Goal: Task Accomplishment & Management: Manage account settings

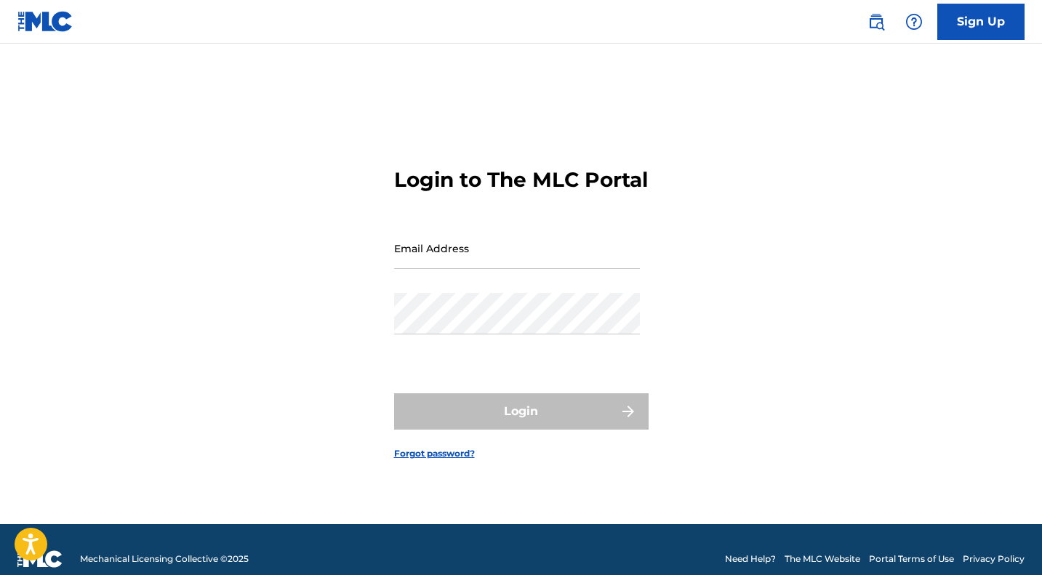
type input "[EMAIL_ADDRESS][DOMAIN_NAME]"
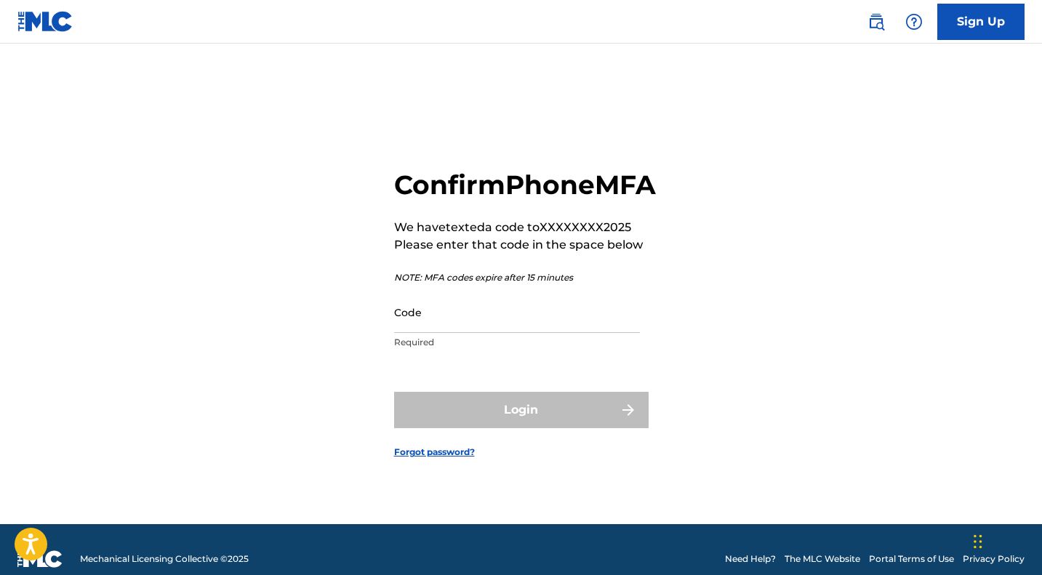
click at [463, 333] on input "Code" at bounding box center [517, 312] width 246 height 41
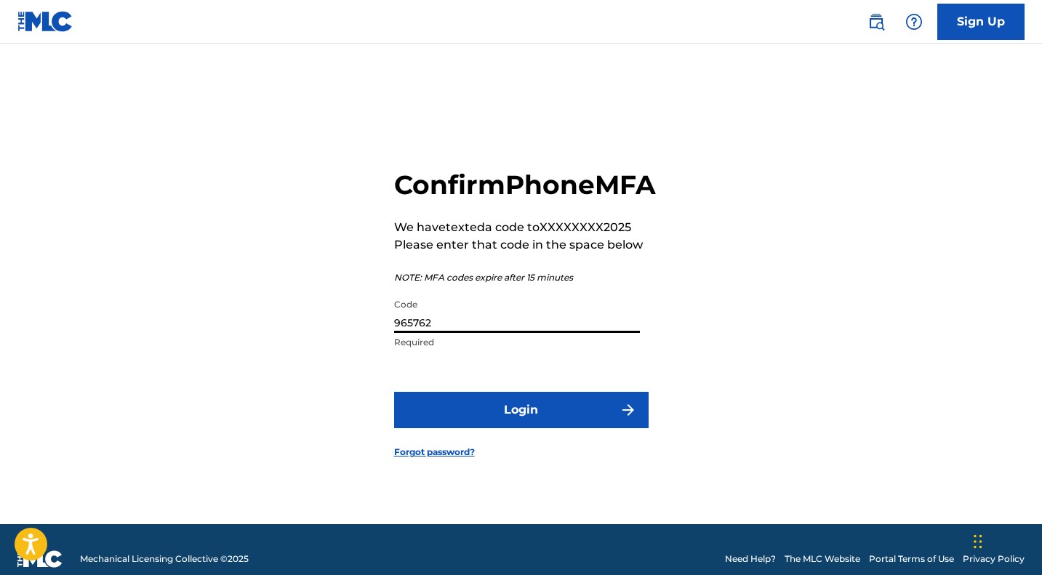
type input "965762"
click at [502, 427] on button "Login" at bounding box center [521, 410] width 255 height 36
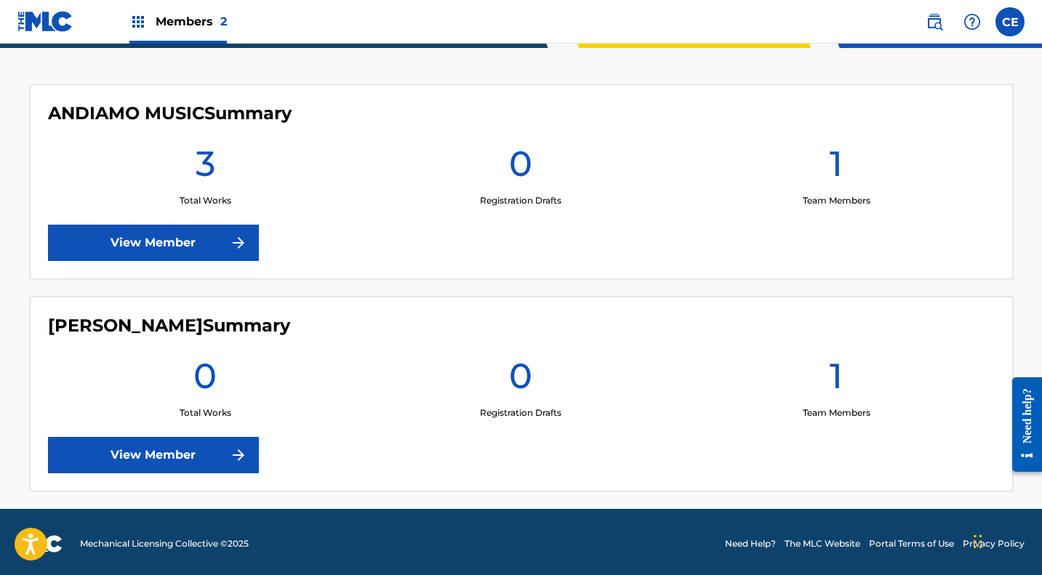
scroll to position [382, 0]
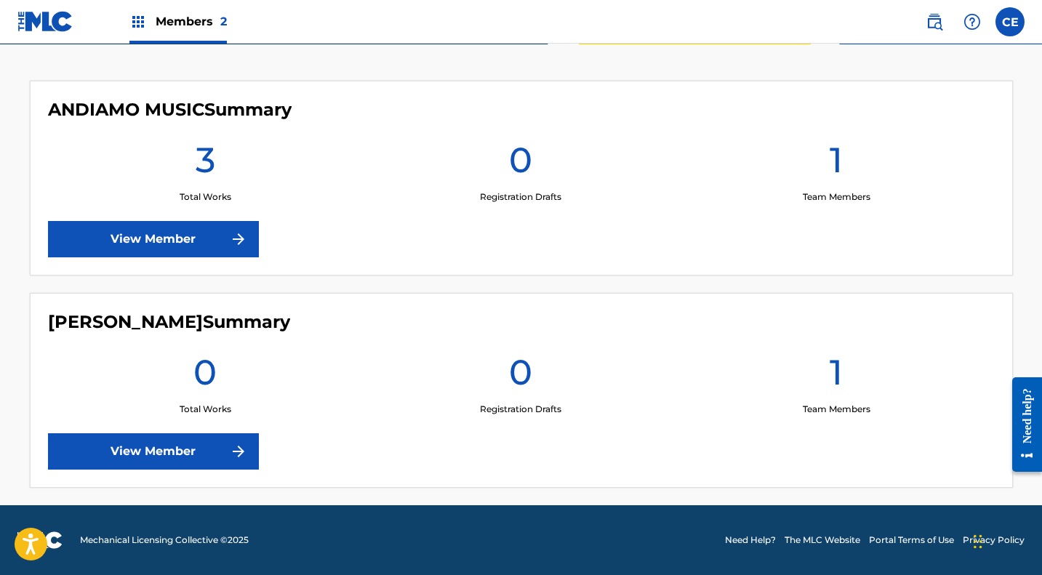
click at [213, 247] on link "View Member" at bounding box center [153, 239] width 211 height 36
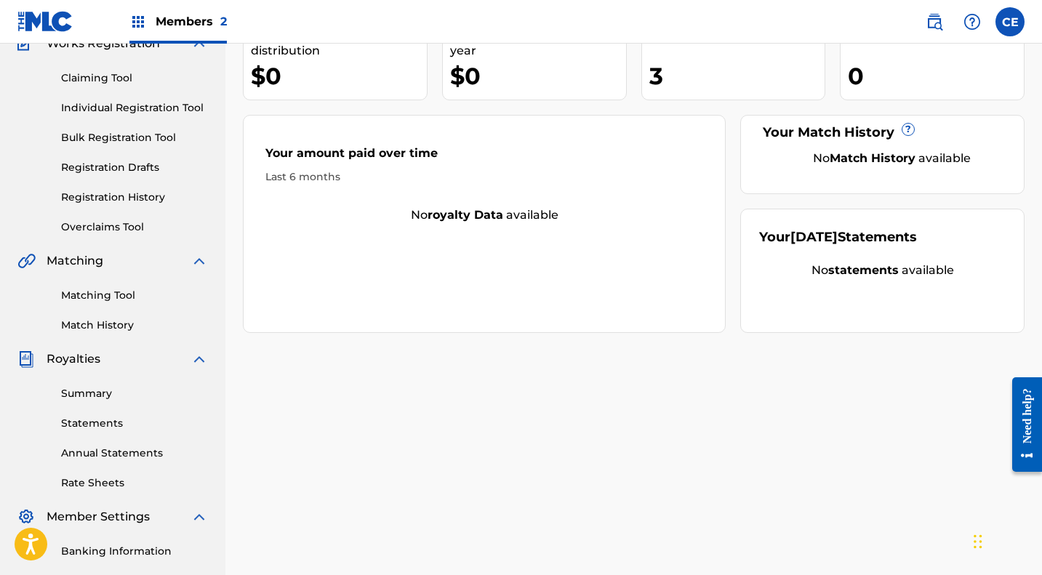
scroll to position [137, 0]
click at [81, 392] on link "Summary" at bounding box center [134, 392] width 147 height 15
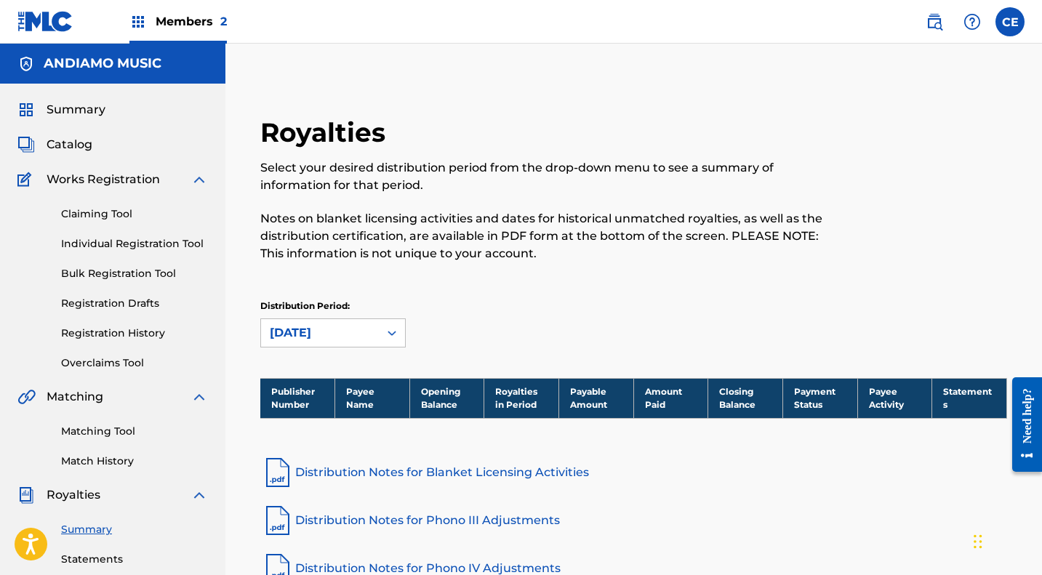
click at [359, 335] on div "[DATE]" at bounding box center [320, 332] width 100 height 17
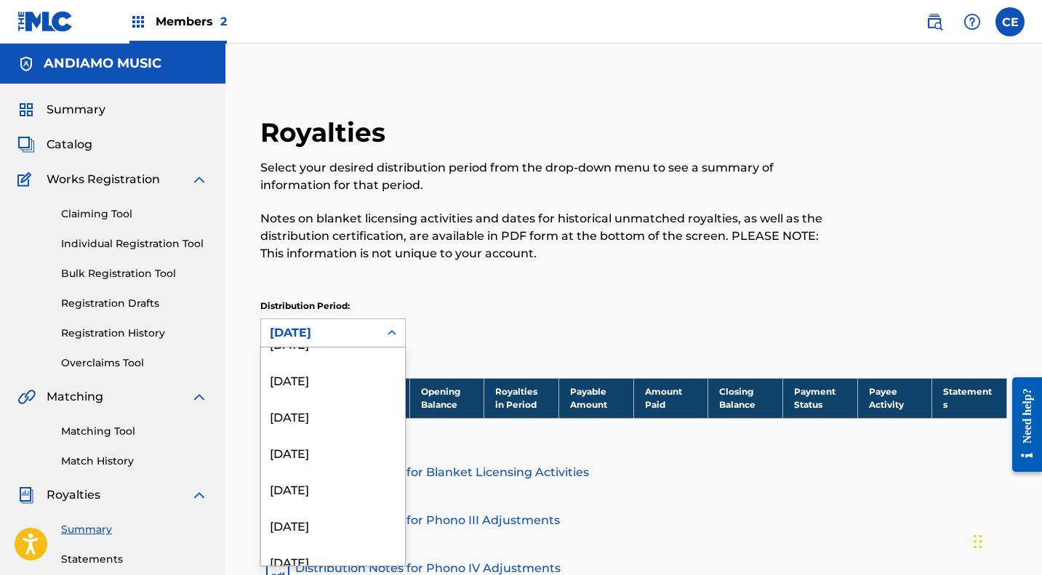
scroll to position [424, 0]
click at [308, 483] on div "[DATE]" at bounding box center [333, 487] width 144 height 36
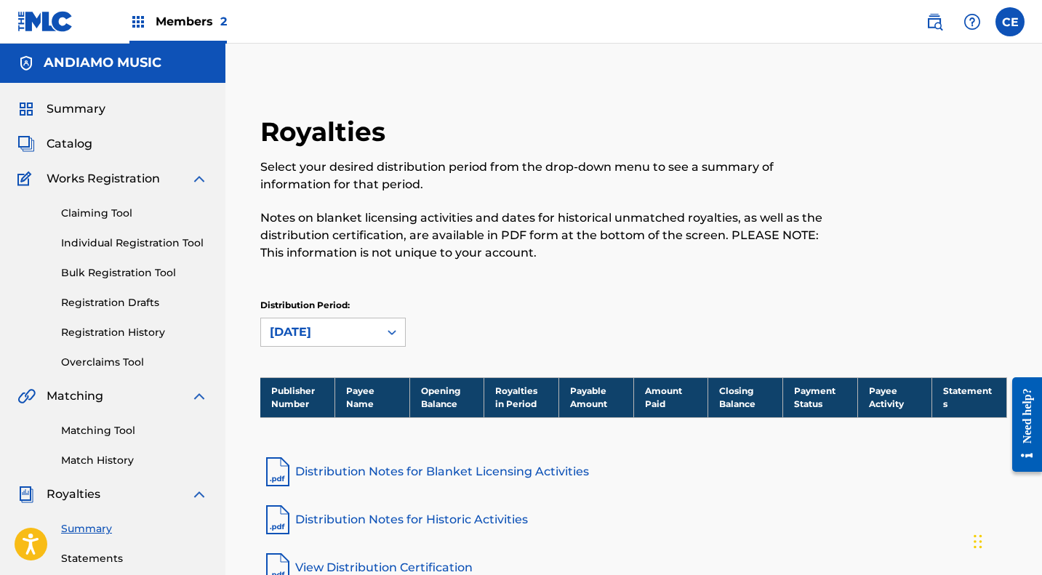
scroll to position [0, 0]
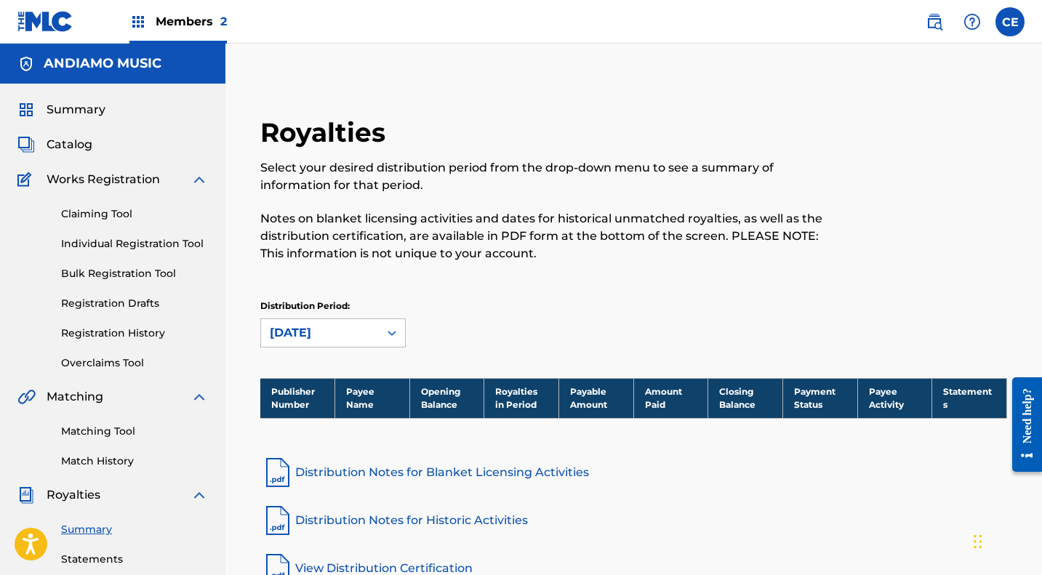
click at [66, 144] on span "Catalog" at bounding box center [70, 144] width 46 height 17
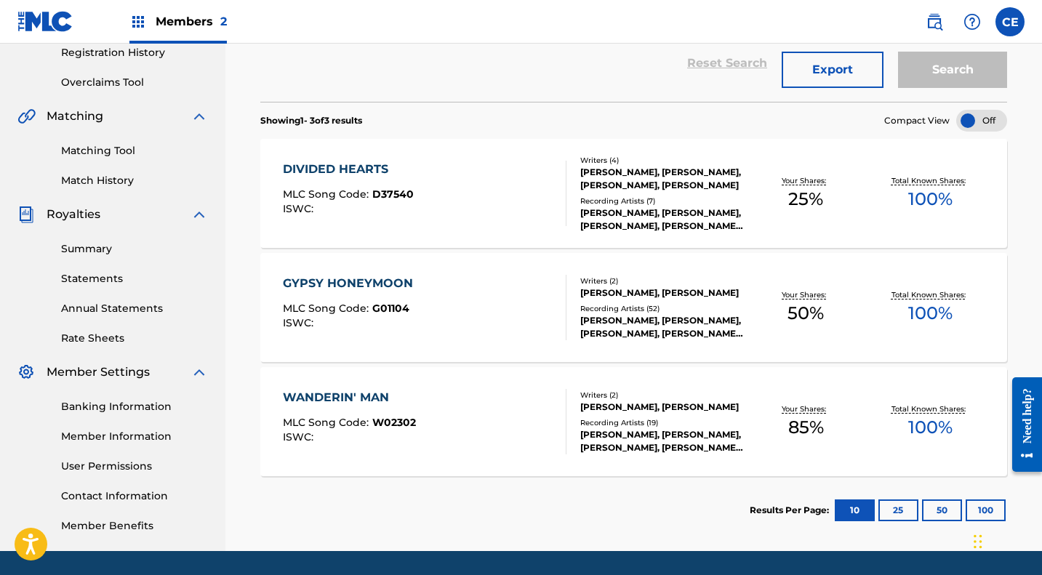
scroll to position [281, 0]
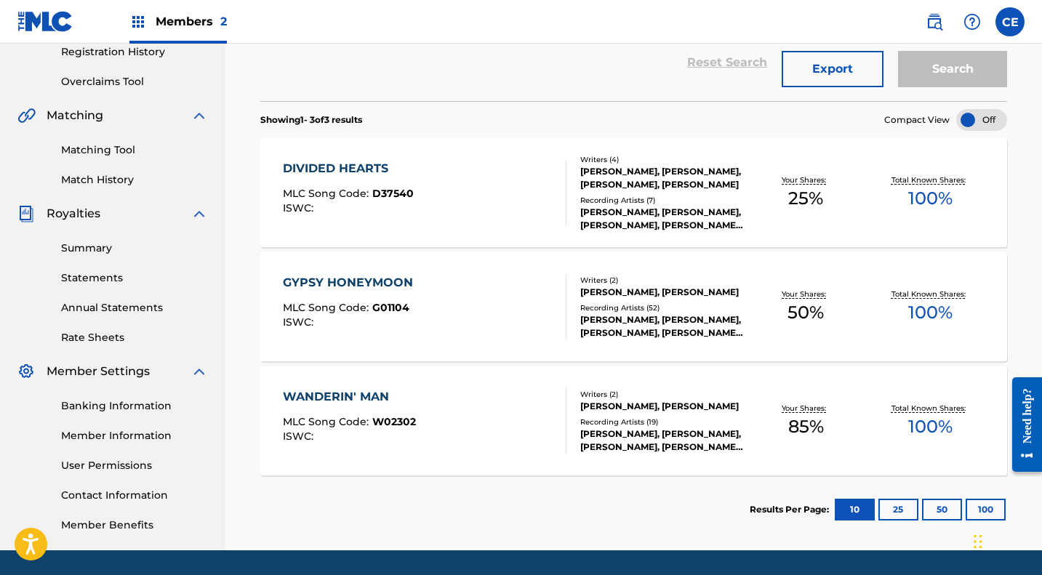
click at [97, 154] on link "Matching Tool" at bounding box center [134, 150] width 147 height 15
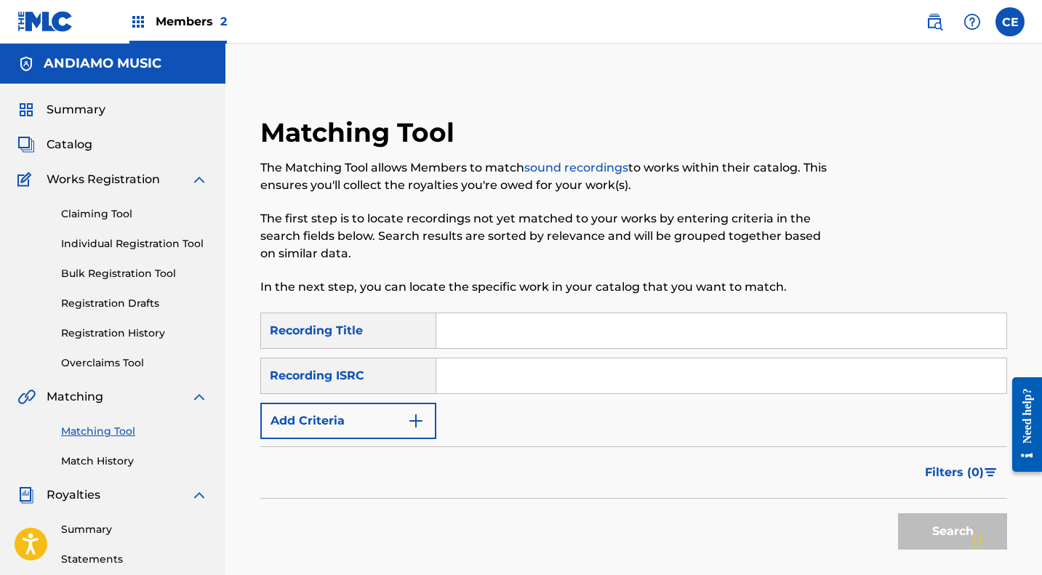
click at [486, 382] on input "Search Form" at bounding box center [721, 375] width 570 height 35
type input "USCA29301620"
click at [929, 525] on button "Search" at bounding box center [952, 531] width 109 height 36
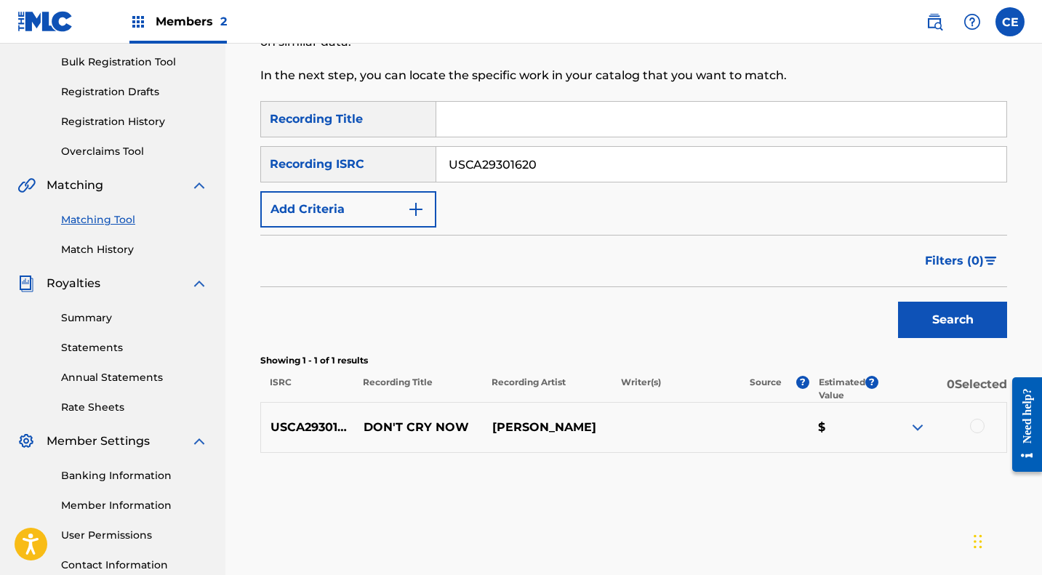
scroll to position [246, 0]
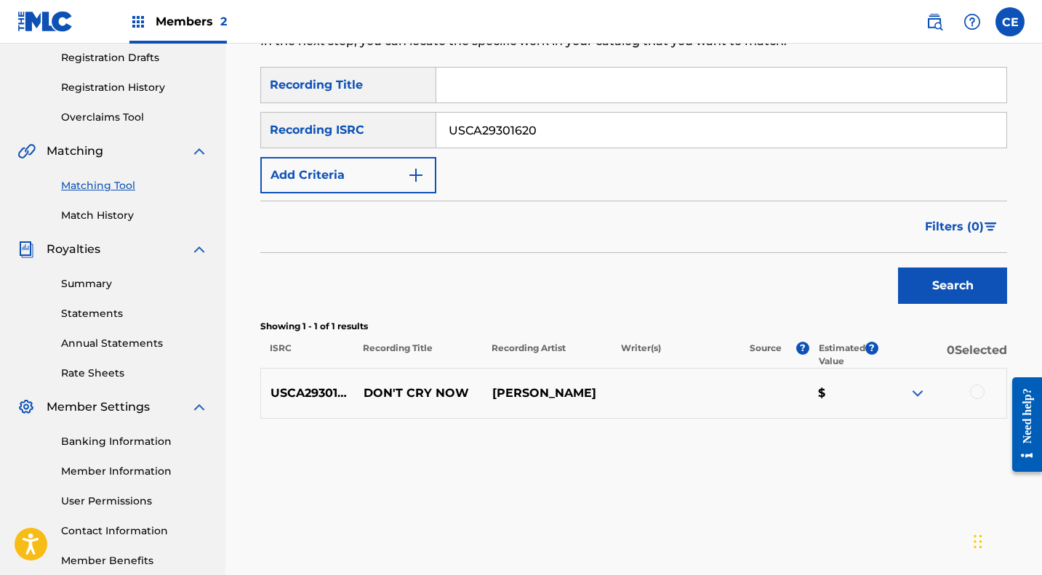
click at [981, 393] on div at bounding box center [977, 392] width 15 height 15
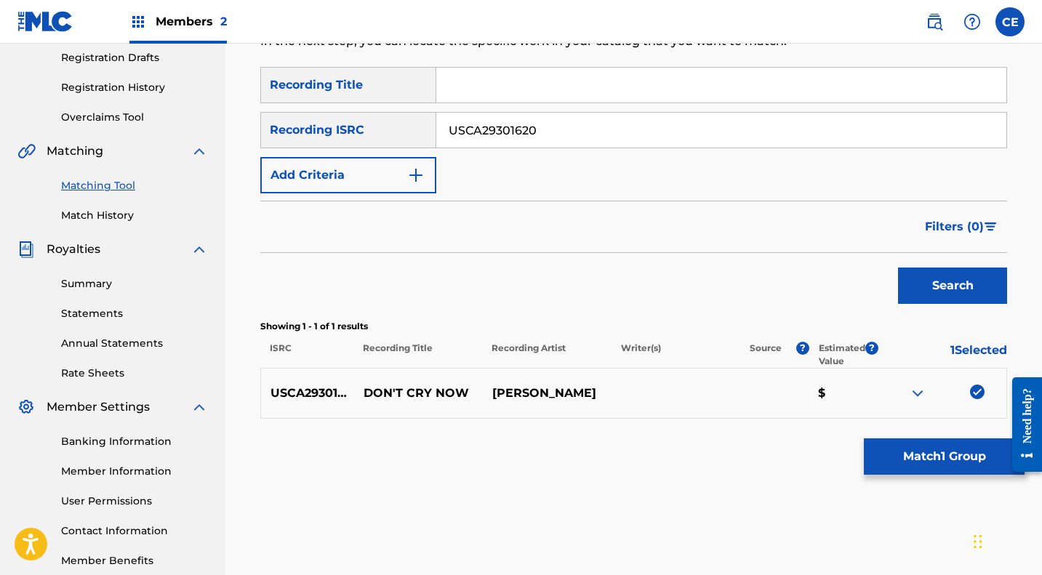
click at [947, 452] on button "Match 1 Group" at bounding box center [944, 456] width 161 height 36
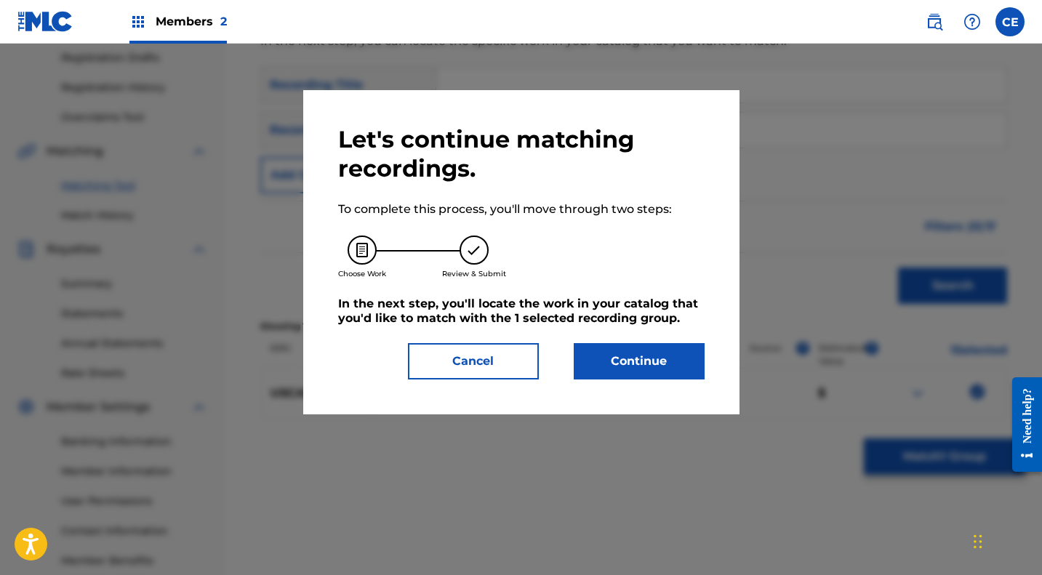
click at [643, 358] on button "Continue" at bounding box center [639, 361] width 131 height 36
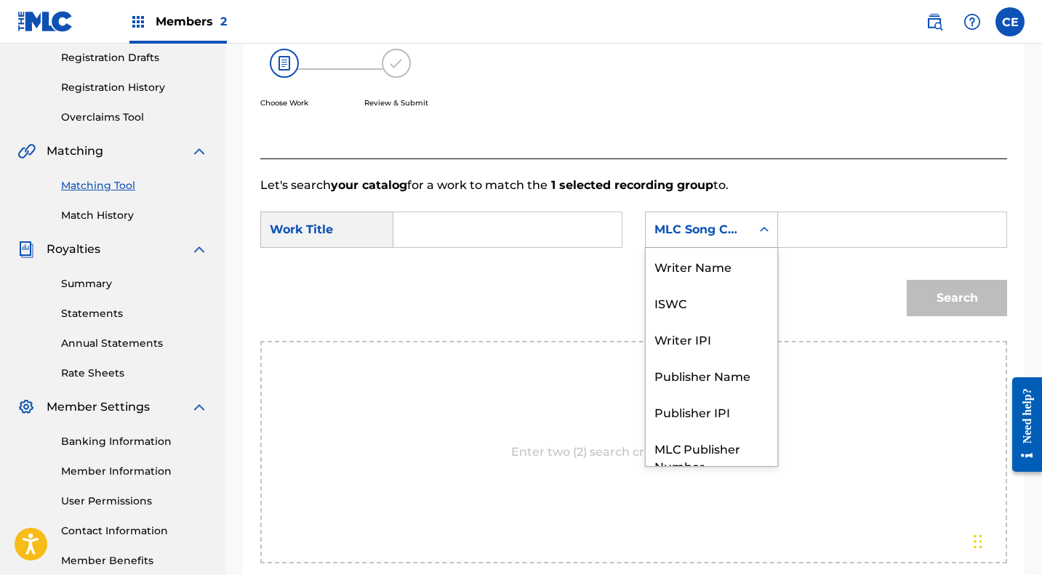
click at [756, 223] on div "Search Form" at bounding box center [764, 230] width 26 height 26
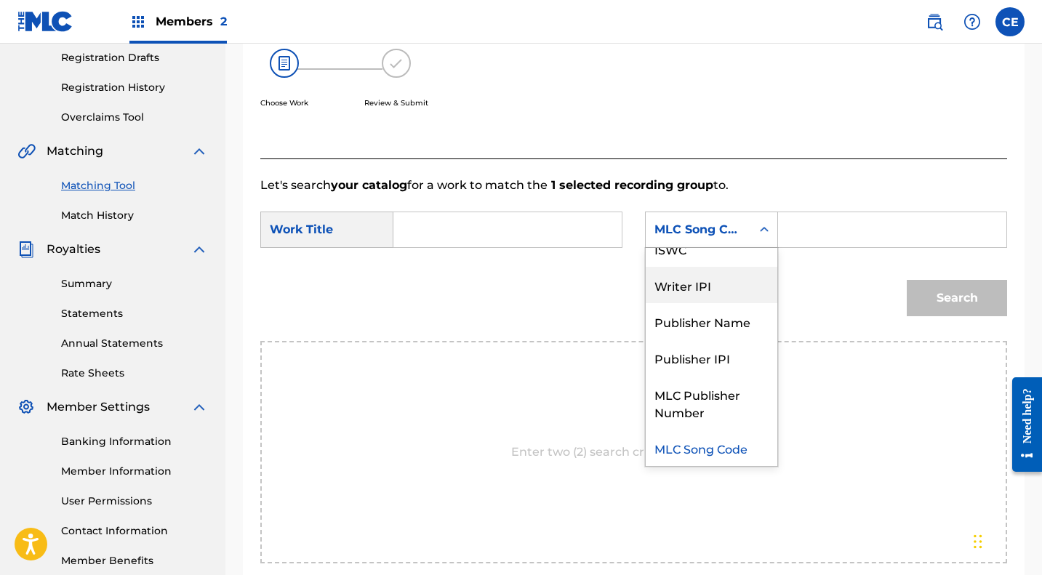
click at [696, 289] on div "Writer IPI" at bounding box center [712, 285] width 132 height 36
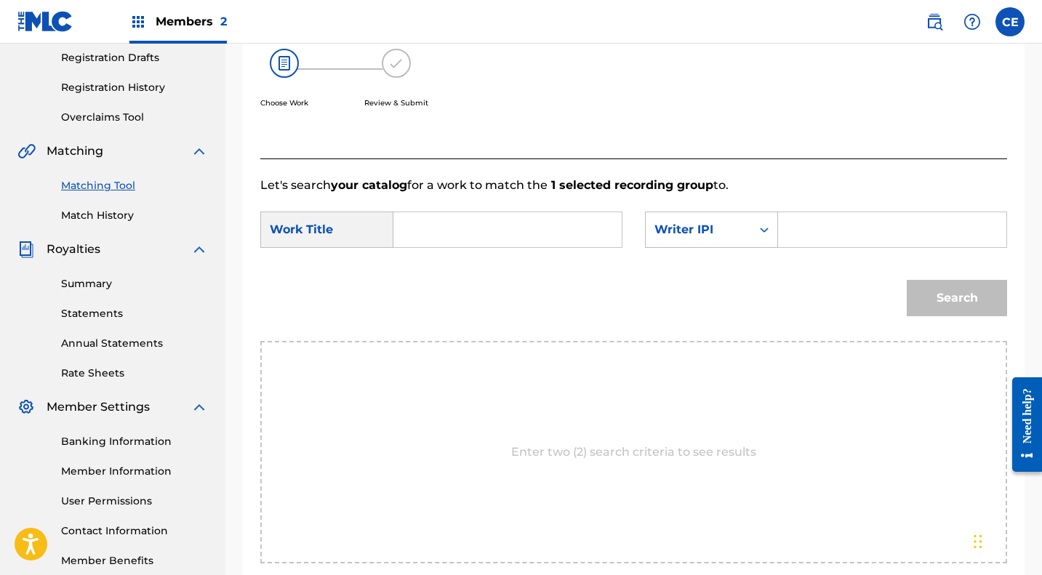
click at [826, 230] on input "Search Form" at bounding box center [892, 229] width 204 height 35
click at [837, 234] on input "Search Form" at bounding box center [892, 229] width 204 height 35
type input "126705486"
click at [450, 230] on input "Search Form" at bounding box center [508, 229] width 204 height 35
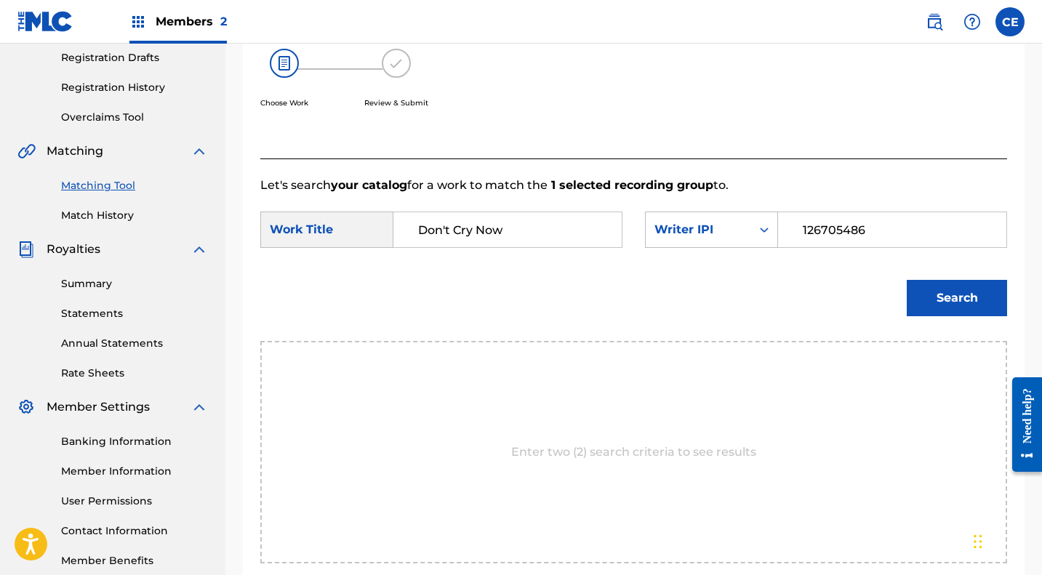
type input "Don't Cry Now"
click at [947, 299] on button "Search" at bounding box center [957, 298] width 100 height 36
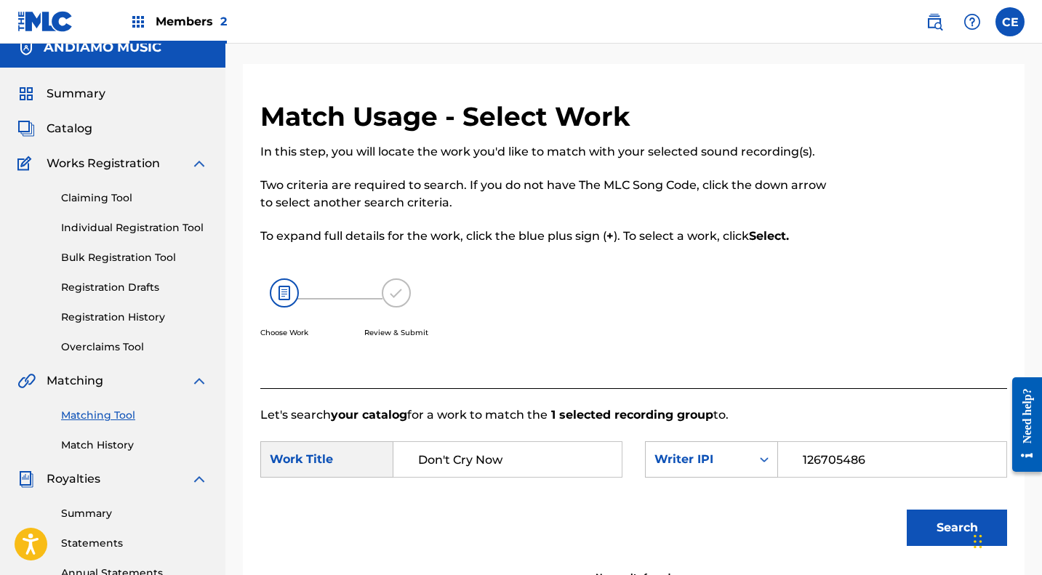
scroll to position [13, 0]
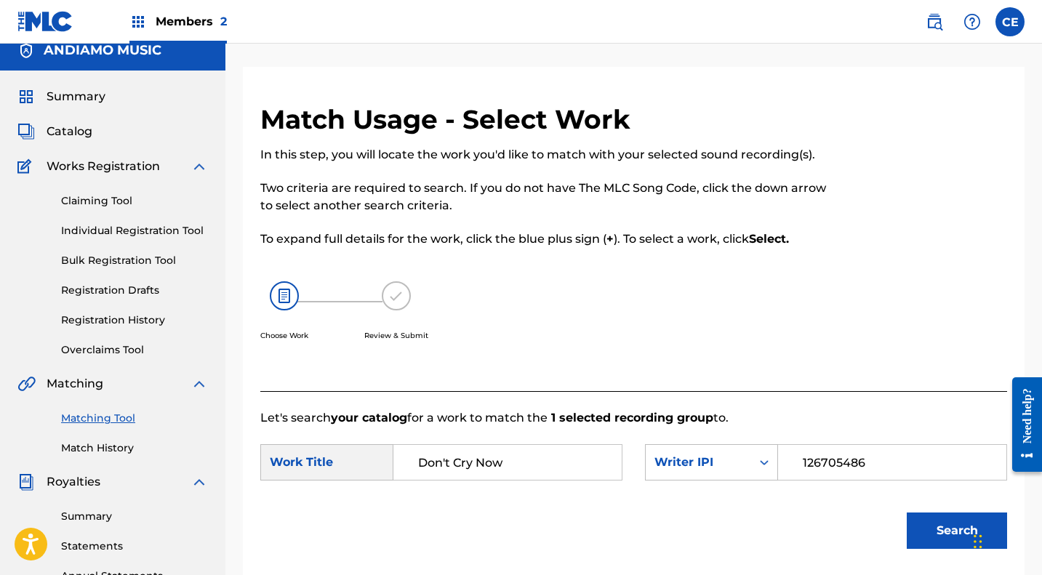
click at [95, 205] on link "Claiming Tool" at bounding box center [134, 200] width 147 height 15
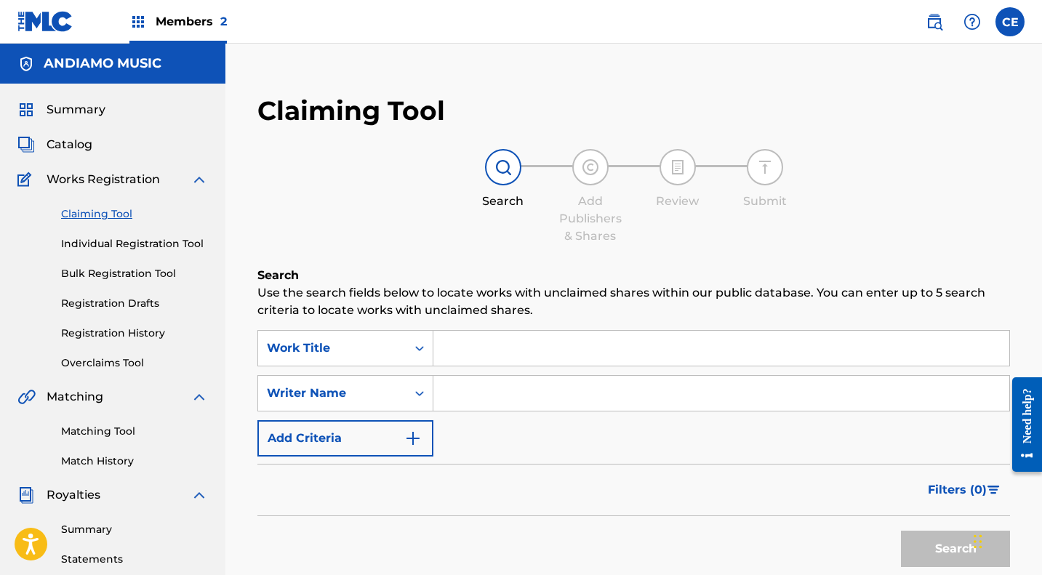
click at [485, 342] on input "Search Form" at bounding box center [721, 348] width 576 height 35
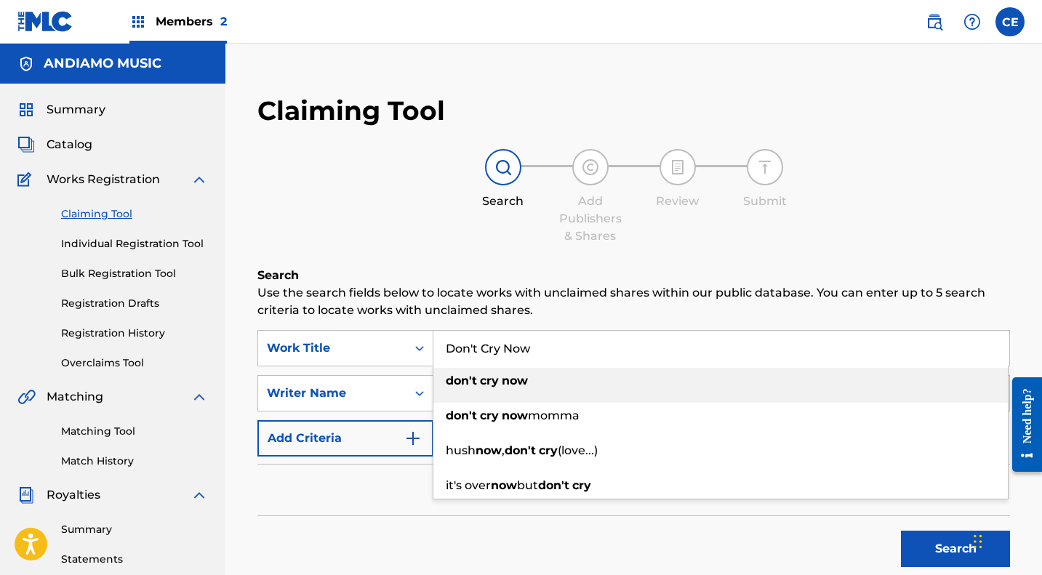
click at [502, 382] on strong "now" at bounding box center [515, 381] width 26 height 14
type input "don't cry now"
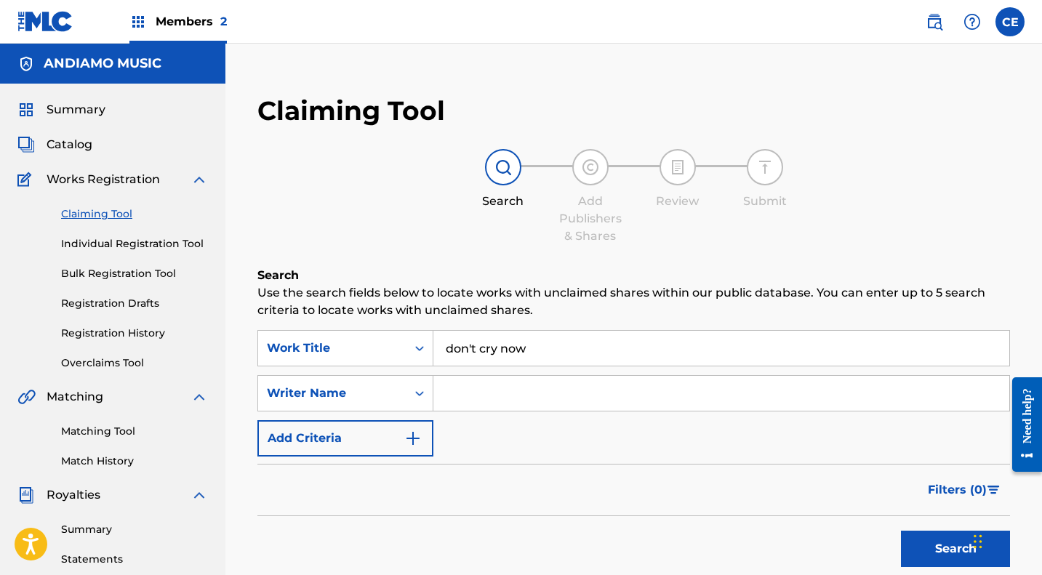
click at [513, 391] on input "Search Form" at bounding box center [721, 393] width 576 height 35
type input "[PERSON_NAME]"
click at [931, 542] on button "Search" at bounding box center [955, 549] width 109 height 36
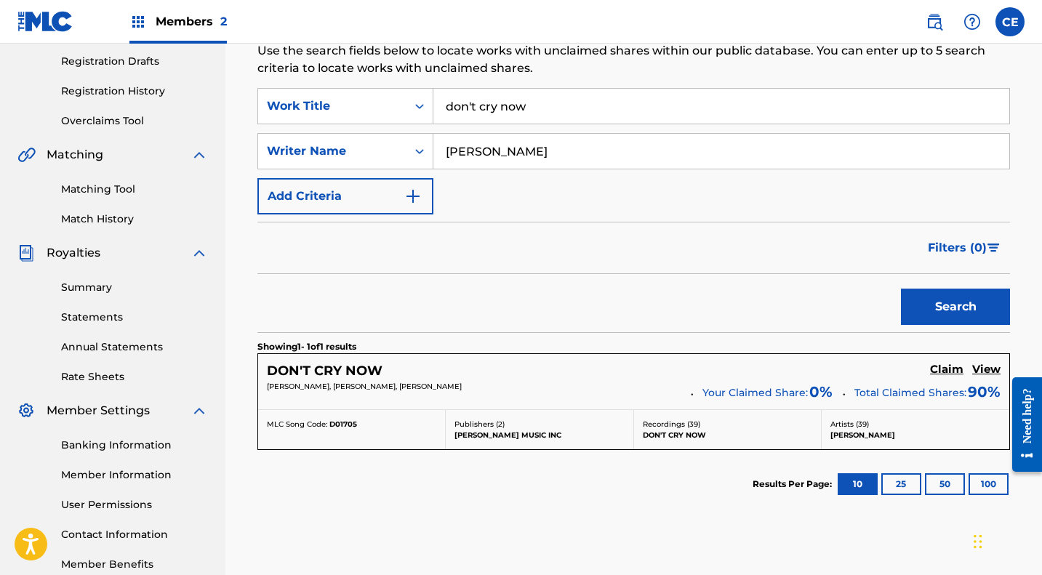
scroll to position [271, 0]
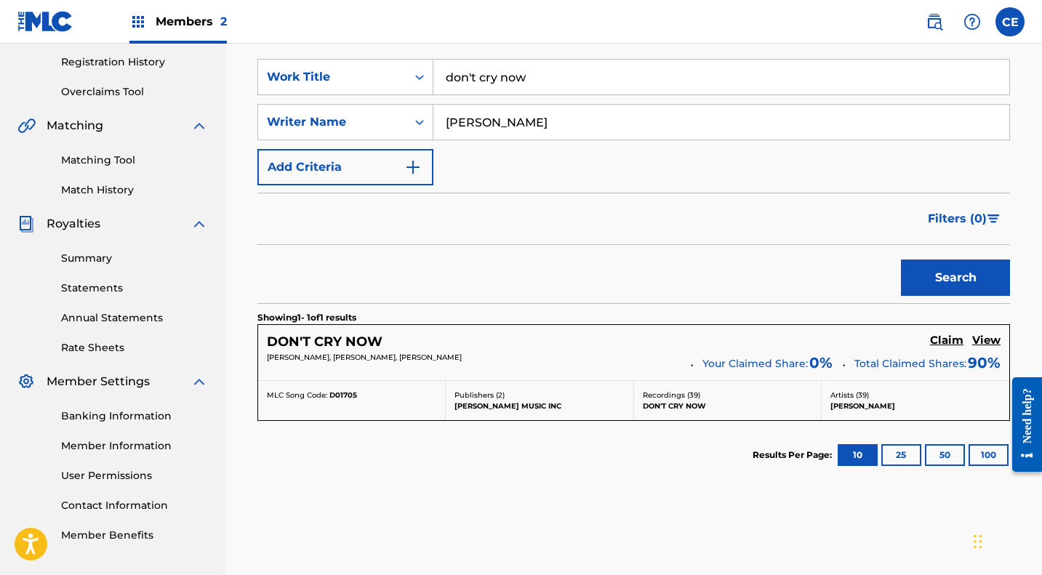
click at [942, 336] on h5 "Claim" at bounding box center [946, 341] width 33 height 14
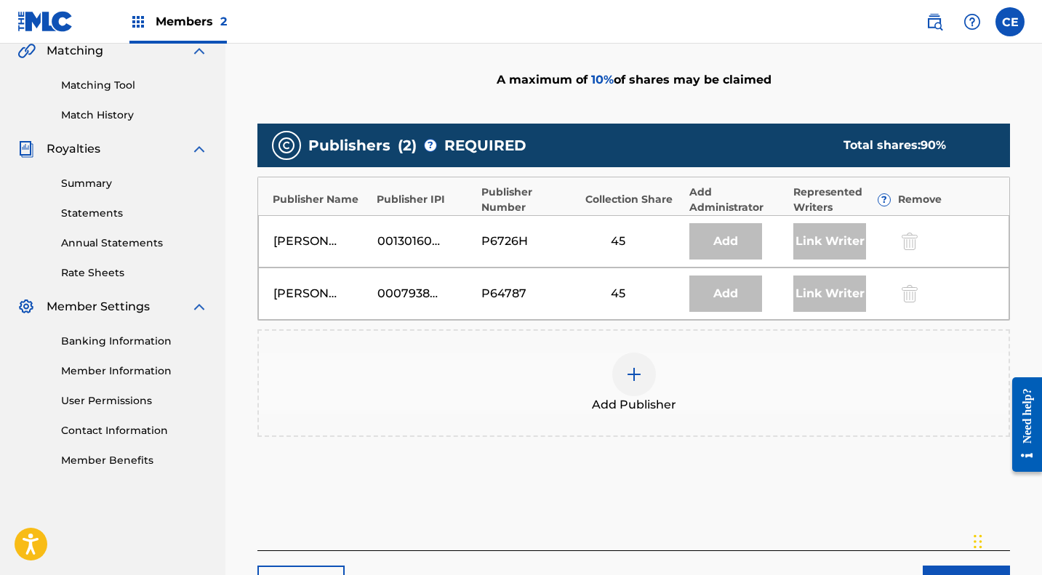
scroll to position [345, 0]
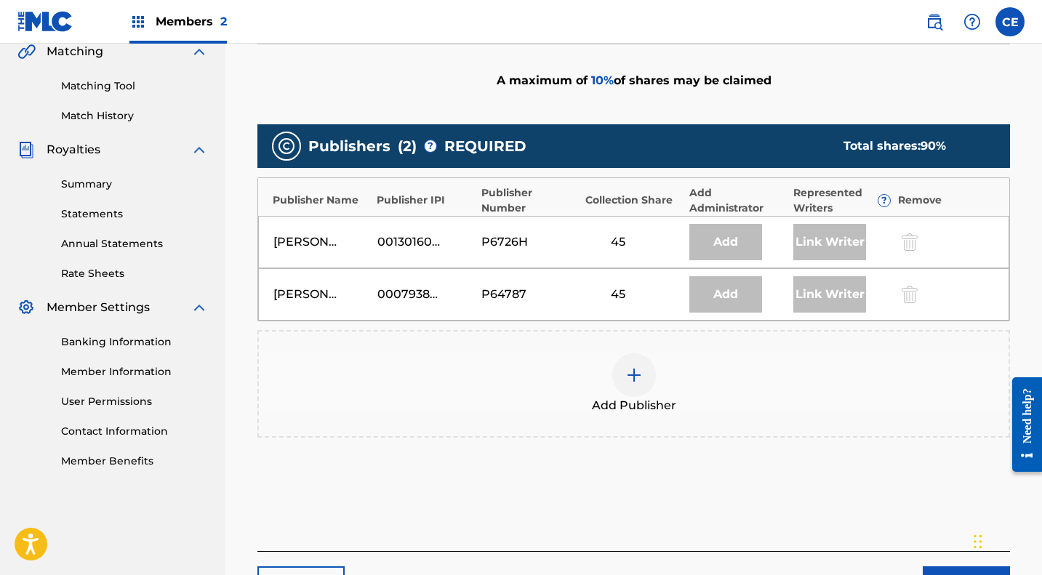
click at [634, 374] on img at bounding box center [633, 374] width 17 height 17
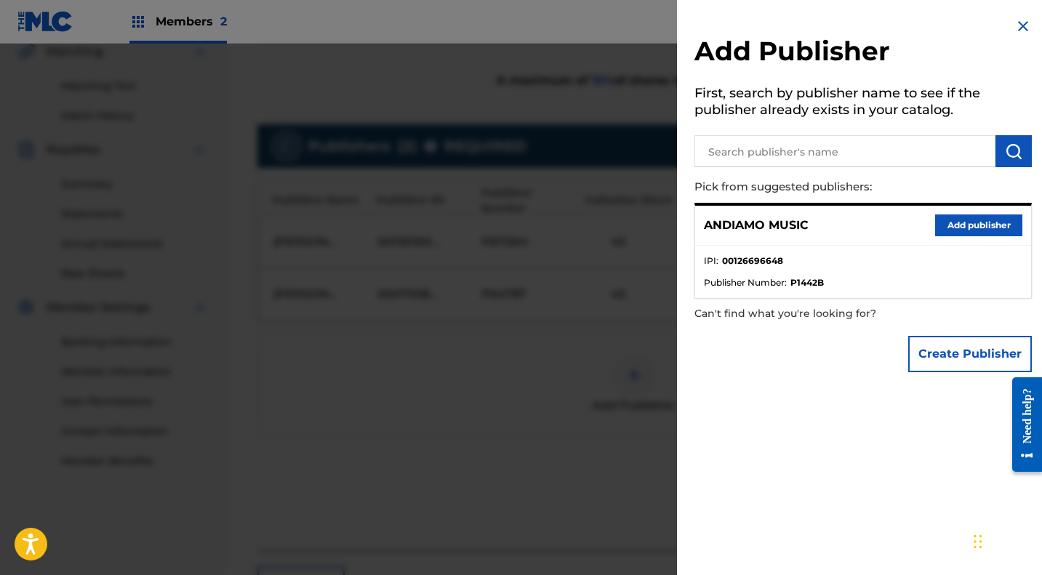
click at [960, 217] on button "Add publisher" at bounding box center [978, 226] width 87 height 22
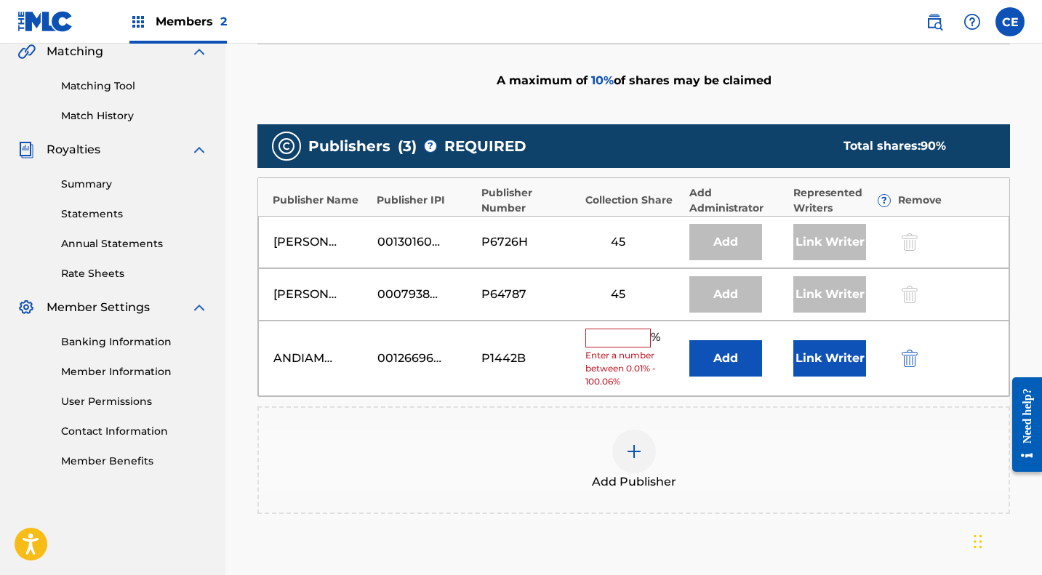
click at [617, 340] on input "text" at bounding box center [617, 338] width 65 height 19
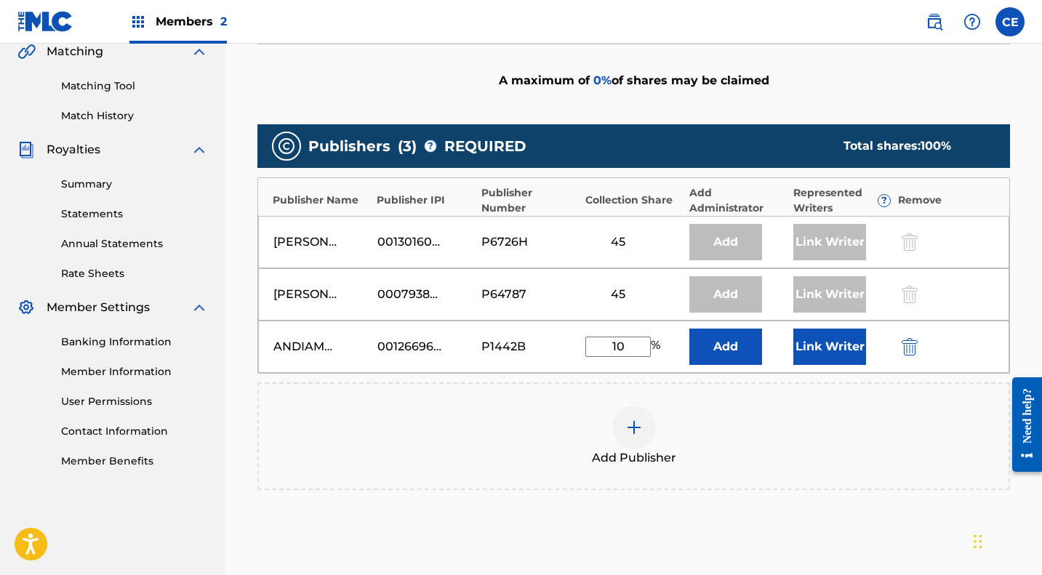
type input "10"
click at [834, 346] on button "Link Writer" at bounding box center [829, 347] width 73 height 36
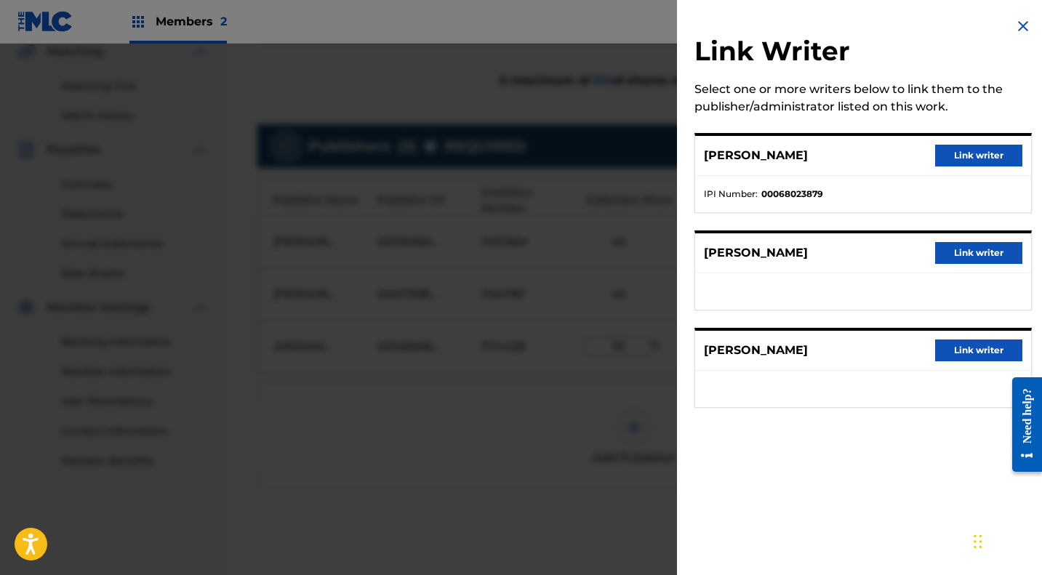
click at [967, 355] on button "Link writer" at bounding box center [978, 351] width 87 height 22
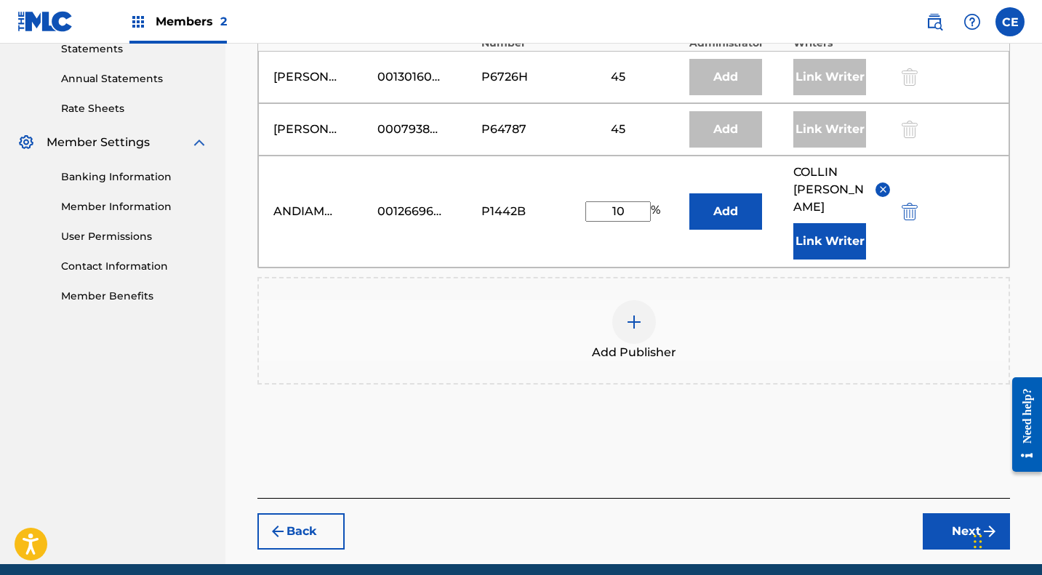
scroll to position [511, 0]
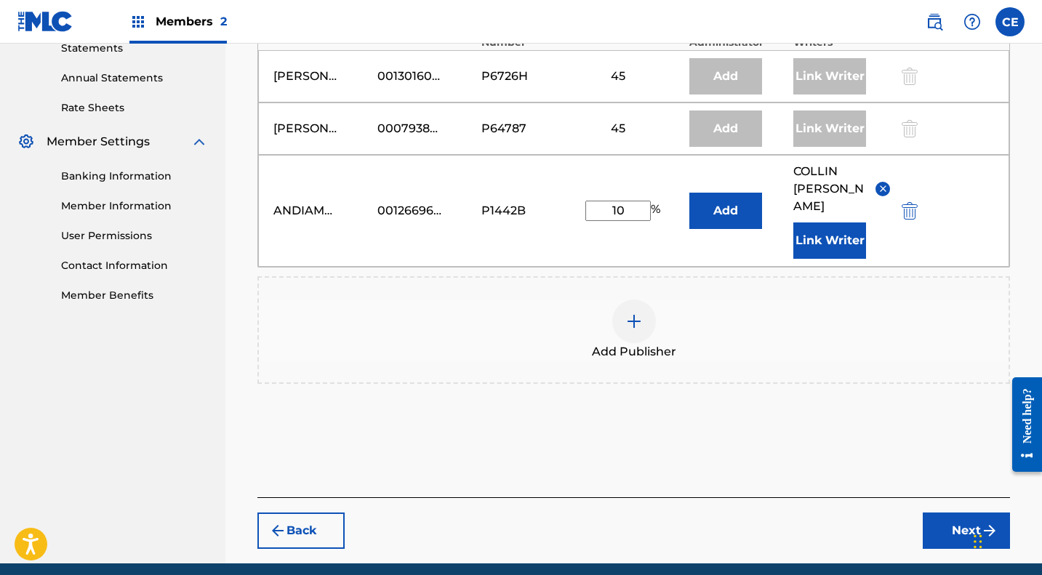
click at [956, 513] on button "Next" at bounding box center [966, 531] width 87 height 36
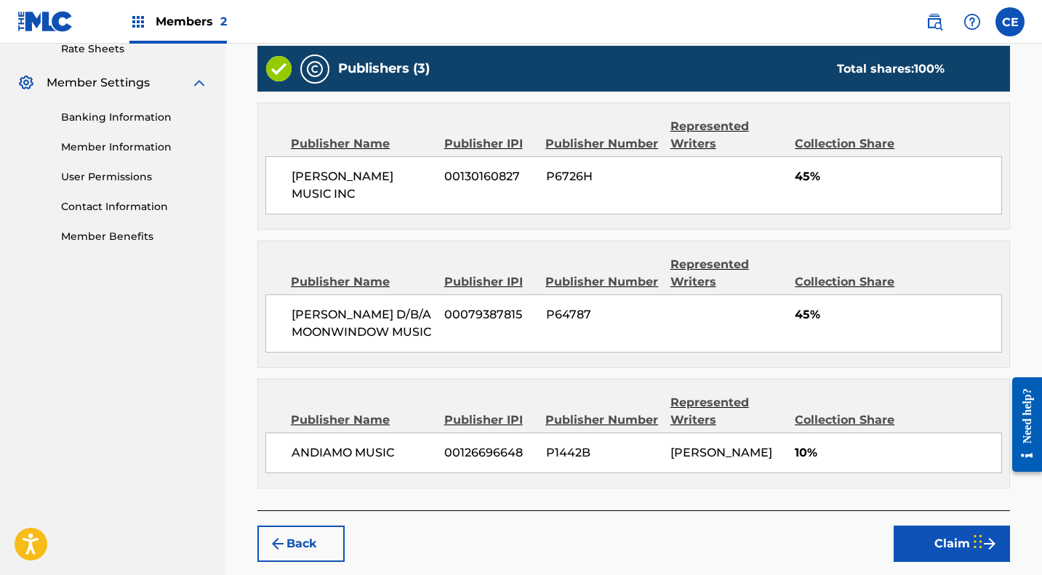
scroll to position [571, 0]
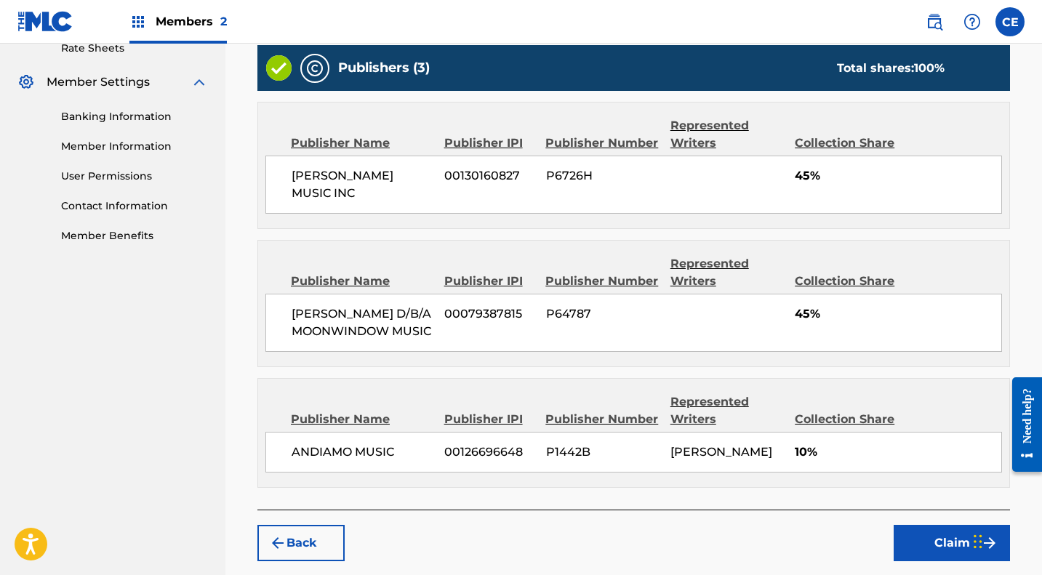
click at [931, 556] on button "Claim" at bounding box center [952, 543] width 116 height 36
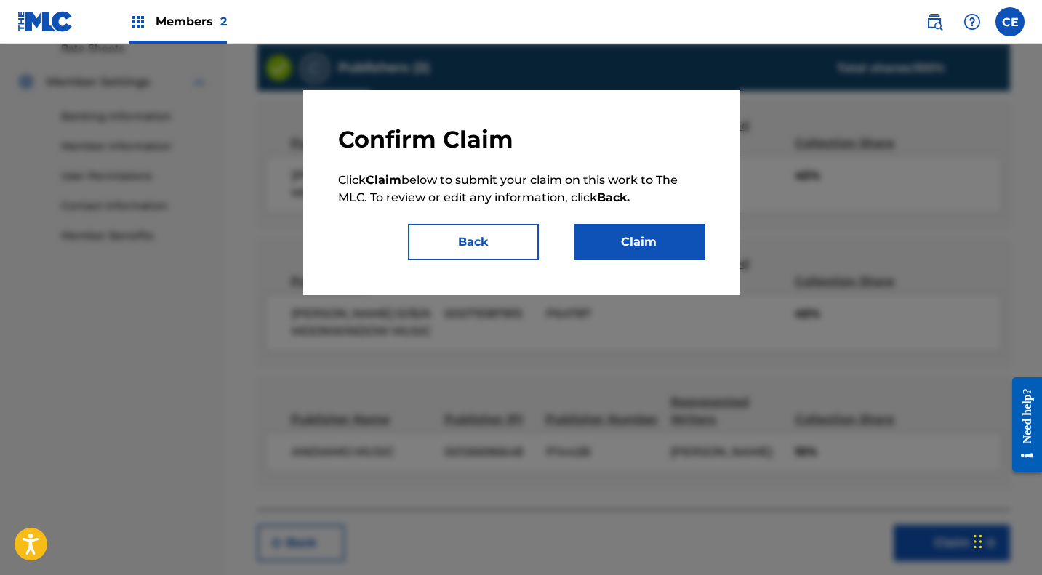
click at [643, 244] on button "Claim" at bounding box center [639, 242] width 131 height 36
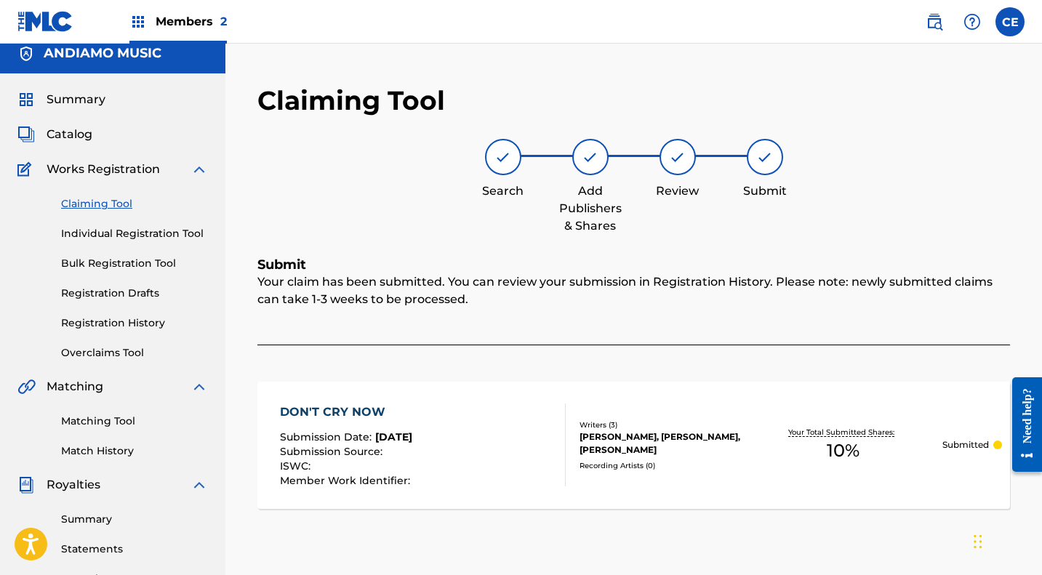
scroll to position [0, 0]
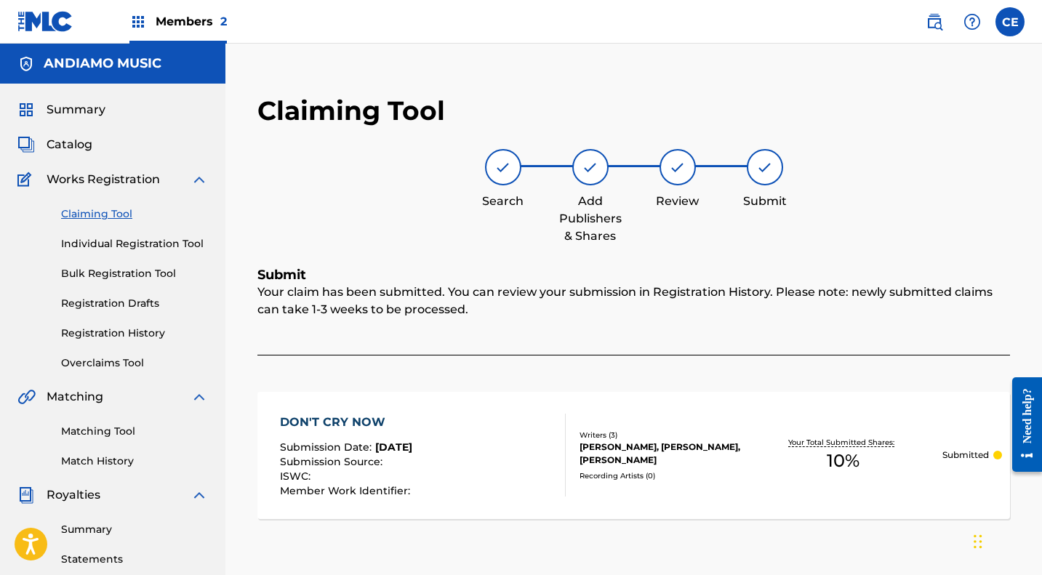
click at [82, 73] on div "ANDIAMO MUSIC" at bounding box center [112, 64] width 225 height 40
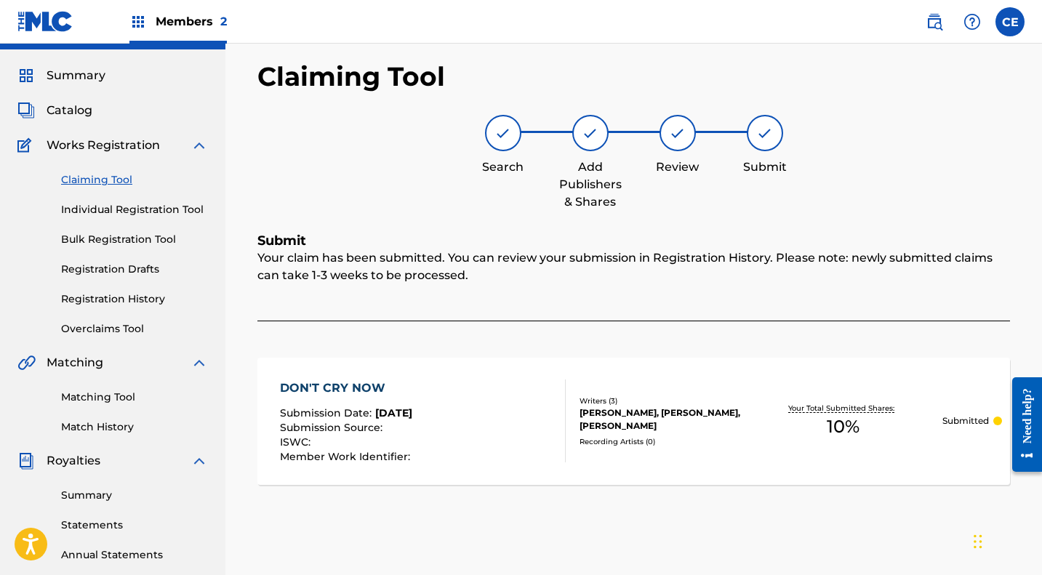
scroll to position [33, 0]
click at [70, 111] on span "Catalog" at bounding box center [70, 111] width 46 height 17
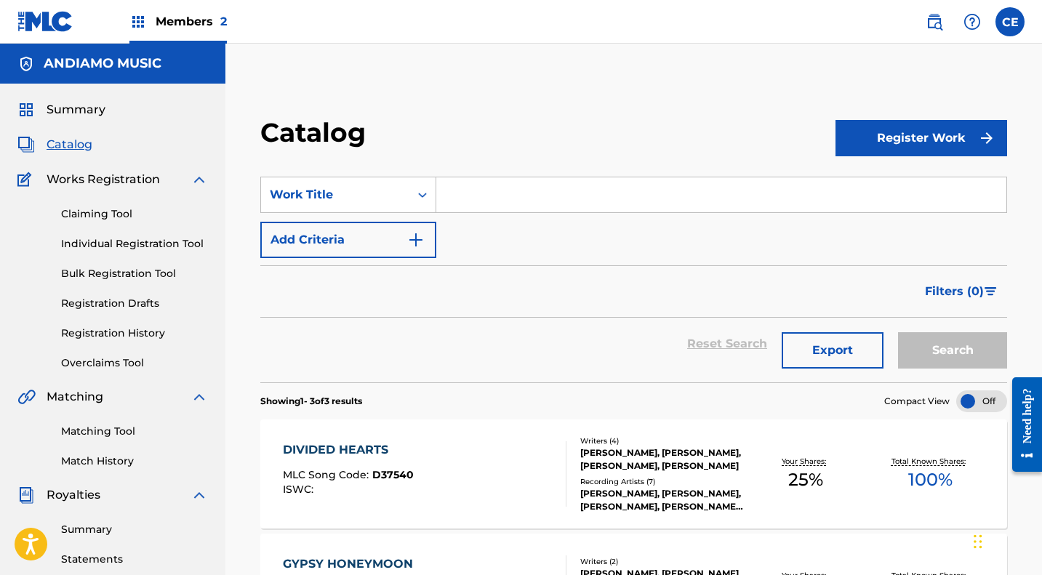
click at [71, 103] on span "Summary" at bounding box center [76, 109] width 59 height 17
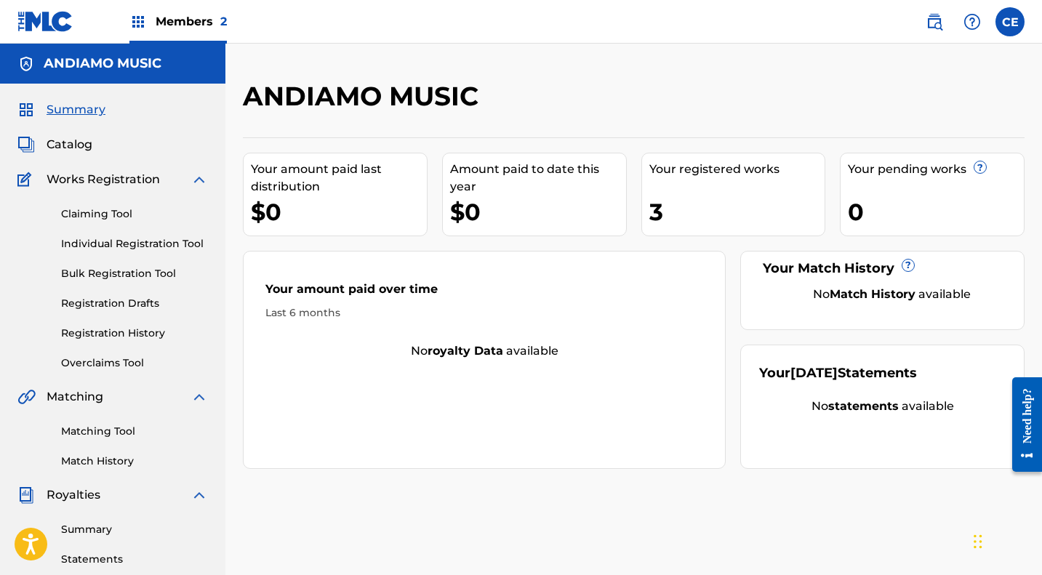
click at [175, 23] on span "Members 2" at bounding box center [191, 21] width 71 height 17
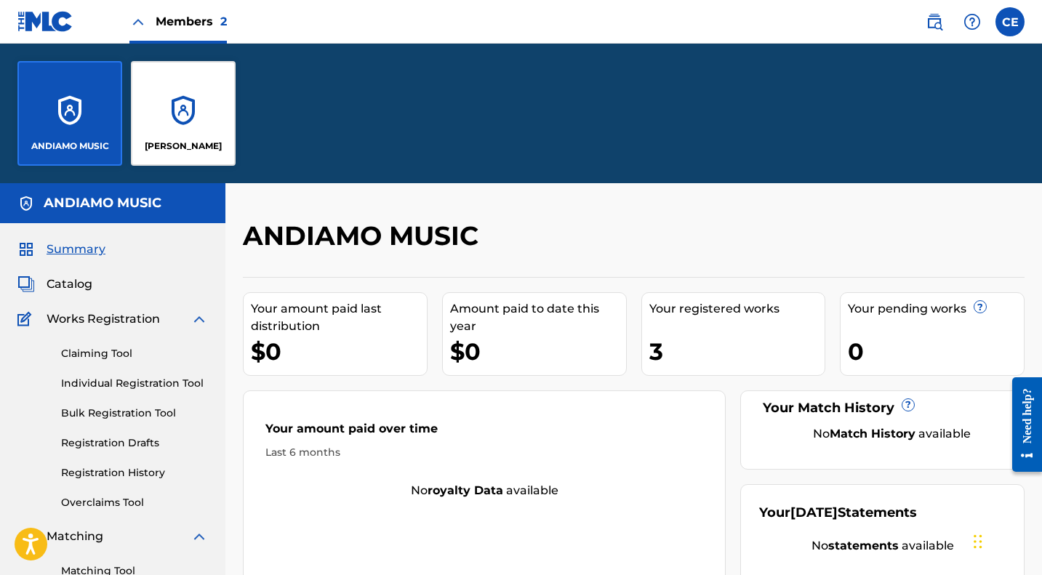
click at [195, 129] on div "[PERSON_NAME]" at bounding box center [183, 113] width 105 height 105
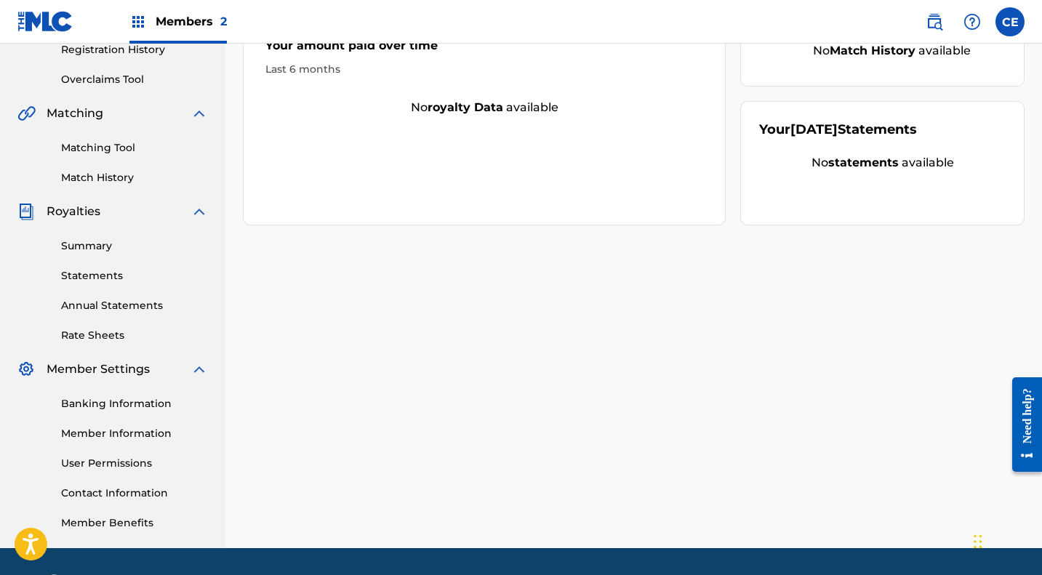
scroll to position [287, 0]
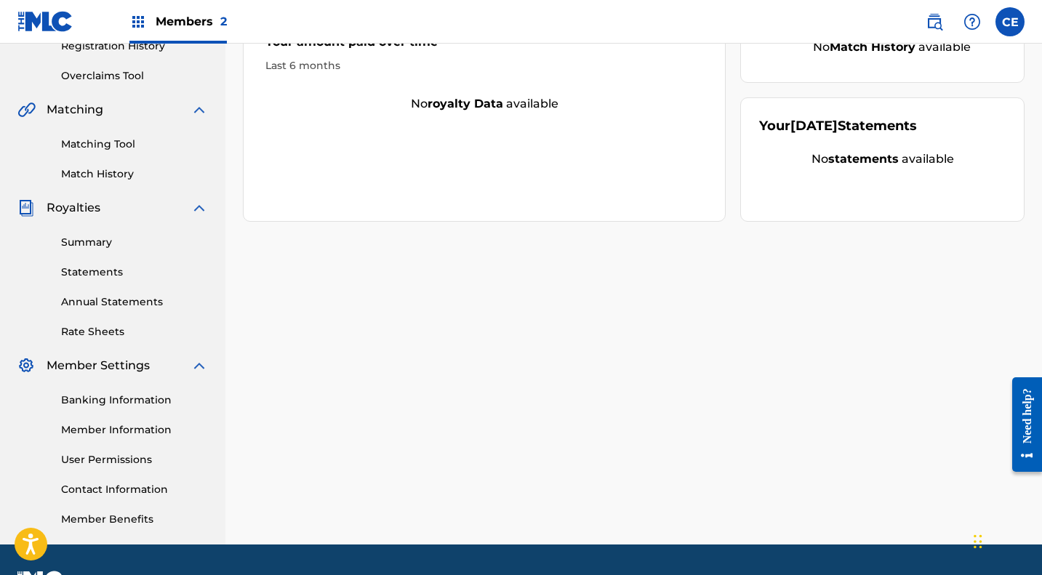
click at [135, 400] on link "Banking Information" at bounding box center [134, 400] width 147 height 15
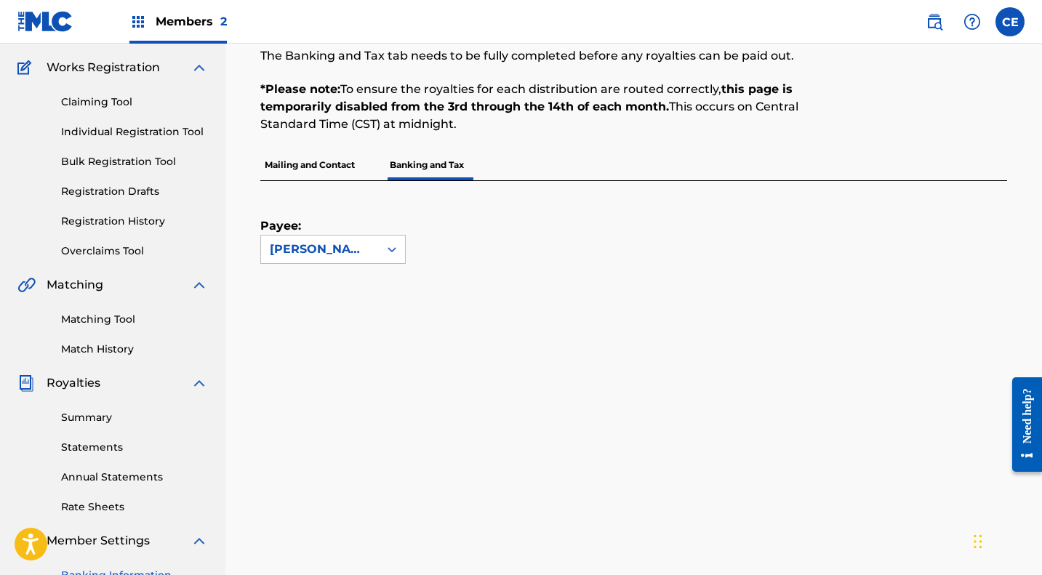
scroll to position [113, 0]
click at [321, 163] on p "Mailing and Contact" at bounding box center [309, 163] width 99 height 31
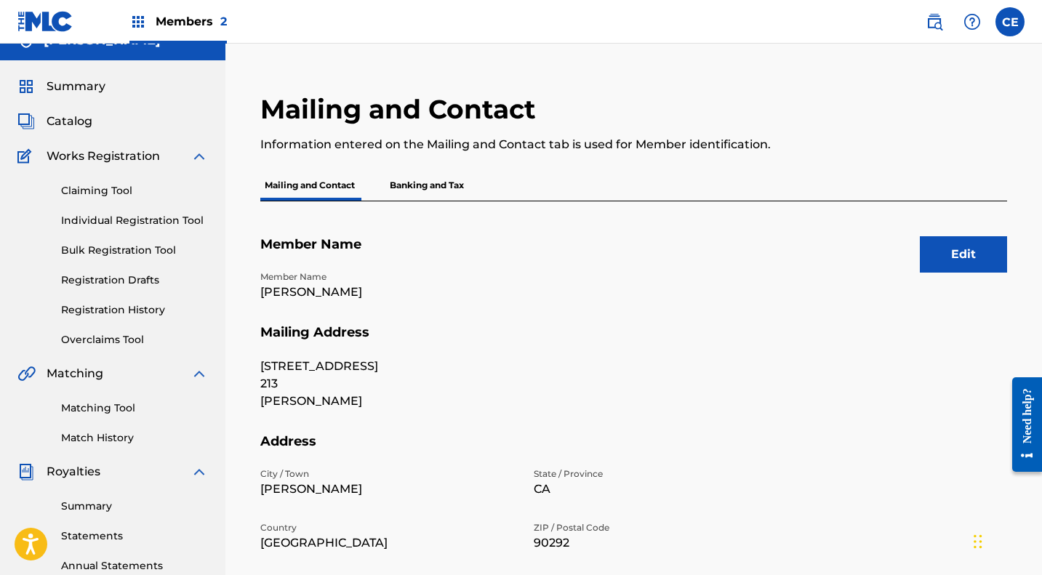
scroll to position [23, 0]
click at [419, 185] on p "Banking and Tax" at bounding box center [426, 186] width 83 height 31
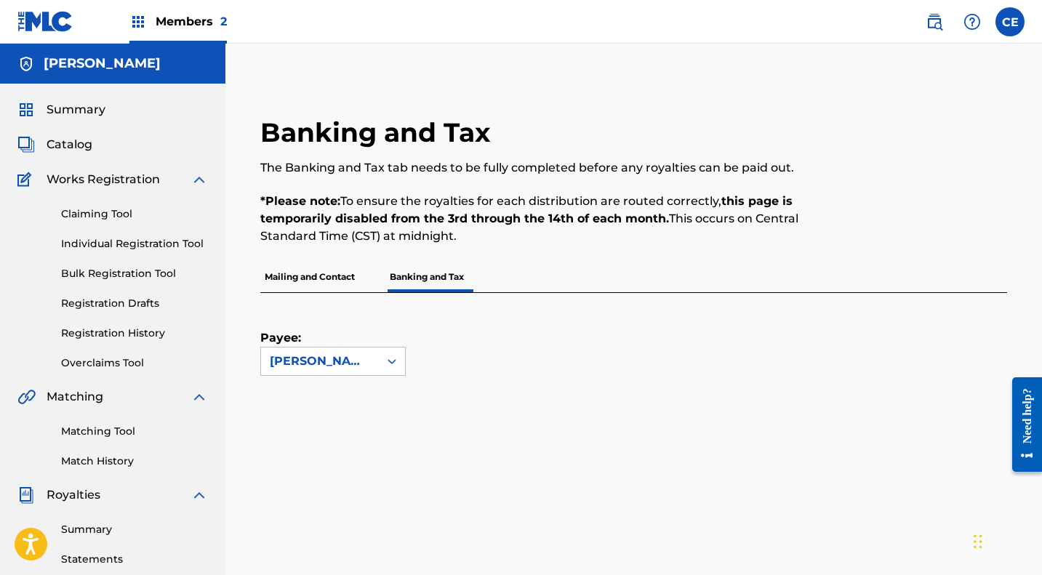
click at [376, 358] on div "[PERSON_NAME]" at bounding box center [320, 362] width 118 height 28
click at [502, 336] on div "Payee: Use Up and Down to choose options, press Enter to select the currently f…" at bounding box center [616, 334] width 712 height 83
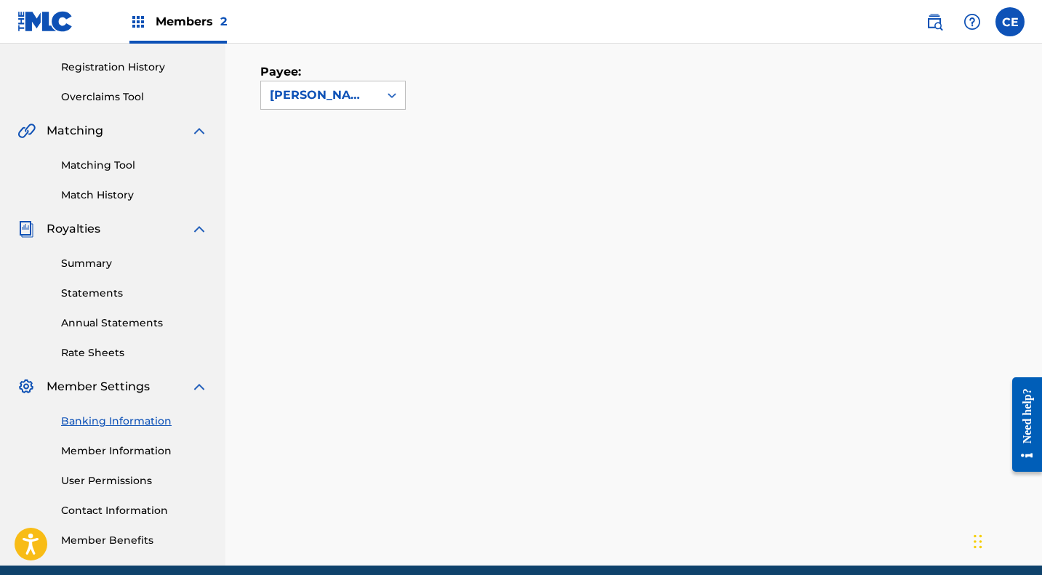
scroll to position [327, 0]
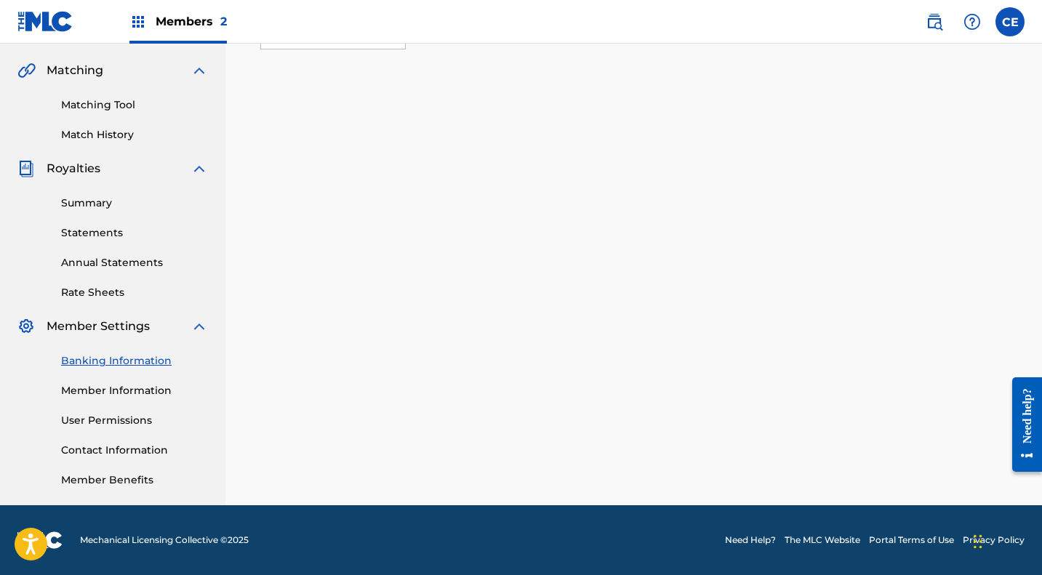
click at [121, 387] on link "Member Information" at bounding box center [134, 390] width 147 height 15
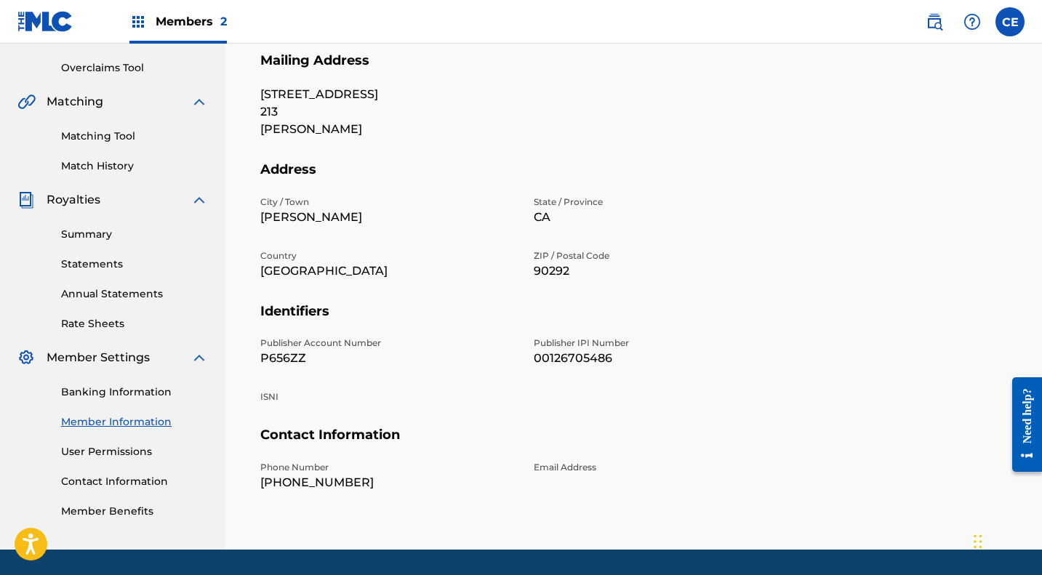
scroll to position [295, 0]
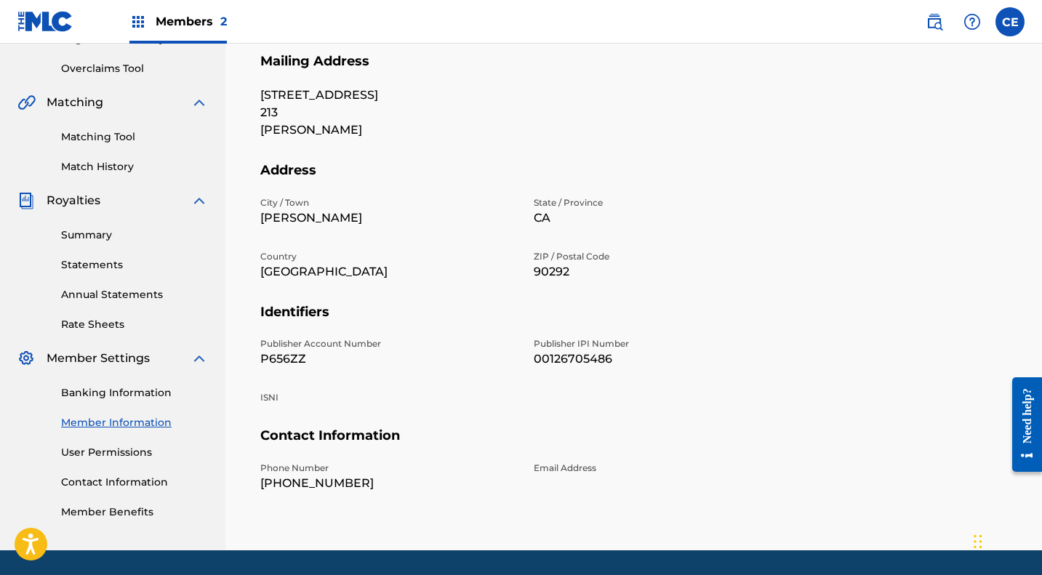
click at [116, 480] on link "Contact Information" at bounding box center [134, 482] width 147 height 15
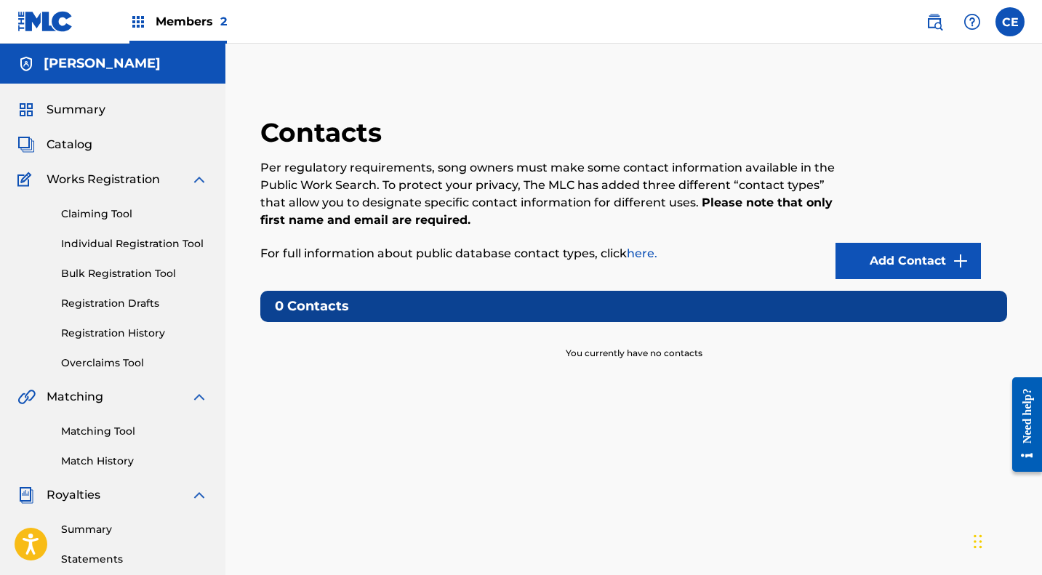
click at [888, 255] on link "Add Contact" at bounding box center [908, 261] width 145 height 36
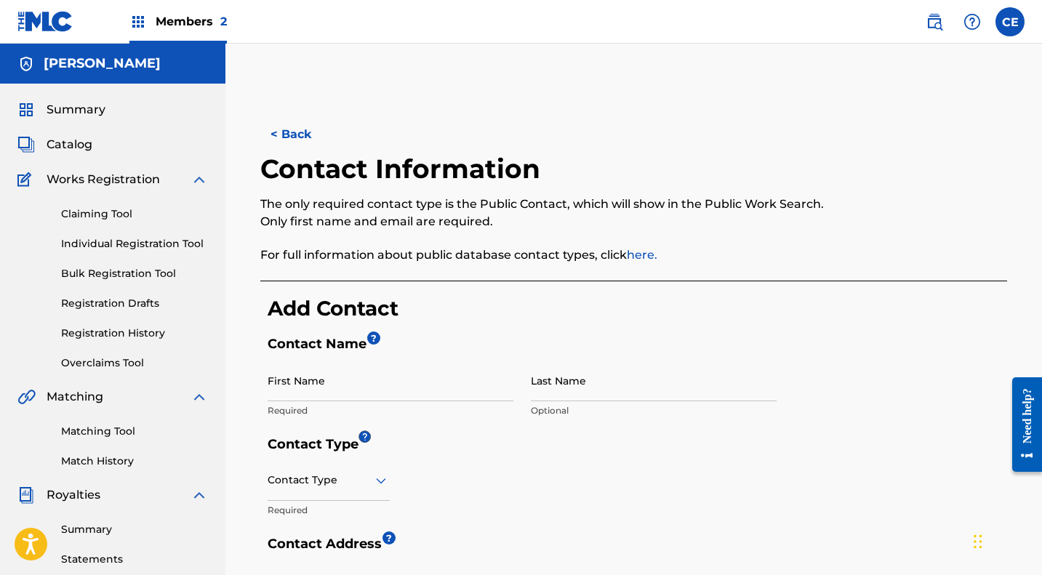
click at [348, 390] on input "First Name" at bounding box center [391, 380] width 246 height 41
type input "Collin"
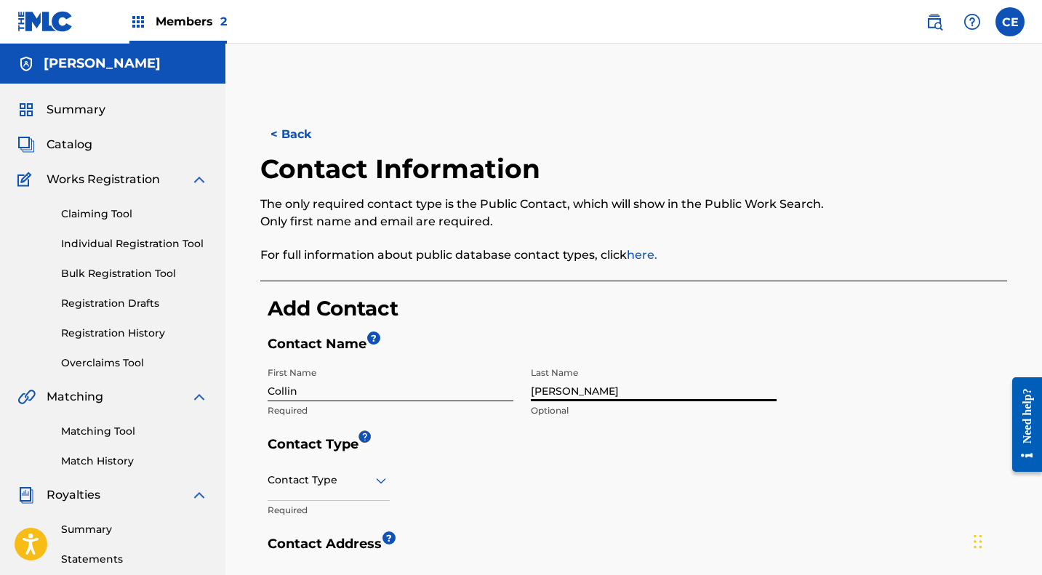
type input "[PERSON_NAME]"
click at [371, 476] on div "Contact Type" at bounding box center [329, 480] width 122 height 41
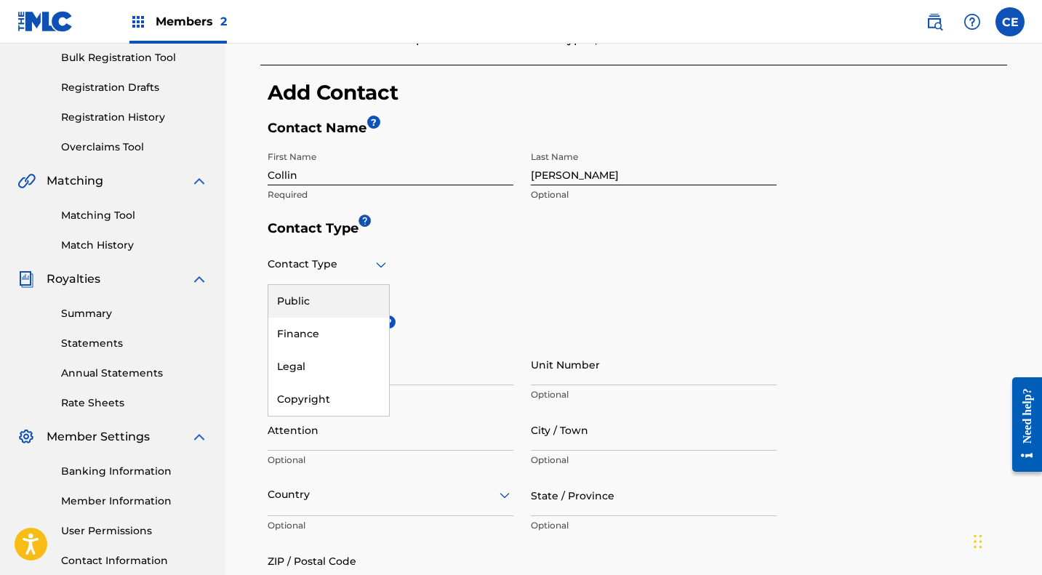
scroll to position [217, 0]
click at [320, 297] on div "Public" at bounding box center [328, 300] width 121 height 33
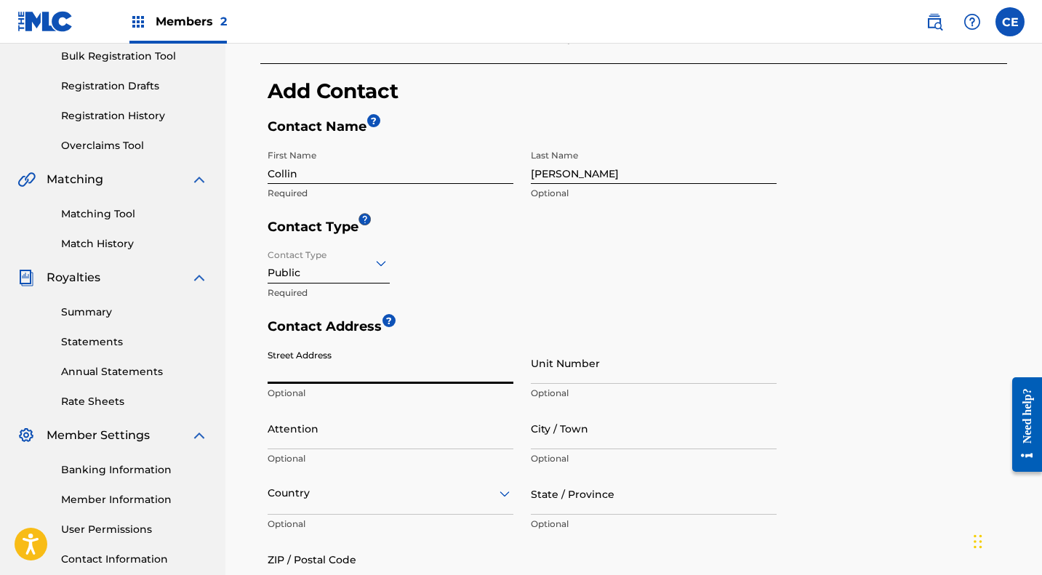
click at [322, 376] on input "Street Address" at bounding box center [391, 362] width 246 height 41
type input "[STREET_ADDRESS]"
type input "Apt 213"
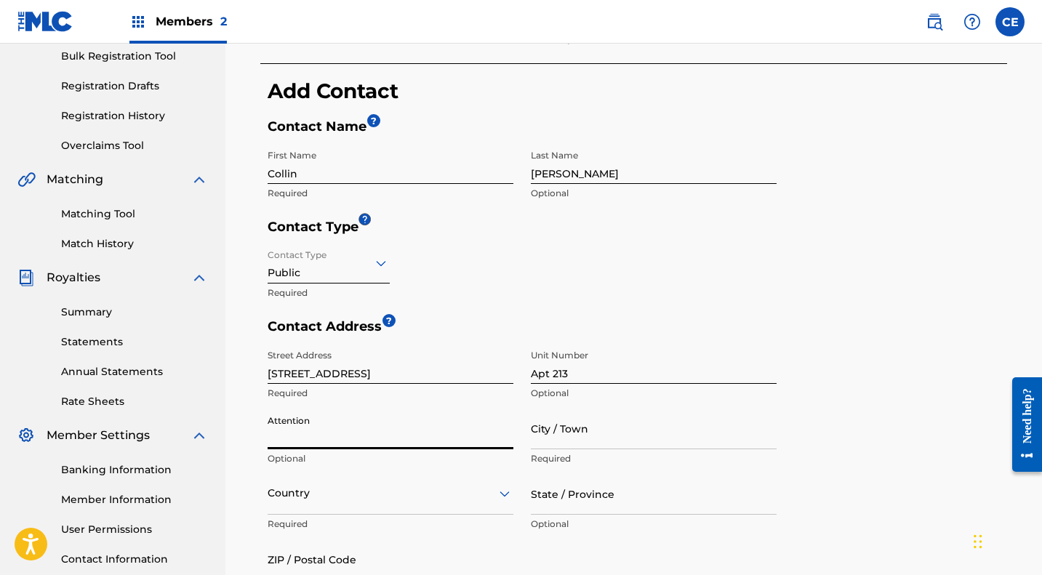
click at [576, 446] on input "City / Town" at bounding box center [654, 428] width 246 height 41
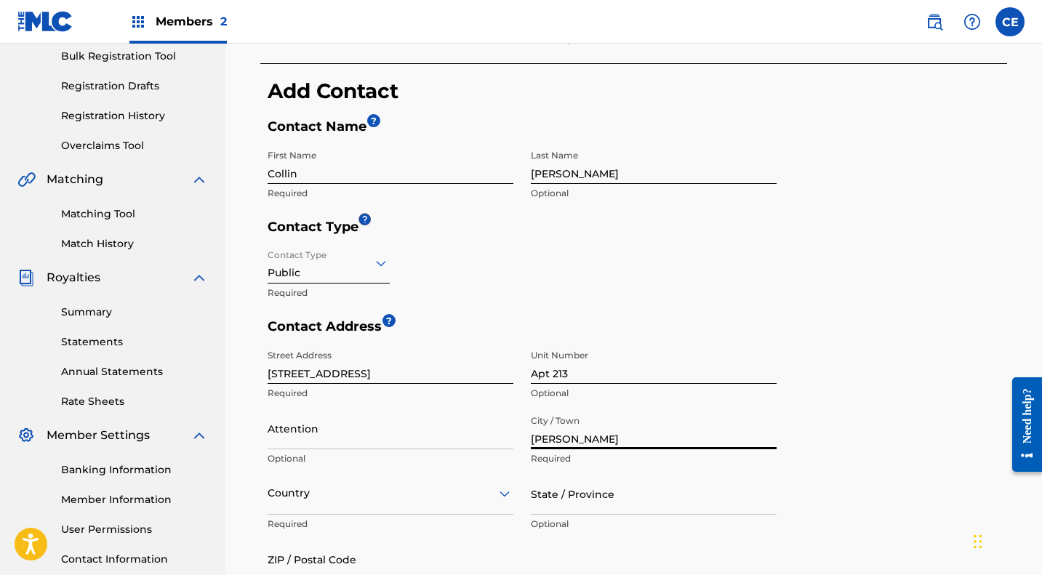
type input "[PERSON_NAME]"
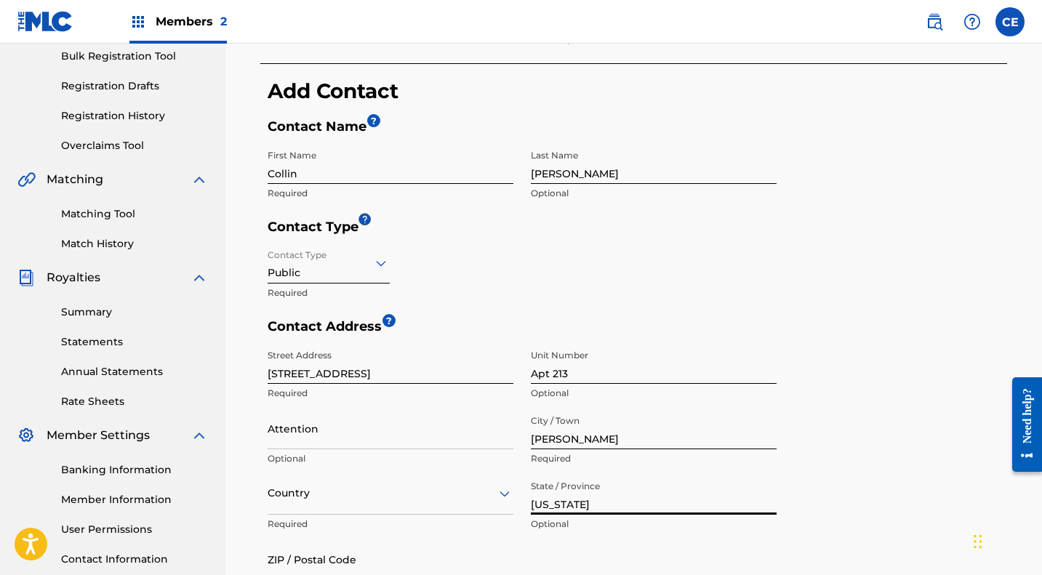
type input "[US_STATE]"
click at [330, 502] on div "Country" at bounding box center [391, 493] width 246 height 41
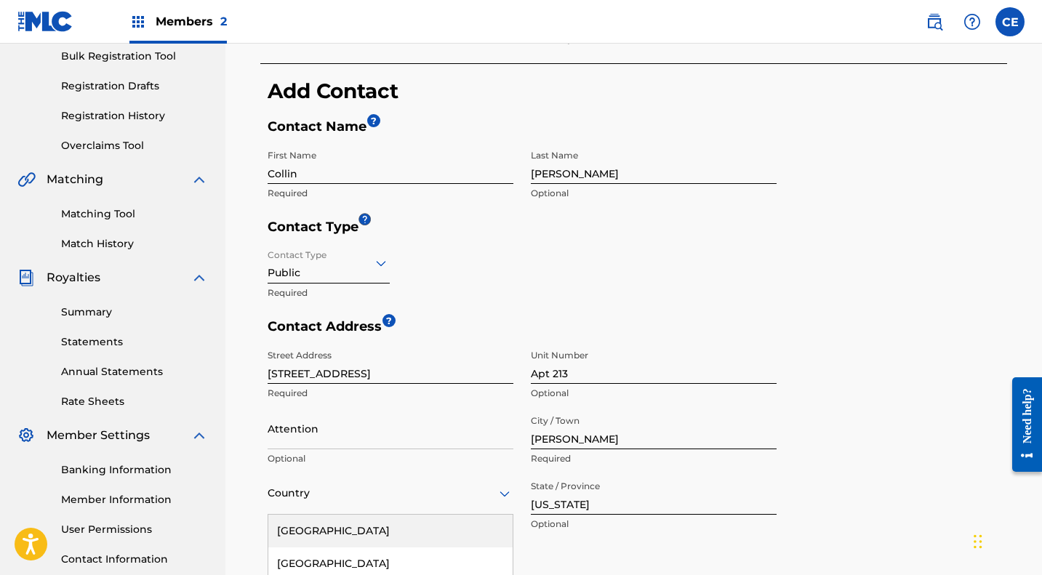
scroll to position [375, 0]
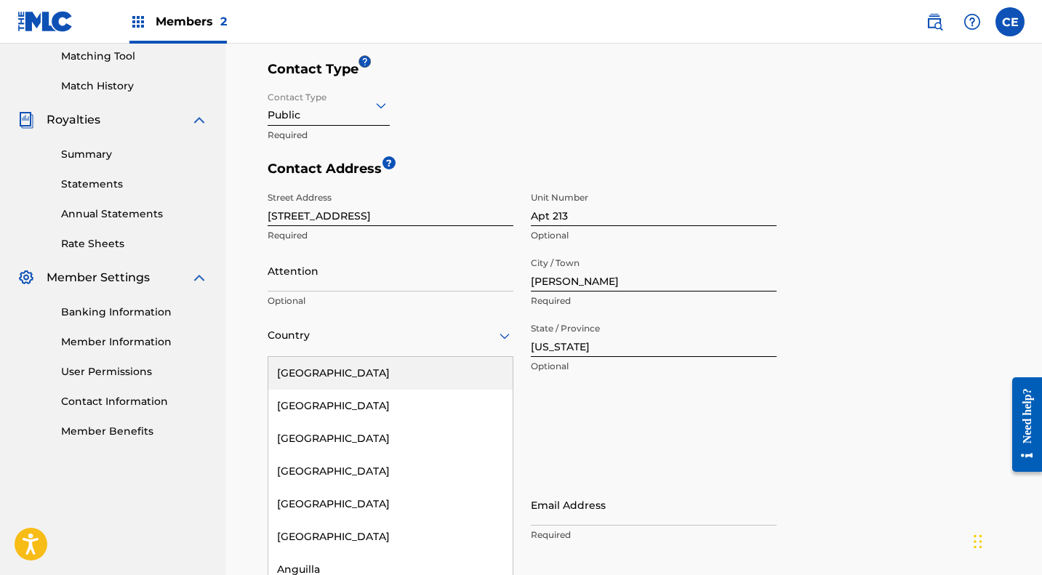
click at [316, 378] on div "[GEOGRAPHIC_DATA]" at bounding box center [390, 373] width 244 height 33
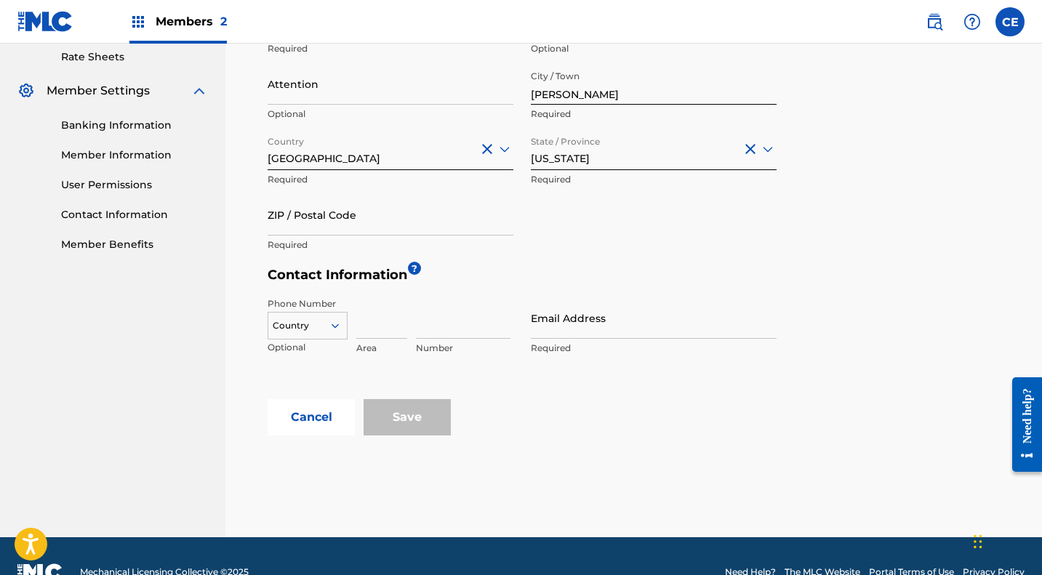
scroll to position [563, 0]
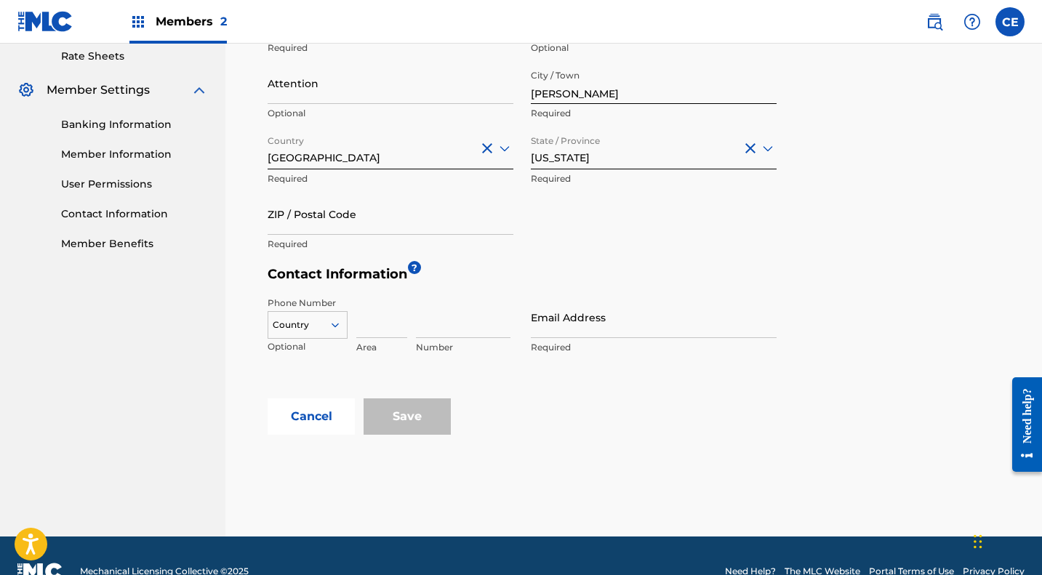
click at [368, 327] on input at bounding box center [381, 317] width 51 height 41
click at [296, 324] on div at bounding box center [307, 325] width 79 height 16
click at [297, 345] on div "US, [GEOGRAPHIC_DATA] +1" at bounding box center [307, 361] width 79 height 57
click at [374, 325] on input at bounding box center [381, 317] width 51 height 41
type input "310"
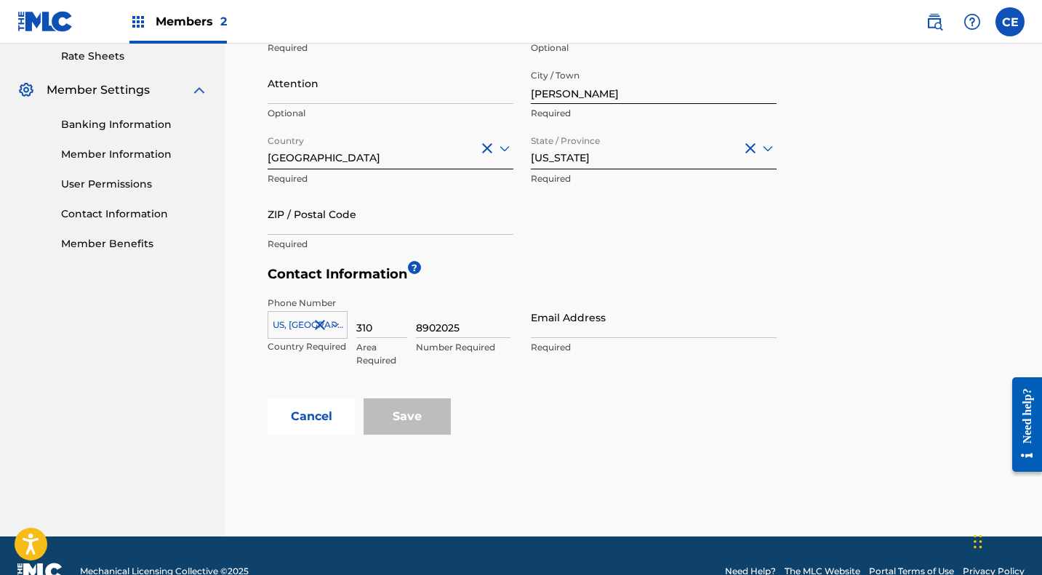
type input "8902025"
type input "[EMAIL_ADDRESS][DOMAIN_NAME]"
click at [471, 418] on div "Cancel Save" at bounding box center [638, 416] width 740 height 36
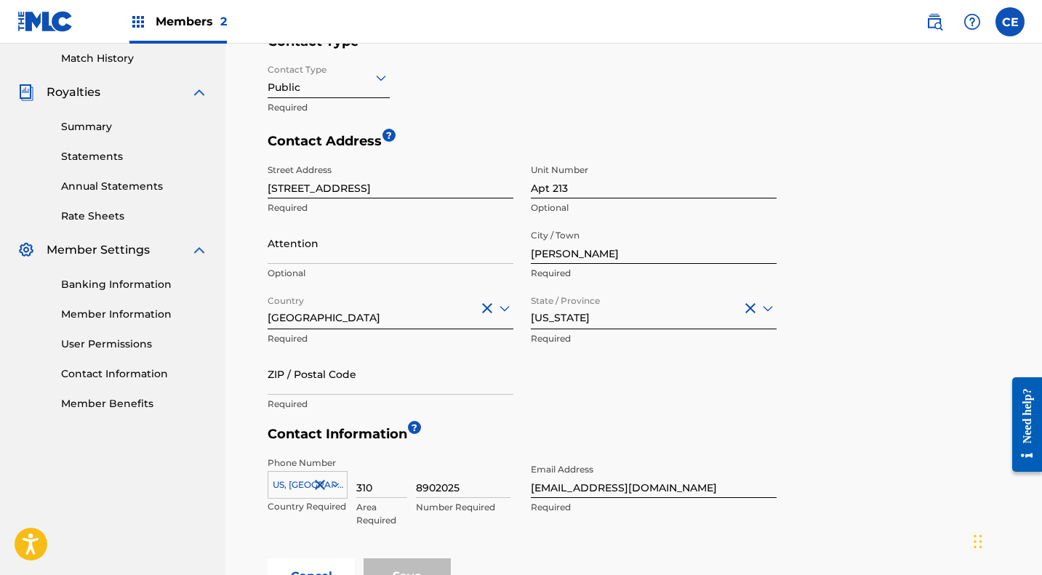
scroll to position [554, 0]
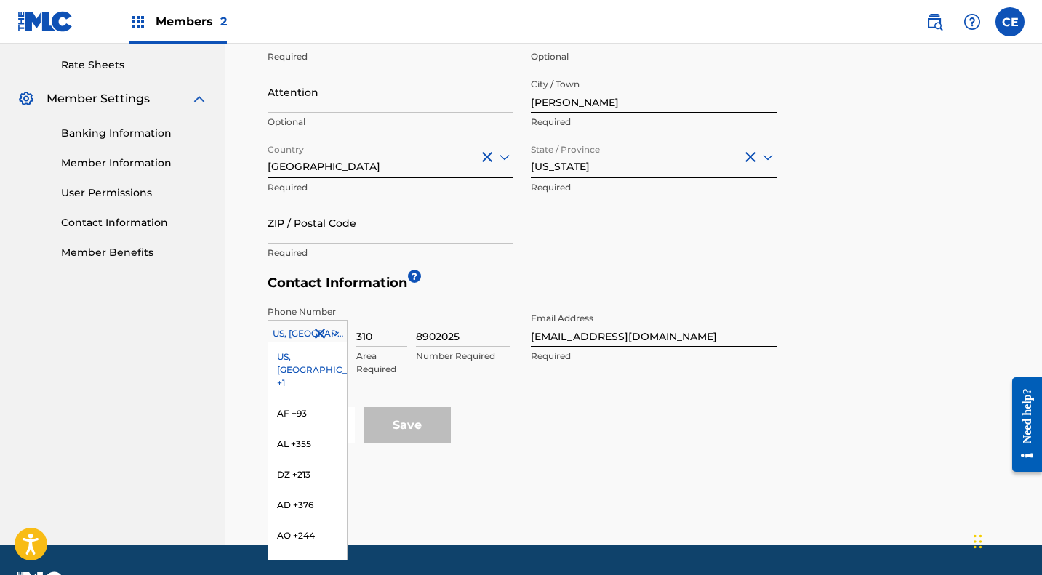
click at [292, 335] on div at bounding box center [307, 334] width 79 height 16
click at [292, 353] on div "US, [GEOGRAPHIC_DATA] +1" at bounding box center [307, 370] width 79 height 57
click at [401, 420] on div "Save" at bounding box center [407, 425] width 87 height 36
click at [336, 330] on icon at bounding box center [335, 333] width 13 height 13
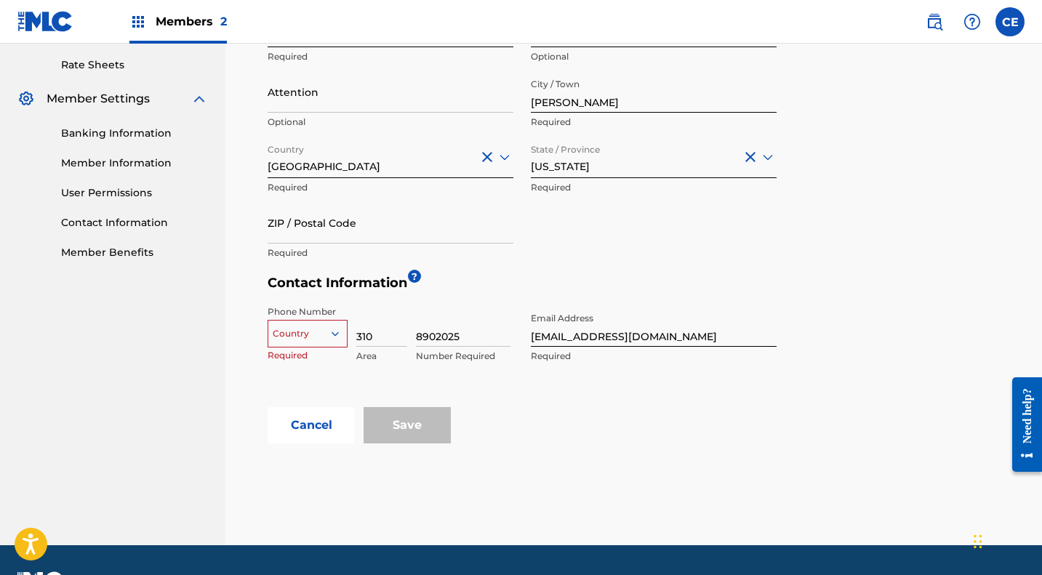
click at [303, 336] on div at bounding box center [307, 334] width 79 height 16
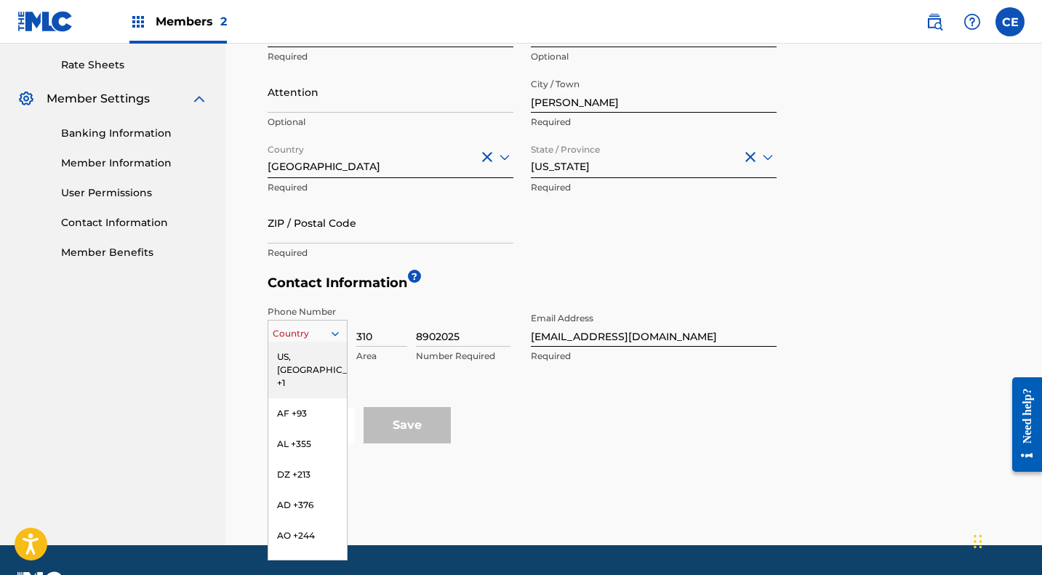
click at [302, 359] on div "US, [GEOGRAPHIC_DATA] +1" at bounding box center [307, 370] width 79 height 57
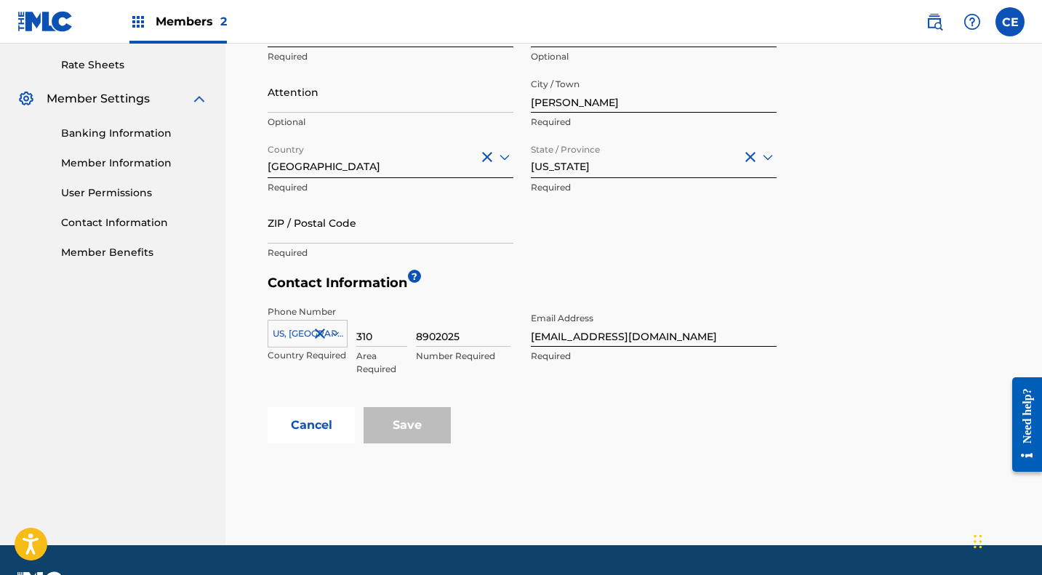
click at [426, 431] on div "Save" at bounding box center [407, 425] width 87 height 36
click at [513, 461] on div "< Back Contact Information The only required contact type is the Public Contact…" at bounding box center [633, 36] width 817 height 1020
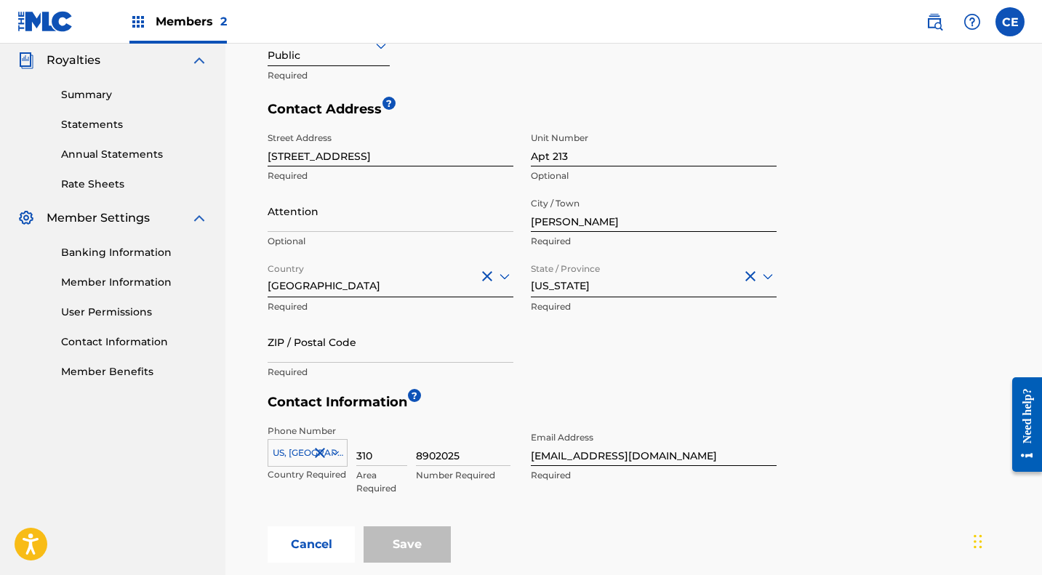
scroll to position [436, 0]
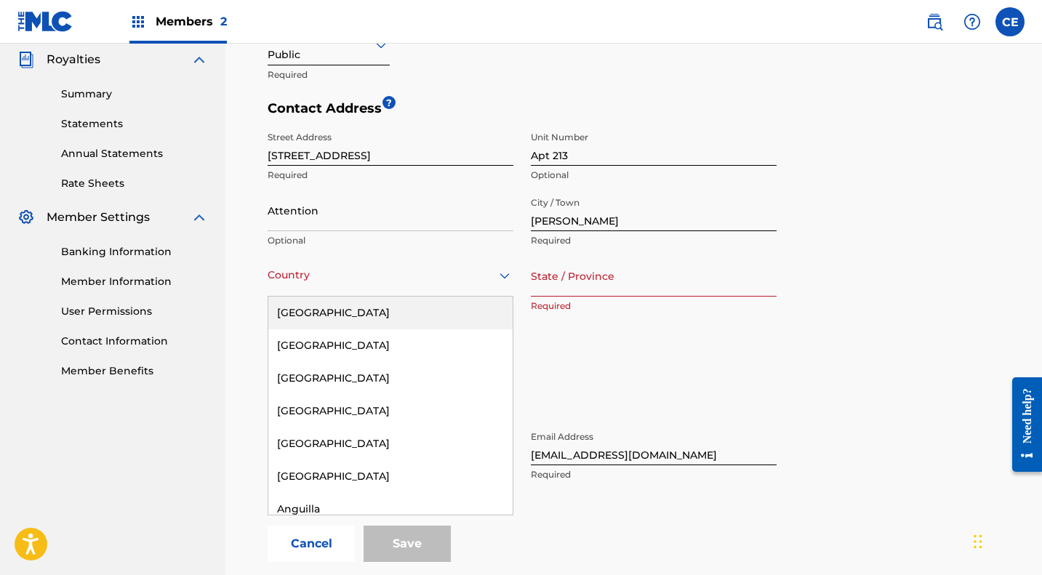
click at [390, 278] on div at bounding box center [391, 275] width 246 height 18
click at [361, 305] on div "[GEOGRAPHIC_DATA]" at bounding box center [390, 313] width 244 height 33
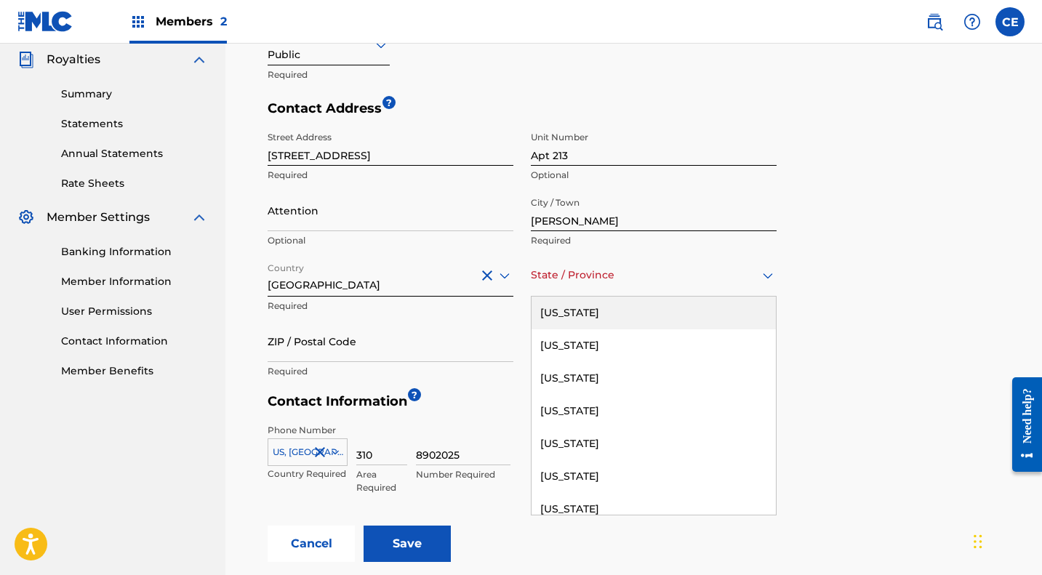
click at [590, 290] on div "State / Province" at bounding box center [654, 275] width 246 height 41
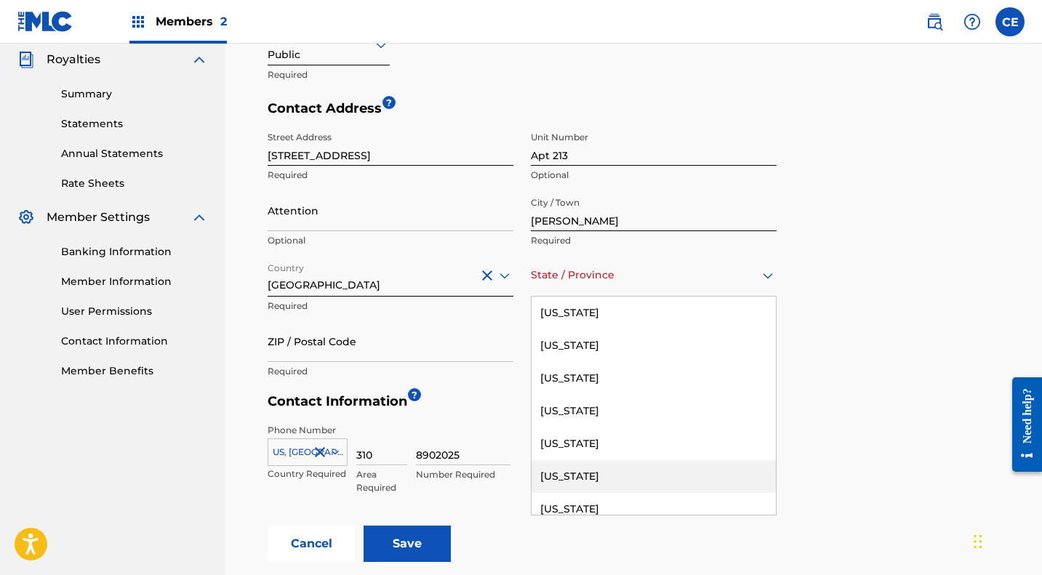
click at [595, 478] on div "[US_STATE]" at bounding box center [654, 476] width 244 height 33
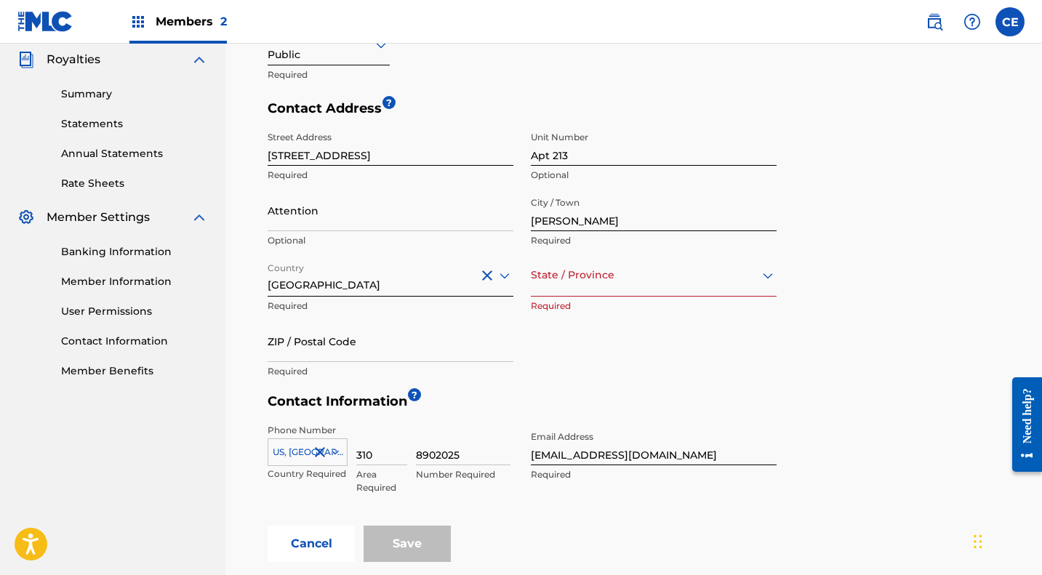
click at [611, 284] on div "State / Province" at bounding box center [654, 275] width 246 height 41
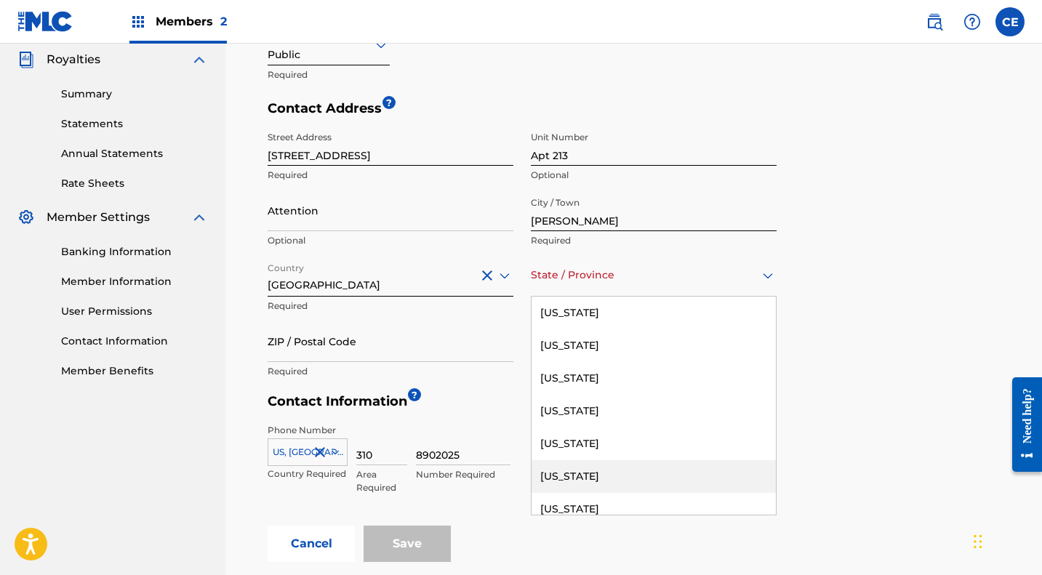
click at [598, 481] on div "[US_STATE]" at bounding box center [654, 476] width 244 height 33
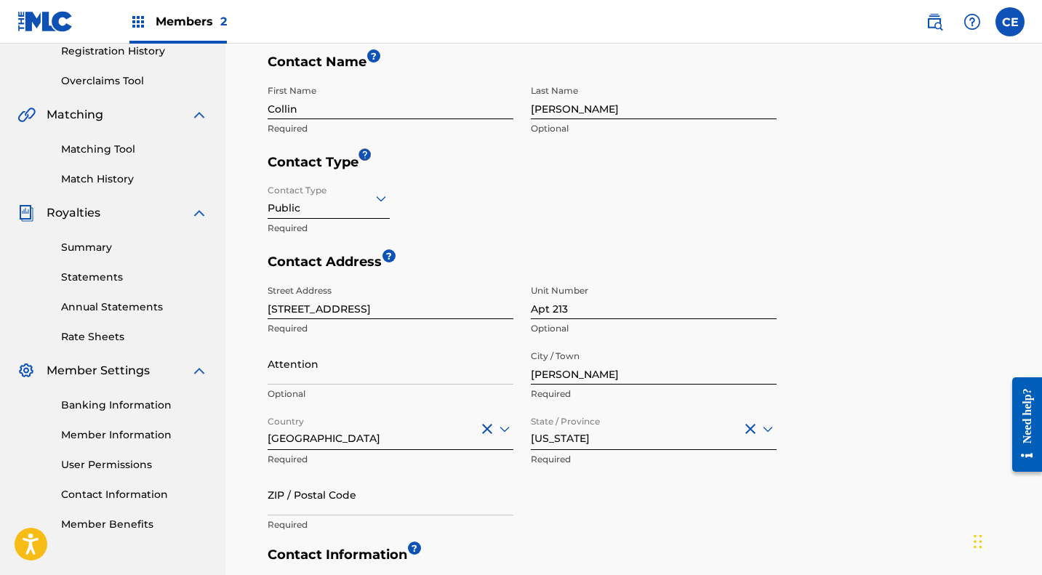
scroll to position [280, 0]
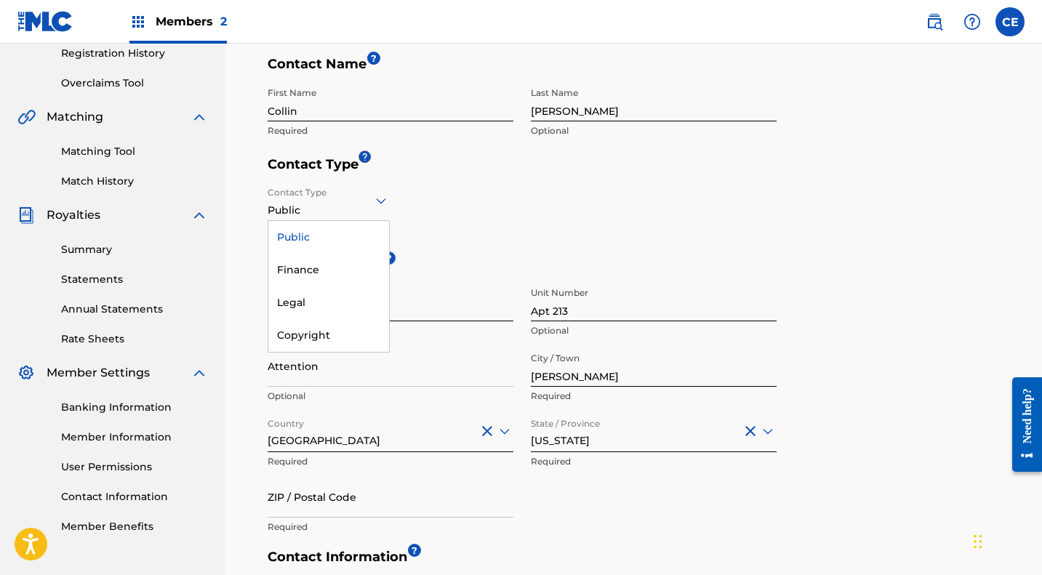
click at [380, 201] on icon at bounding box center [381, 201] width 10 height 6
click at [307, 238] on div "Public" at bounding box center [328, 237] width 121 height 33
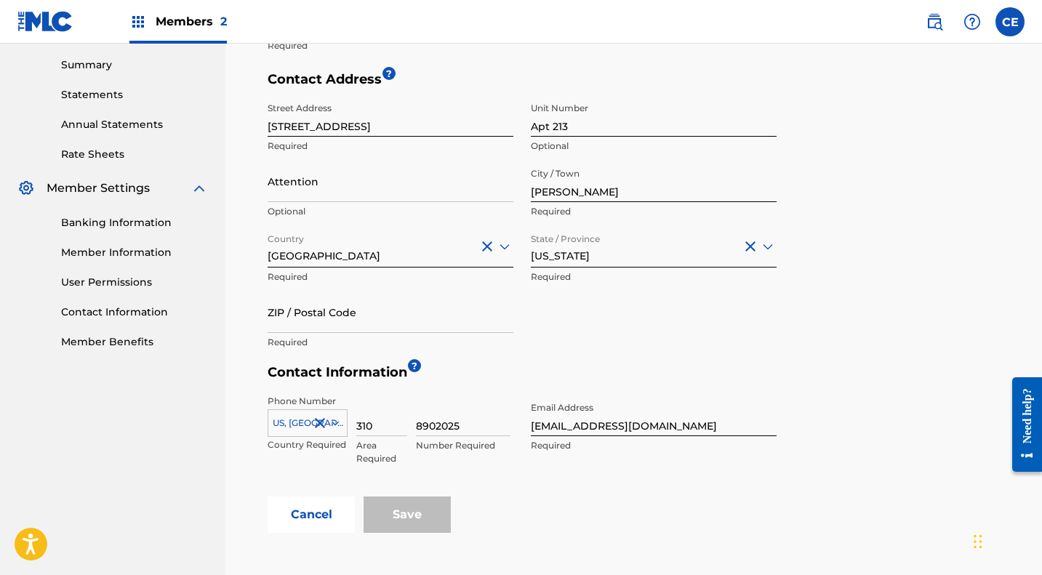
scroll to position [510, 0]
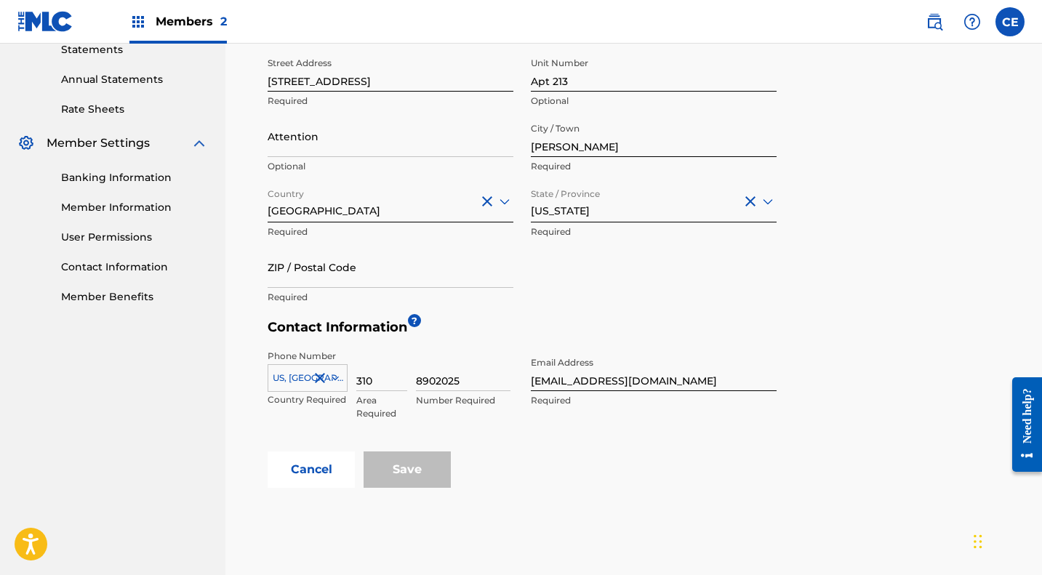
click at [414, 280] on input "ZIP / Postal Code" at bounding box center [391, 267] width 246 height 41
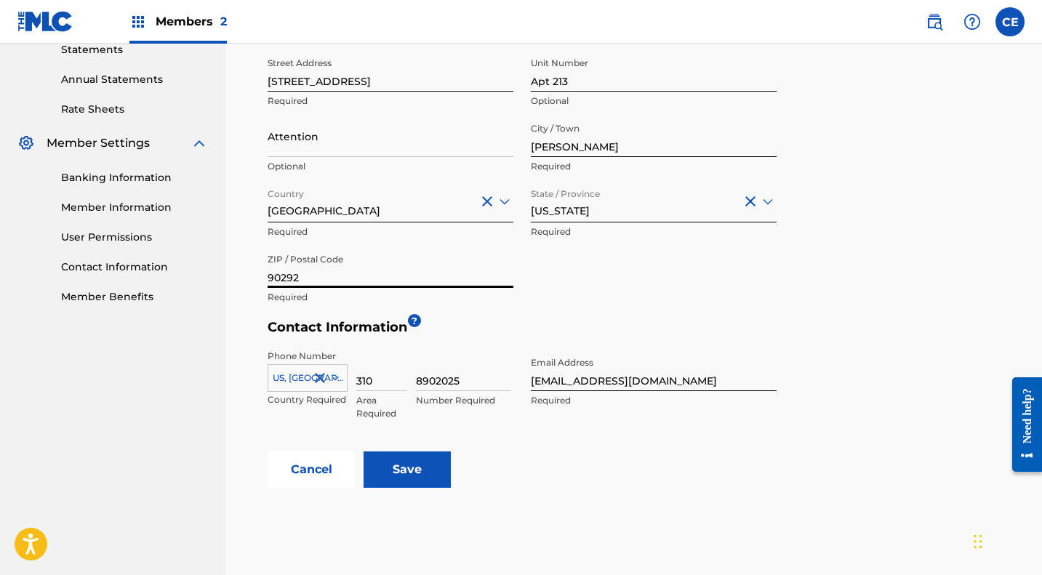
type input "90292"
click at [409, 472] on input "Save" at bounding box center [407, 470] width 87 height 36
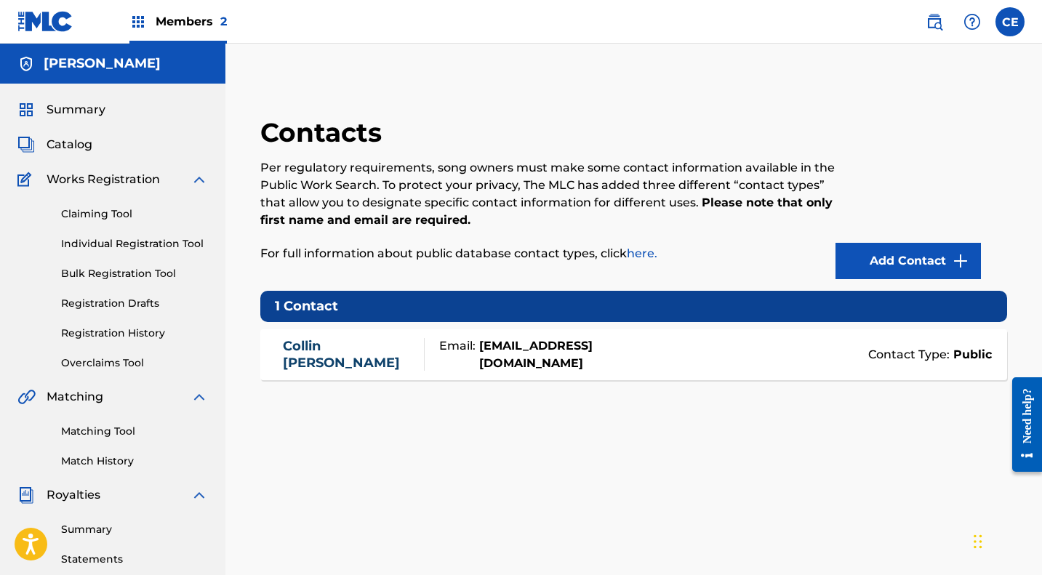
click at [64, 145] on span "Catalog" at bounding box center [70, 144] width 46 height 17
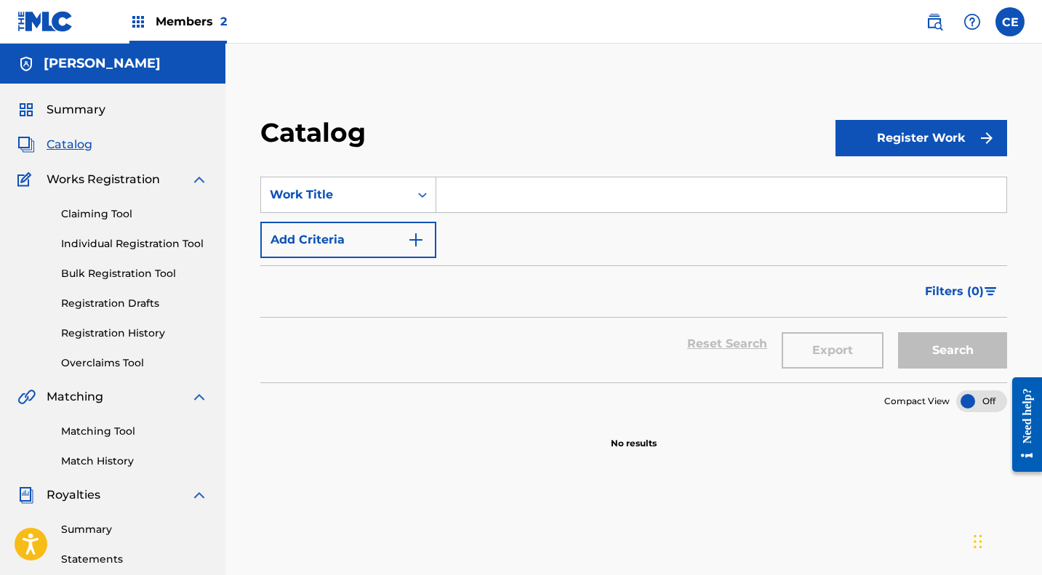
click at [95, 217] on link "Claiming Tool" at bounding box center [134, 214] width 147 height 15
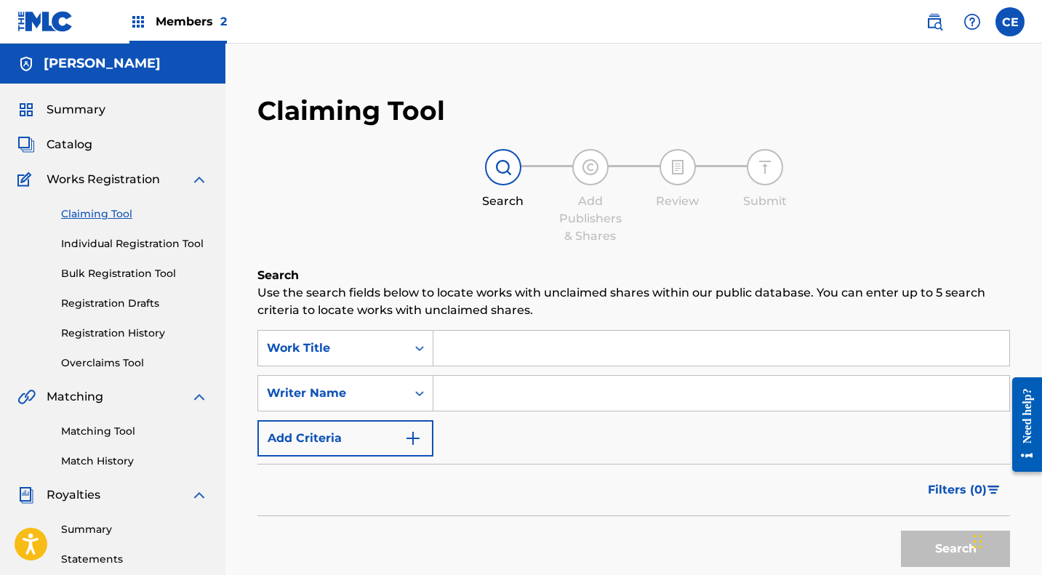
click at [489, 347] on input "Search Form" at bounding box center [721, 348] width 576 height 35
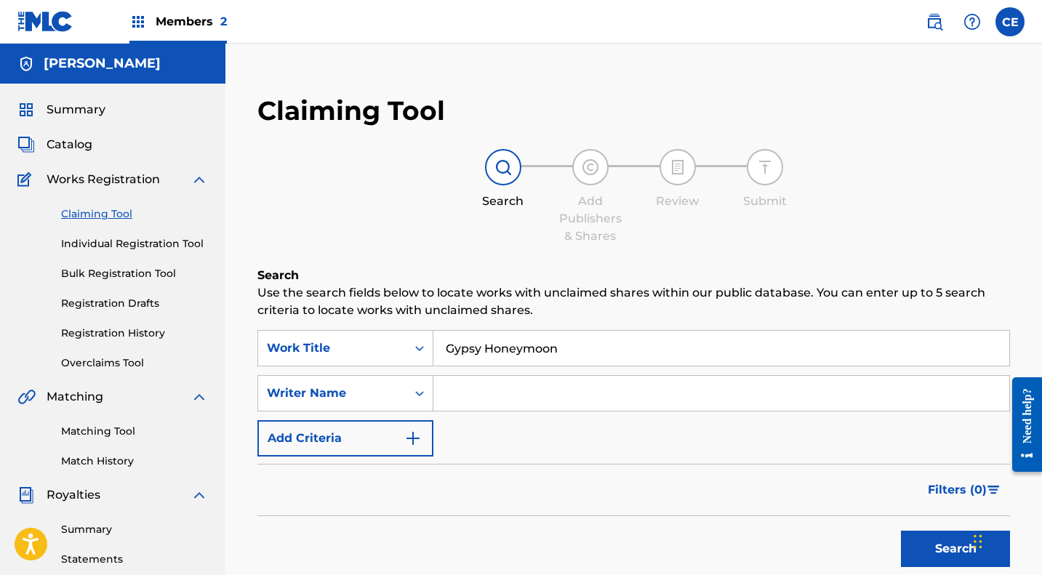
type input "Gypsy Honeymoon"
click at [486, 395] on input "Search Form" at bounding box center [721, 393] width 576 height 35
type input "[PERSON_NAME]"
click at [948, 545] on button "Search" at bounding box center [955, 549] width 109 height 36
click at [934, 548] on button "Search" at bounding box center [955, 549] width 109 height 36
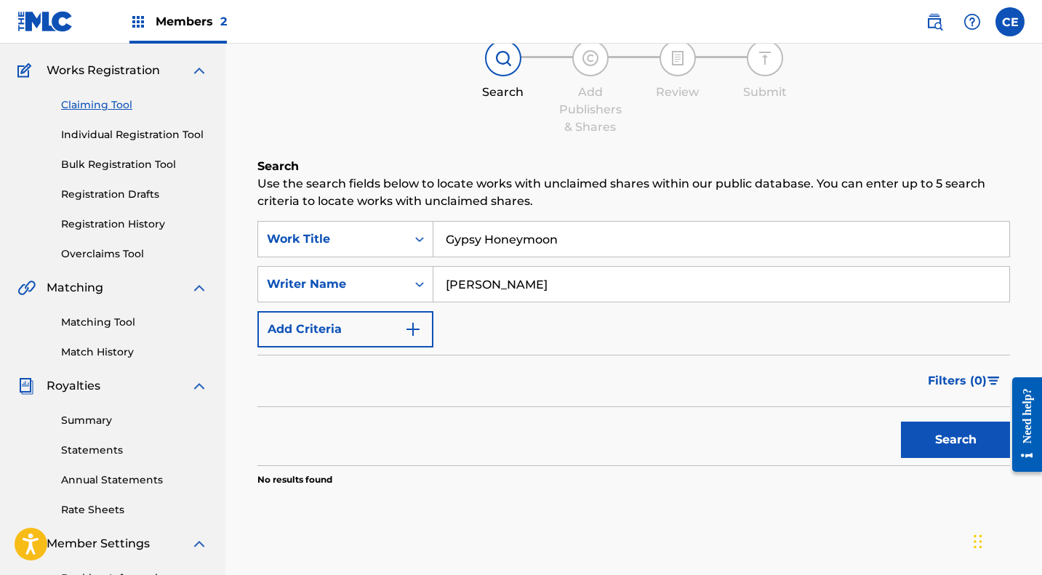
scroll to position [108, 0]
click at [417, 243] on icon "Search Form" at bounding box center [419, 240] width 15 height 15
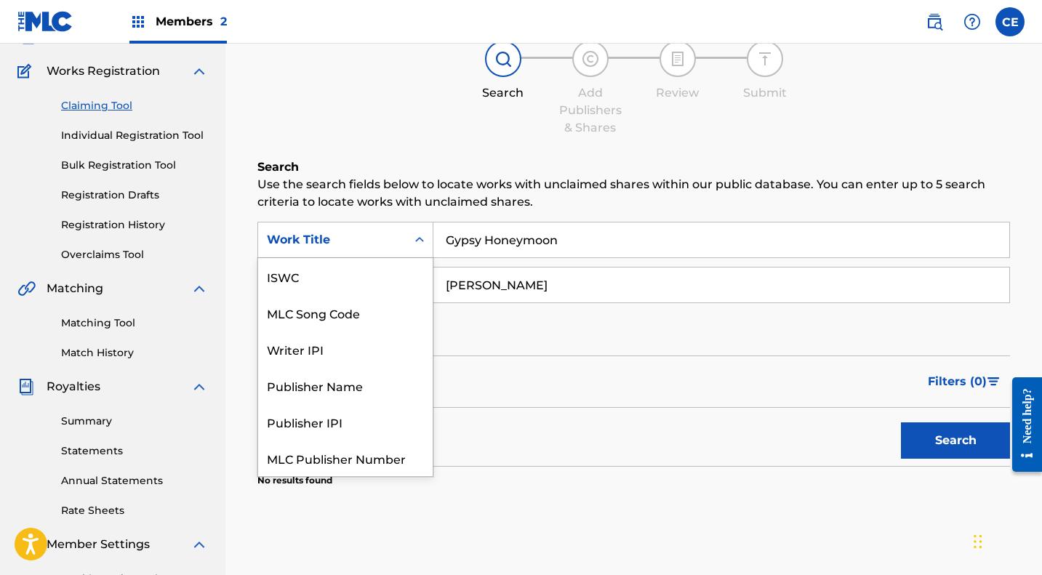
scroll to position [36, 0]
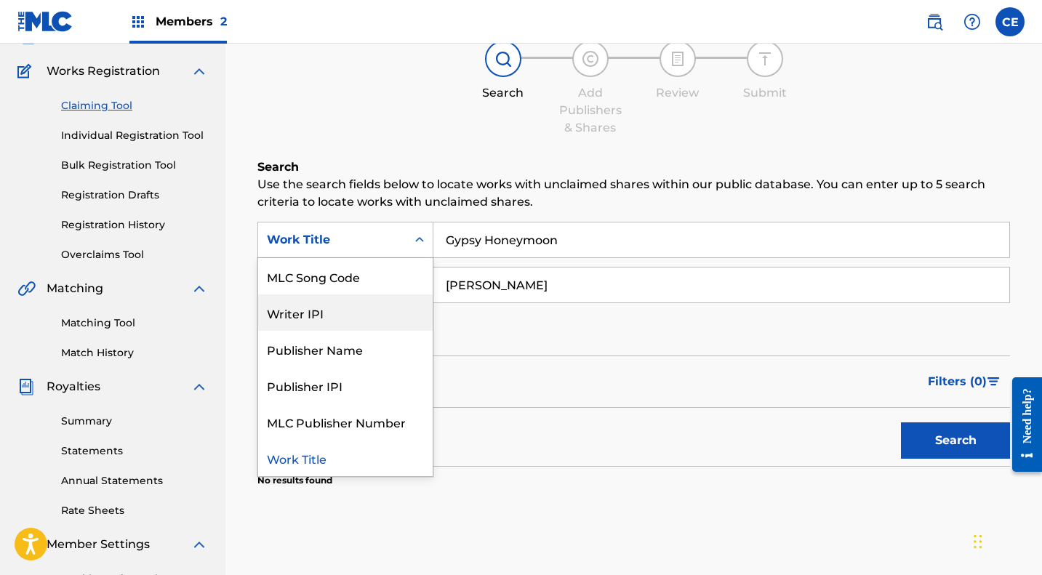
click at [326, 319] on div "Writer IPI" at bounding box center [345, 313] width 175 height 36
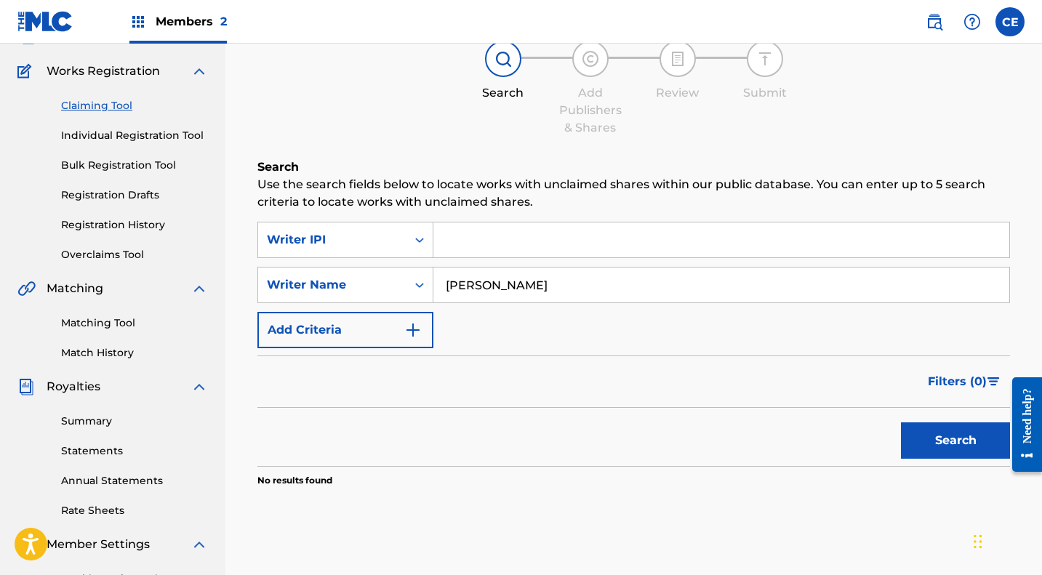
click at [487, 239] on input "Search Form" at bounding box center [721, 240] width 576 height 35
click at [505, 240] on input "Search Form" at bounding box center [721, 240] width 576 height 35
type input "126705486"
click at [961, 440] on button "Search" at bounding box center [955, 440] width 109 height 36
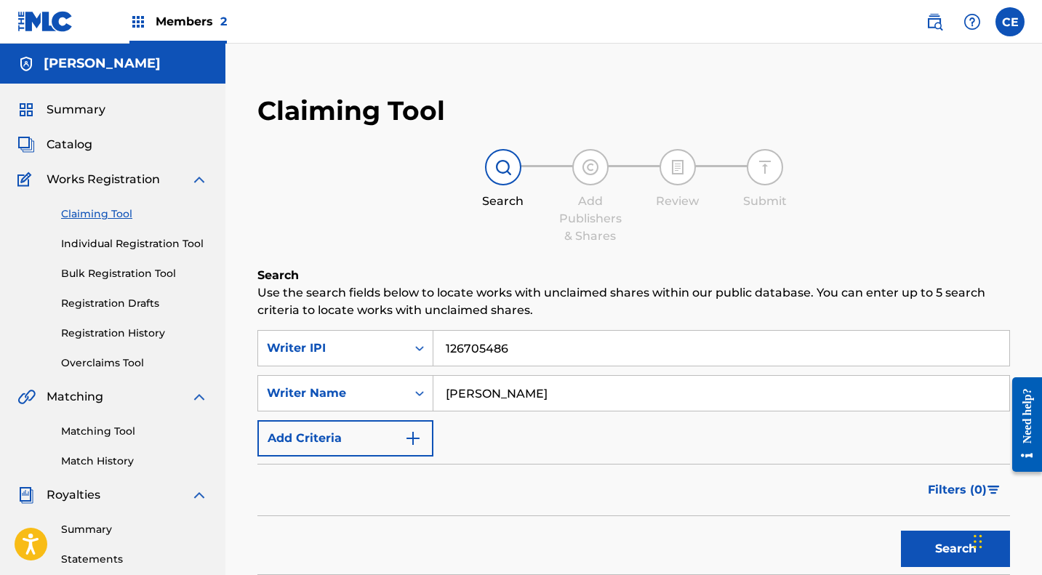
click at [71, 105] on span "Summary" at bounding box center [76, 109] width 59 height 17
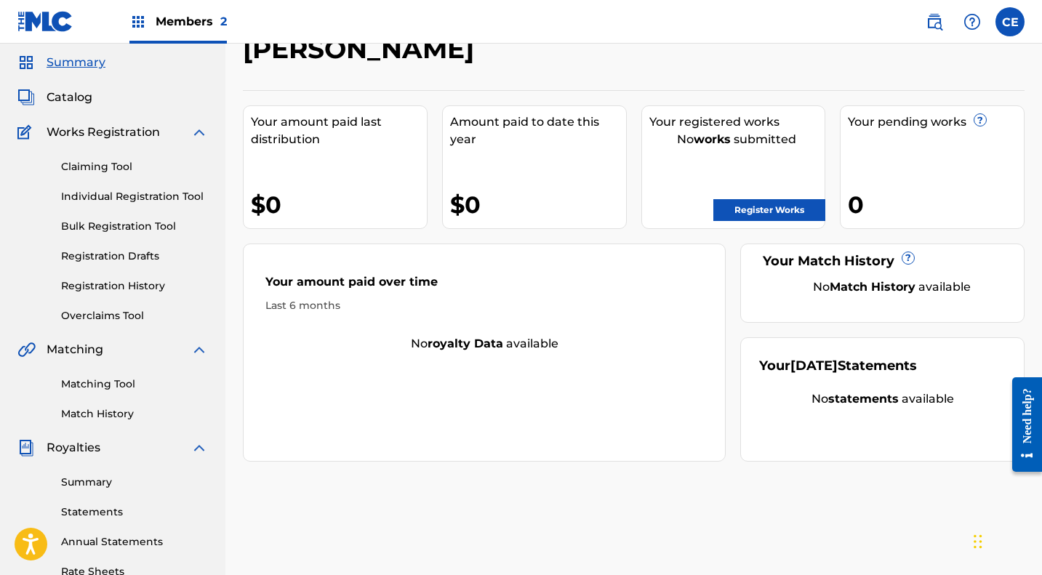
scroll to position [47, 0]
click at [1027, 398] on div "Need help?" at bounding box center [1027, 415] width 20 height 55
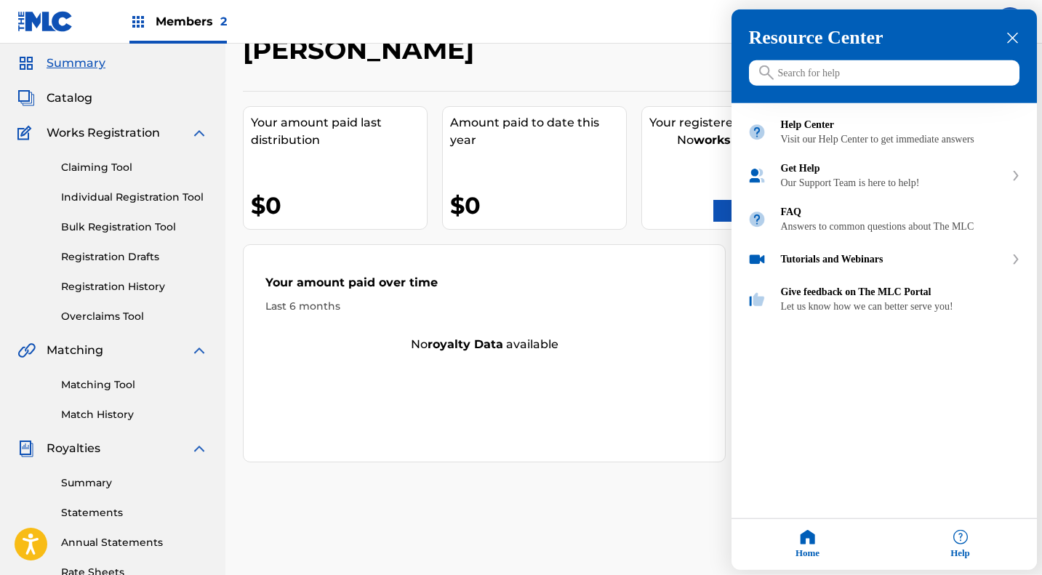
click at [852, 189] on div "Our Support Team is here to help!" at bounding box center [893, 183] width 224 height 12
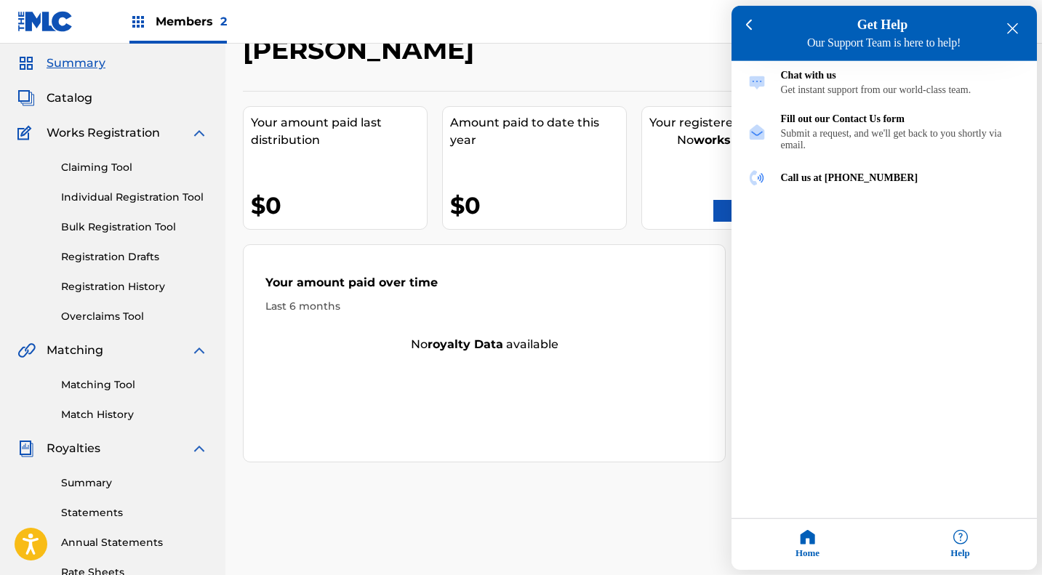
click at [807, 81] on div "Chat with us" at bounding box center [901, 76] width 240 height 12
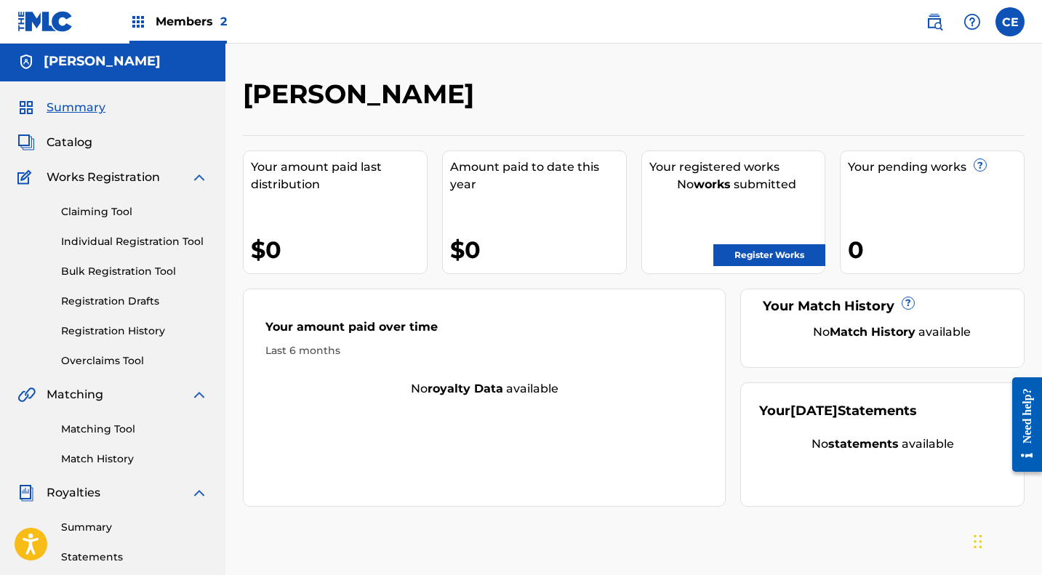
scroll to position [0, 0]
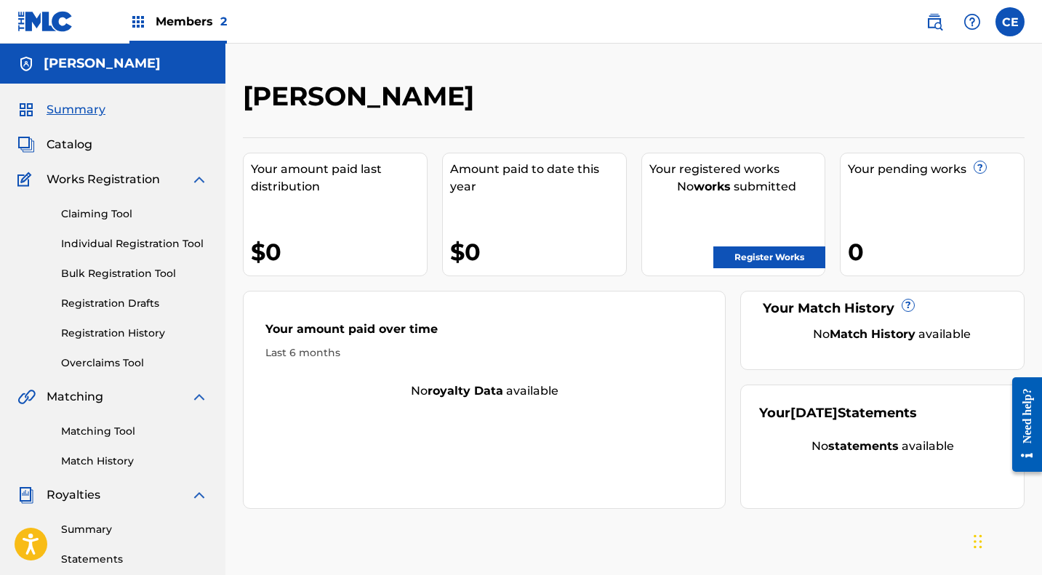
click at [346, 330] on div "Your amount paid over time" at bounding box center [484, 333] width 438 height 25
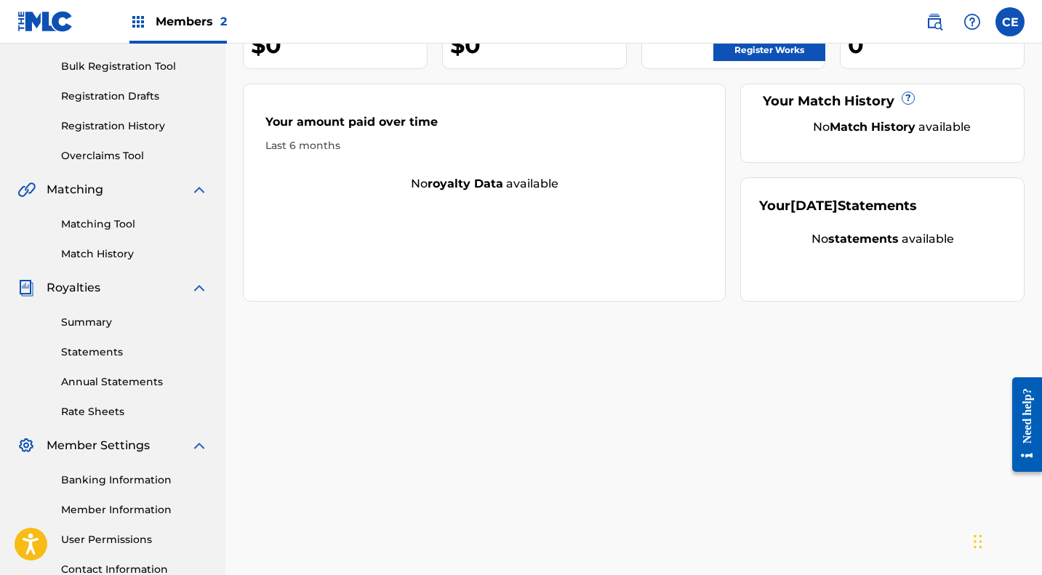
scroll to position [327, 0]
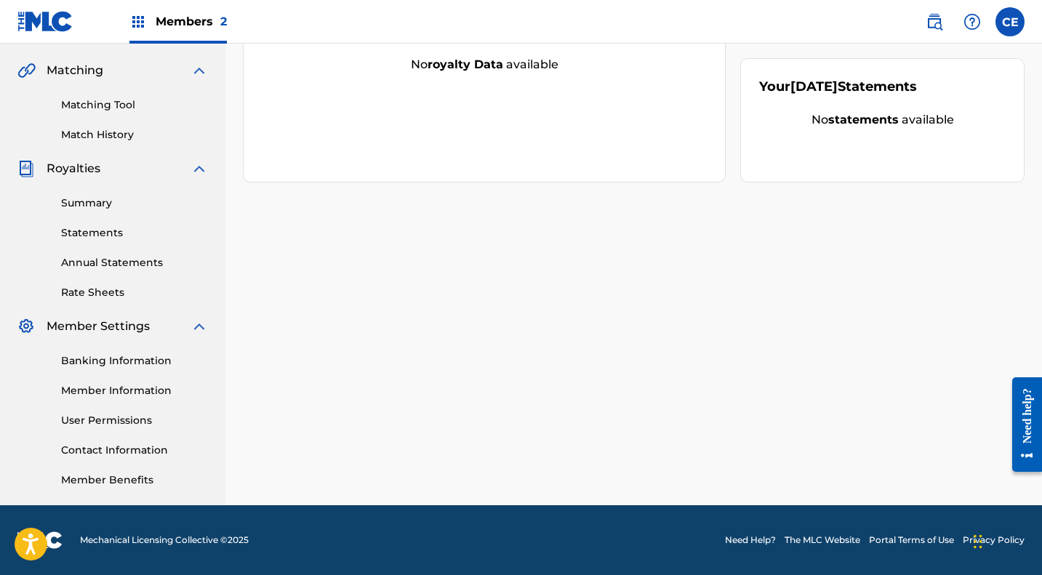
click at [614, 318] on div "[PERSON_NAME] Your amount paid last distribution $0 Amount paid to date this ye…" at bounding box center [633, 129] width 817 height 752
click at [184, 19] on span "Members 2" at bounding box center [191, 21] width 71 height 17
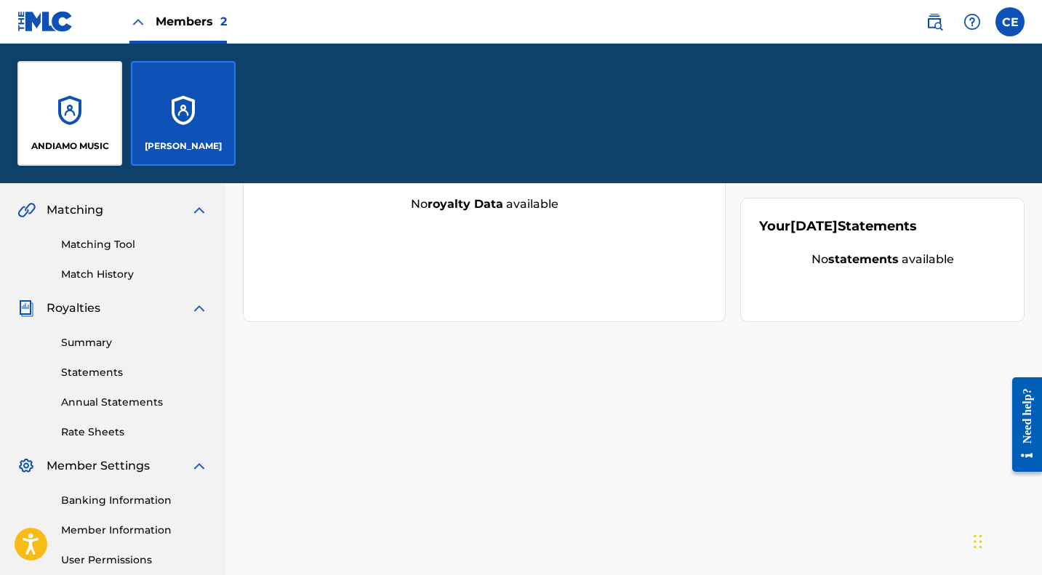
scroll to position [466, 0]
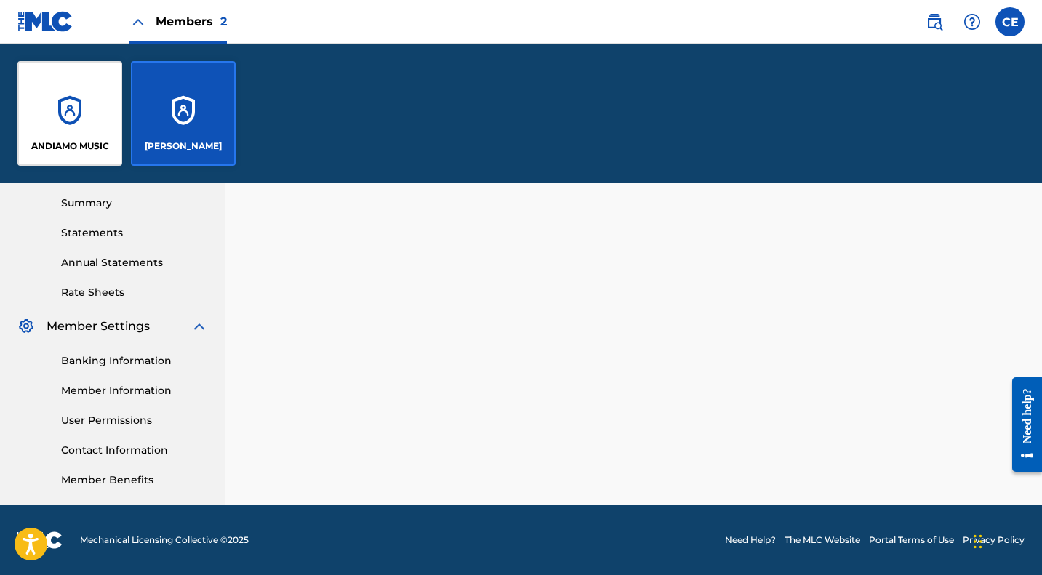
click at [170, 113] on div "[PERSON_NAME]" at bounding box center [183, 113] width 105 height 105
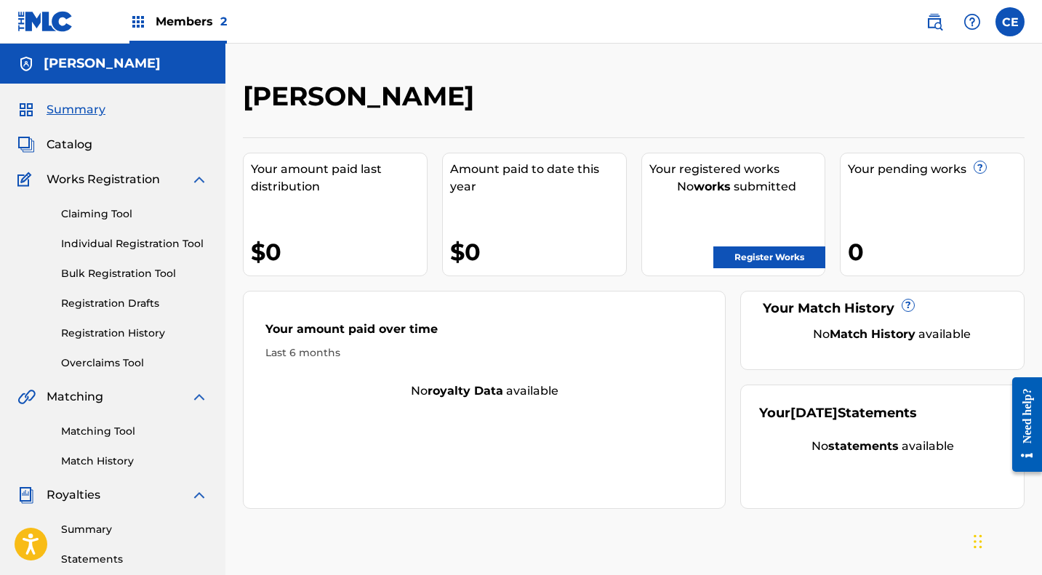
click at [181, 28] on span "Members 2" at bounding box center [191, 21] width 71 height 17
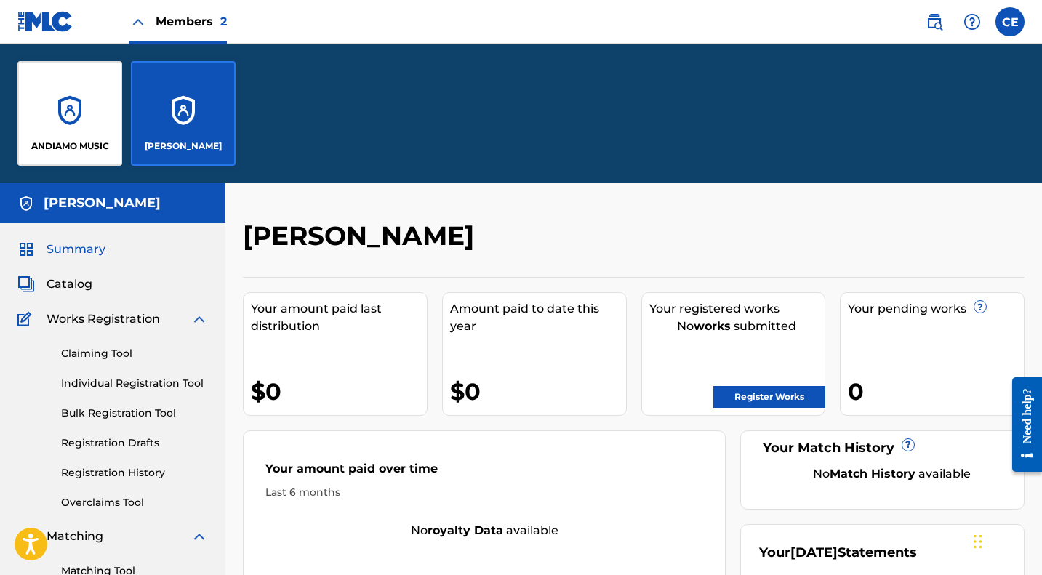
click at [68, 112] on div "ANDIAMO MUSIC" at bounding box center [69, 113] width 105 height 105
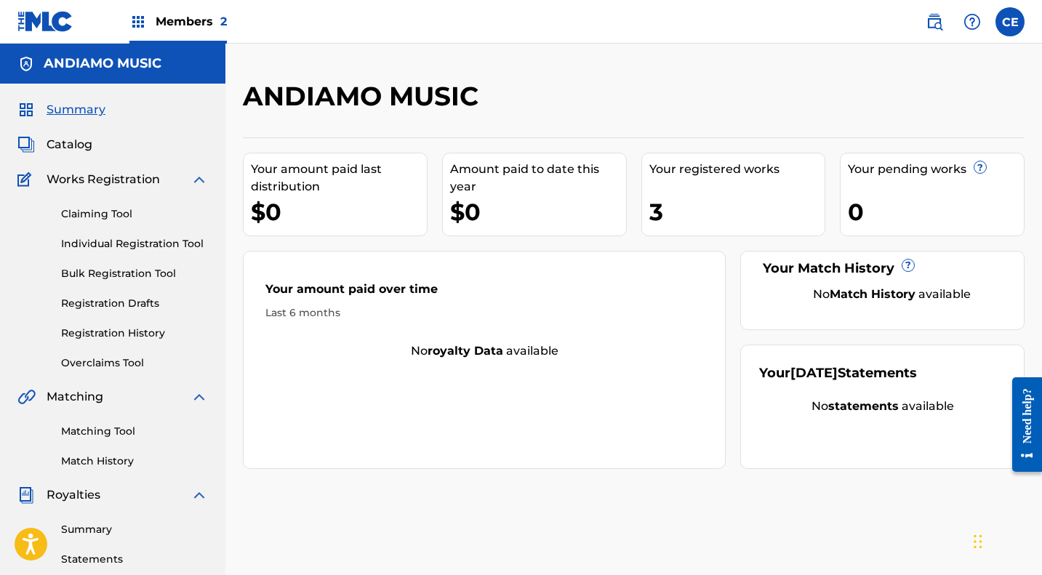
click at [661, 211] on div "3" at bounding box center [737, 212] width 176 height 33
click at [71, 140] on span "Catalog" at bounding box center [70, 144] width 46 height 17
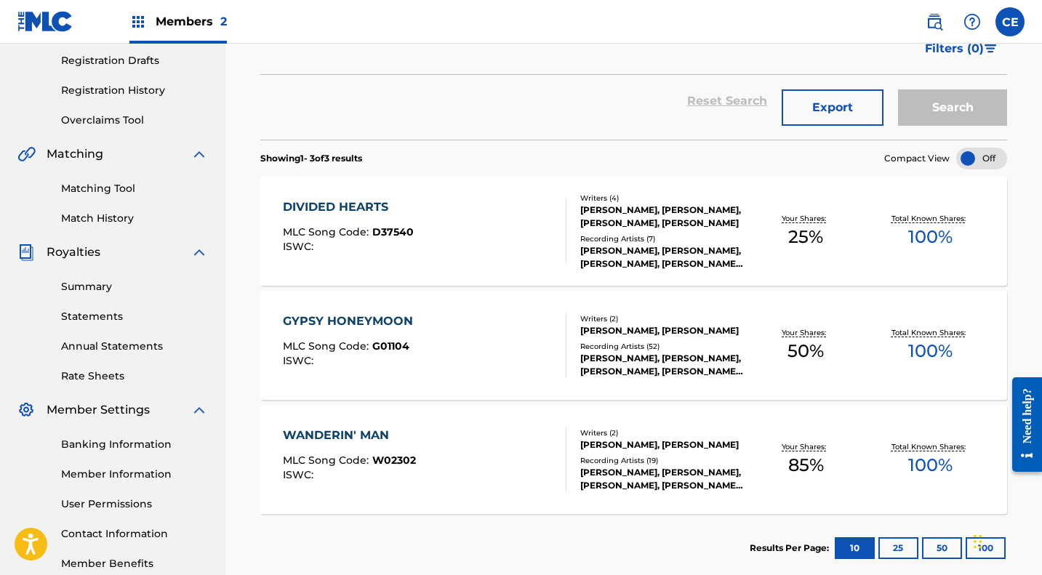
scroll to position [243, 0]
click at [358, 209] on div "DIVIDED HEARTS" at bounding box center [348, 207] width 131 height 17
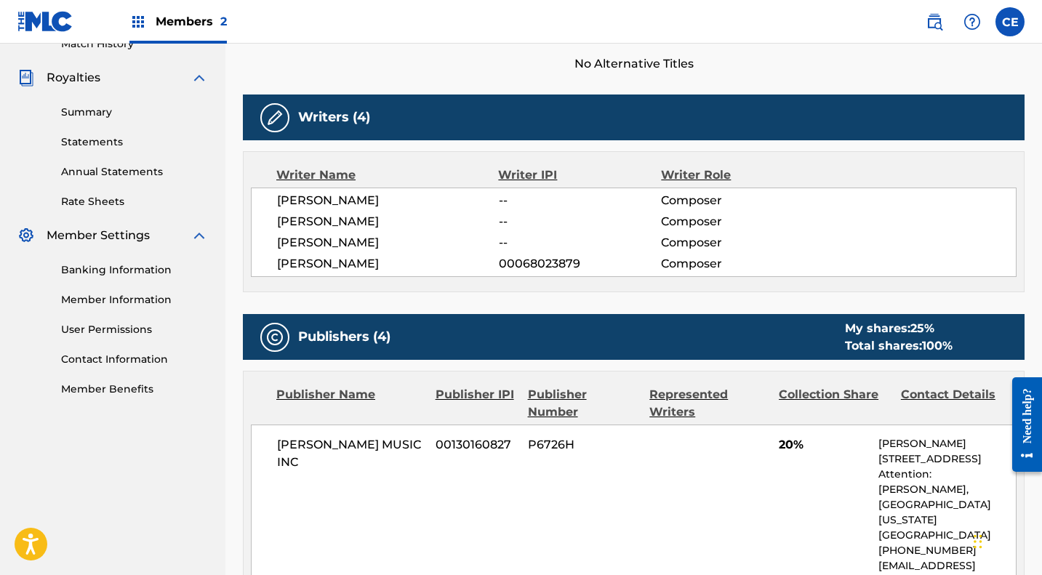
scroll to position [435, 0]
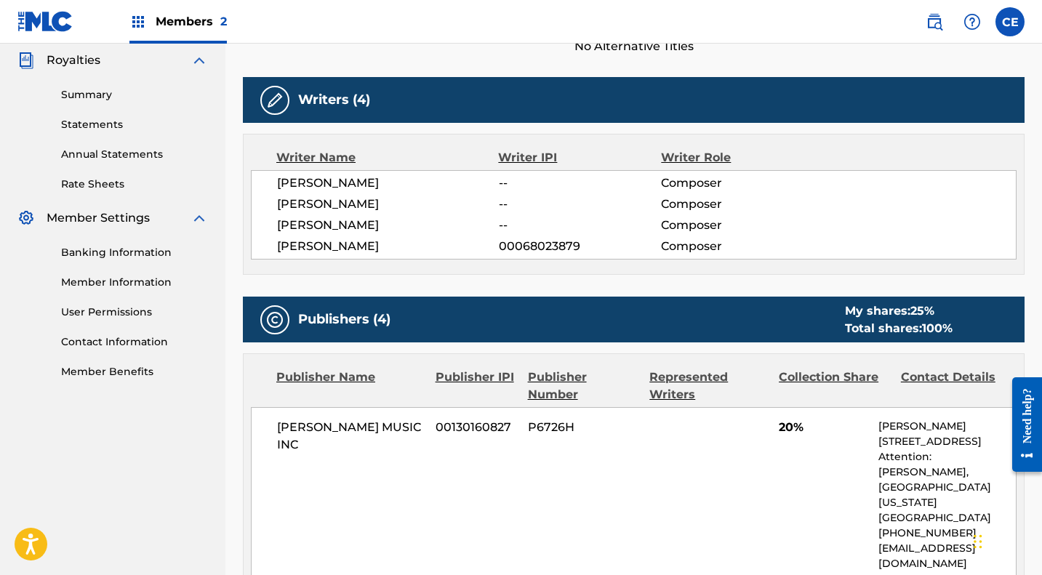
click at [119, 341] on link "Contact Information" at bounding box center [134, 342] width 147 height 15
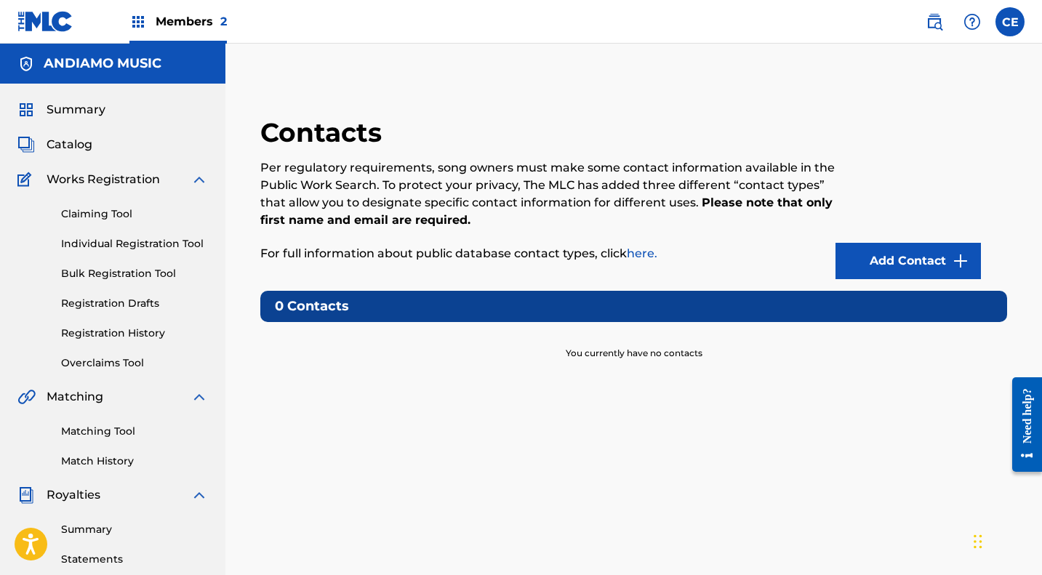
click at [902, 258] on link "Add Contact" at bounding box center [908, 261] width 145 height 36
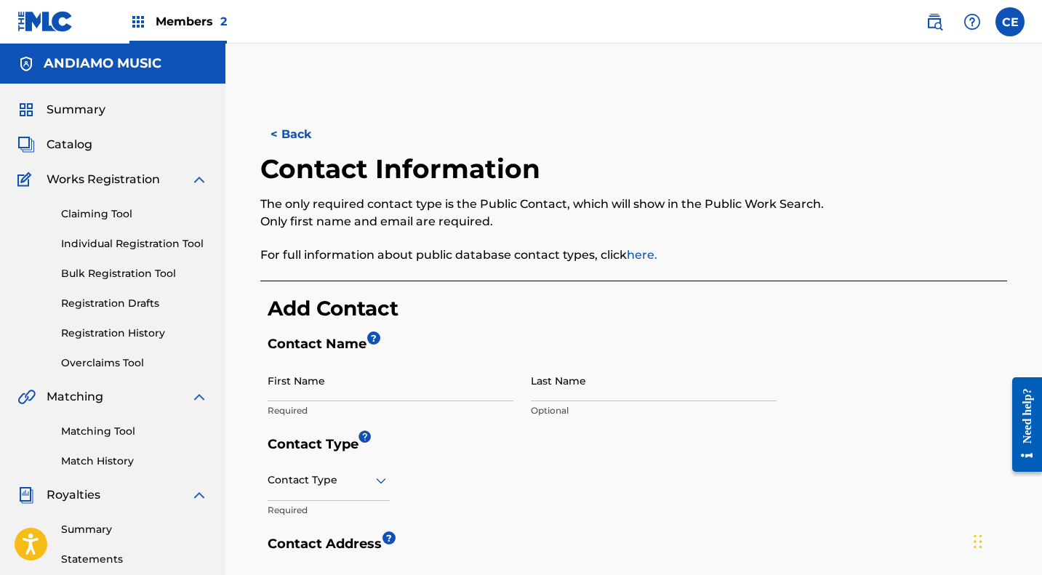
click at [431, 393] on input "First Name" at bounding box center [391, 380] width 246 height 41
type input "Collin"
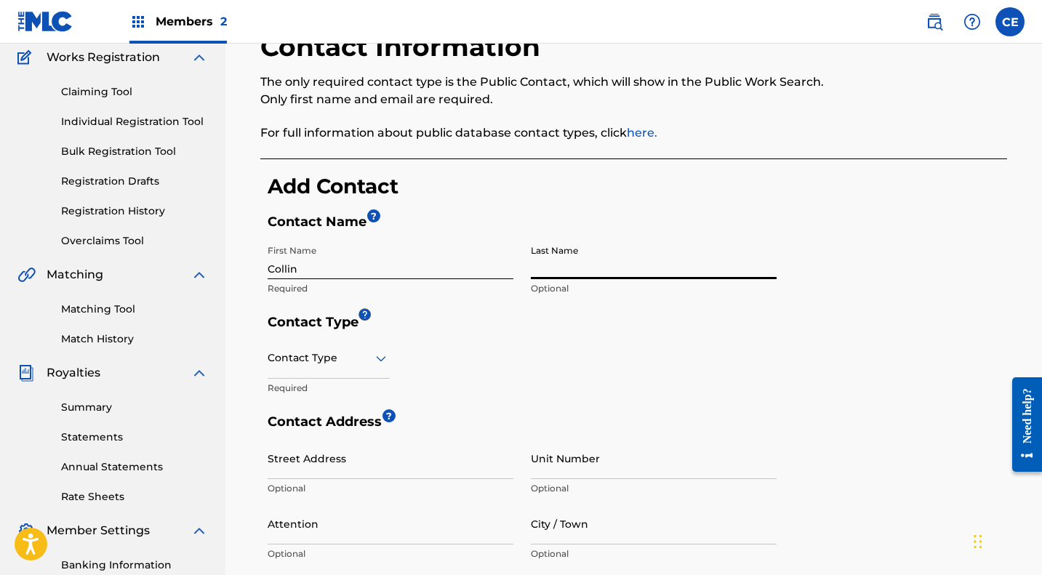
scroll to position [123, 0]
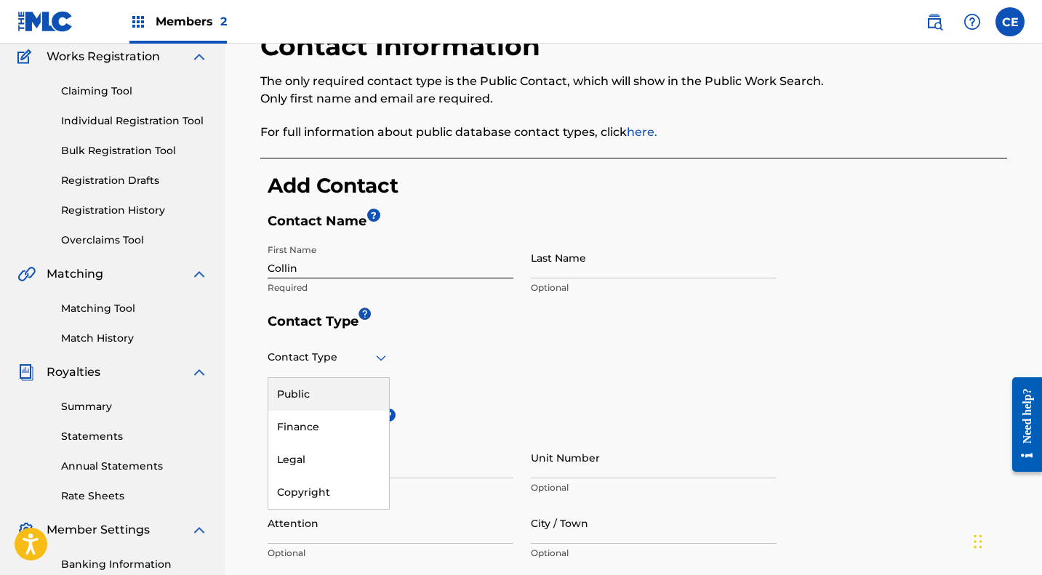
click at [380, 358] on icon at bounding box center [381, 358] width 10 height 6
click at [299, 387] on div "Public" at bounding box center [328, 394] width 121 height 33
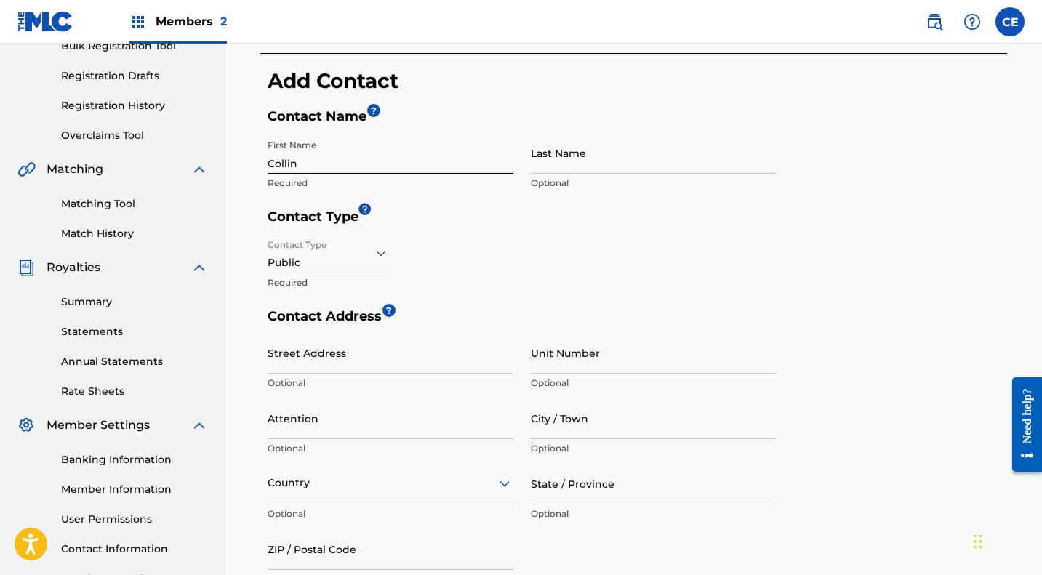
scroll to position [228, 0]
click at [369, 365] on input "Street Address" at bounding box center [391, 352] width 246 height 41
type input "[STREET_ADDRESS]"
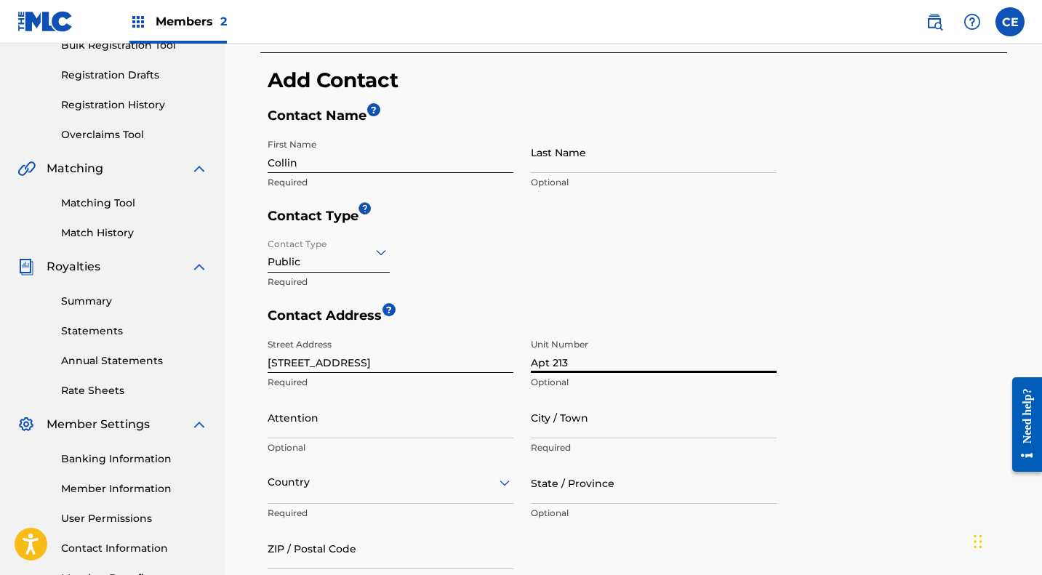
type input "Apt 213"
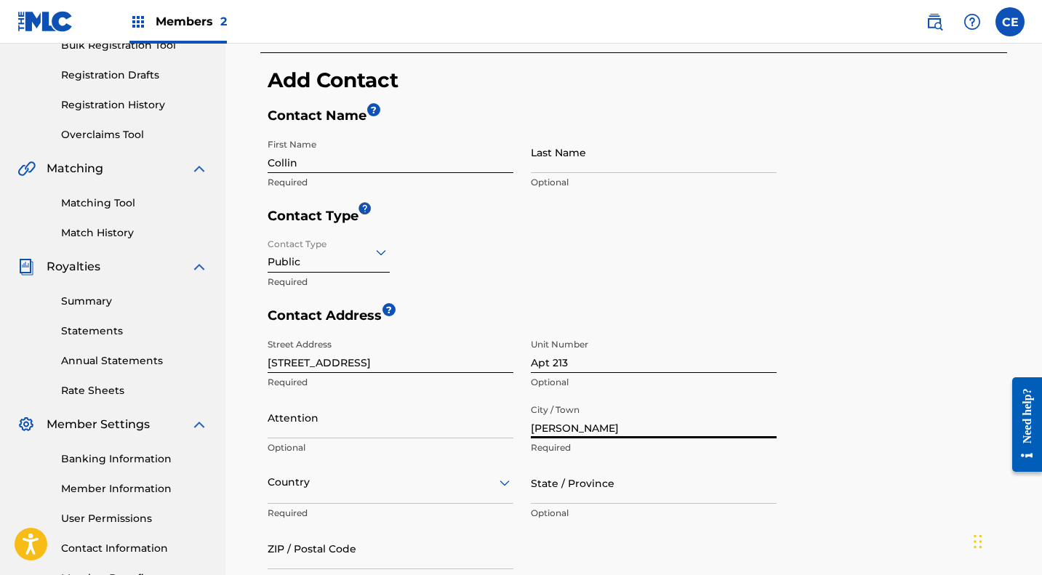
type input "[PERSON_NAME]"
click at [387, 492] on div "option , selected. Select is focused ,type to refine list, press Down to open t…" at bounding box center [391, 482] width 246 height 41
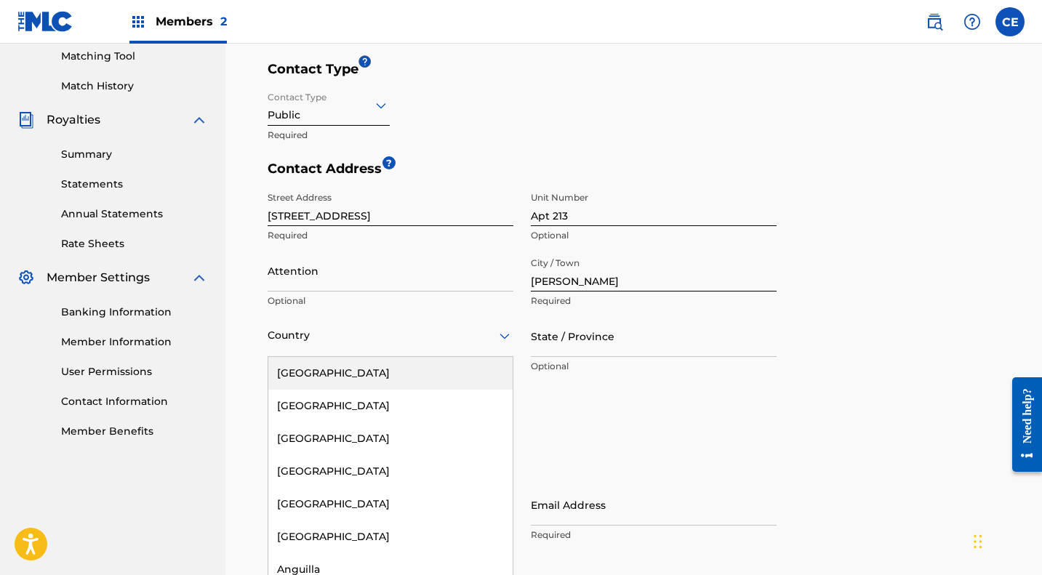
click at [307, 370] on div "[GEOGRAPHIC_DATA]" at bounding box center [390, 373] width 244 height 33
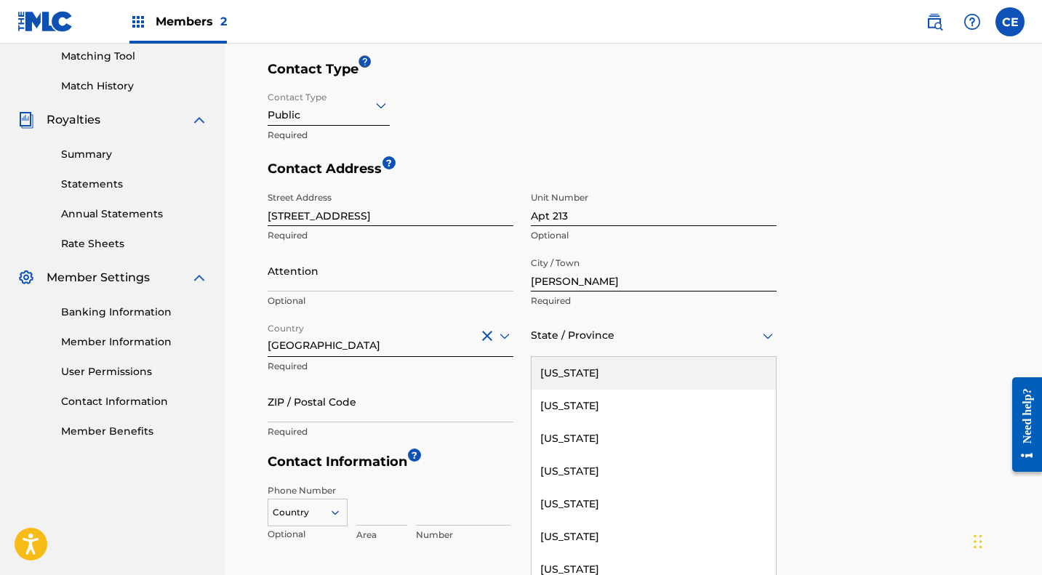
click at [600, 347] on div "State / Province" at bounding box center [654, 336] width 246 height 41
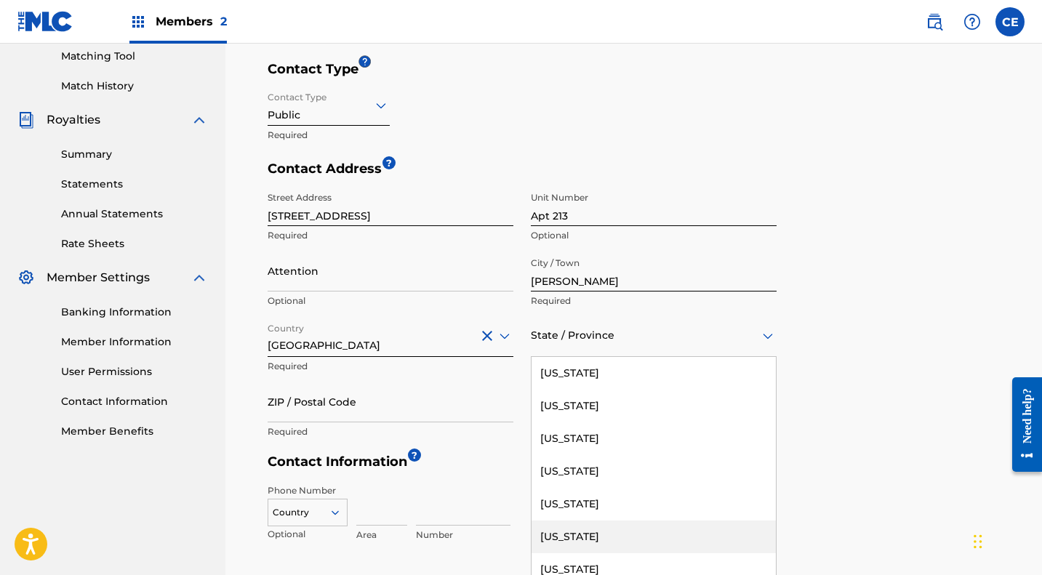
click at [580, 533] on div "[US_STATE]" at bounding box center [654, 537] width 244 height 33
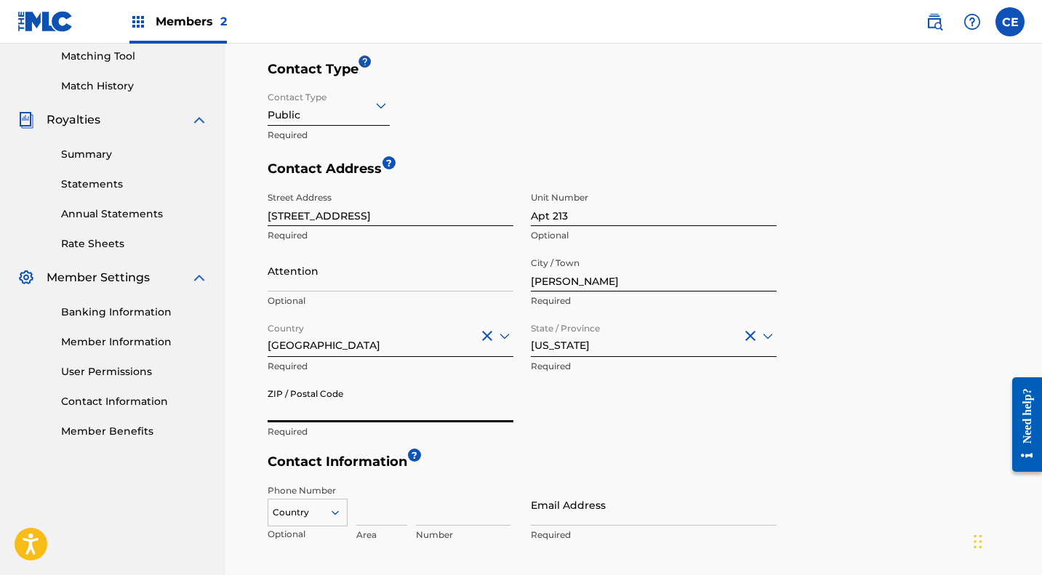
click at [436, 414] on input "ZIP / Postal Code" at bounding box center [391, 401] width 246 height 41
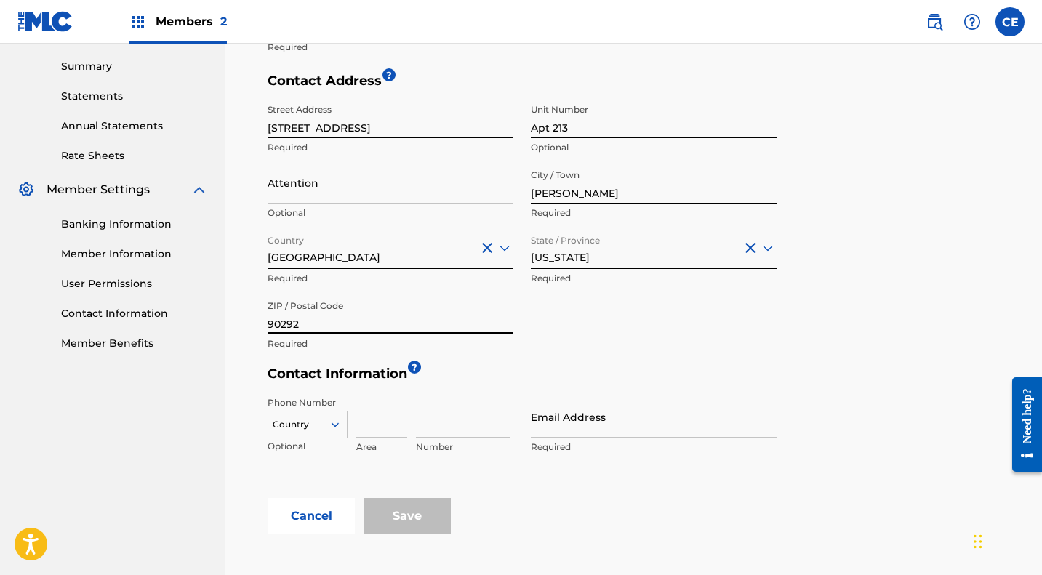
type input "90292"
click at [326, 422] on div "216 results available. Use Up and Down to choose options, press Enter to select…" at bounding box center [308, 422] width 80 height 22
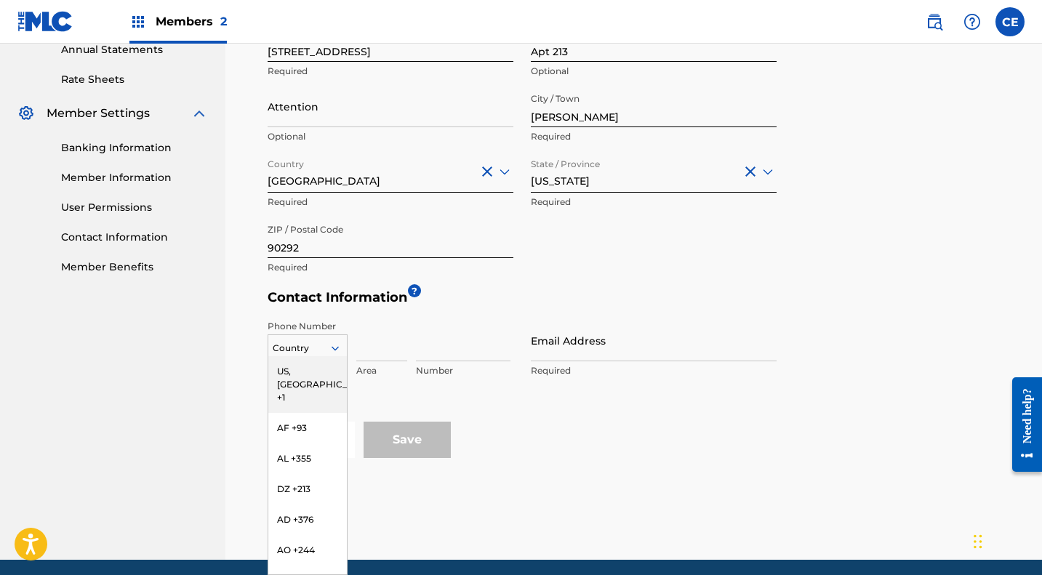
click at [291, 370] on div "US, [GEOGRAPHIC_DATA] +1" at bounding box center [307, 384] width 79 height 57
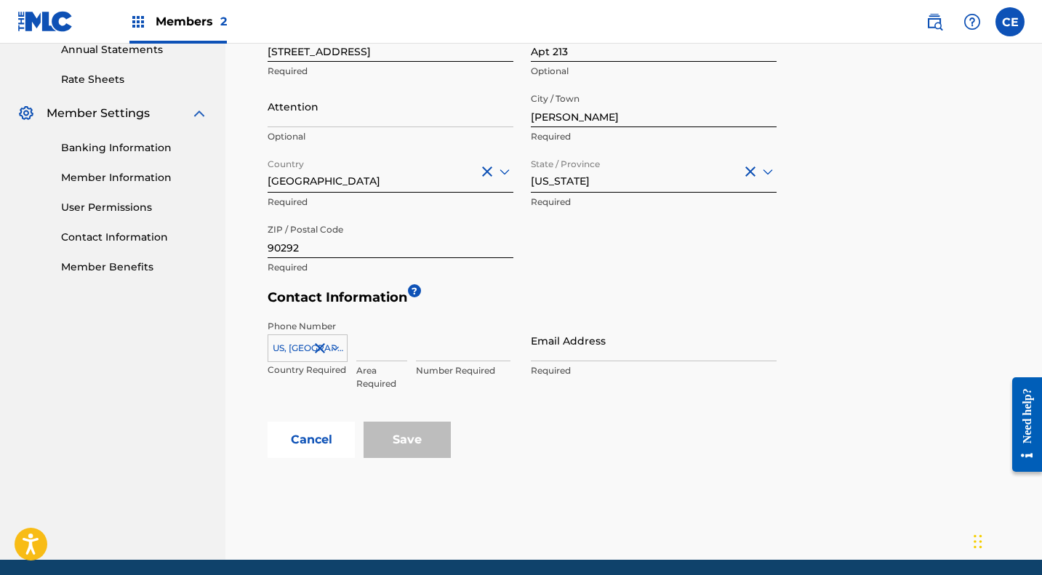
click at [379, 345] on input at bounding box center [381, 340] width 51 height 41
type input "310"
type input "8902025"
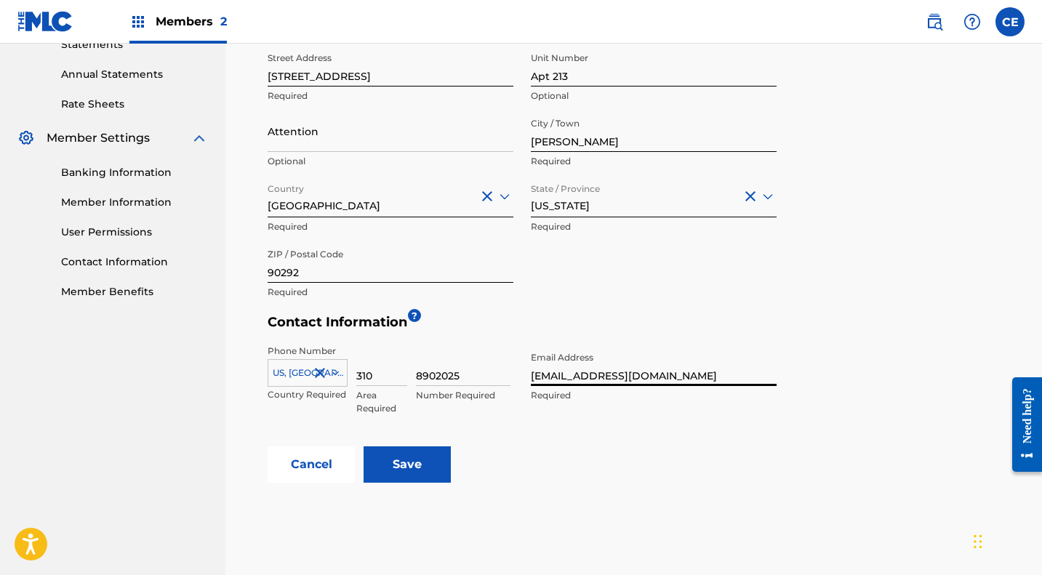
scroll to position [530, 0]
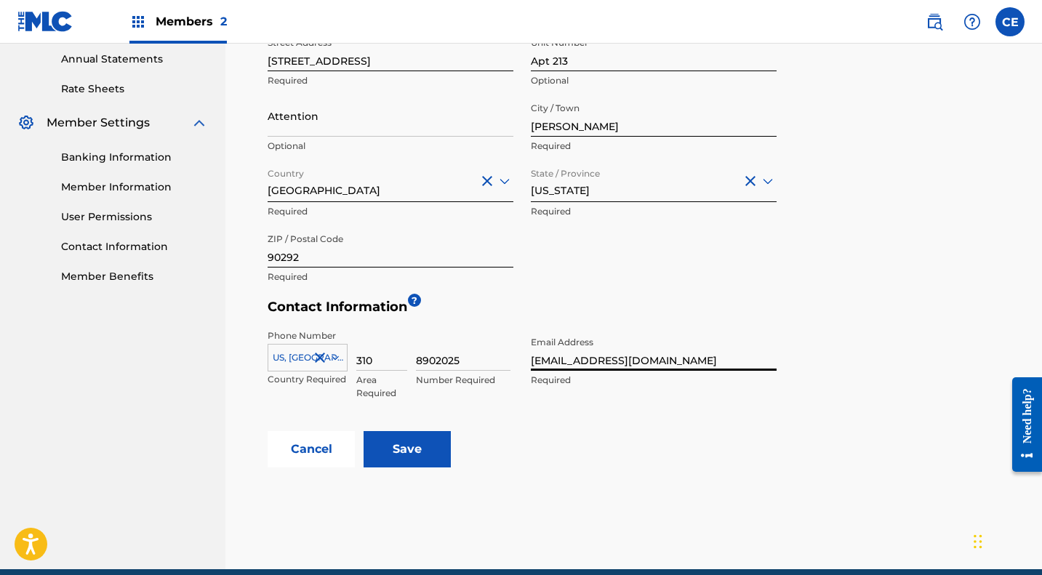
type input "[EMAIL_ADDRESS][DOMAIN_NAME]"
click at [409, 444] on input "Save" at bounding box center [407, 449] width 87 height 36
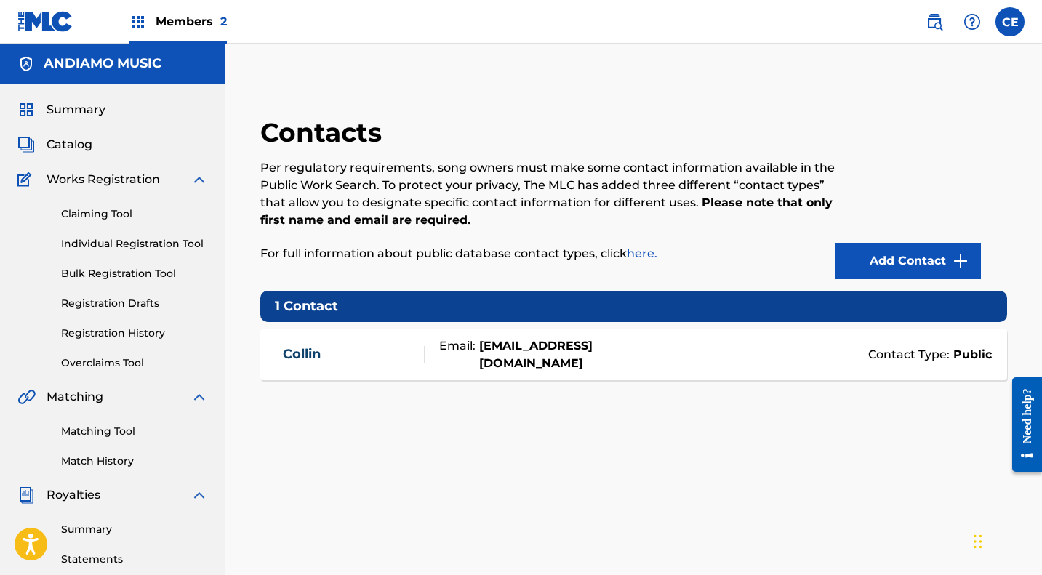
click at [64, 144] on span "Catalog" at bounding box center [70, 144] width 46 height 17
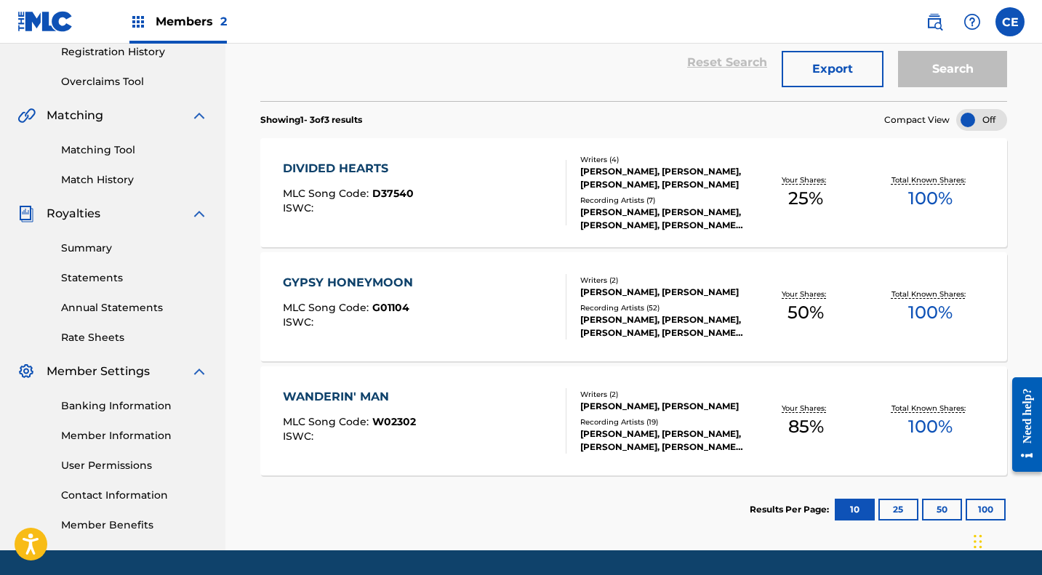
scroll to position [284, 0]
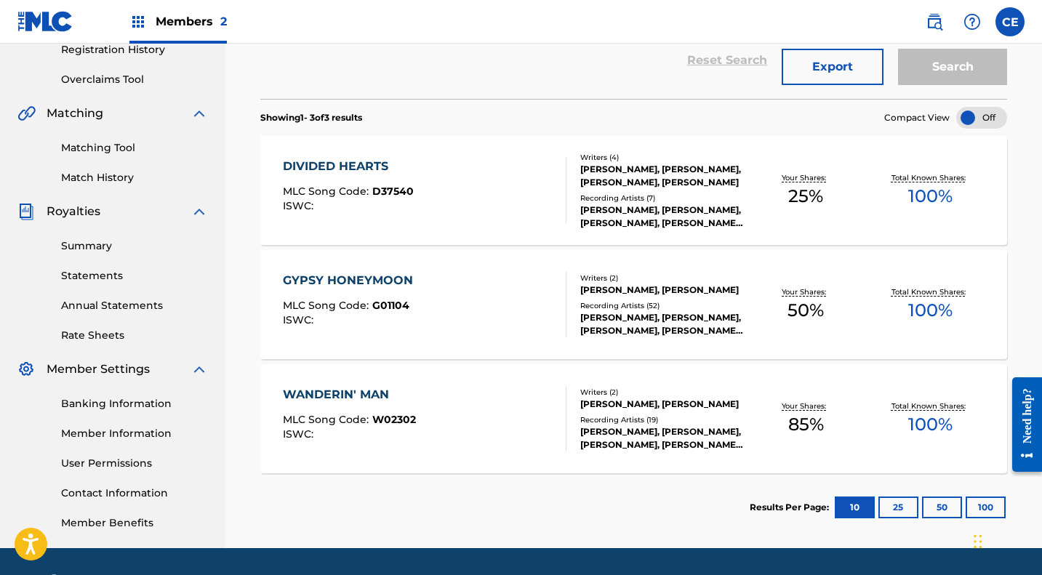
click at [325, 170] on div "DIVIDED HEARTS" at bounding box center [348, 166] width 131 height 17
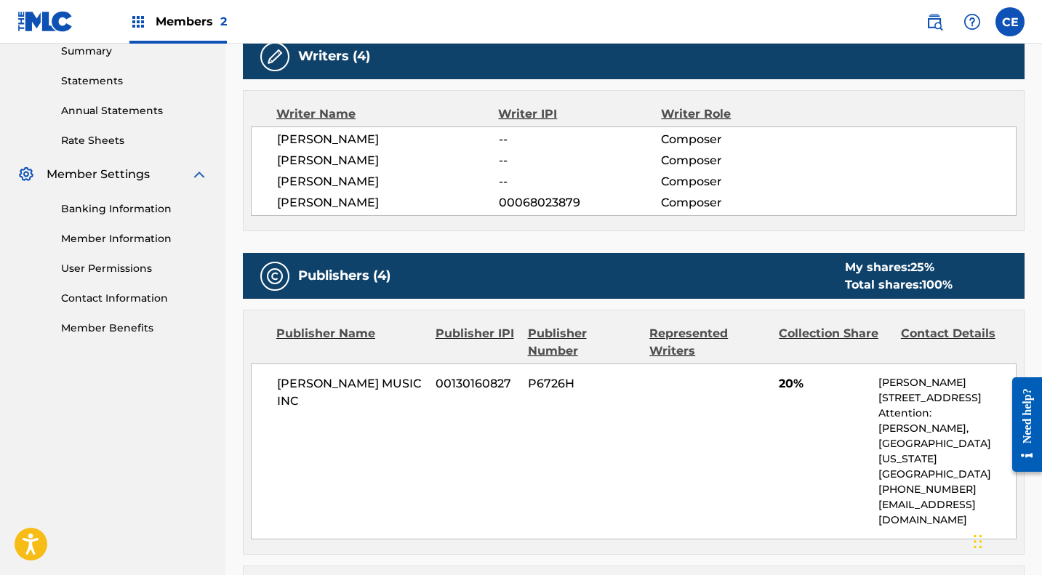
scroll to position [478, 0]
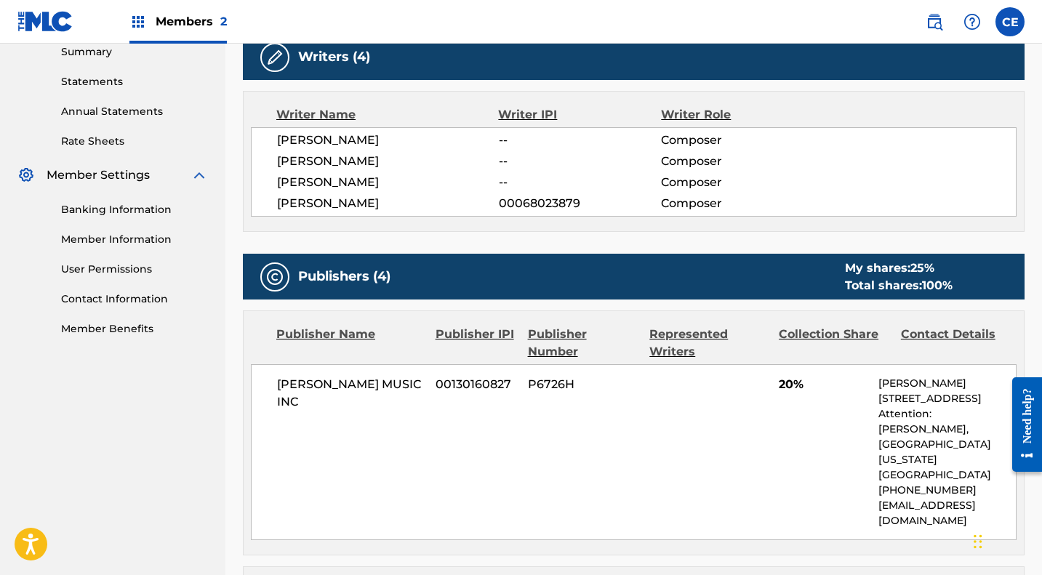
click at [111, 239] on link "Member Information" at bounding box center [134, 239] width 147 height 15
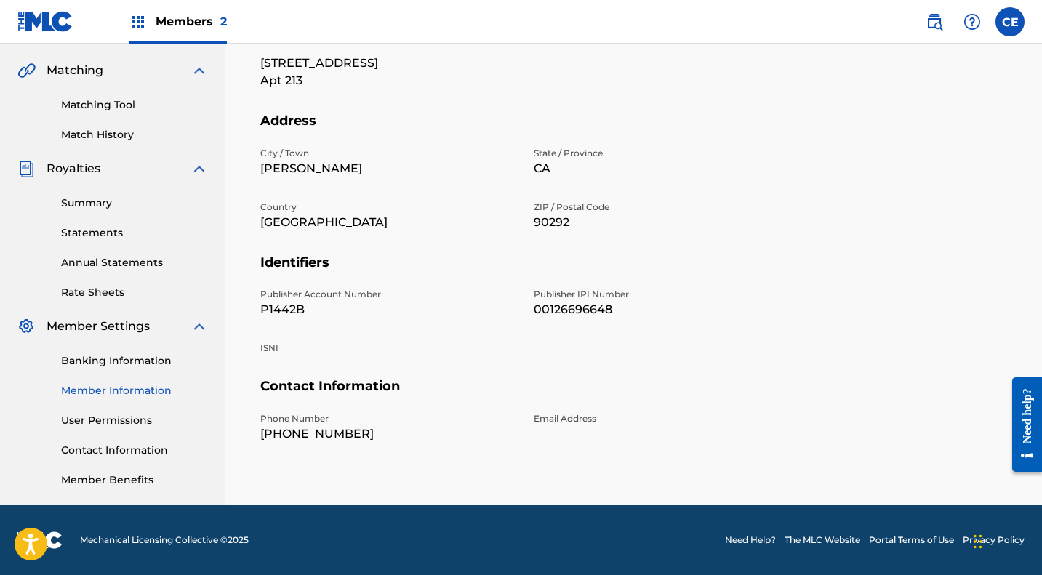
scroll to position [314, 0]
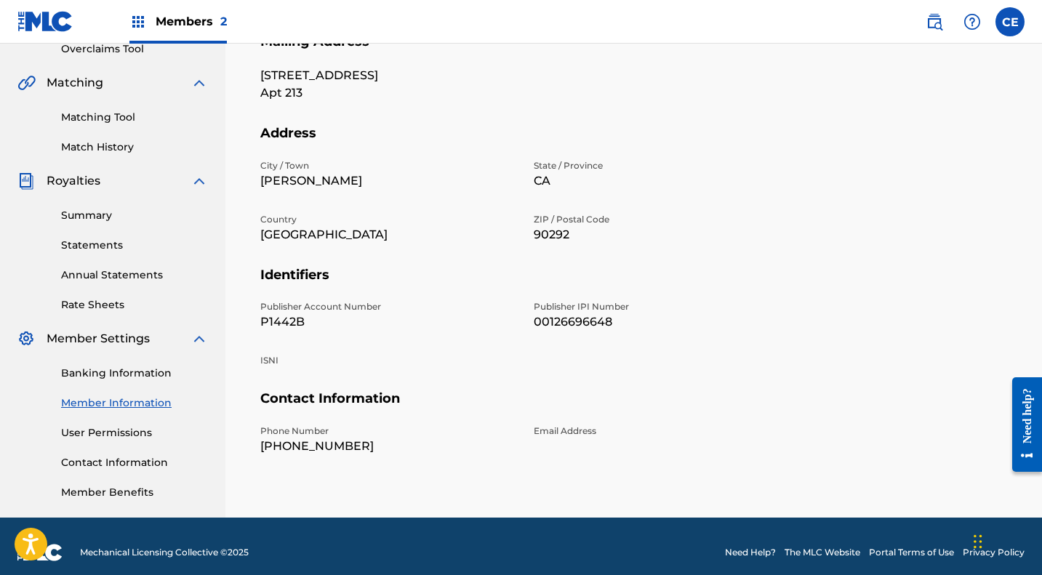
click at [119, 369] on link "Banking Information" at bounding box center [134, 373] width 147 height 15
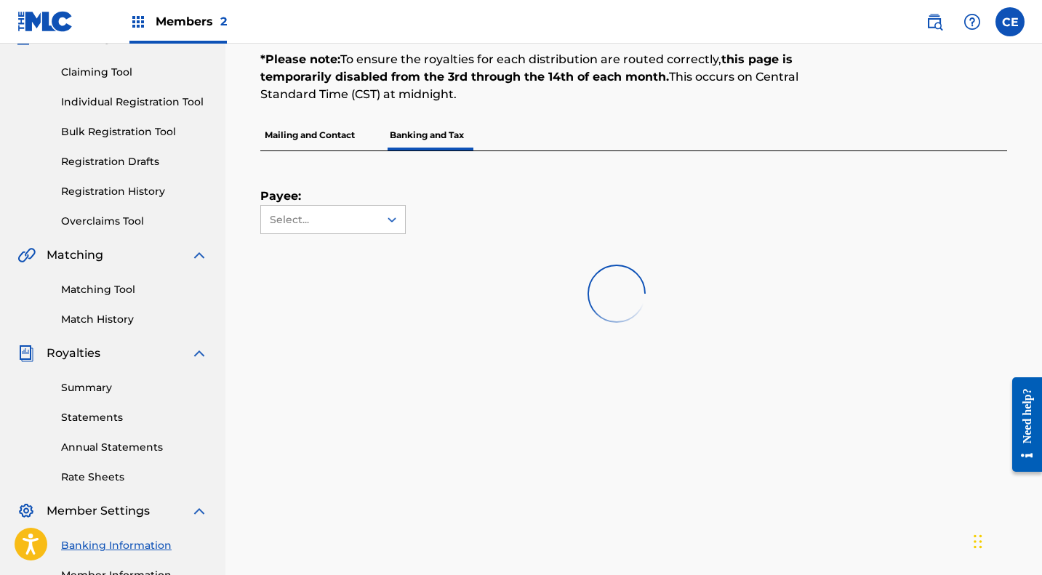
scroll to position [141, 0]
click at [385, 222] on icon at bounding box center [392, 220] width 15 height 15
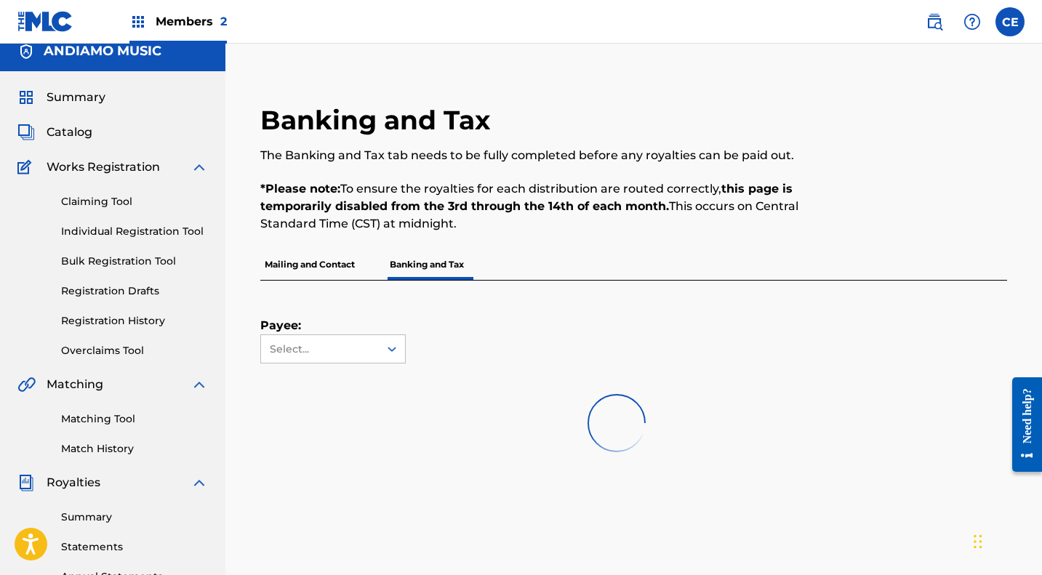
scroll to position [12, 0]
click at [323, 262] on p "Mailing and Contact" at bounding box center [309, 265] width 99 height 31
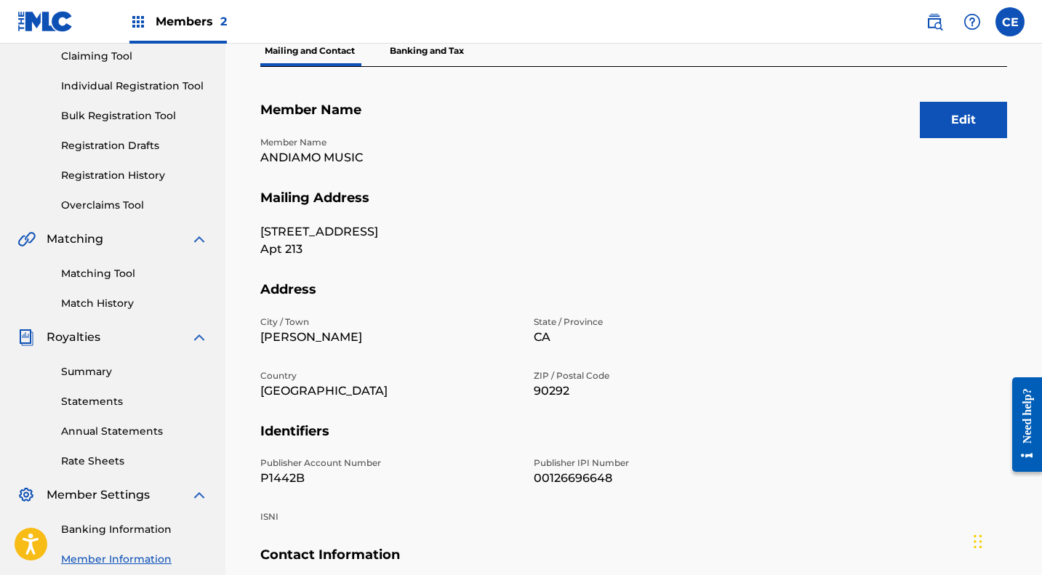
scroll to position [157, 0]
click at [957, 123] on button "Edit" at bounding box center [963, 121] width 87 height 36
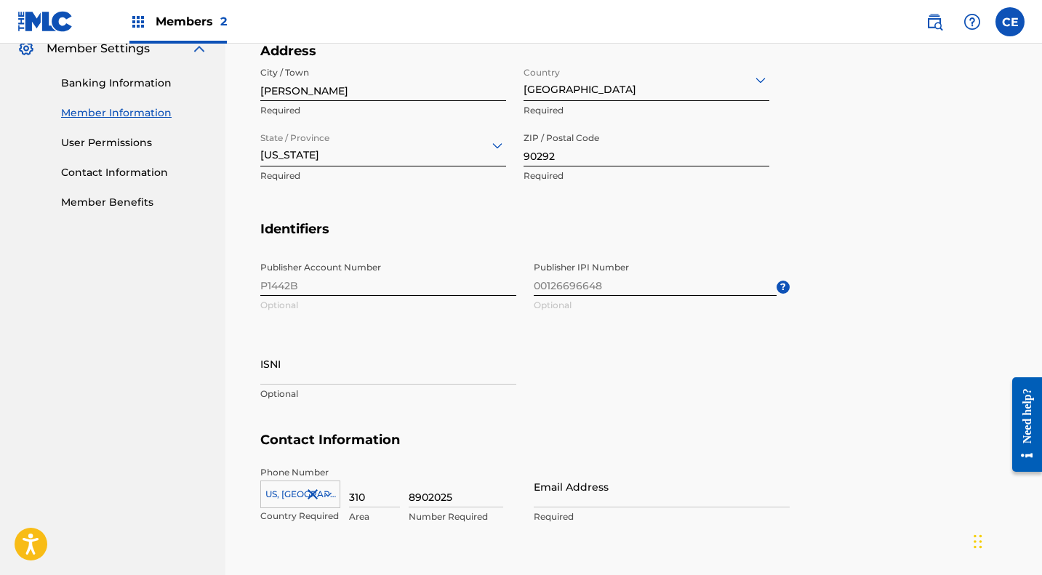
scroll to position [688, 0]
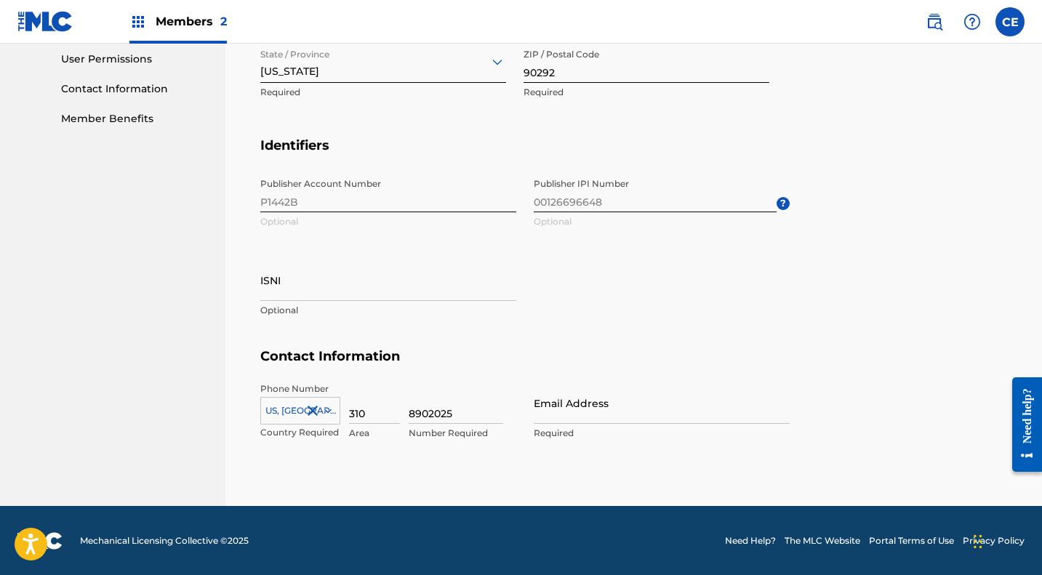
click at [568, 414] on input "Email Address" at bounding box center [662, 402] width 256 height 41
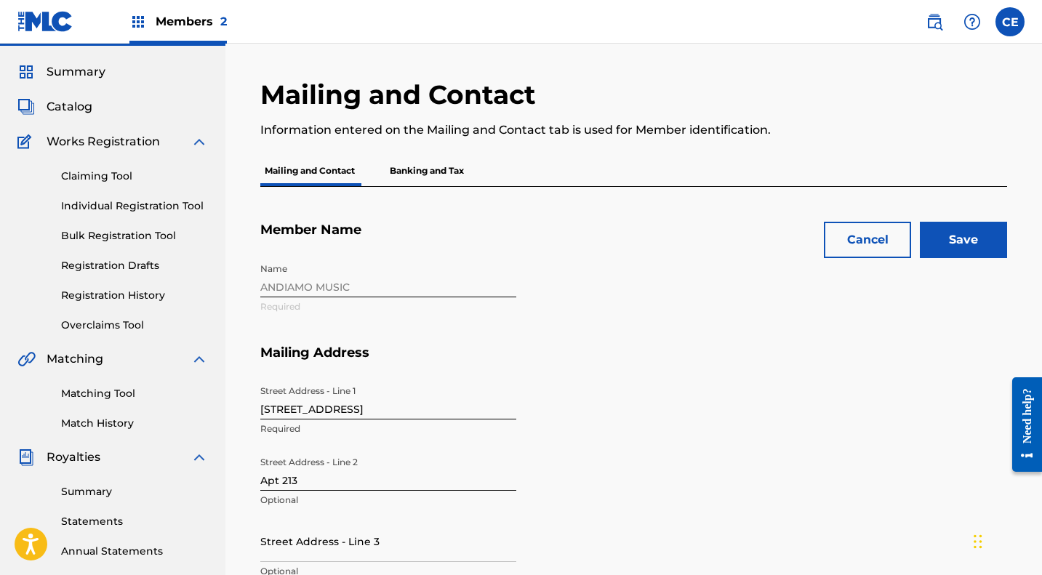
scroll to position [28, 0]
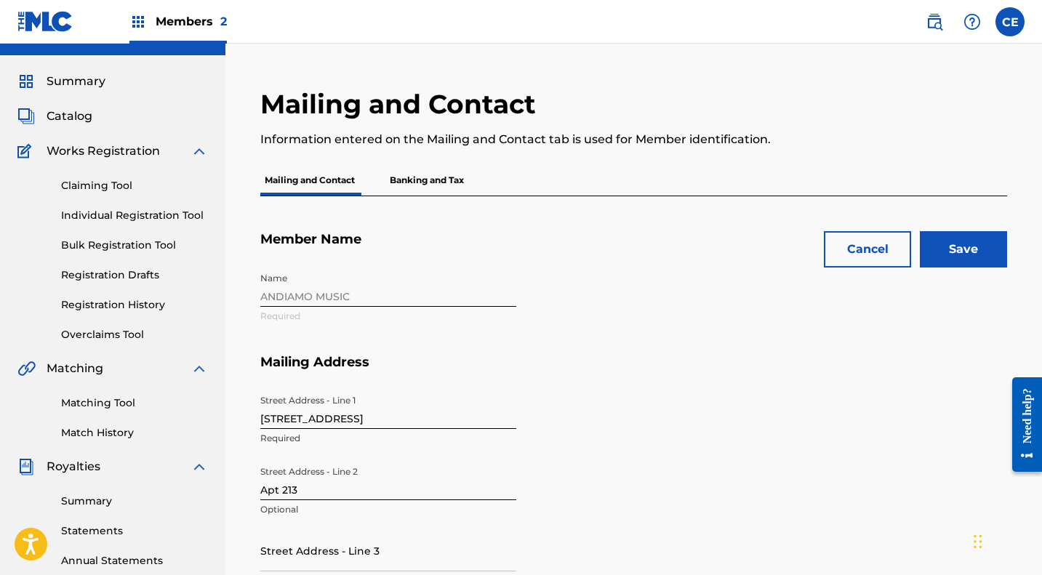
type input "[EMAIL_ADDRESS][DOMAIN_NAME]"
click at [970, 254] on input "Save" at bounding box center [963, 249] width 87 height 36
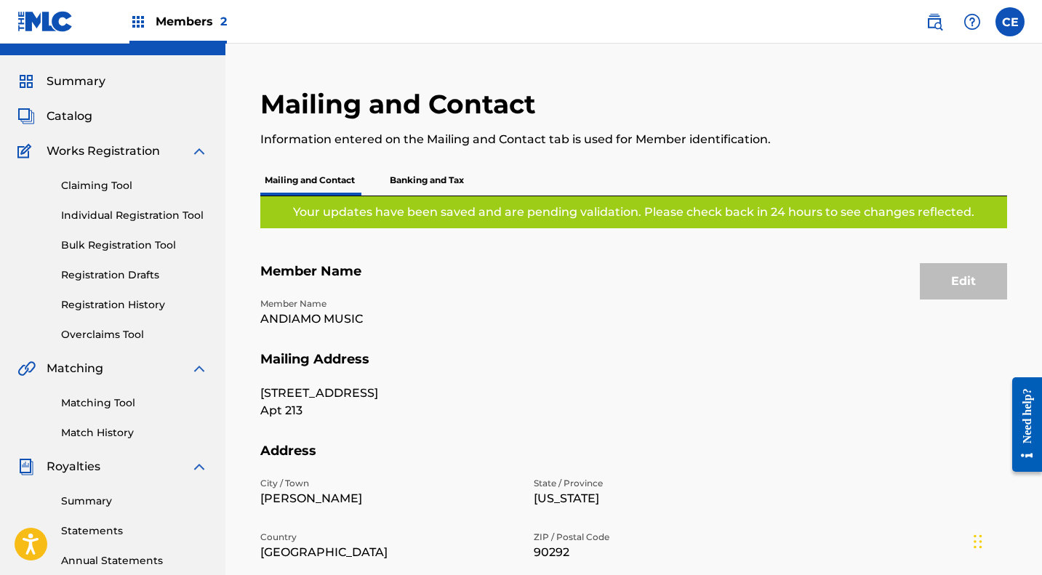
click at [436, 180] on p "Banking and Tax" at bounding box center [426, 180] width 83 height 31
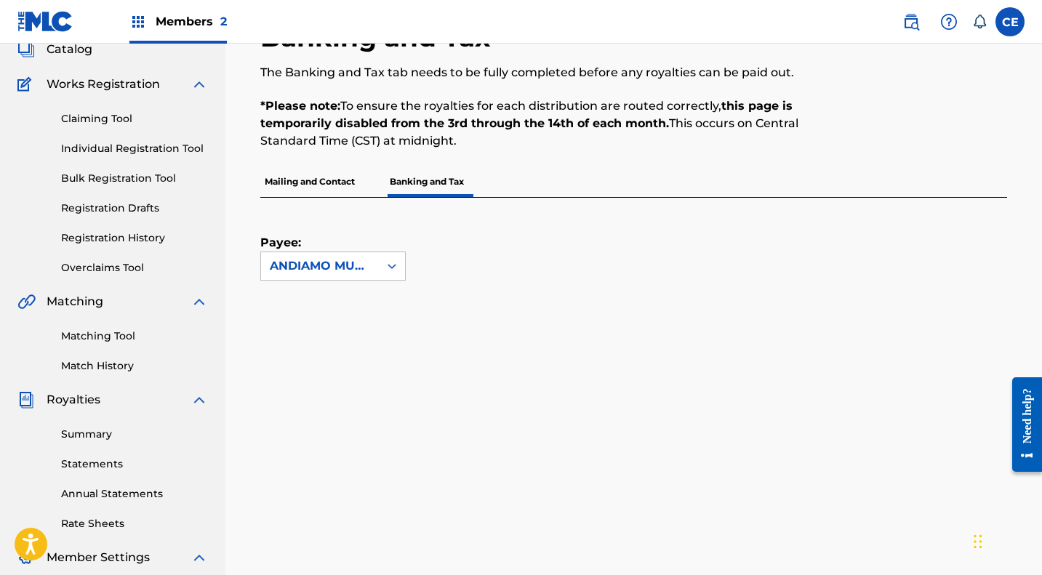
scroll to position [327, 0]
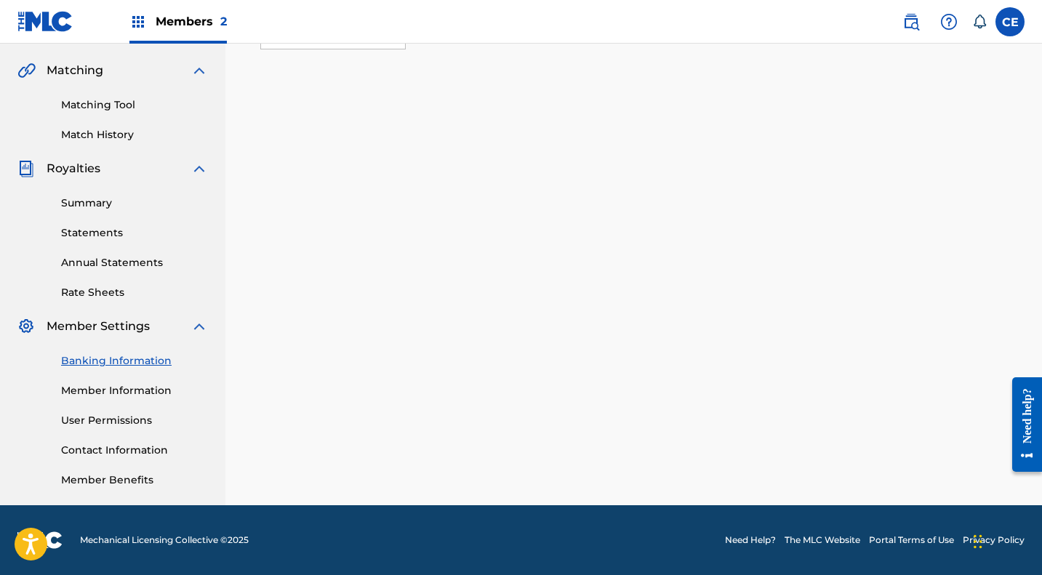
click at [116, 394] on link "Member Information" at bounding box center [134, 390] width 147 height 15
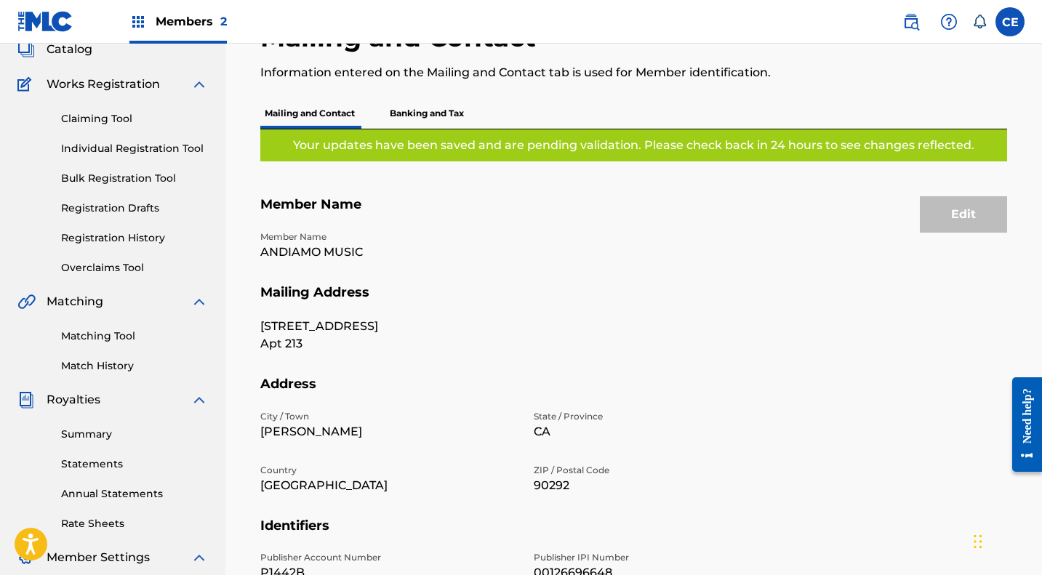
scroll to position [90, 0]
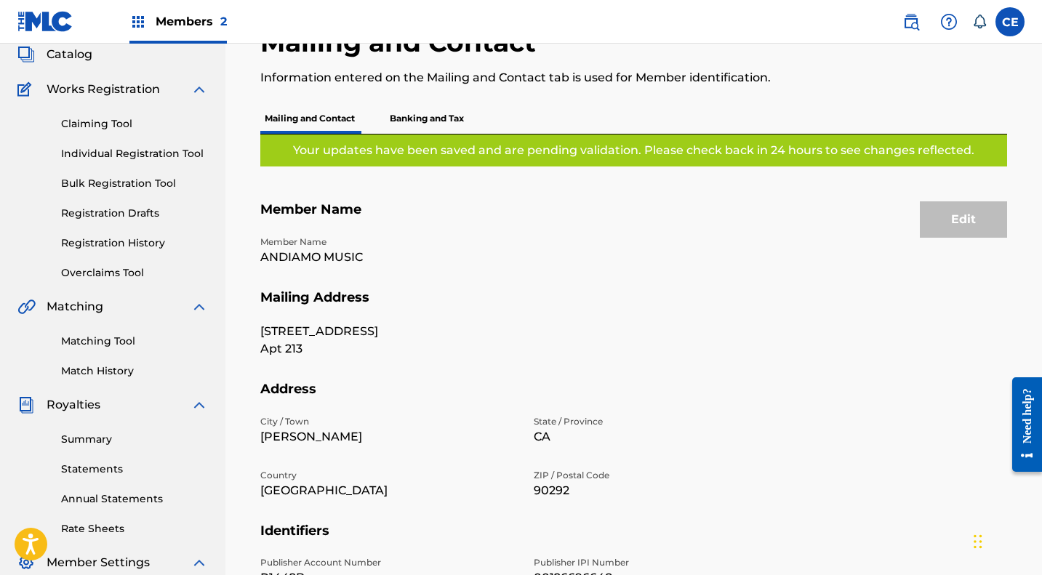
click at [87, 436] on link "Summary" at bounding box center [134, 439] width 147 height 15
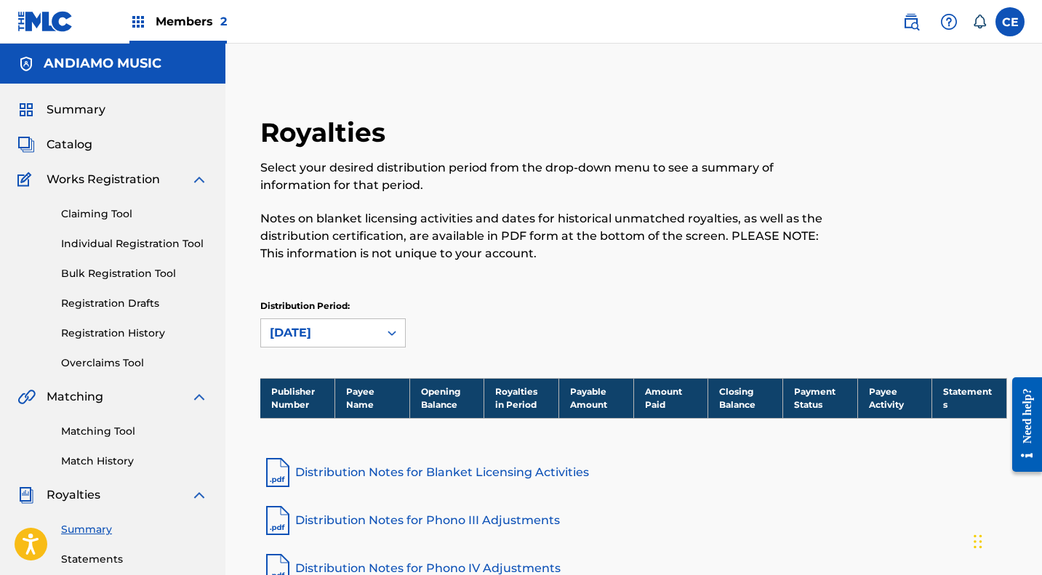
click at [68, 143] on span "Catalog" at bounding box center [70, 144] width 46 height 17
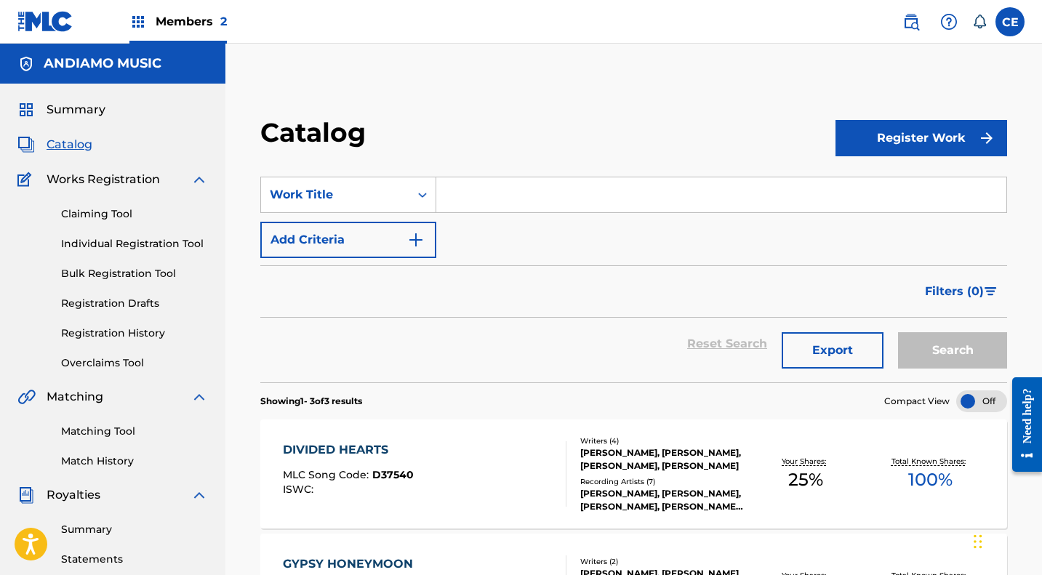
click at [190, 22] on span "Members 2" at bounding box center [191, 21] width 71 height 17
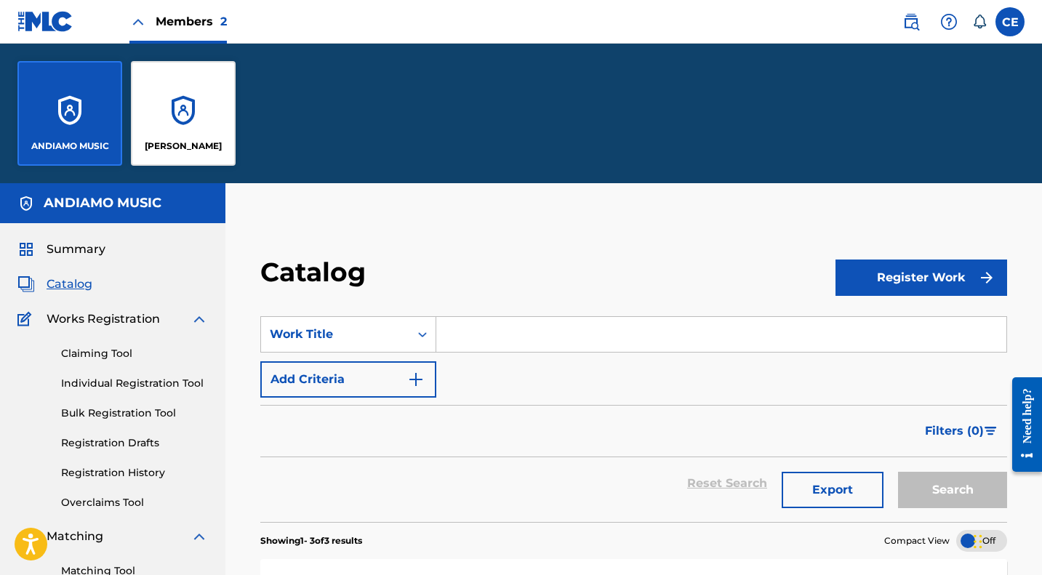
click at [213, 118] on div "[PERSON_NAME]" at bounding box center [183, 113] width 105 height 105
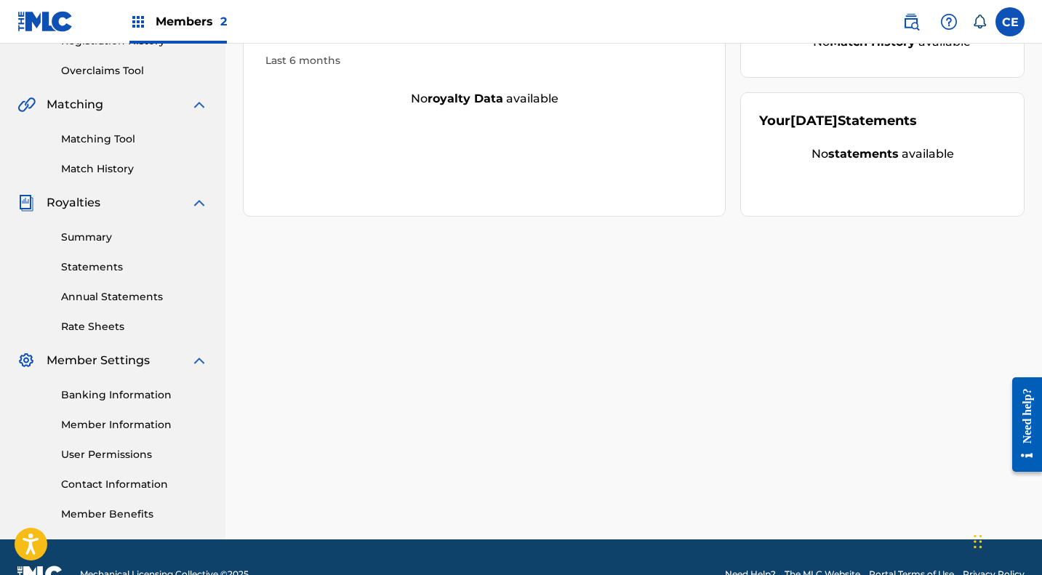
scroll to position [294, 0]
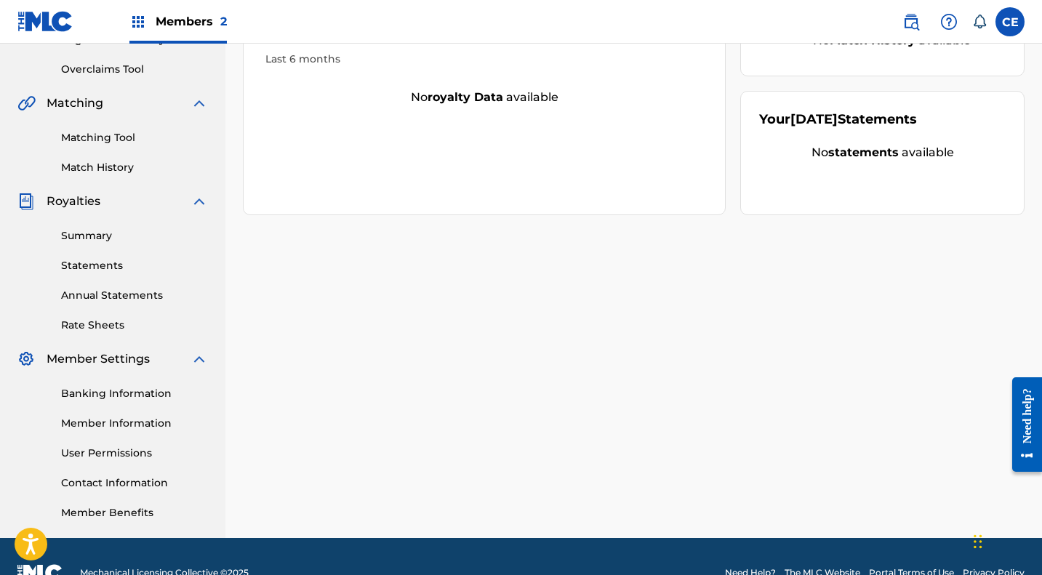
click at [115, 423] on link "Member Information" at bounding box center [134, 423] width 147 height 15
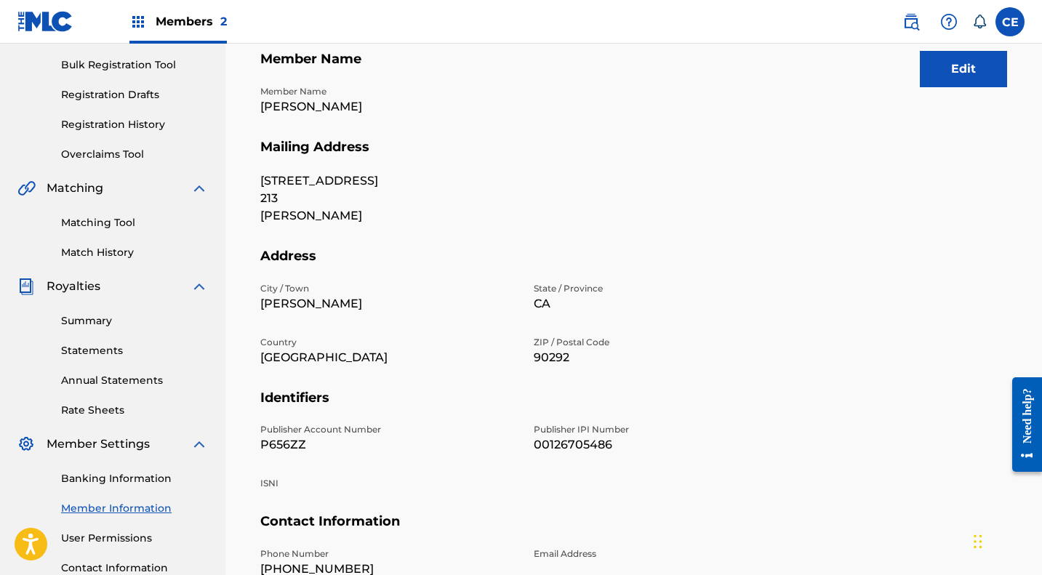
scroll to position [209, 0]
click at [944, 19] on img at bounding box center [948, 21] width 17 height 17
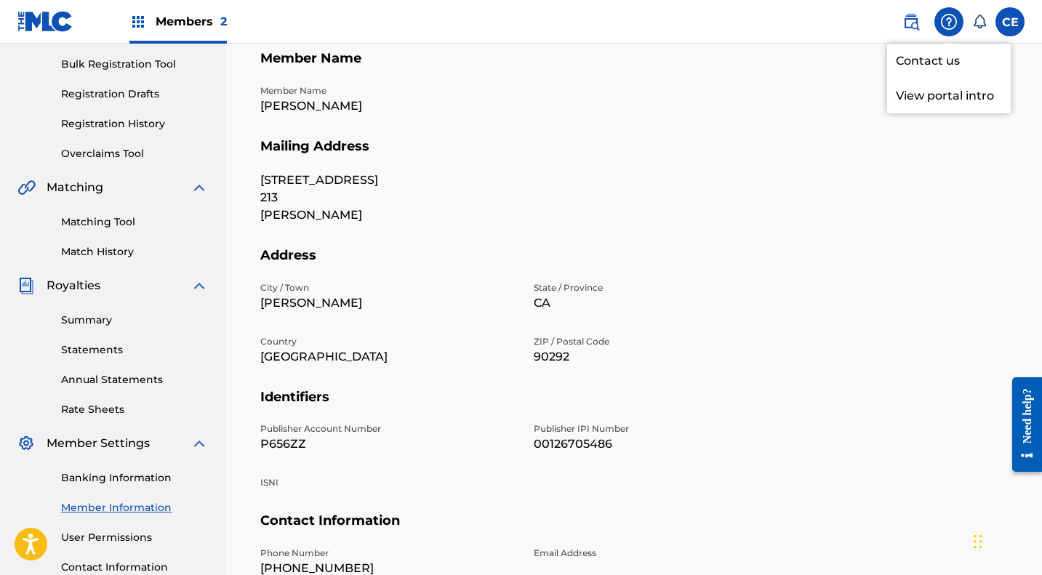
click at [931, 59] on link "Contact us" at bounding box center [949, 61] width 124 height 35
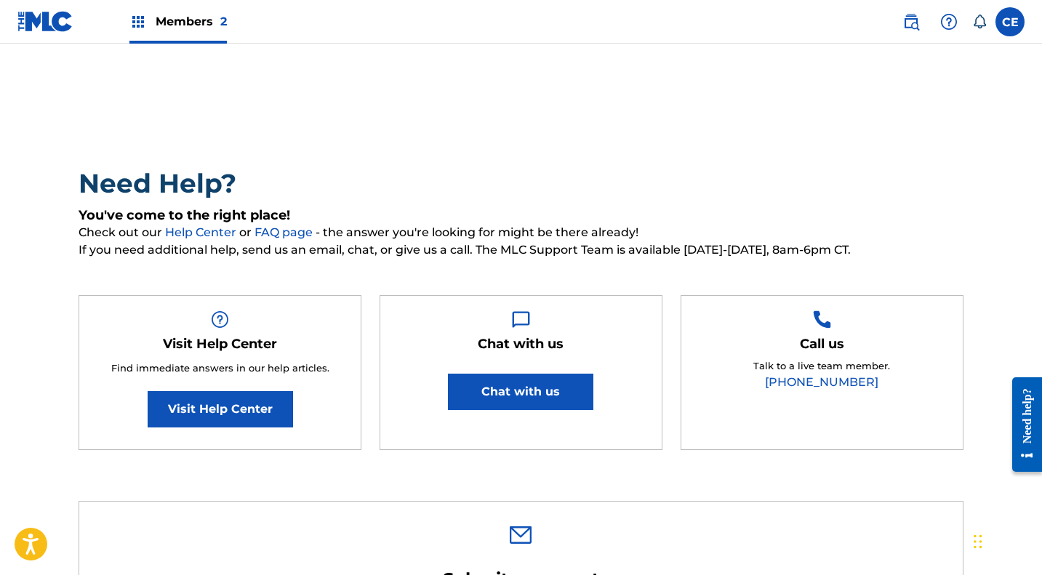
click at [196, 22] on span "Members 2" at bounding box center [191, 21] width 71 height 17
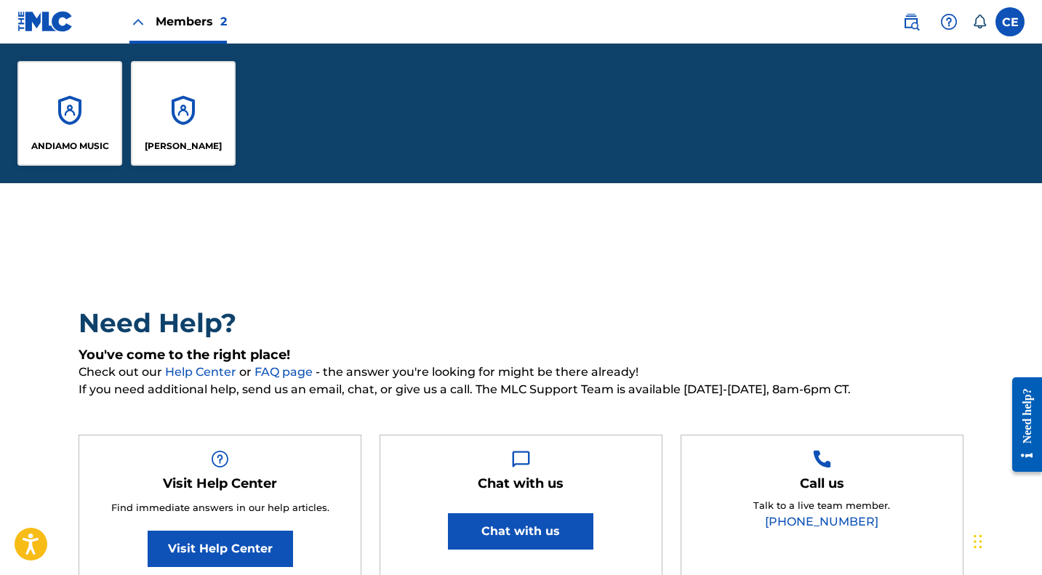
click at [175, 126] on div "[PERSON_NAME]" at bounding box center [183, 113] width 105 height 105
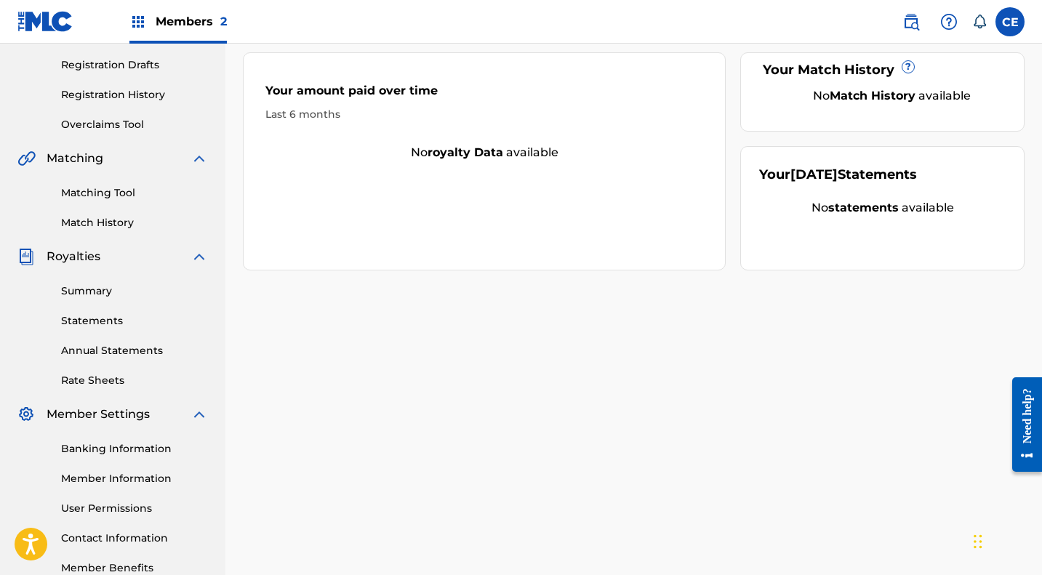
scroll to position [239, 0]
click at [126, 478] on link "Member Information" at bounding box center [134, 477] width 147 height 15
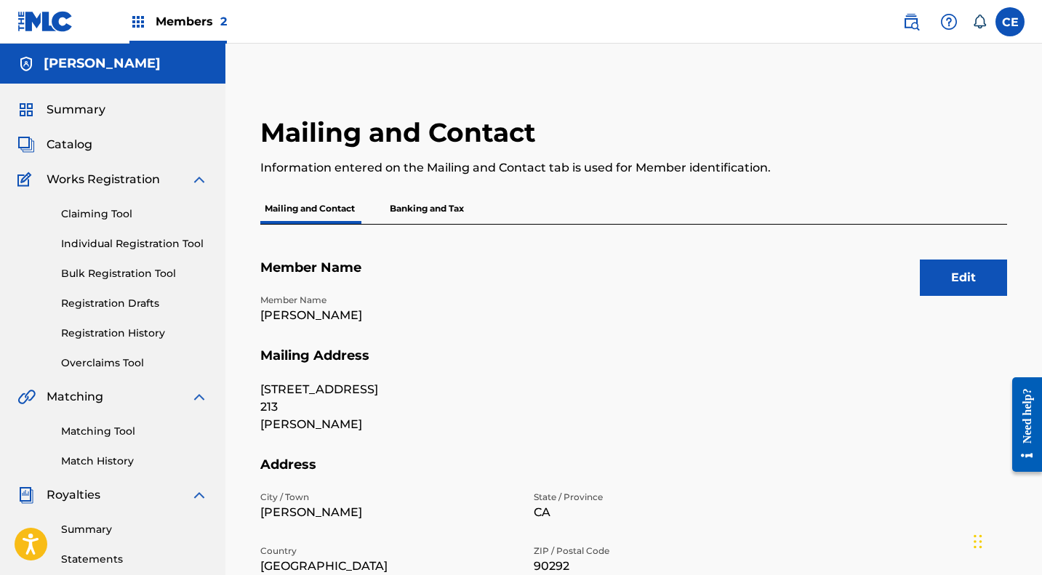
click at [177, 22] on span "Members 2" at bounding box center [191, 21] width 71 height 17
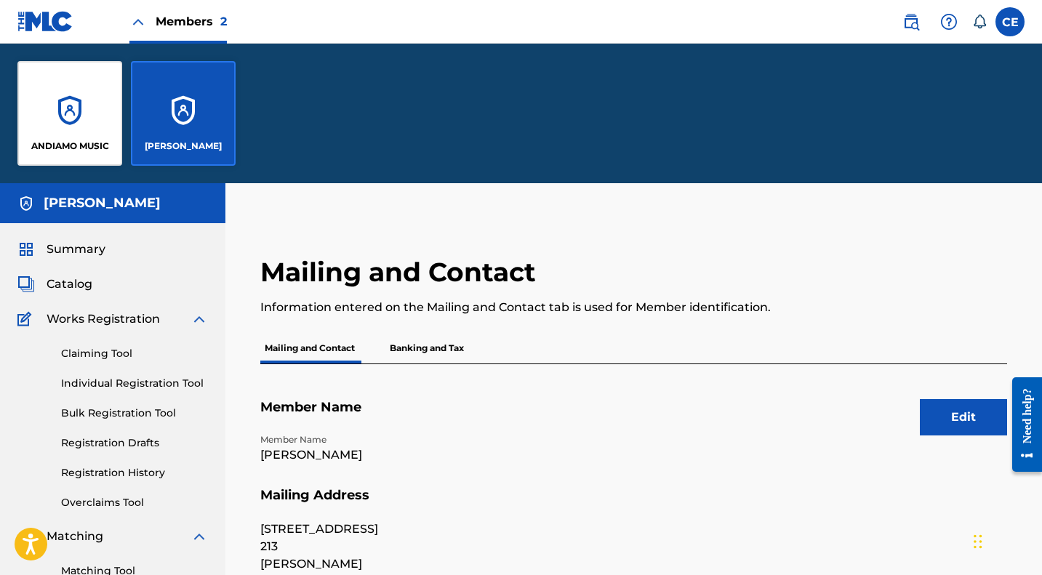
click at [81, 136] on div "ANDIAMO MUSIC" at bounding box center [69, 113] width 105 height 105
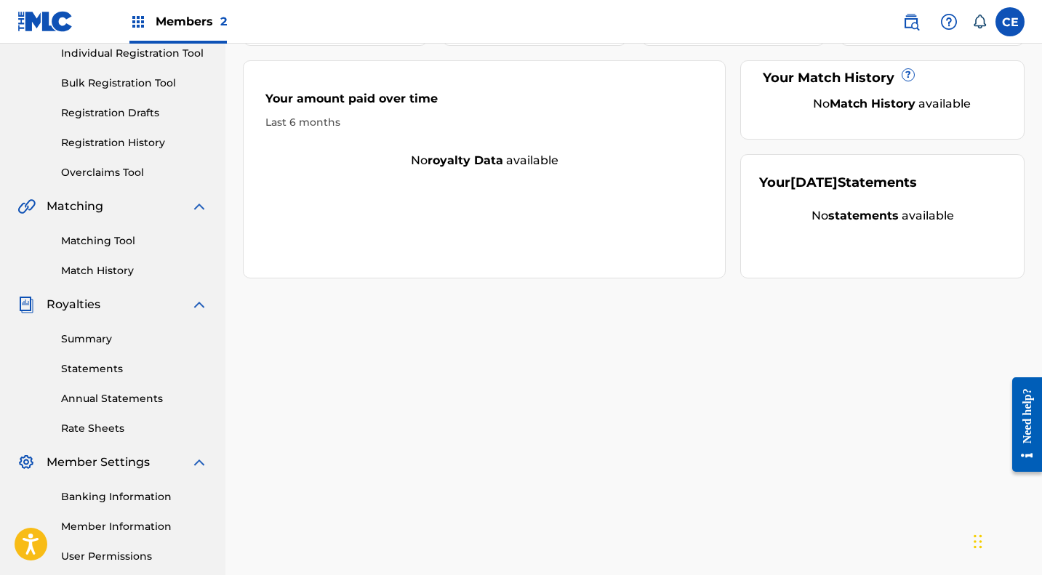
scroll to position [191, 0]
click at [113, 522] on link "Member Information" at bounding box center [134, 525] width 147 height 15
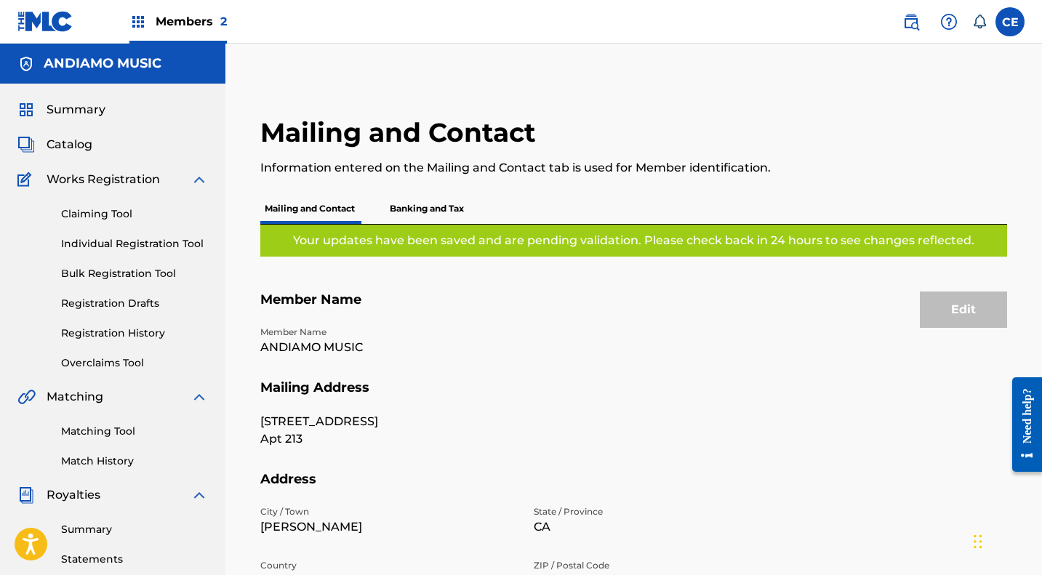
click at [192, 18] on span "Members 2" at bounding box center [191, 21] width 71 height 17
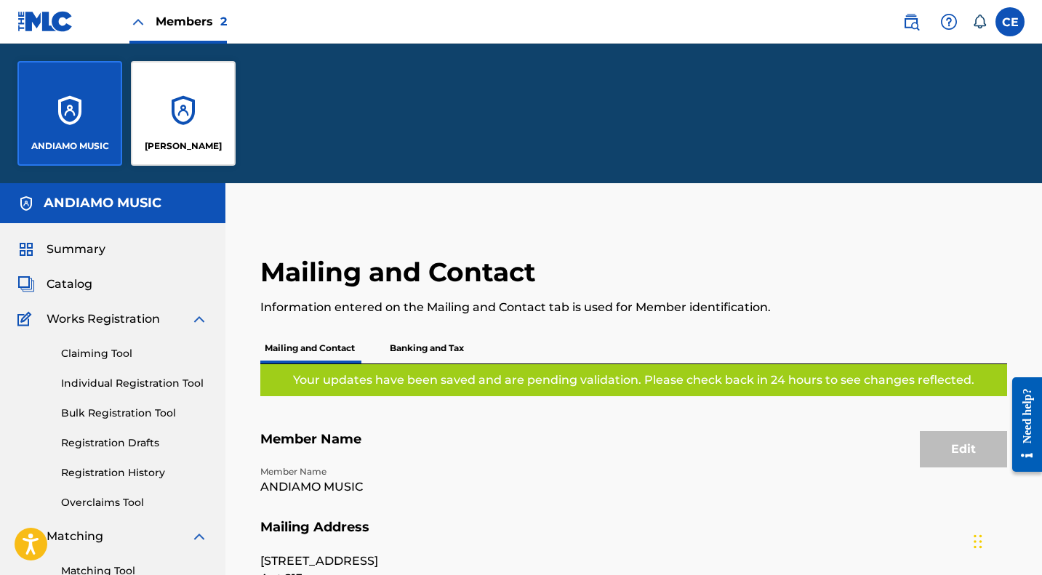
click at [199, 103] on div "[PERSON_NAME]" at bounding box center [183, 113] width 105 height 105
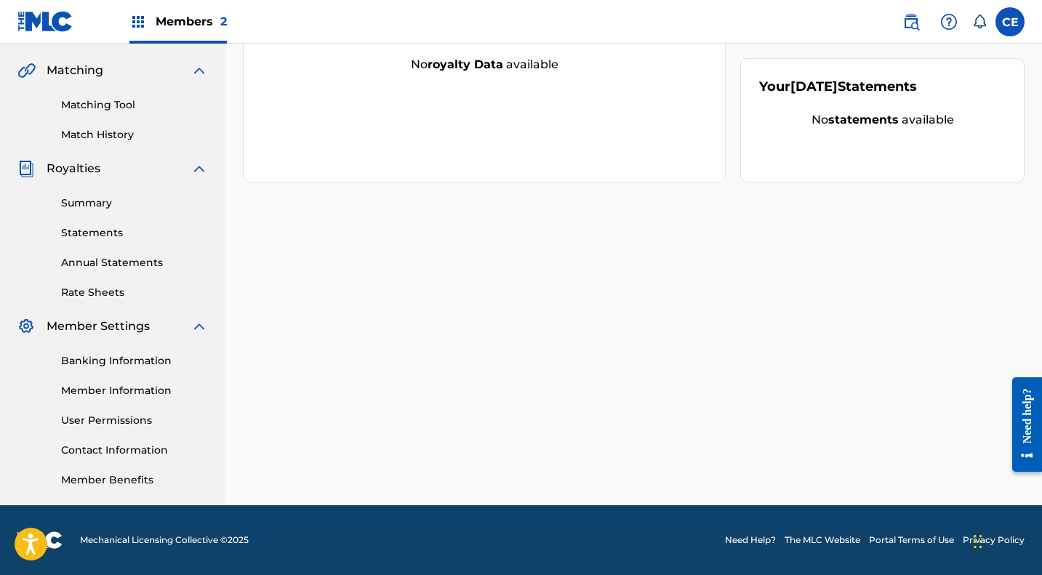
scroll to position [326, 0]
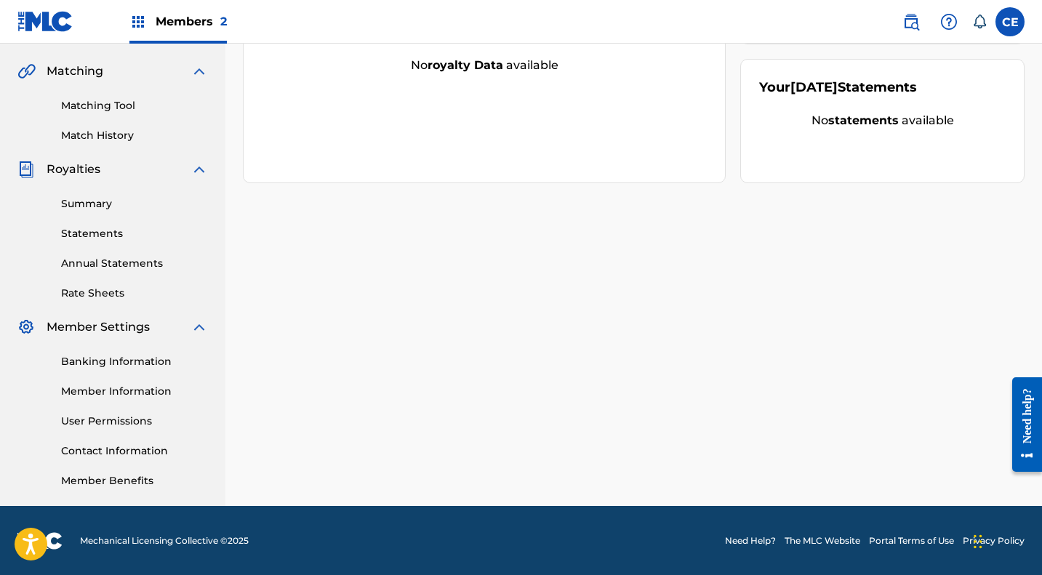
click at [124, 390] on link "Member Information" at bounding box center [134, 391] width 147 height 15
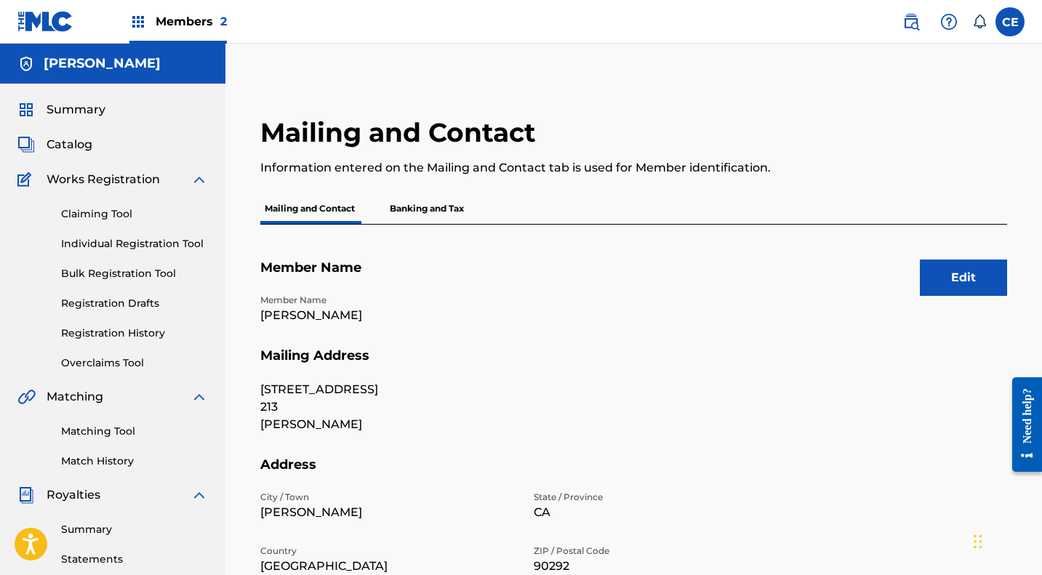
click at [101, 217] on link "Claiming Tool" at bounding box center [134, 214] width 147 height 15
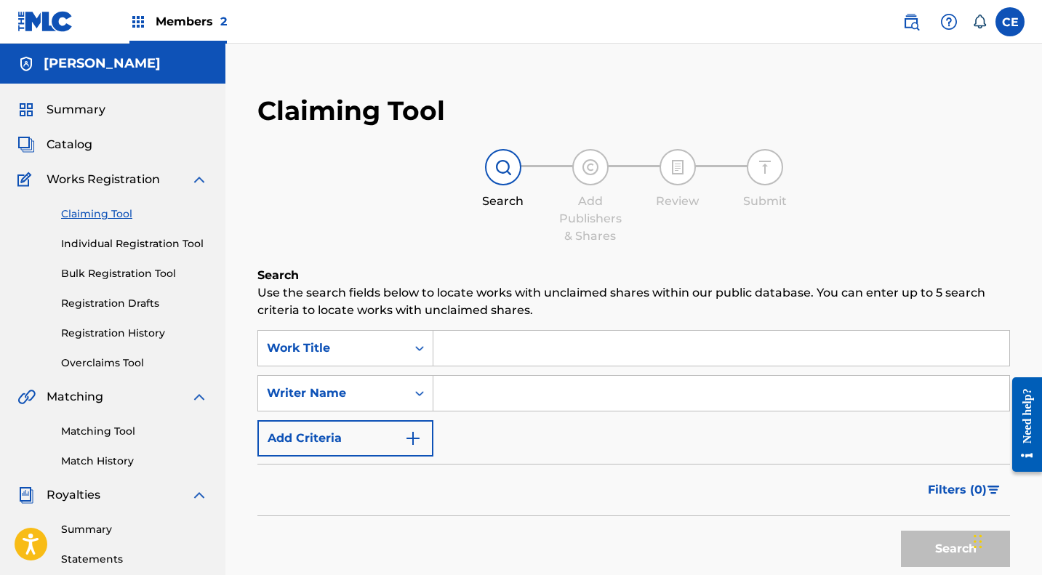
click at [503, 350] on input "Search Form" at bounding box center [721, 348] width 576 height 35
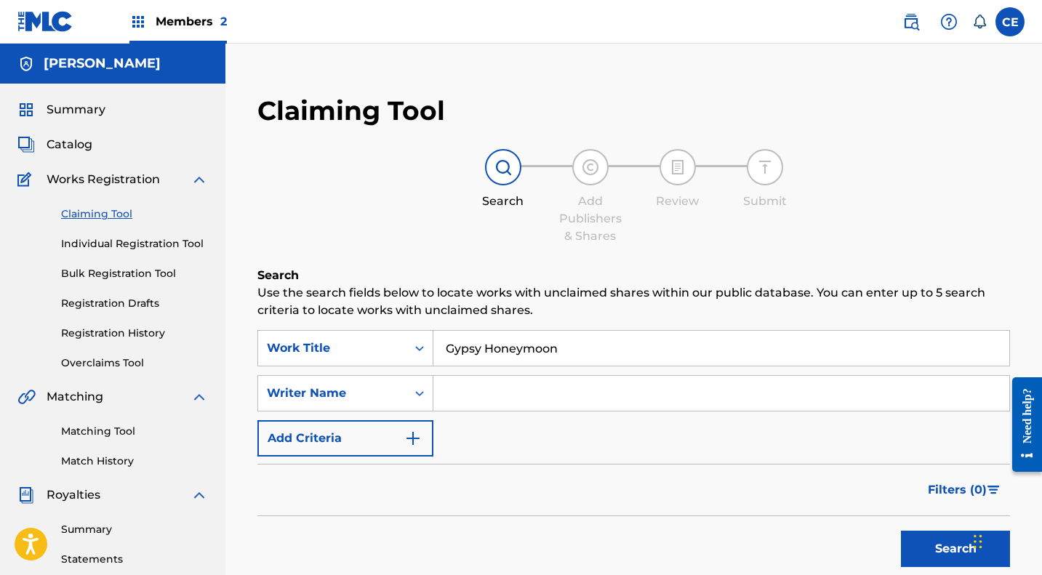
type input "Gypsy Honeymoon"
click at [945, 546] on button "Search" at bounding box center [955, 549] width 109 height 36
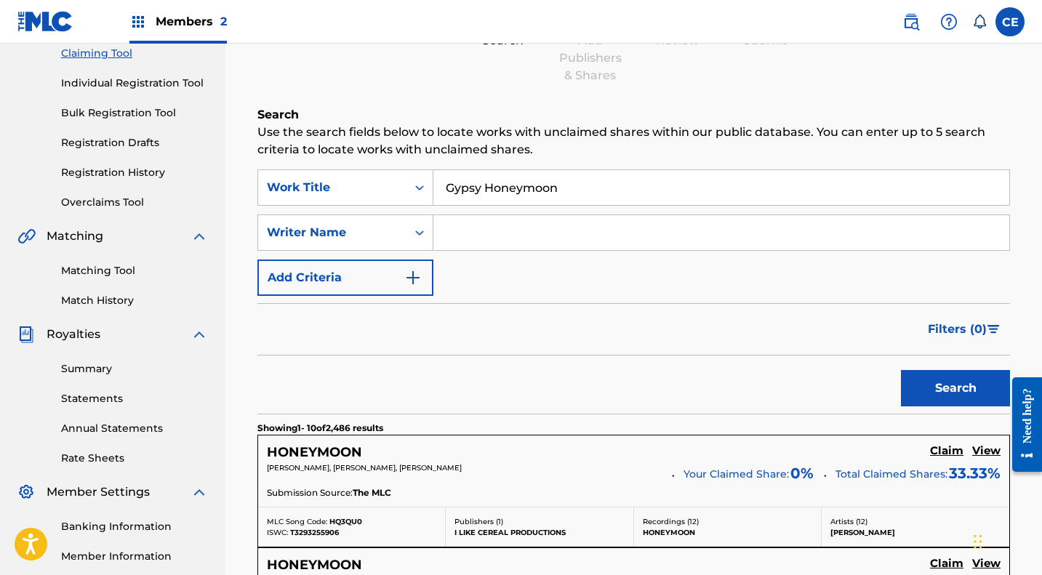
scroll to position [156, 0]
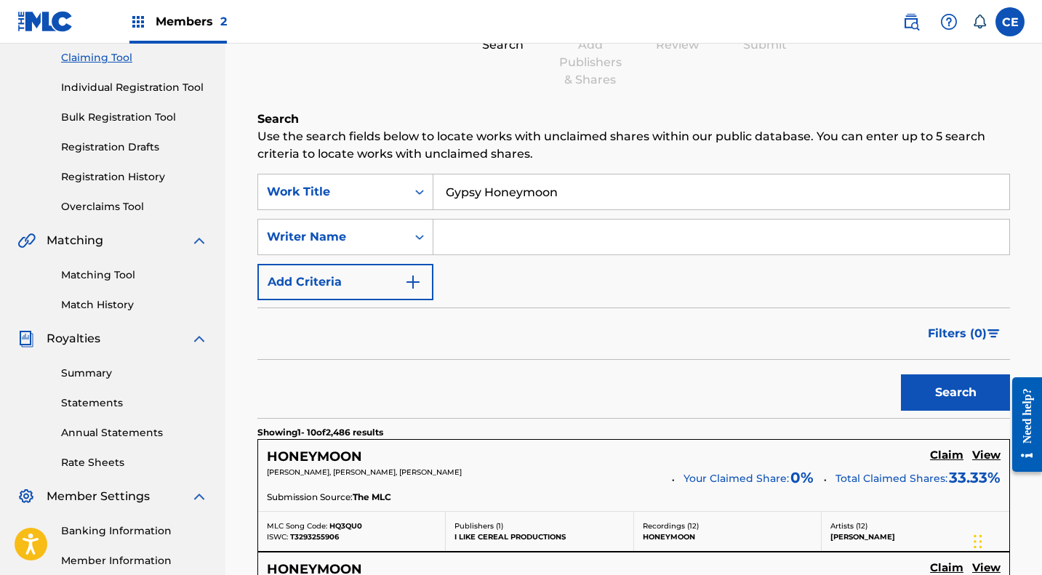
click at [496, 238] on input "Search Form" at bounding box center [721, 237] width 576 height 35
click at [952, 393] on button "Search" at bounding box center [955, 392] width 109 height 36
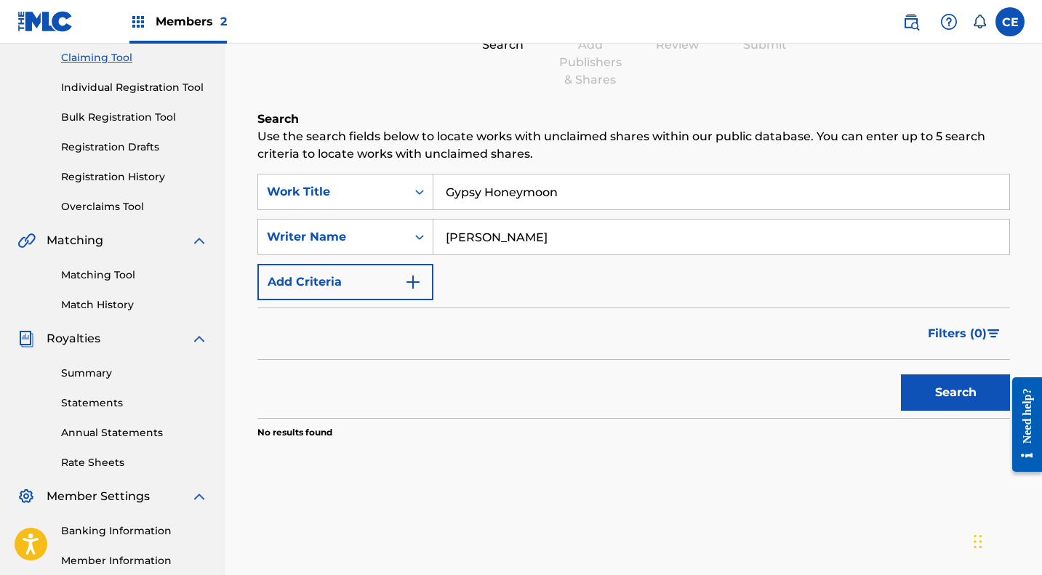
click at [617, 241] on input "[PERSON_NAME]" at bounding box center [721, 237] width 576 height 35
type input "C"
click at [412, 278] on img "Search Form" at bounding box center [412, 281] width 17 height 17
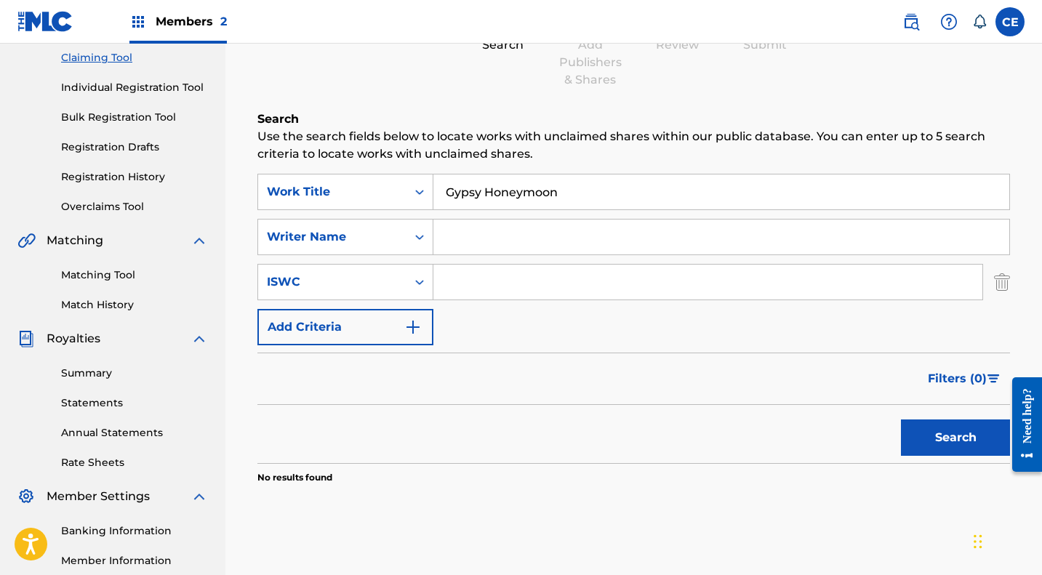
click at [527, 284] on input "Search Form" at bounding box center [707, 282] width 549 height 35
type input "T0711828191"
click at [929, 433] on button "Search" at bounding box center [955, 438] width 109 height 36
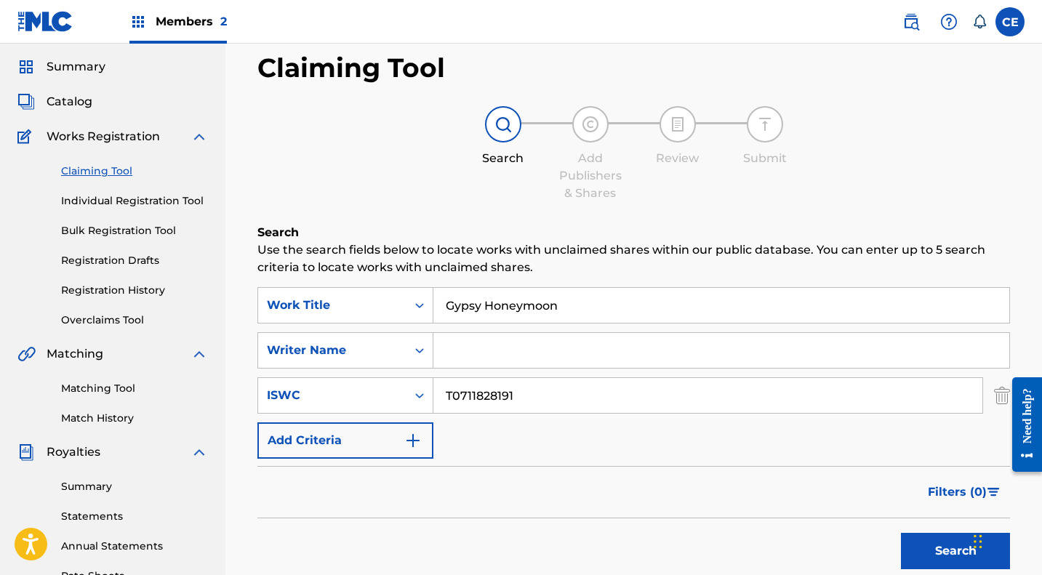
scroll to position [42, 0]
click at [102, 390] on link "Matching Tool" at bounding box center [134, 389] width 147 height 15
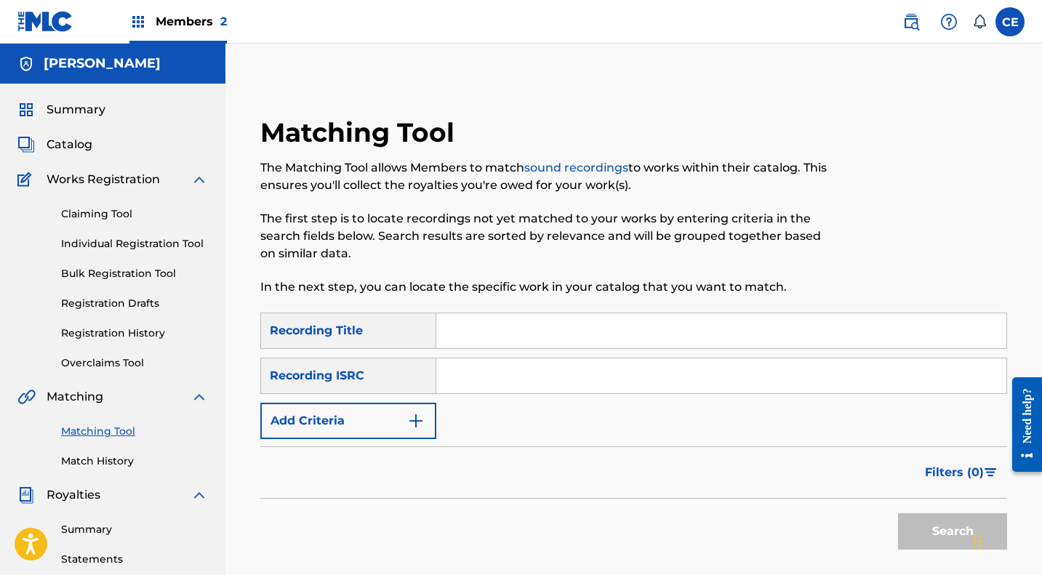
click at [484, 330] on input "Search Form" at bounding box center [721, 330] width 570 height 35
type input "Gypsy Honeymoon"
click at [926, 525] on button "Search" at bounding box center [952, 531] width 109 height 36
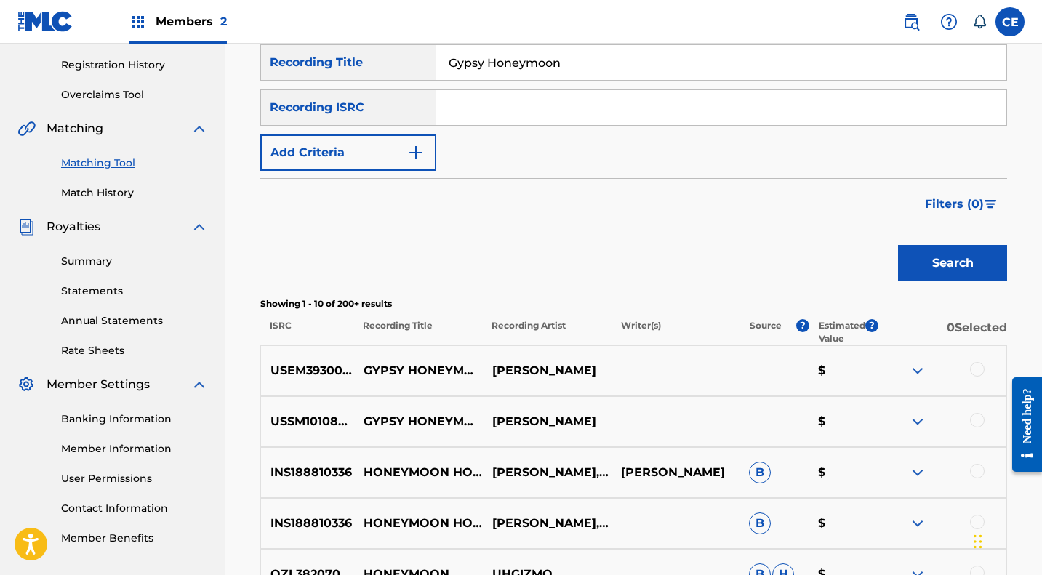
scroll to position [311, 0]
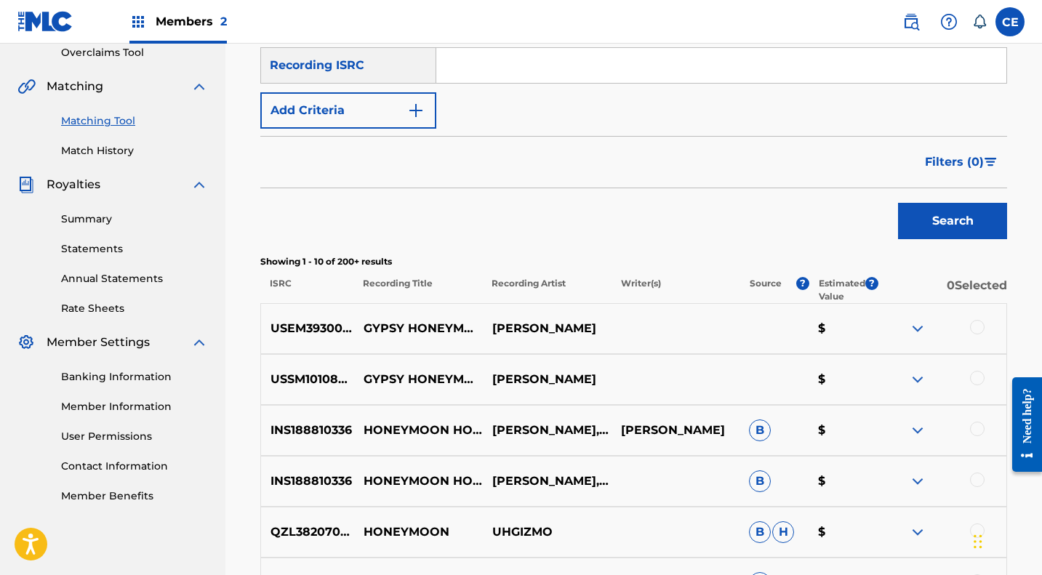
click at [974, 328] on div at bounding box center [977, 327] width 15 height 15
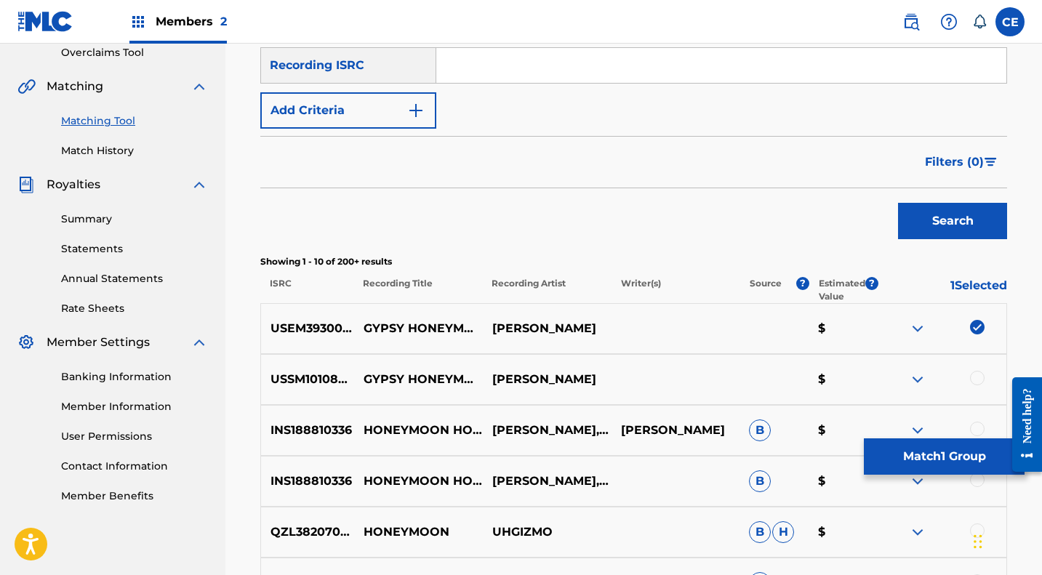
click at [979, 368] on div "USSM10108575 GYPSY HONEYMOON (ALBUM VERSION) COLLIN RAYE $" at bounding box center [633, 379] width 747 height 51
click at [978, 373] on div at bounding box center [977, 378] width 15 height 15
click at [967, 452] on button "Match 2 Groups" at bounding box center [944, 456] width 161 height 36
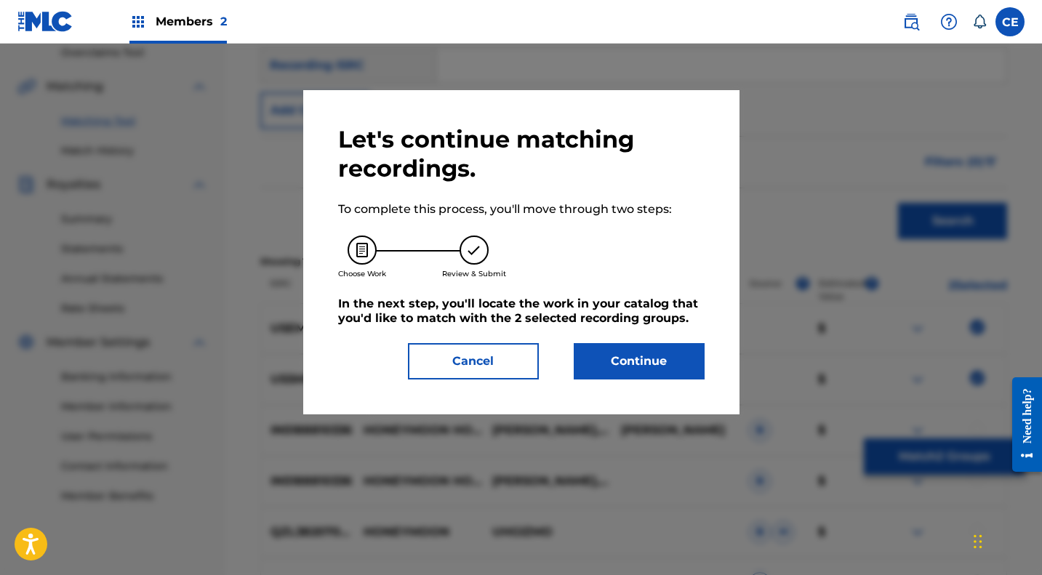
click at [639, 358] on button "Continue" at bounding box center [639, 361] width 131 height 36
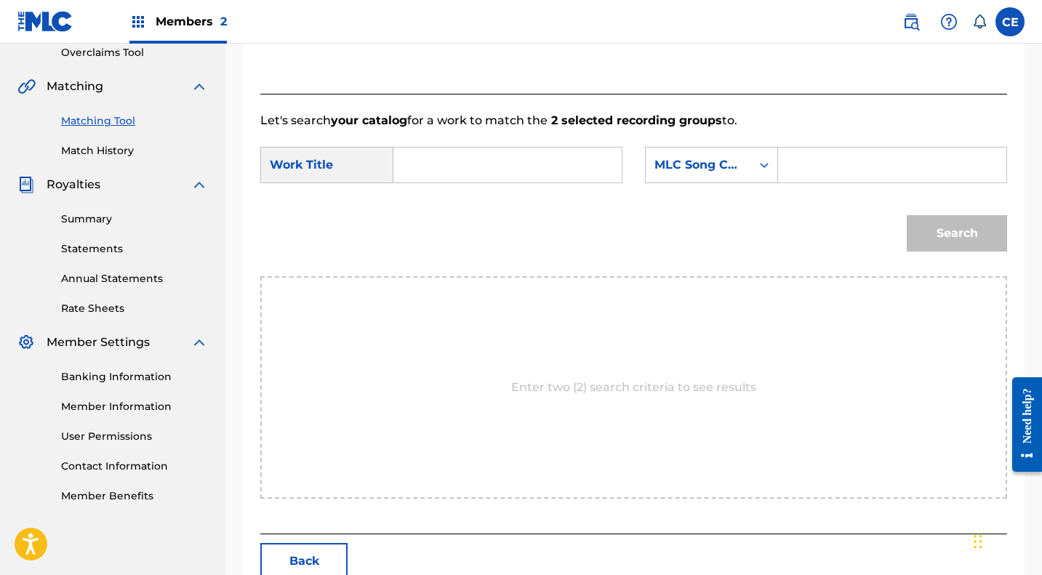
click at [465, 172] on input "Search Form" at bounding box center [508, 165] width 204 height 35
type input "Gypsy Honeymoon"
click at [950, 233] on div "Search" at bounding box center [954, 230] width 108 height 58
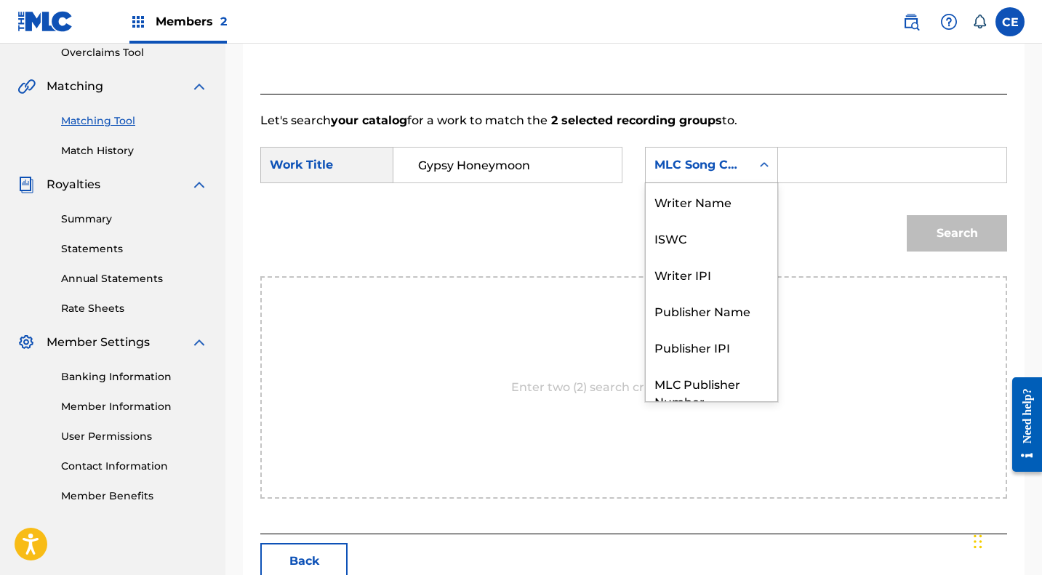
click at [752, 171] on div "Search Form" at bounding box center [764, 165] width 26 height 26
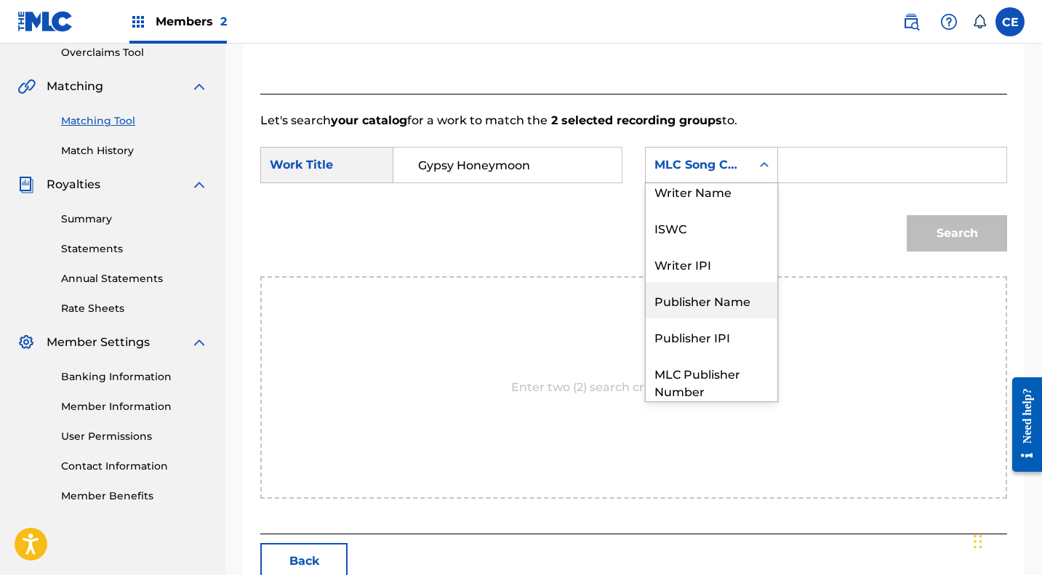
scroll to position [12, 0]
click at [671, 228] on div "ISWC" at bounding box center [712, 225] width 132 height 36
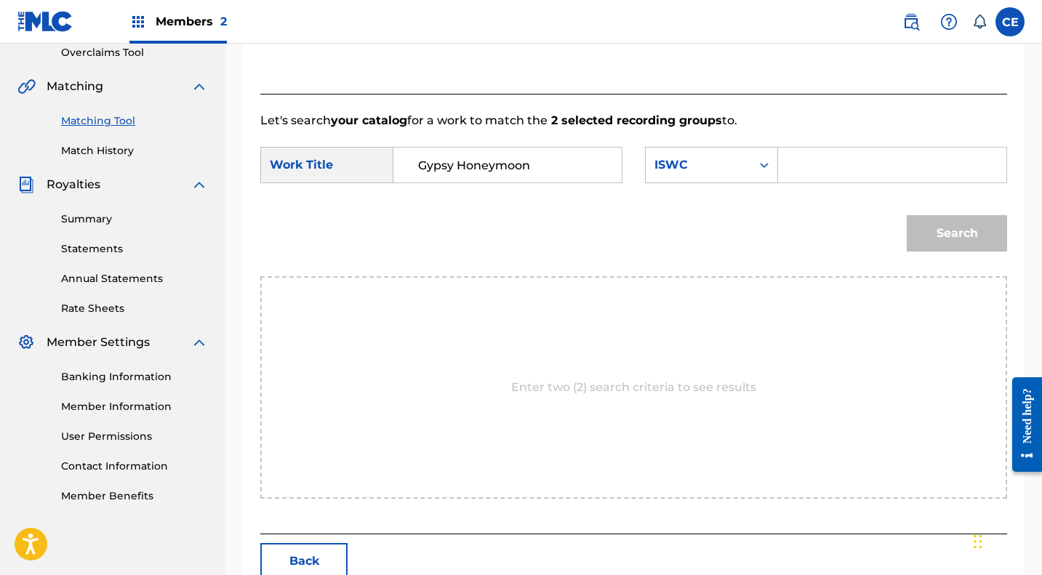
click at [840, 167] on input "Search Form" at bounding box center [892, 165] width 204 height 35
type input "T0711828191"
click at [964, 228] on button "Search" at bounding box center [957, 233] width 100 height 36
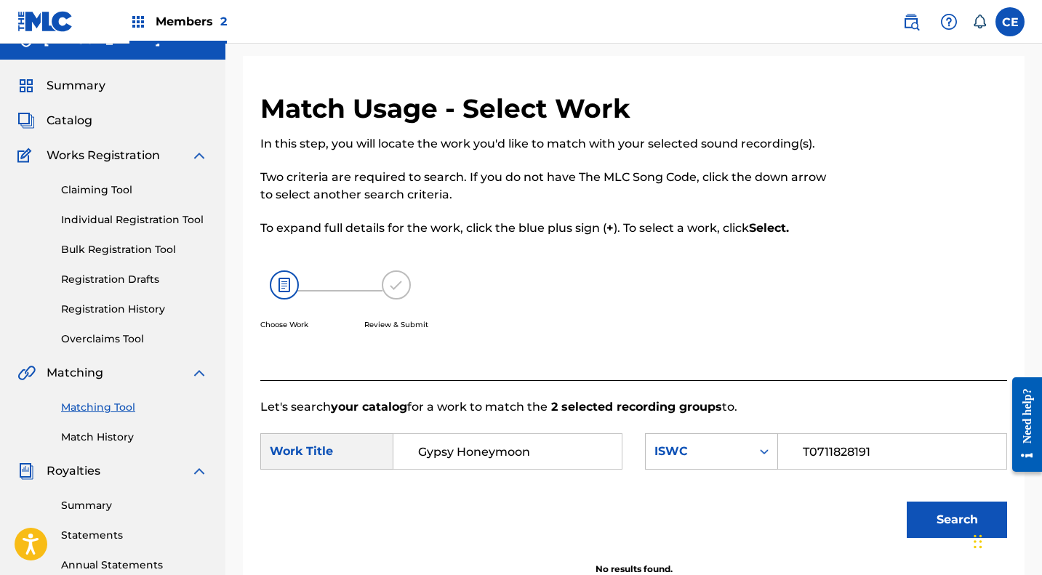
scroll to position [0, 0]
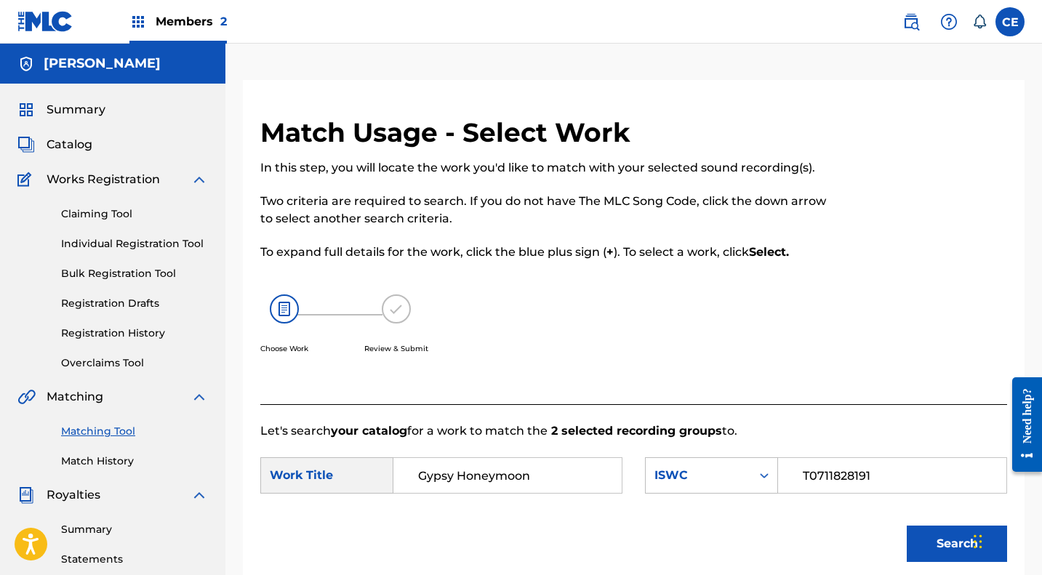
click at [73, 148] on span "Catalog" at bounding box center [70, 144] width 46 height 17
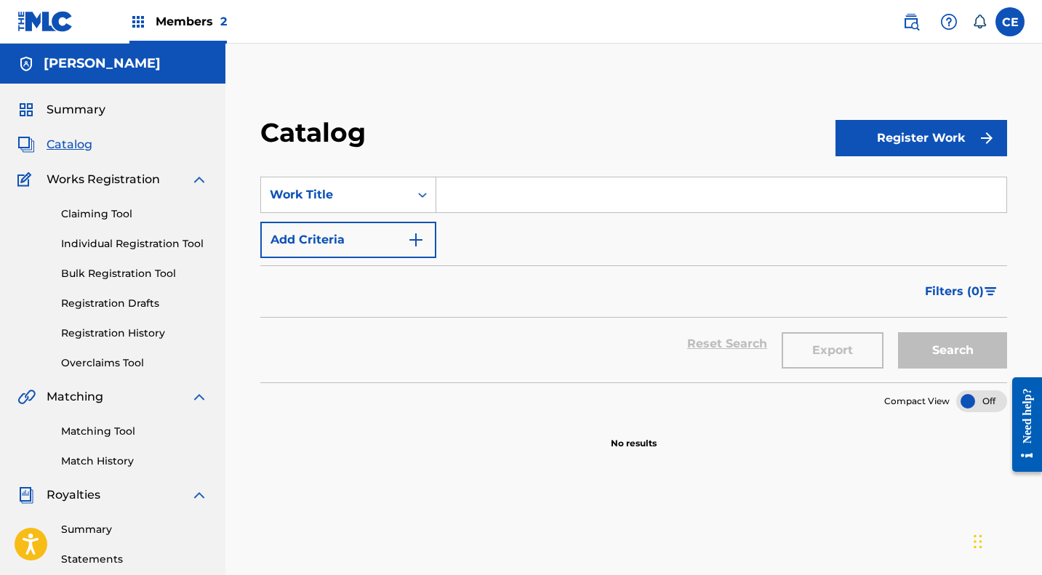
click at [72, 110] on span "Summary" at bounding box center [76, 109] width 59 height 17
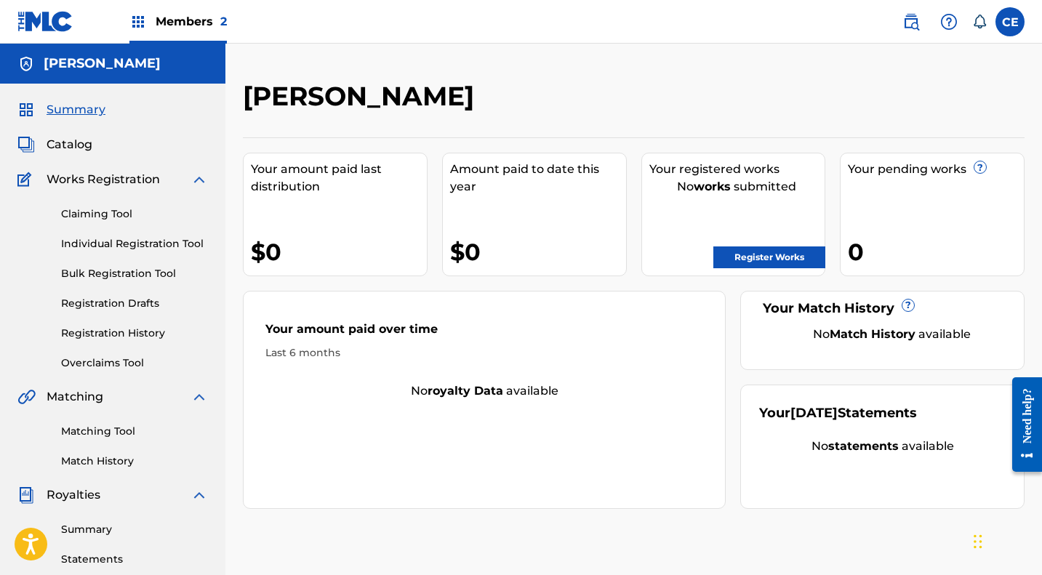
click at [183, 22] on span "Members 2" at bounding box center [191, 21] width 71 height 17
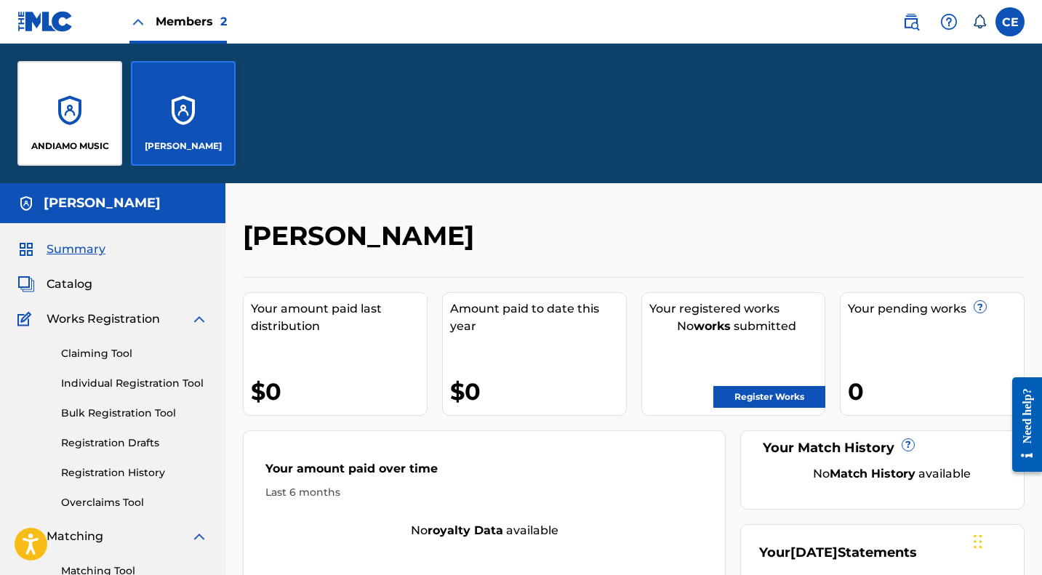
click at [66, 115] on div "ANDIAMO MUSIC" at bounding box center [69, 113] width 105 height 105
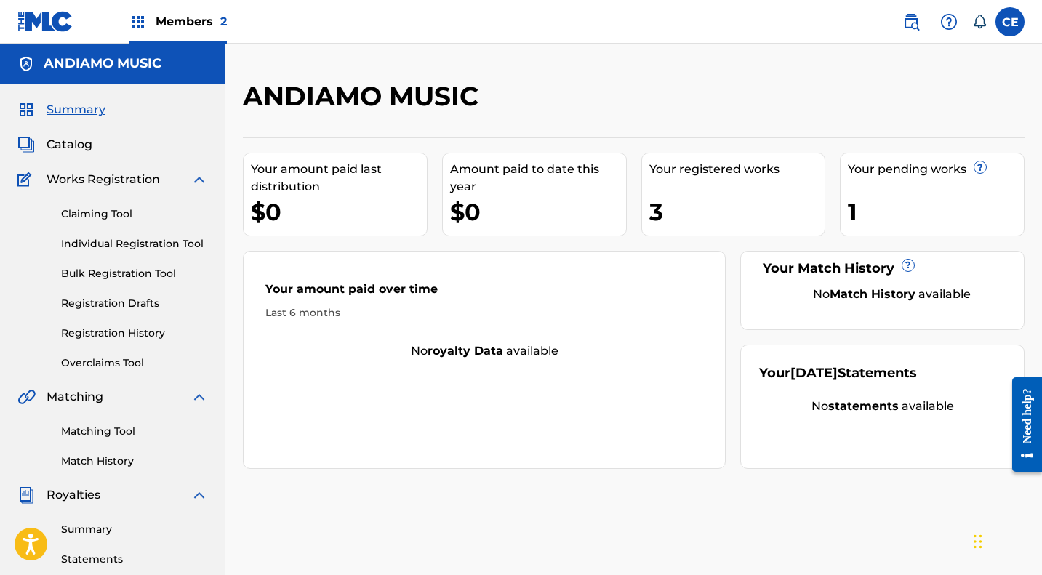
click at [71, 149] on span "Catalog" at bounding box center [70, 144] width 46 height 17
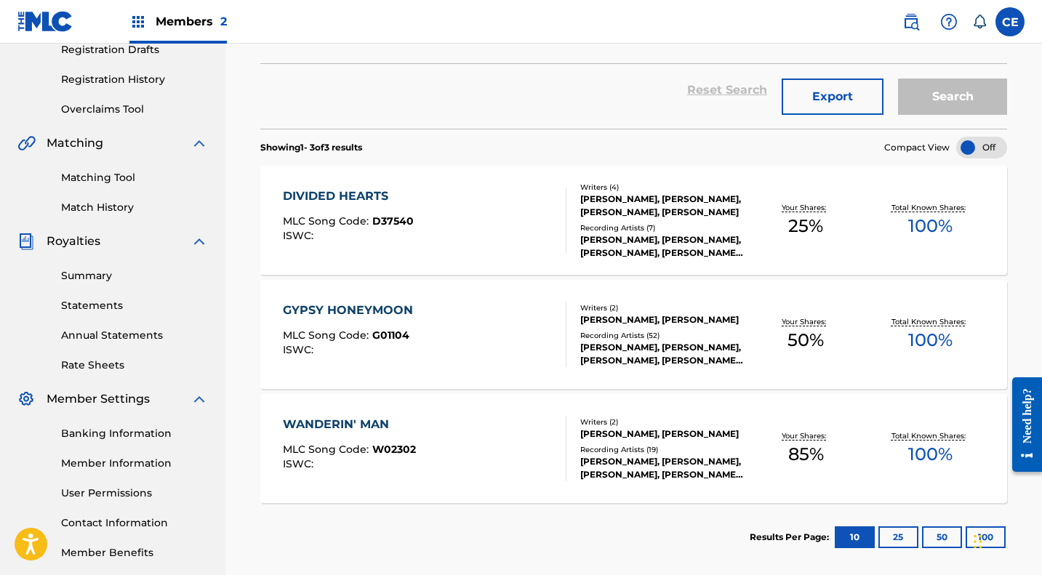
scroll to position [255, 0]
click at [92, 175] on link "Matching Tool" at bounding box center [134, 176] width 147 height 15
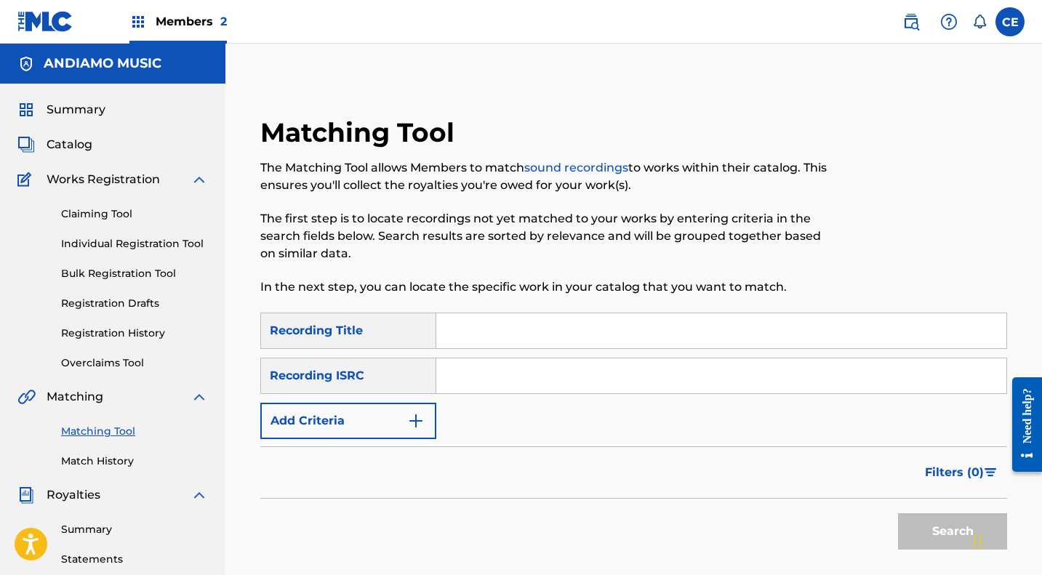
click at [502, 338] on input "Search Form" at bounding box center [721, 330] width 570 height 35
type input "T"
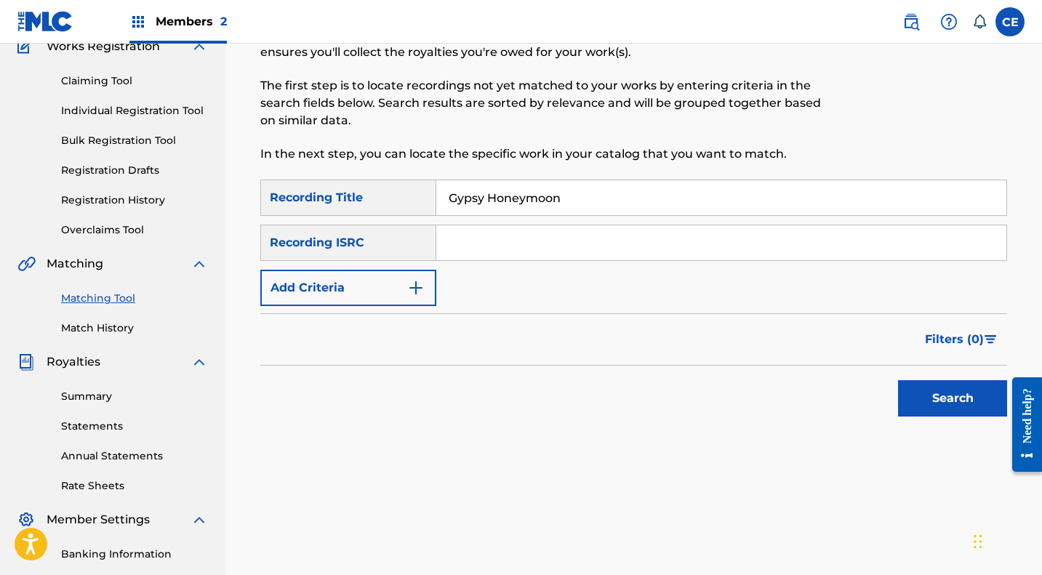
scroll to position [138, 0]
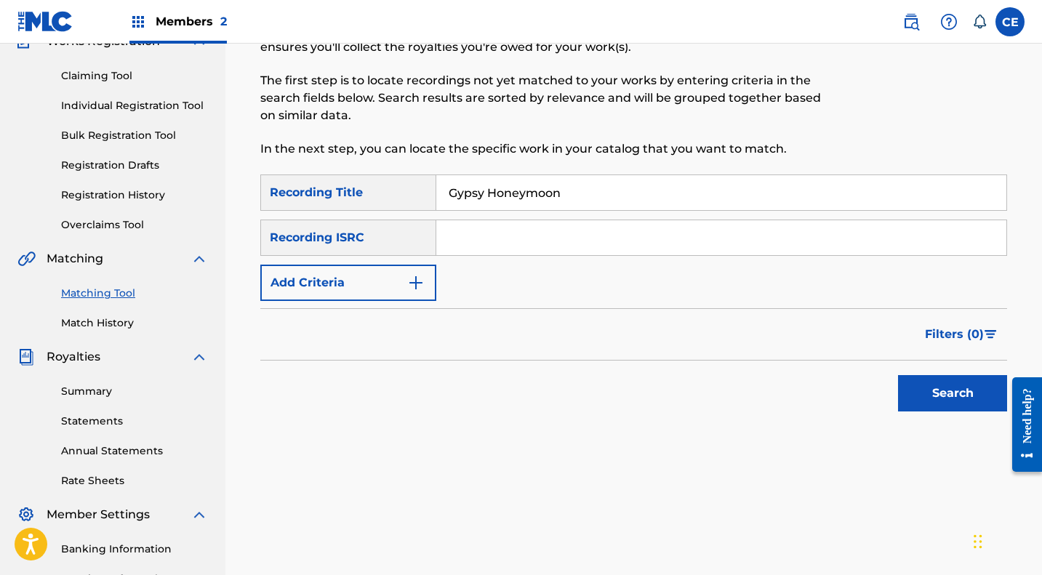
type input "Gypsy Honeymoon"
click at [946, 393] on button "Search" at bounding box center [952, 393] width 109 height 36
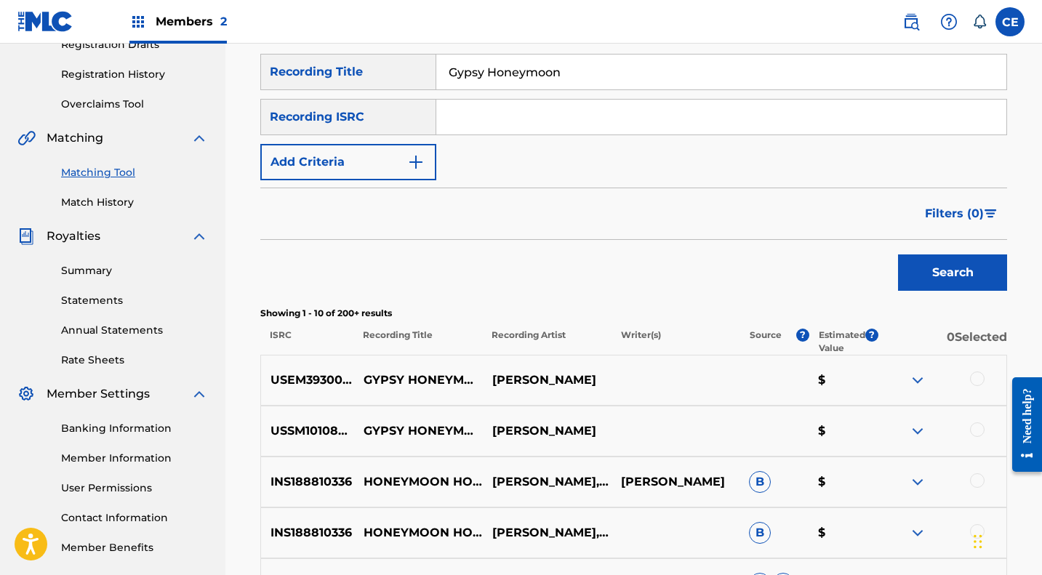
scroll to position [0, 0]
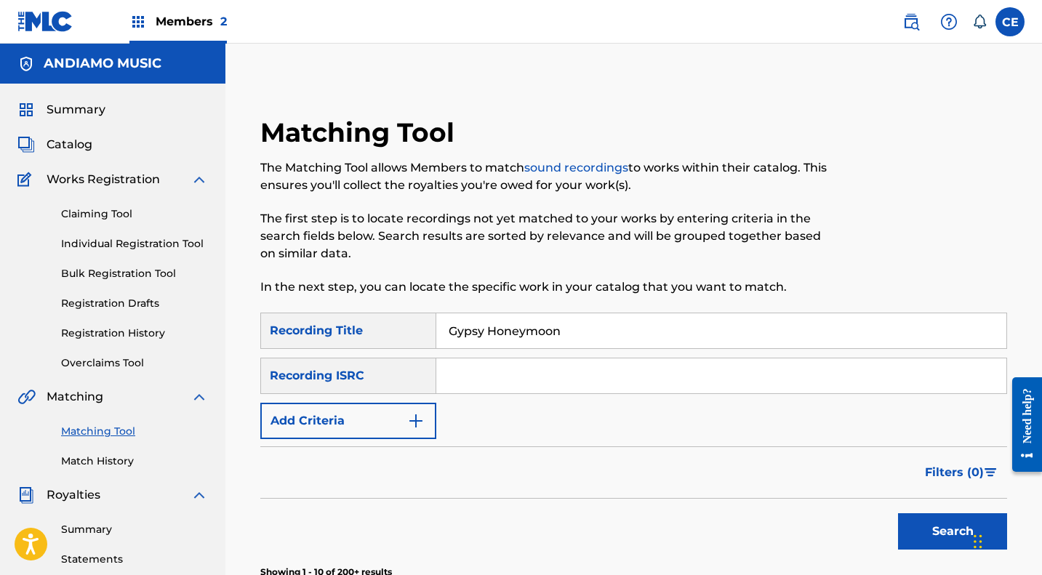
click at [60, 146] on span "Catalog" at bounding box center [70, 144] width 46 height 17
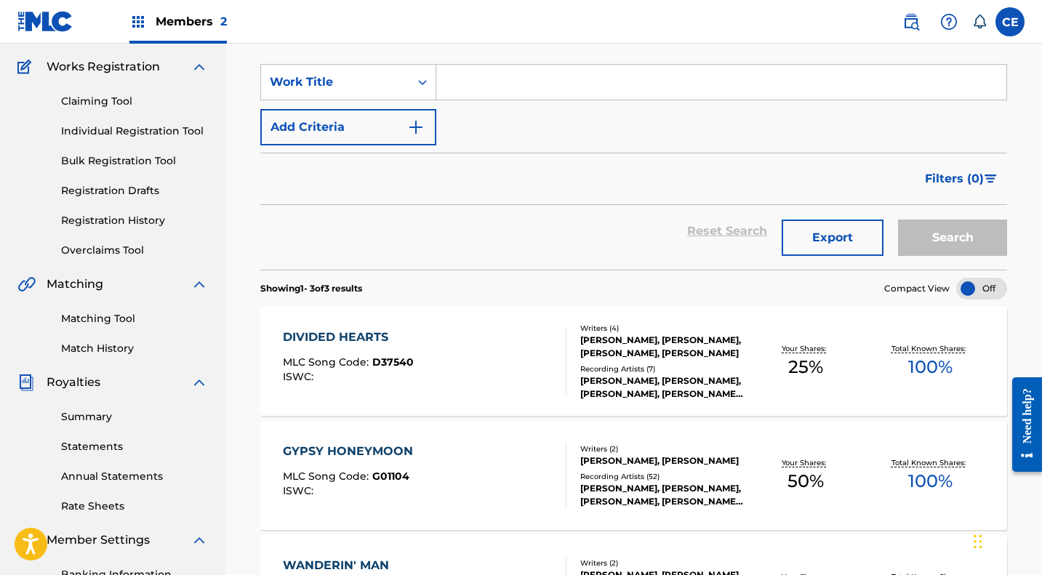
scroll to position [116, 0]
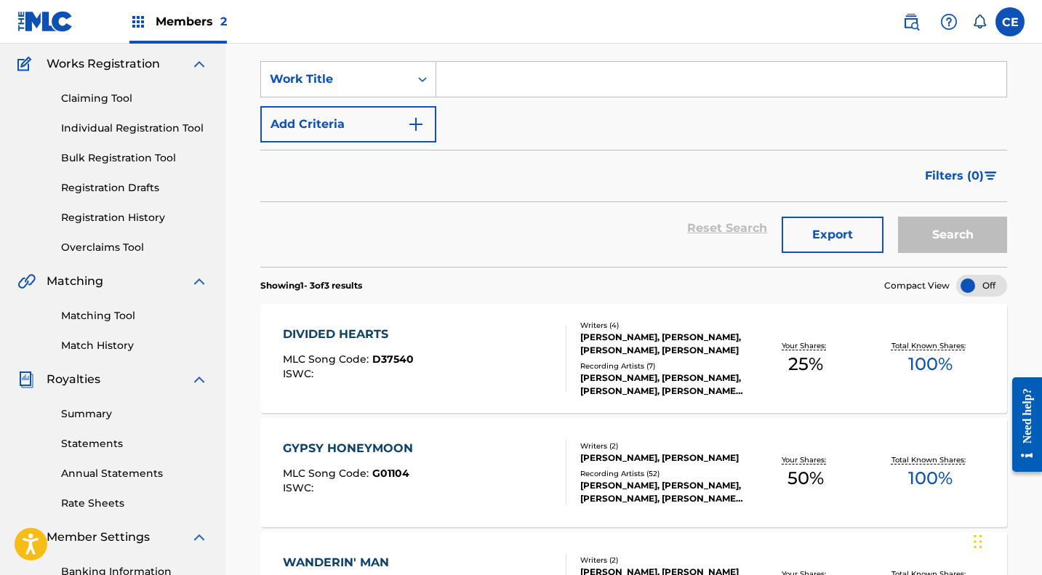
click at [105, 100] on link "Claiming Tool" at bounding box center [134, 98] width 147 height 15
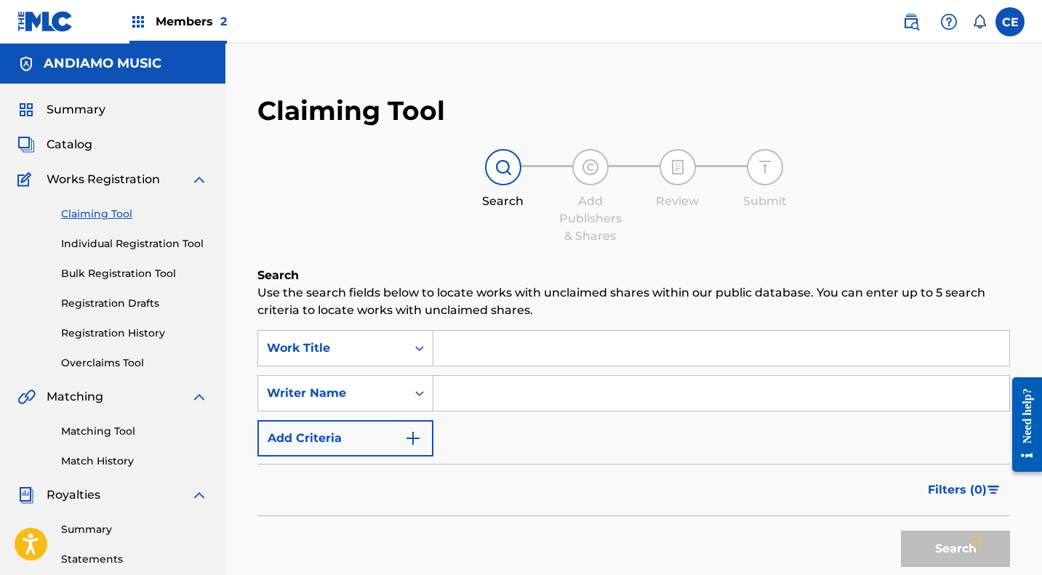
click at [479, 348] on input "Search Form" at bounding box center [721, 348] width 576 height 35
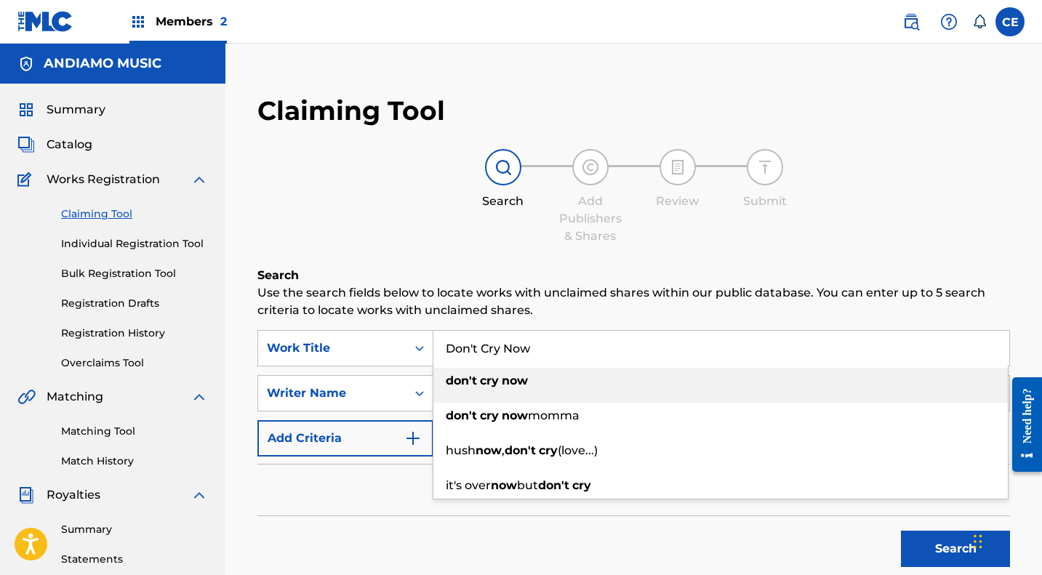
click at [493, 385] on strong "cry" at bounding box center [489, 381] width 19 height 14
type input "don't cry now"
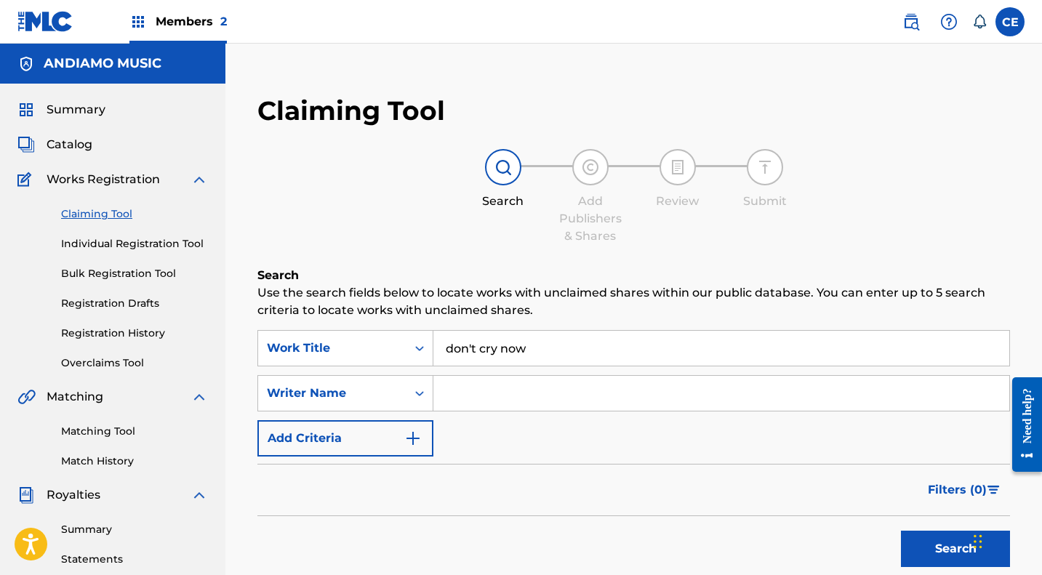
click at [409, 399] on div "Writer Name" at bounding box center [345, 393] width 176 height 36
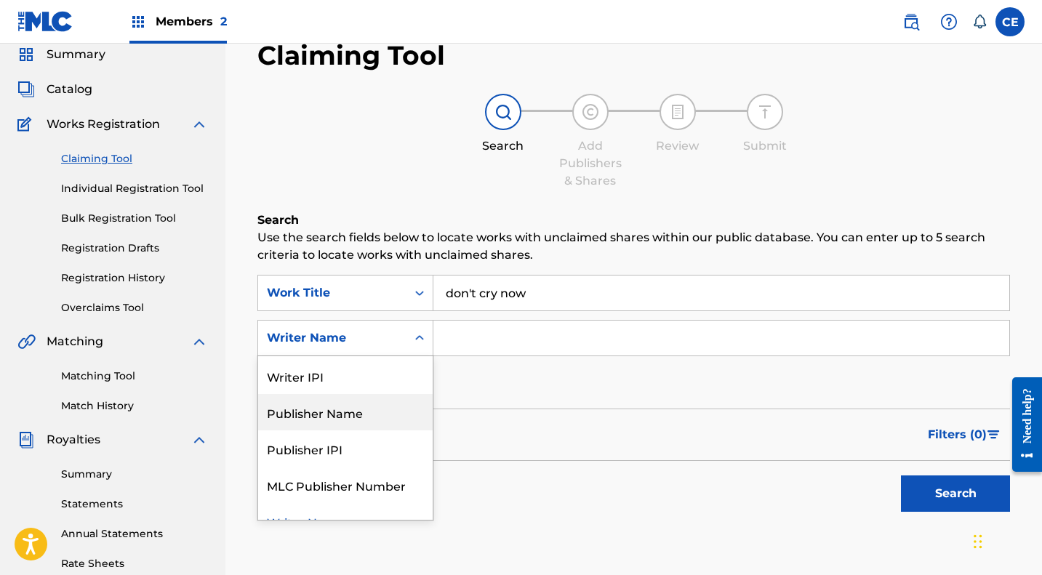
scroll to position [91, 0]
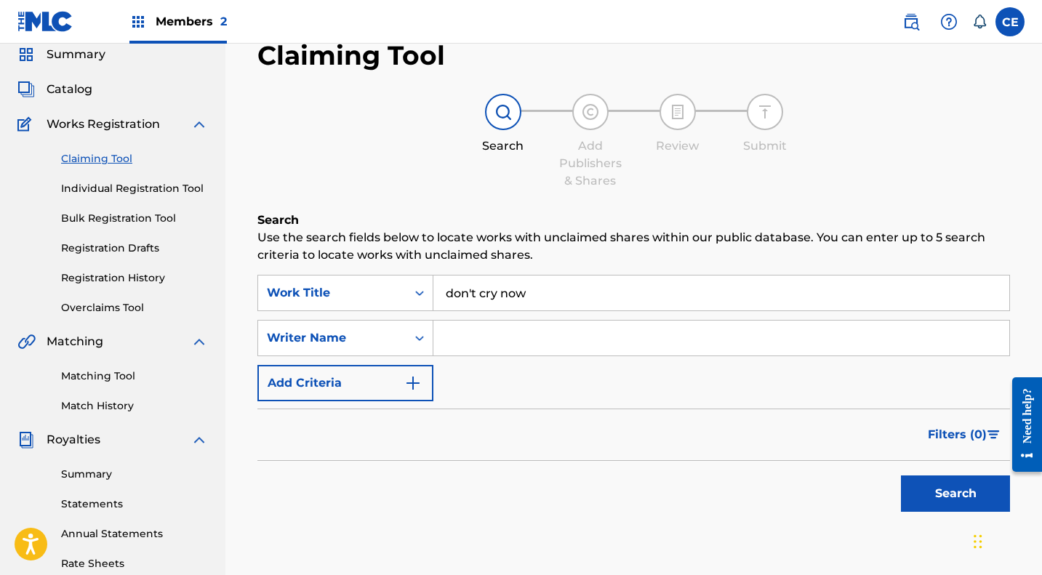
click at [483, 338] on input "Search Form" at bounding box center [721, 338] width 576 height 35
type input "[PERSON_NAME]"
click at [942, 490] on button "Search" at bounding box center [955, 494] width 109 height 36
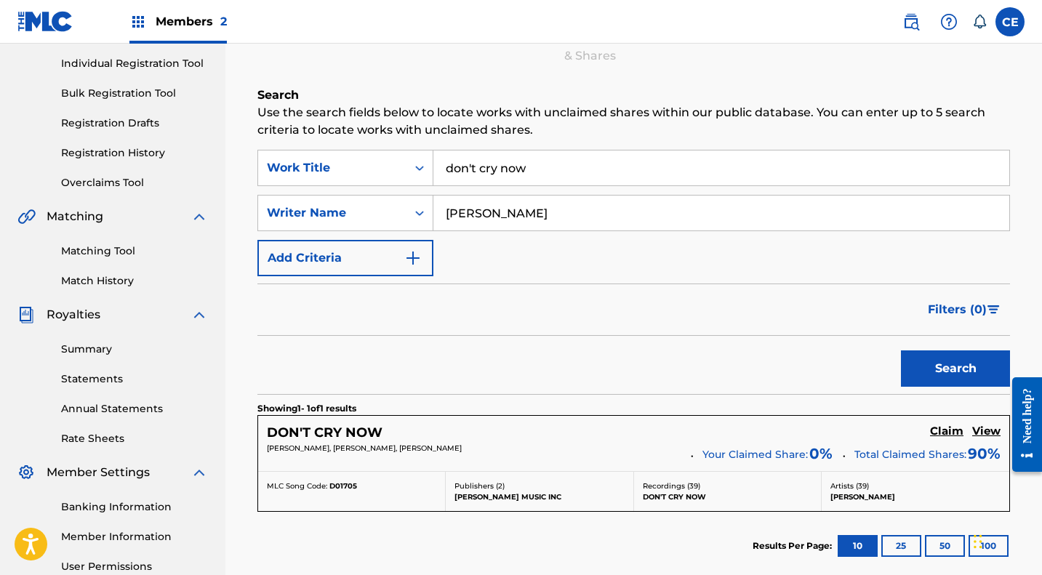
scroll to position [181, 0]
click at [948, 425] on h5 "Claim" at bounding box center [946, 431] width 33 height 14
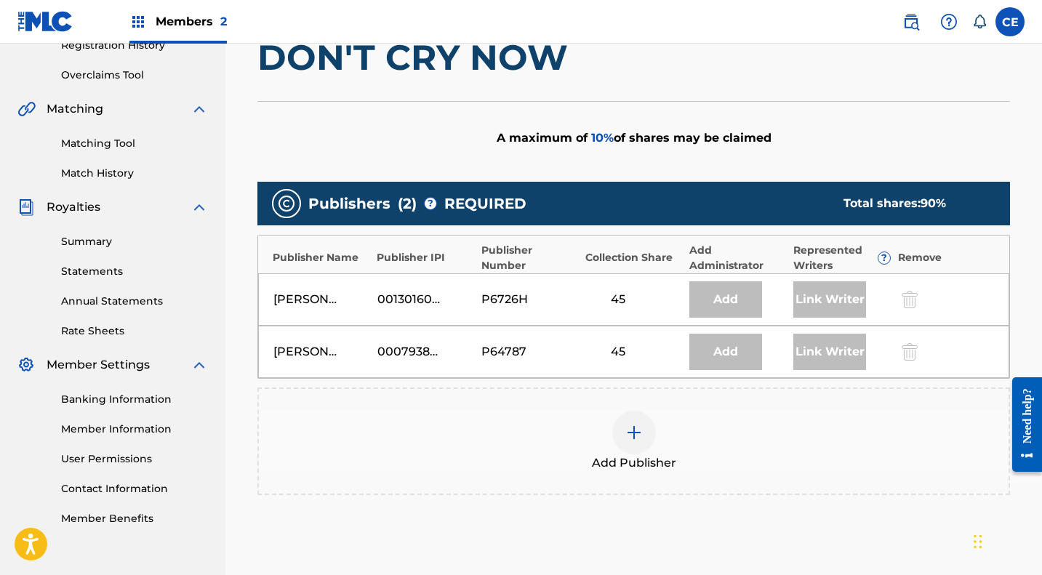
scroll to position [300, 0]
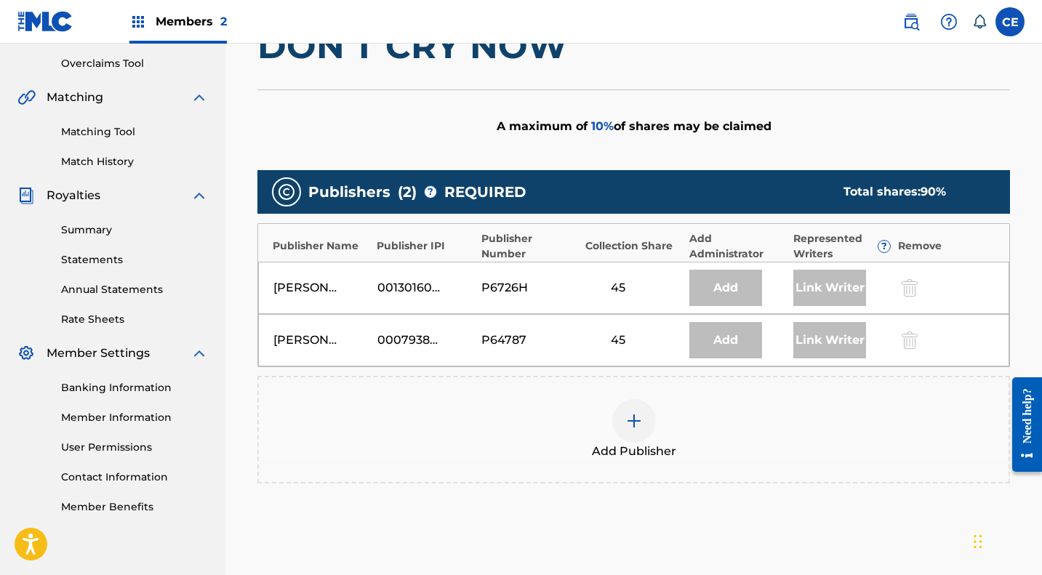
click at [633, 420] on img at bounding box center [633, 420] width 17 height 17
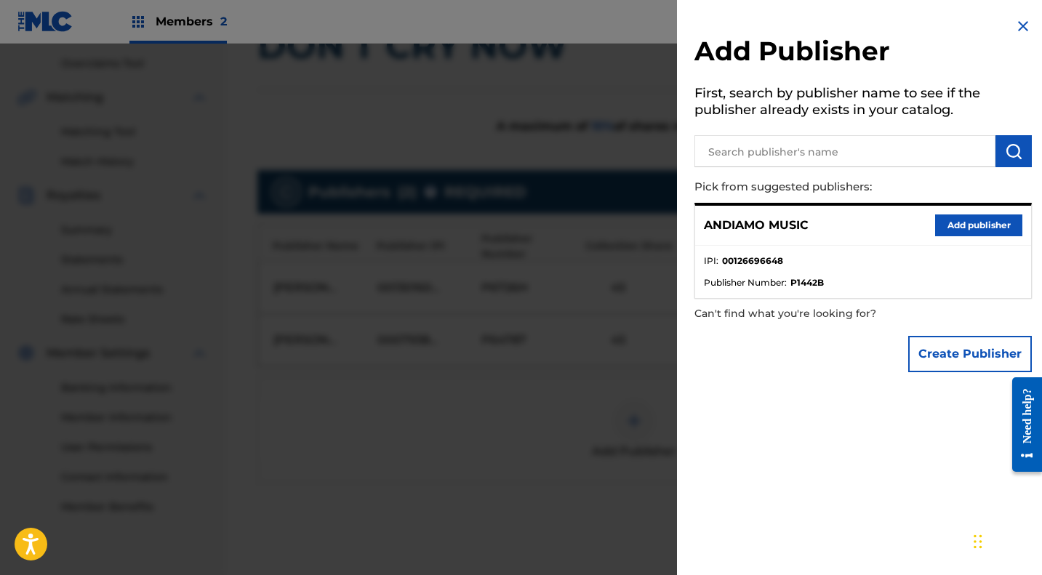
click at [961, 221] on button "Add publisher" at bounding box center [978, 226] width 87 height 22
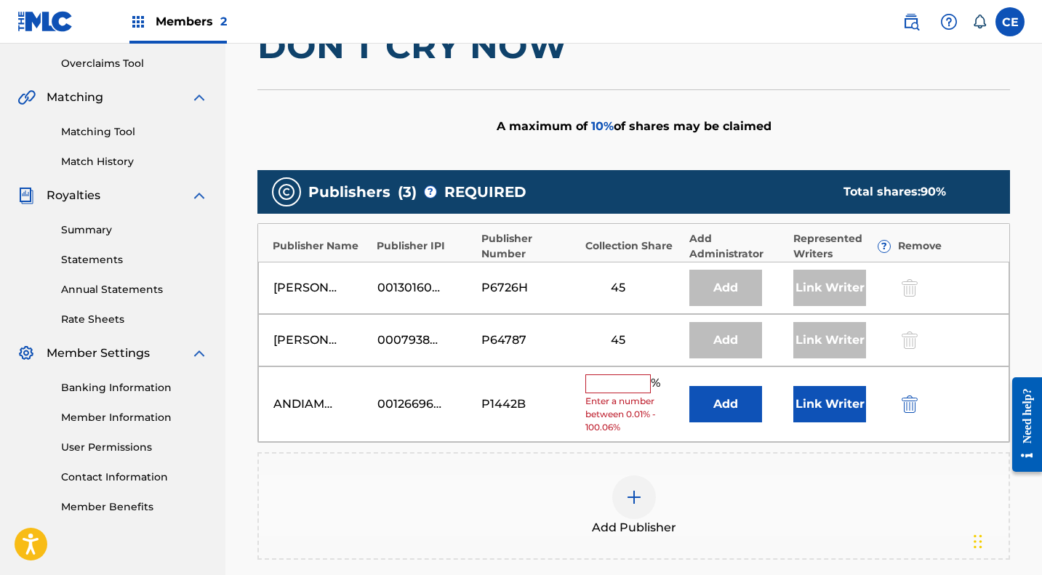
click at [617, 388] on input "text" at bounding box center [617, 383] width 65 height 19
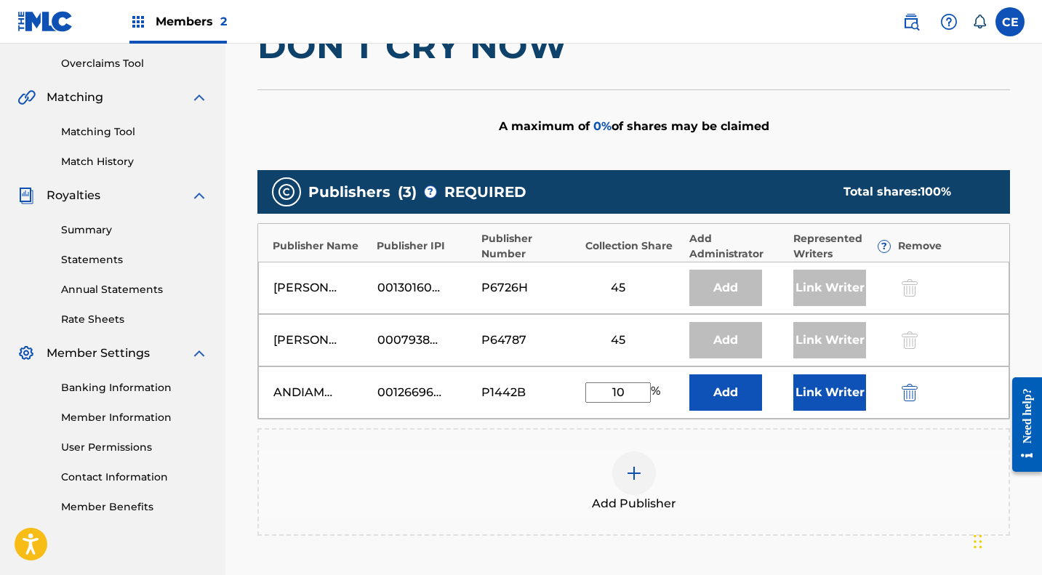
type input "10"
click at [836, 394] on button "Link Writer" at bounding box center [829, 392] width 73 height 36
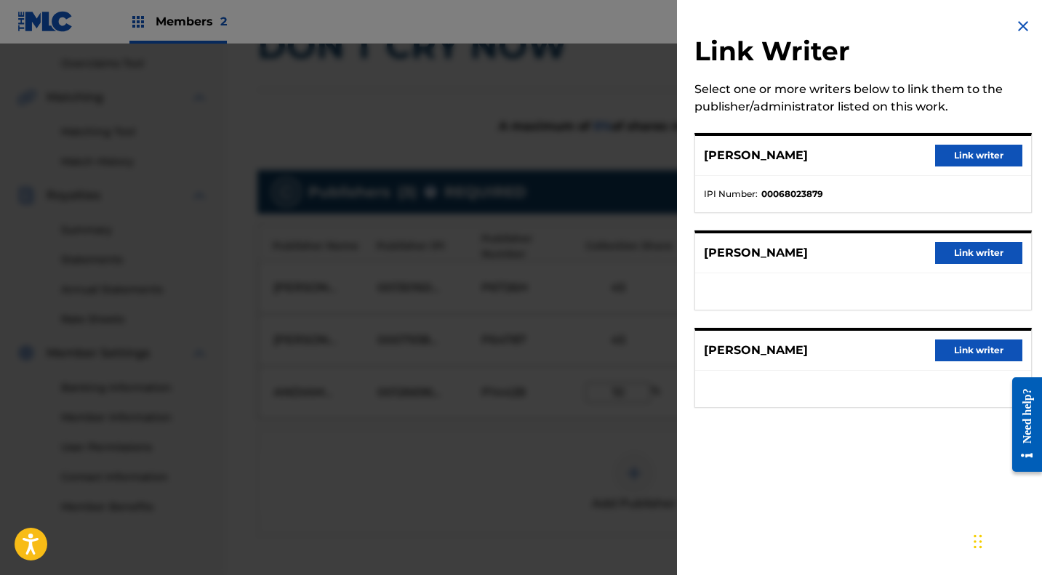
click at [961, 346] on button "Link writer" at bounding box center [978, 351] width 87 height 22
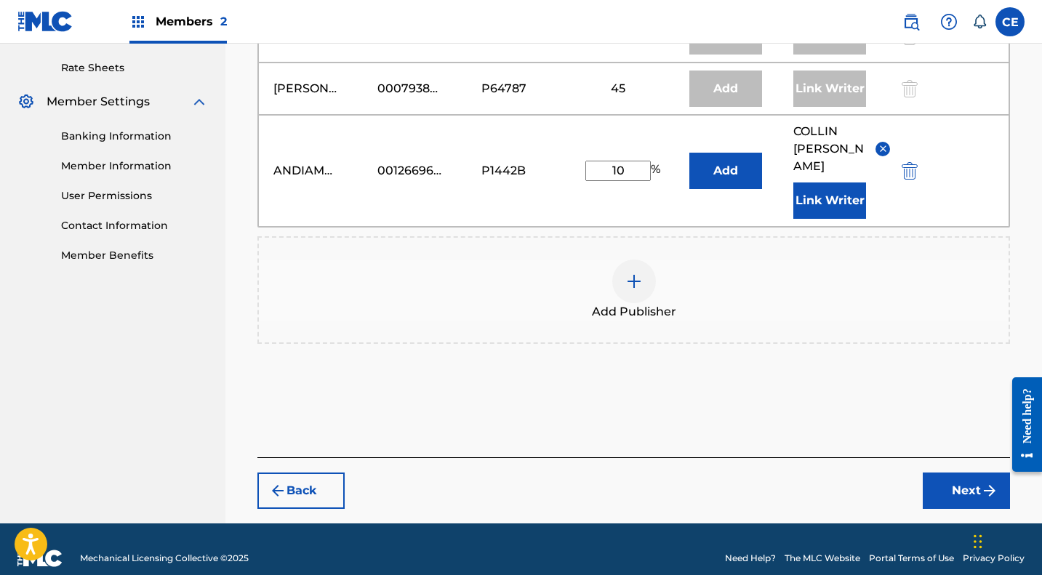
scroll to position [552, 0]
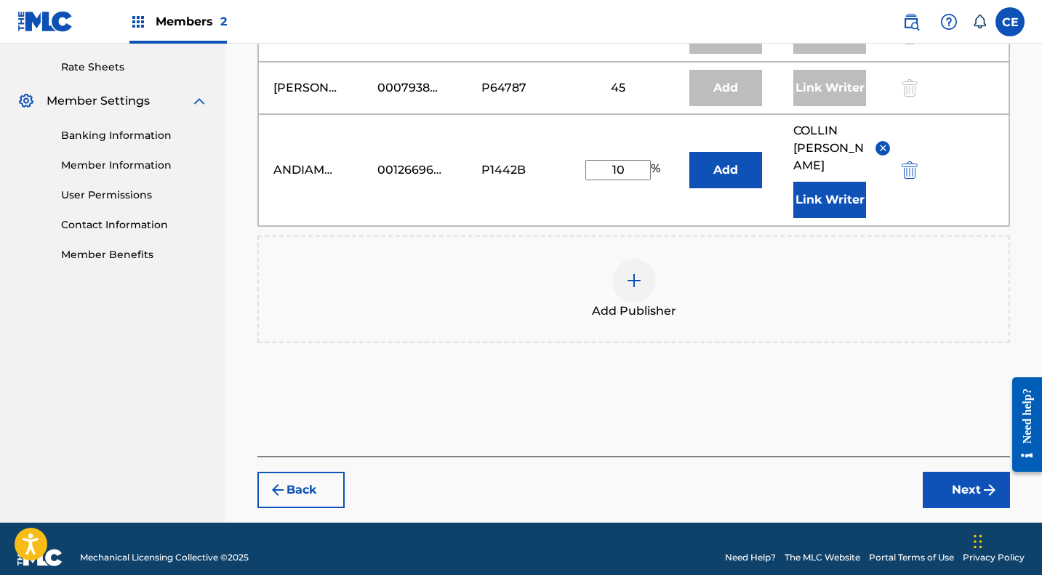
click at [961, 474] on button "Next" at bounding box center [966, 490] width 87 height 36
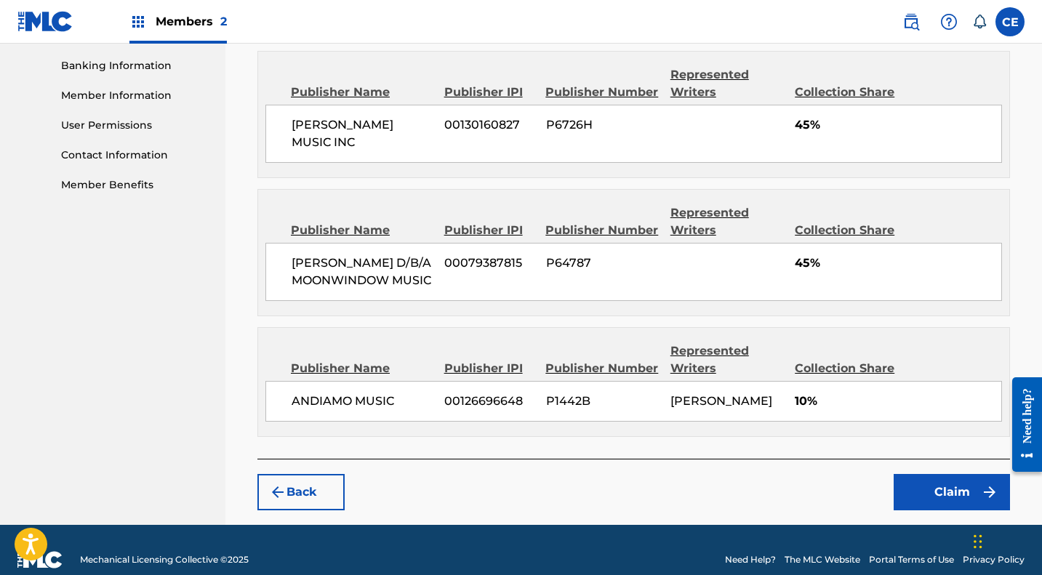
scroll to position [628, 0]
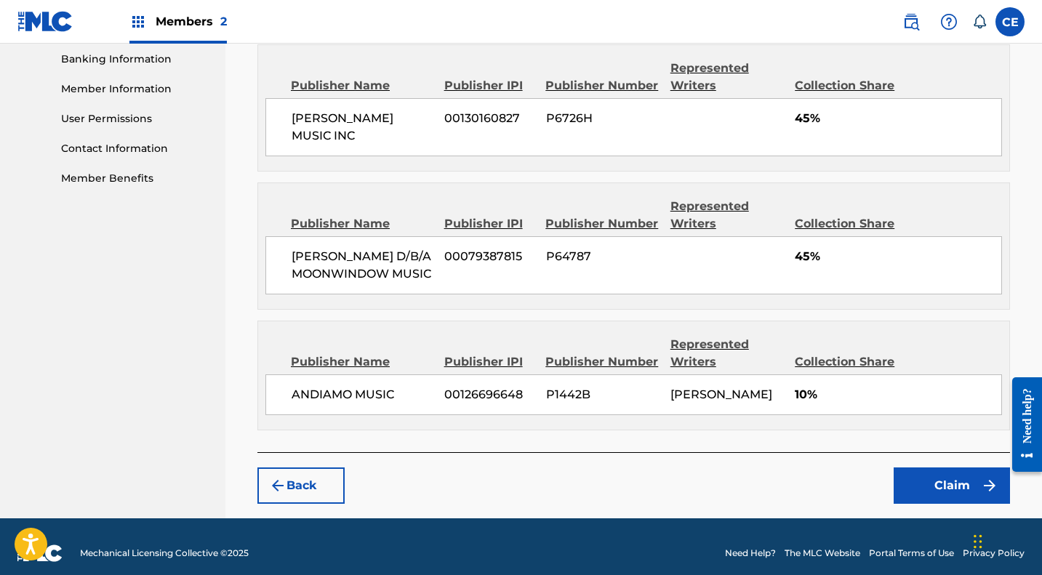
click at [950, 504] on button "Claim" at bounding box center [952, 486] width 116 height 36
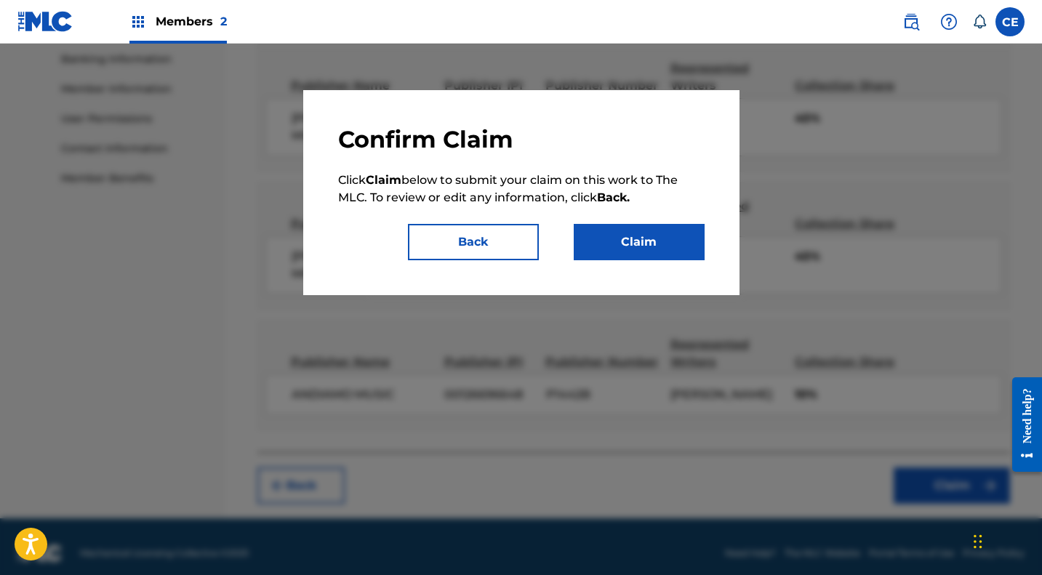
click at [656, 249] on button "Claim" at bounding box center [639, 242] width 131 height 36
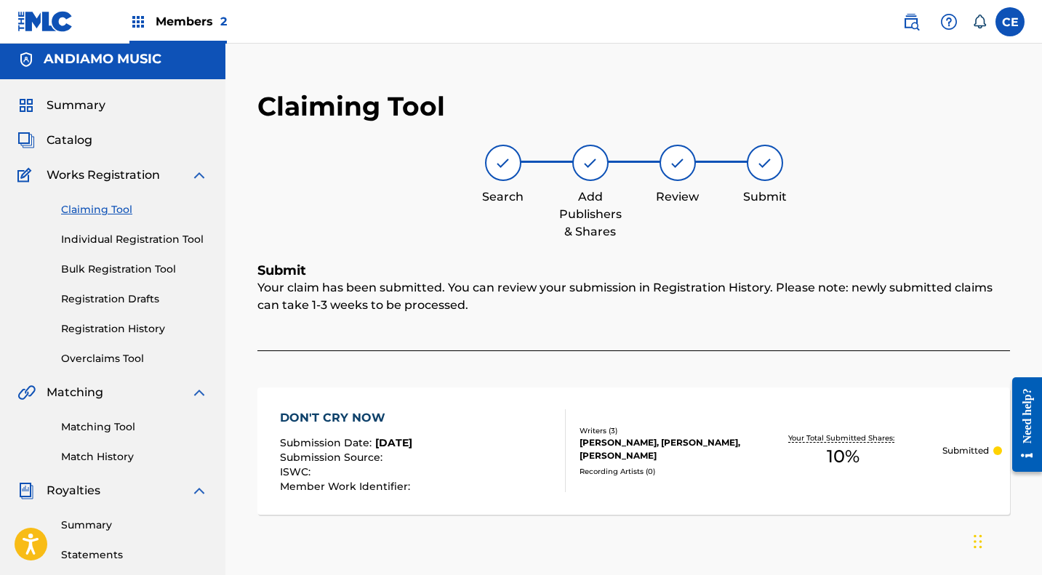
scroll to position [0, 0]
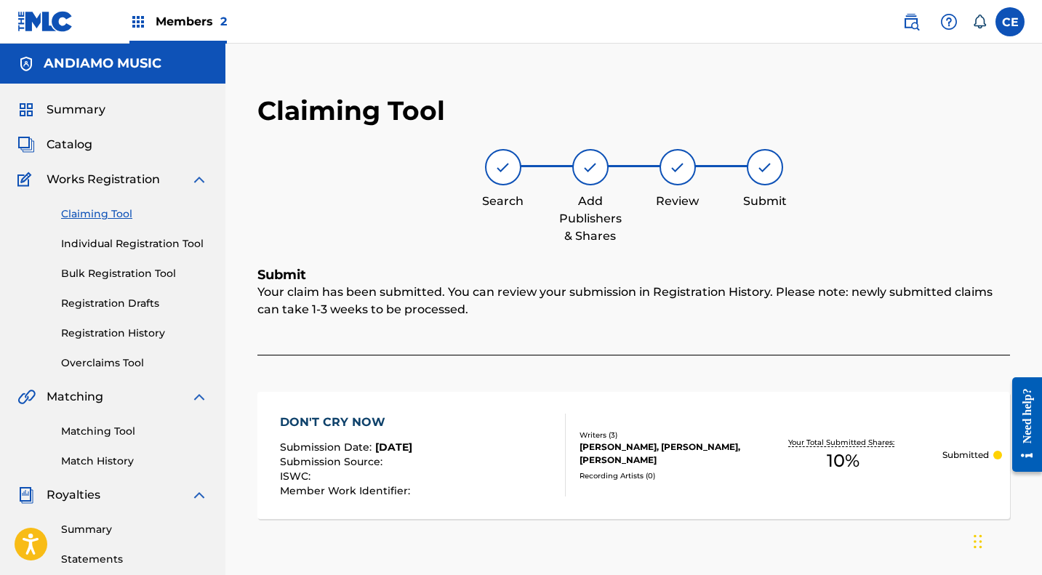
click at [104, 214] on link "Claiming Tool" at bounding box center [134, 214] width 147 height 15
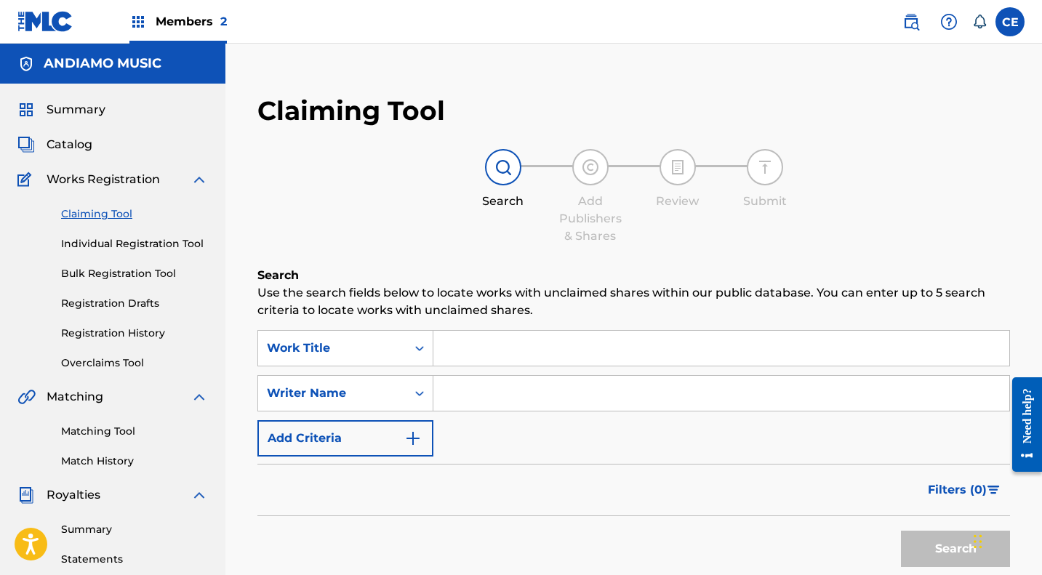
click at [508, 348] on input "Search Form" at bounding box center [721, 348] width 576 height 35
click at [686, 273] on h6 "Search" at bounding box center [633, 275] width 753 height 17
click at [498, 348] on input "Pen" at bounding box center [721, 348] width 576 height 35
type input "Pen, A"
click at [482, 393] on input "Search Form" at bounding box center [721, 393] width 576 height 35
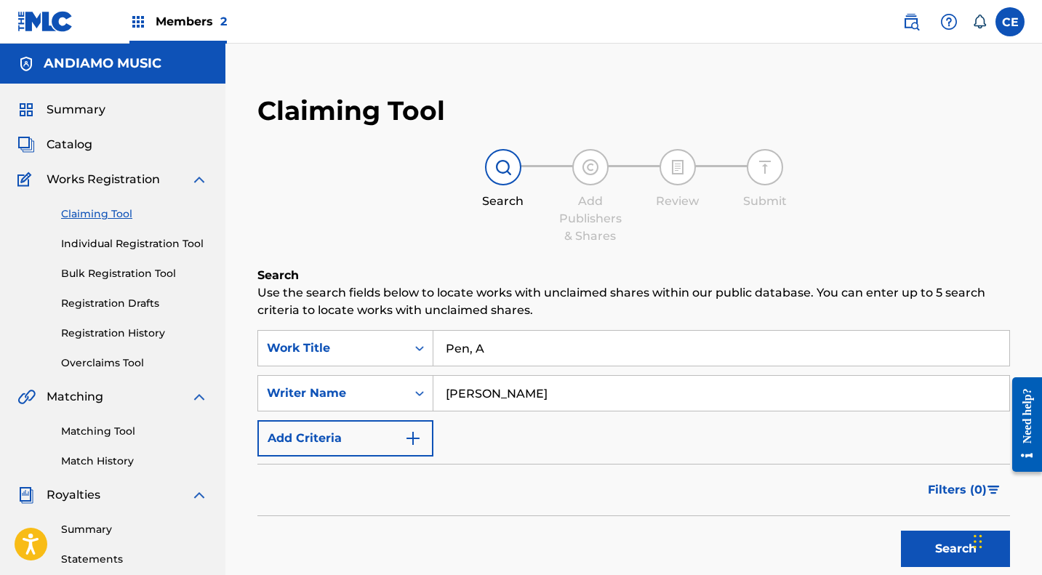
click at [947, 543] on button "Search" at bounding box center [955, 549] width 109 height 36
click at [554, 393] on input "[PERSON_NAME]" at bounding box center [721, 393] width 576 height 35
type input "C"
type input "John Goodwin"
click at [961, 546] on button "Search" at bounding box center [955, 549] width 109 height 36
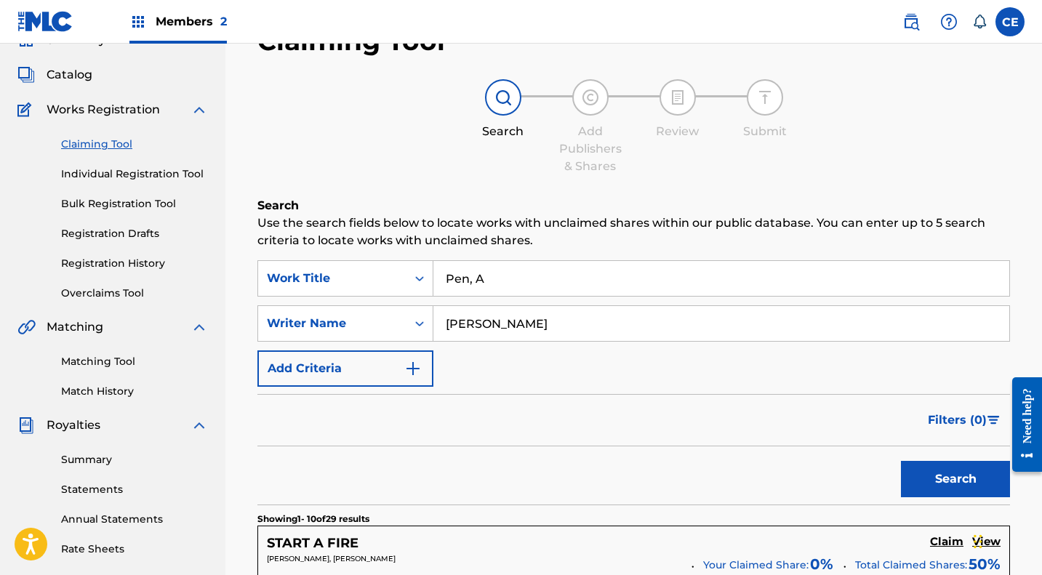
scroll to position [63, 0]
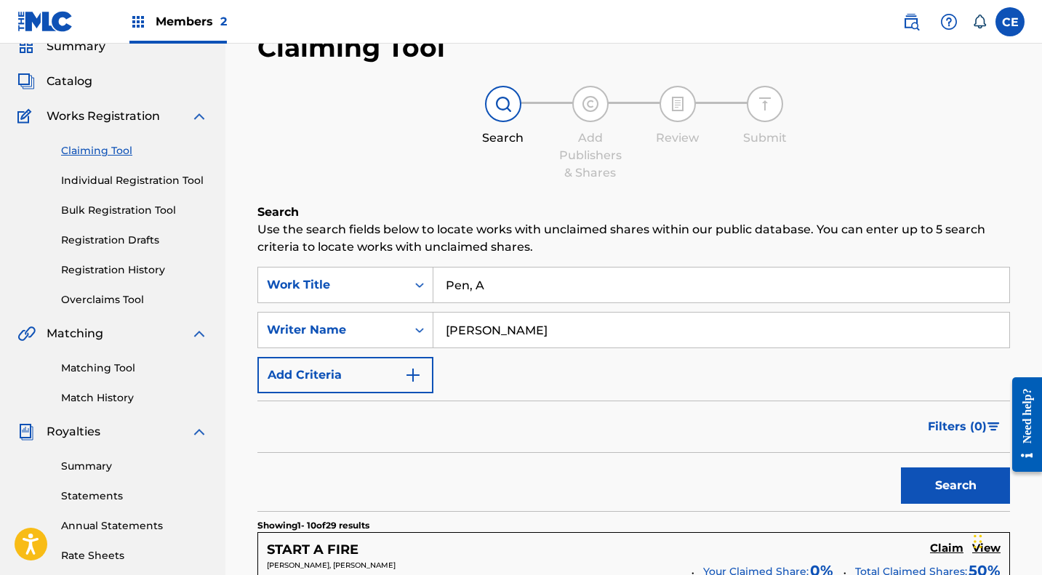
click at [523, 283] on input "Pen, A" at bounding box center [721, 285] width 576 height 35
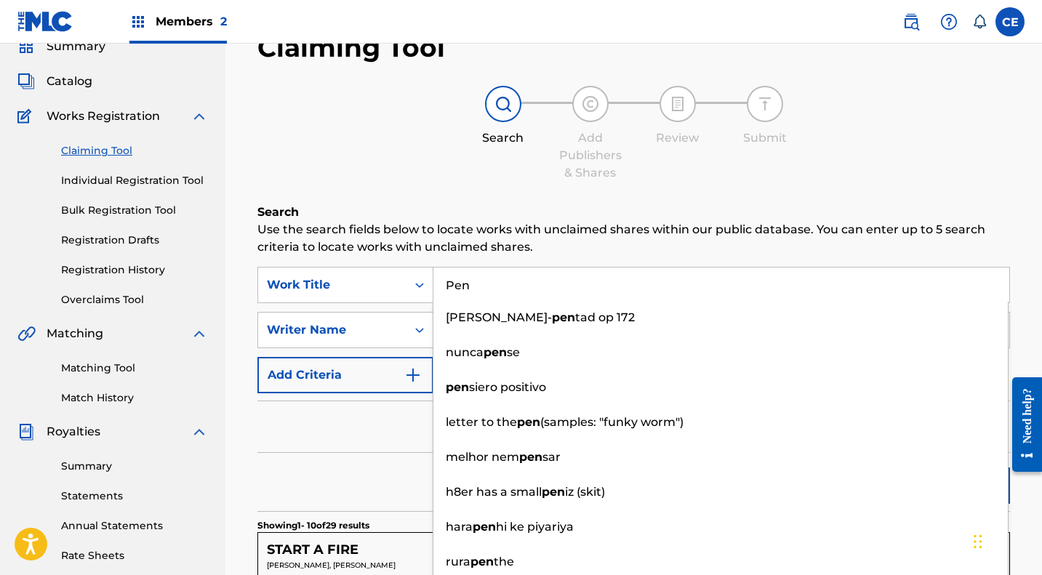
type input "Pen"
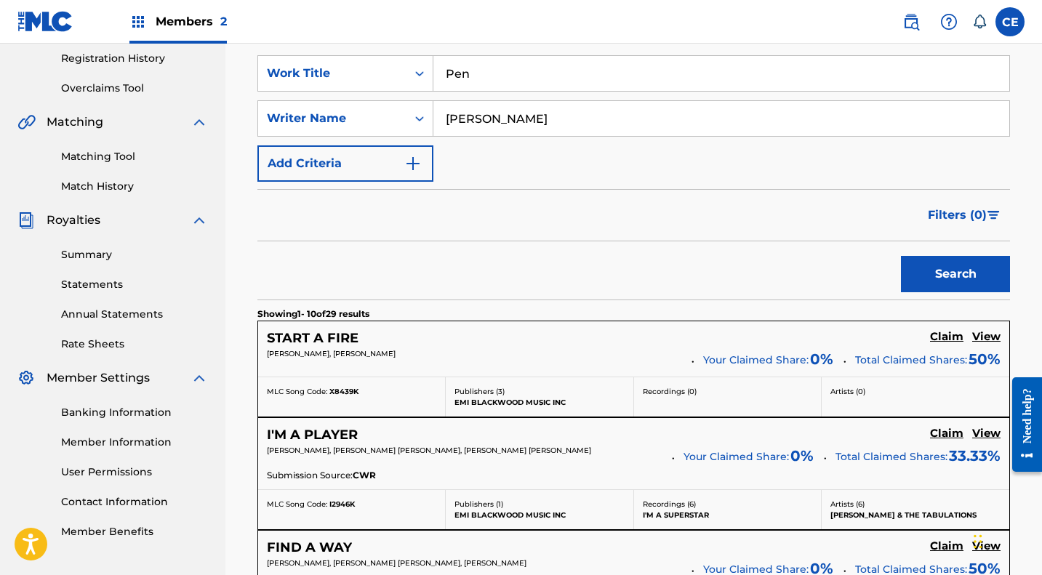
scroll to position [297, 0]
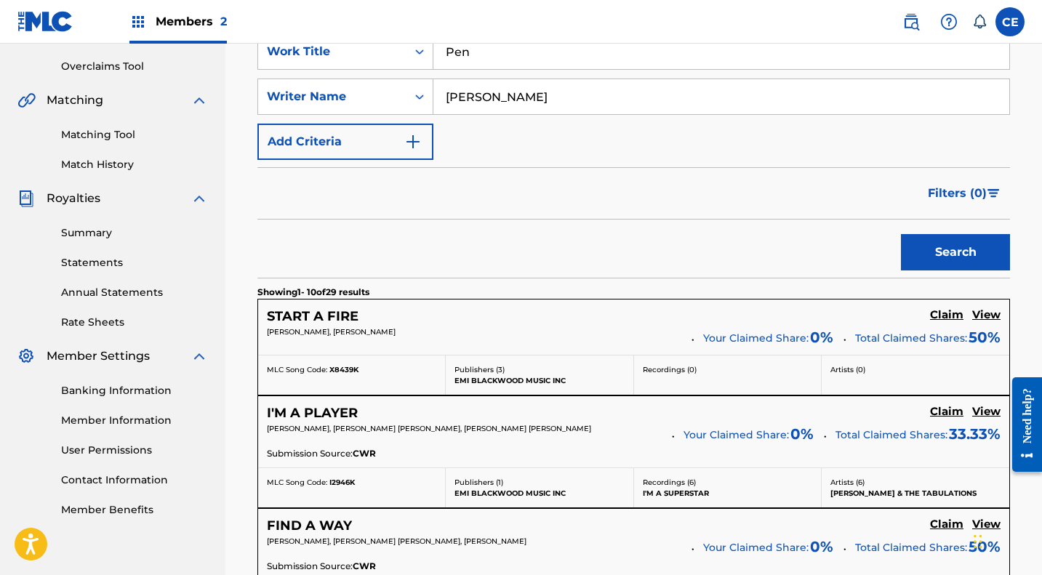
click at [945, 246] on button "Search" at bounding box center [955, 252] width 109 height 36
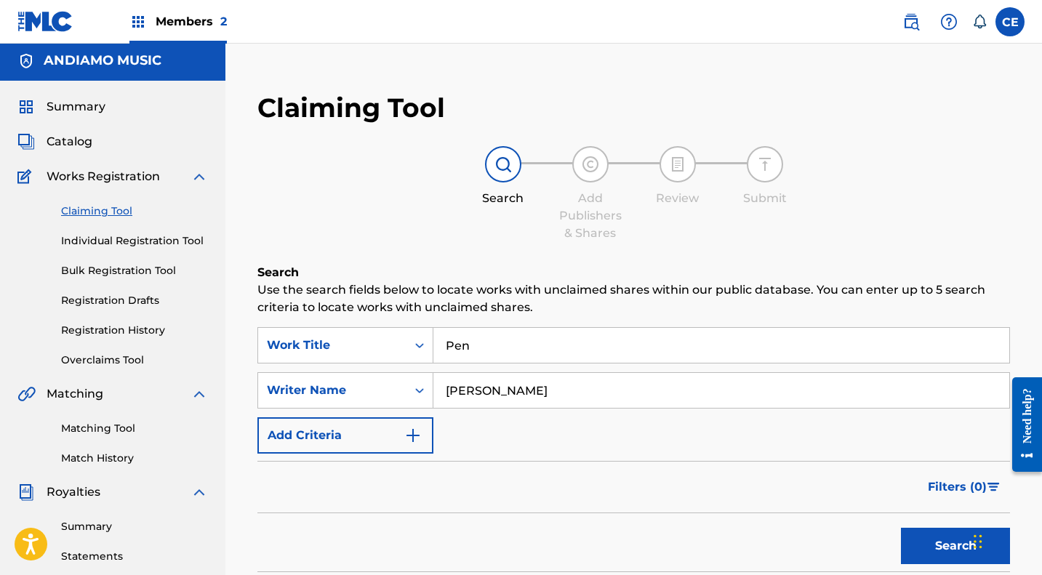
scroll to position [2, 0]
click at [65, 139] on span "Catalog" at bounding box center [70, 142] width 46 height 17
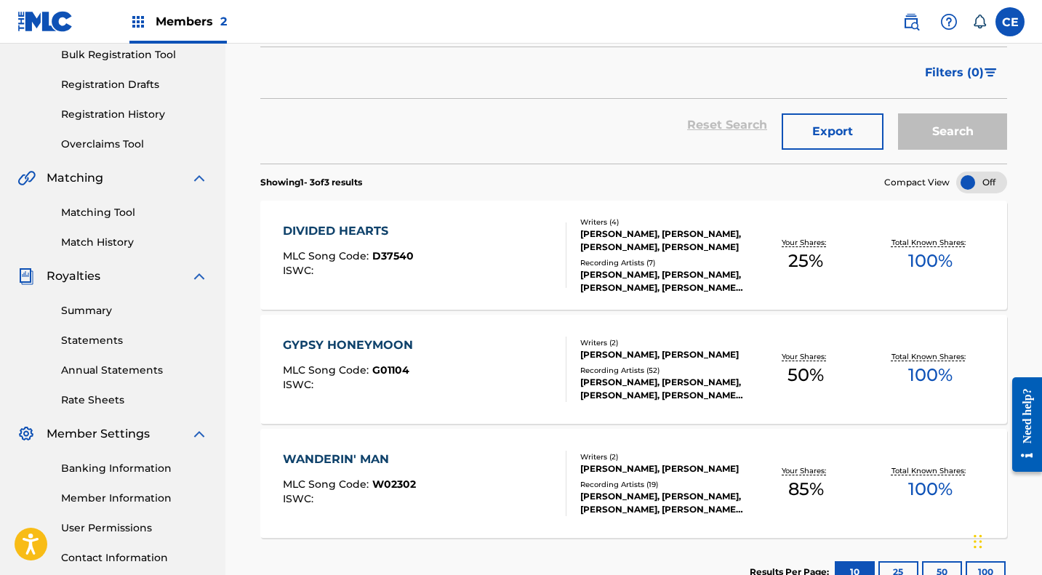
scroll to position [220, 0]
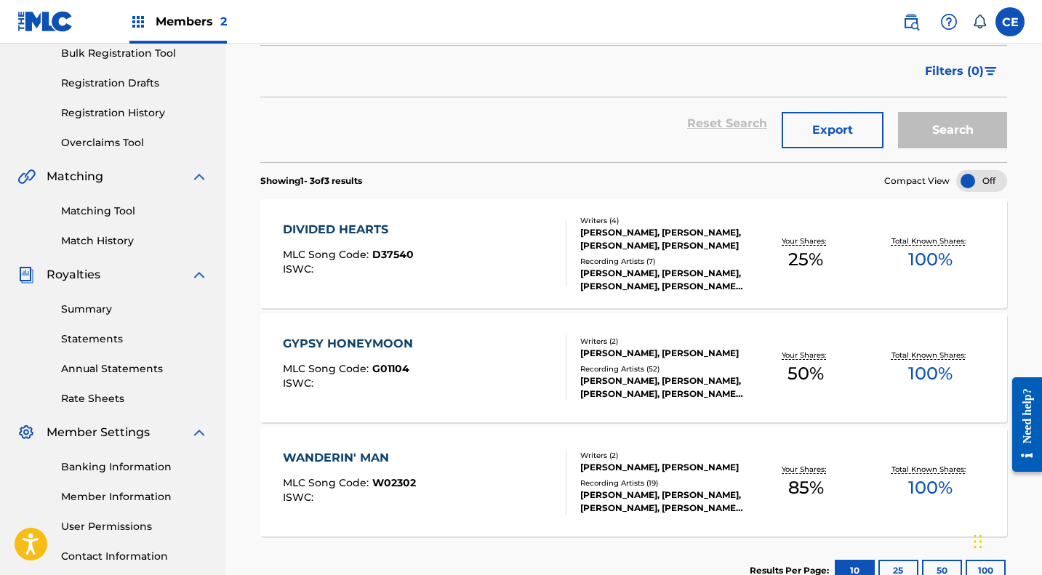
click at [122, 214] on link "Matching Tool" at bounding box center [134, 211] width 147 height 15
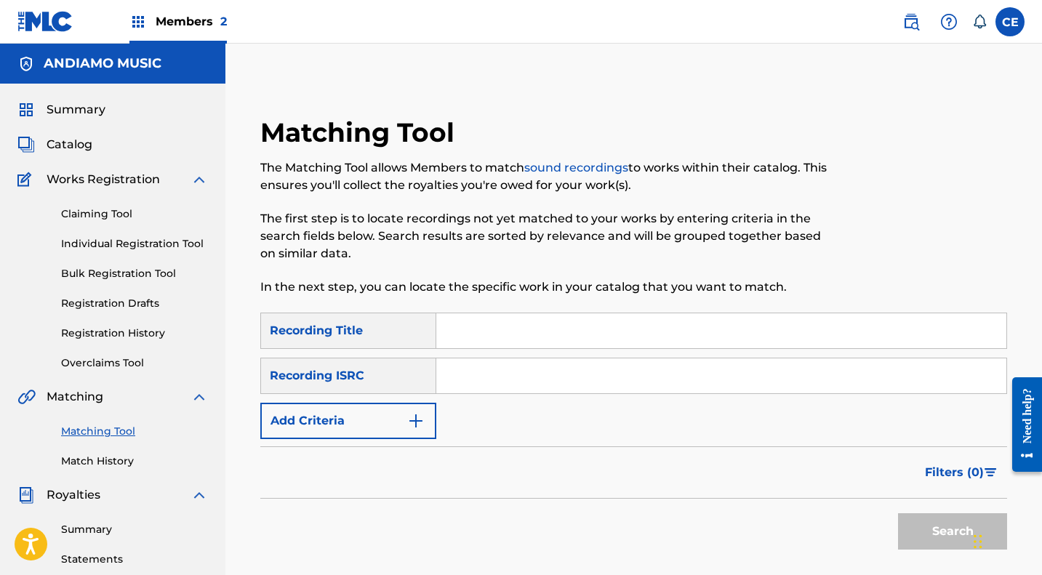
click at [489, 335] on input "Search Form" at bounding box center [721, 330] width 570 height 35
type input "Gypsy Honey"
click at [60, 144] on span "Catalog" at bounding box center [70, 144] width 46 height 17
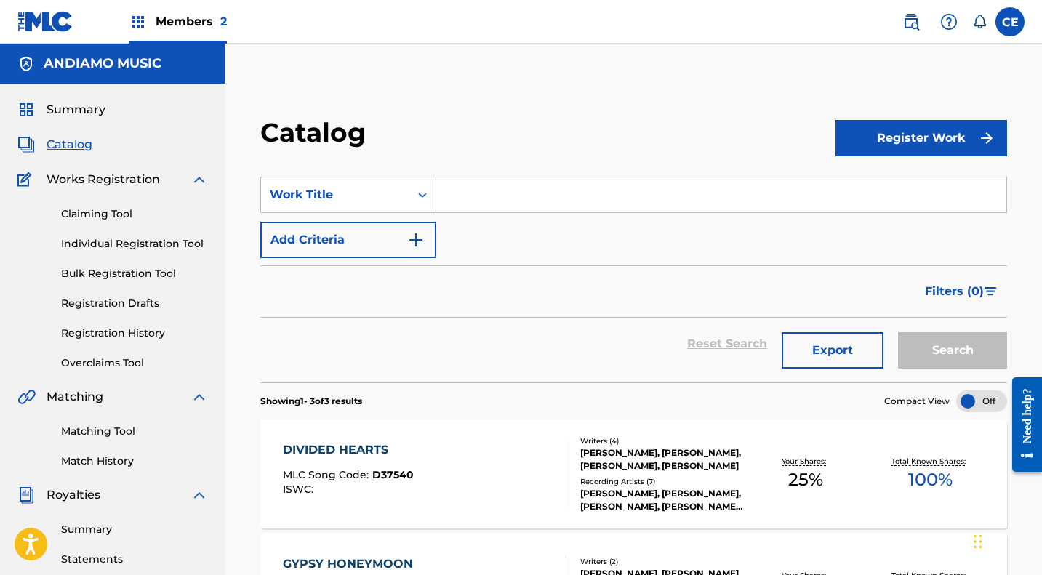
click at [348, 465] on div "DIVIDED HEARTS MLC Song Code : D37540 ISWC :" at bounding box center [348, 473] width 131 height 65
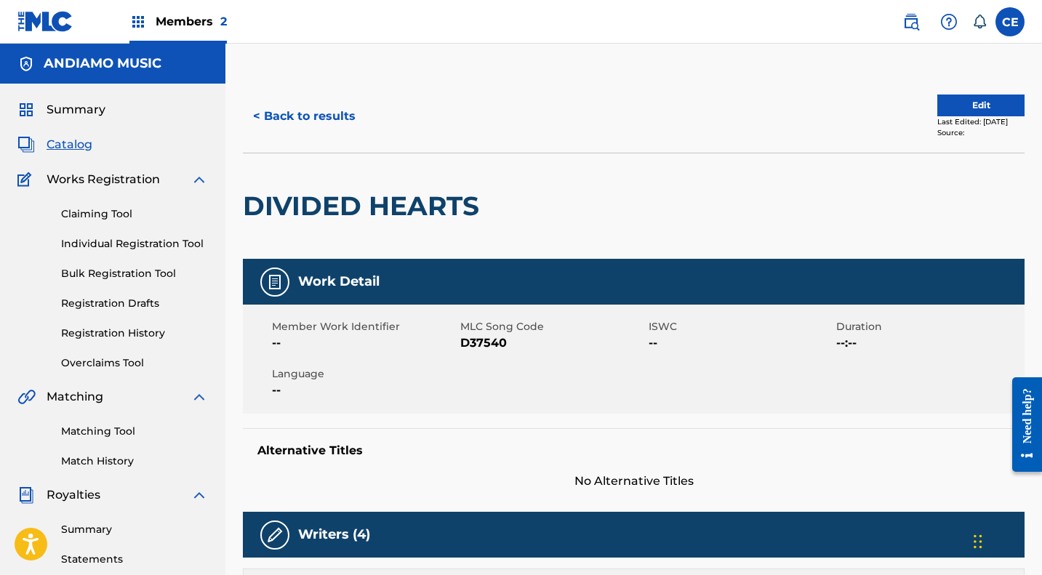
click at [71, 148] on span "Catalog" at bounding box center [70, 144] width 46 height 17
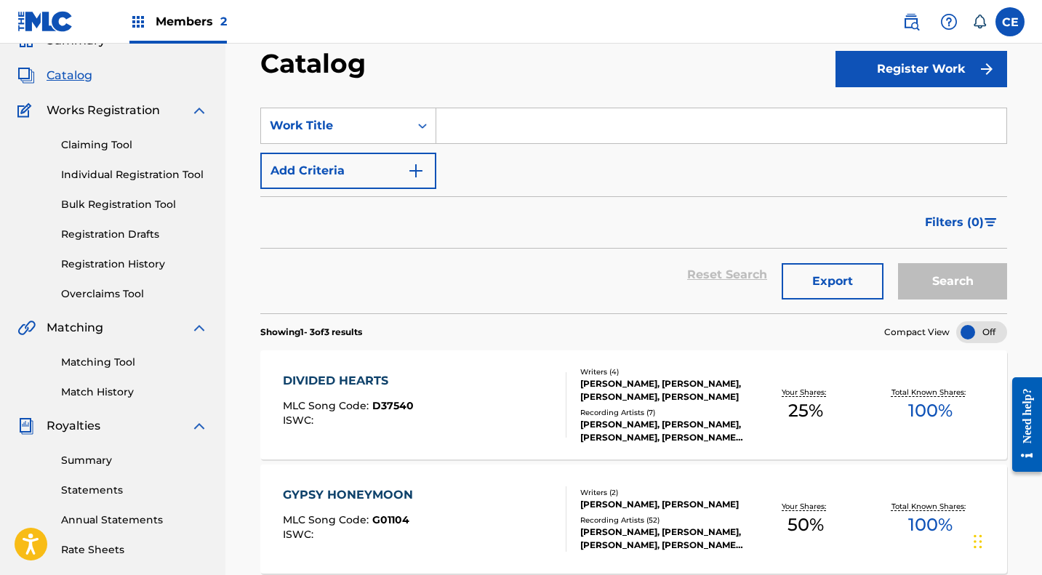
scroll to position [63, 0]
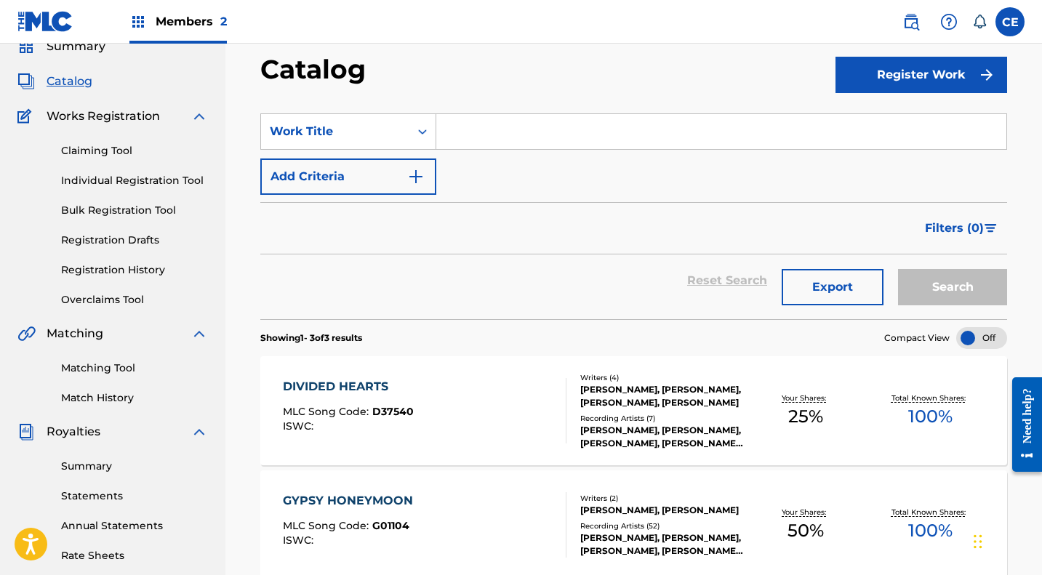
click at [95, 145] on link "Claiming Tool" at bounding box center [134, 150] width 147 height 15
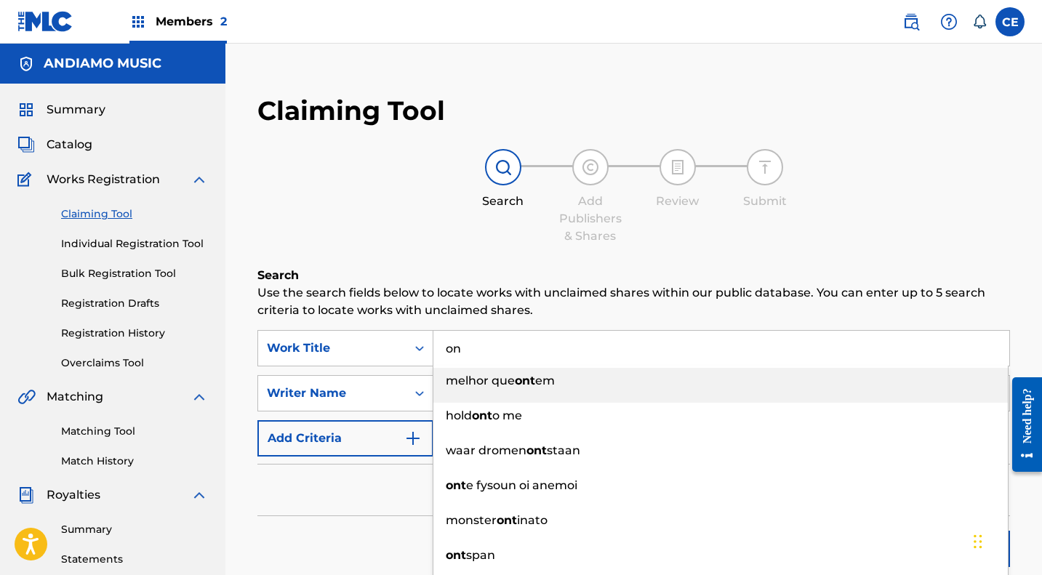
type input "o"
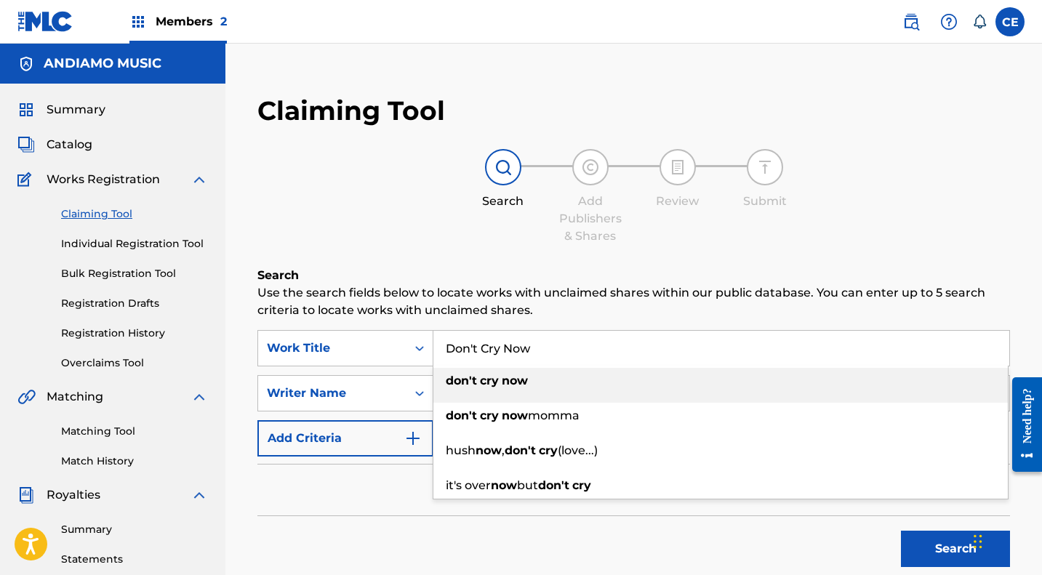
click at [508, 382] on strong "now" at bounding box center [515, 381] width 26 height 14
type input "don't cry now"
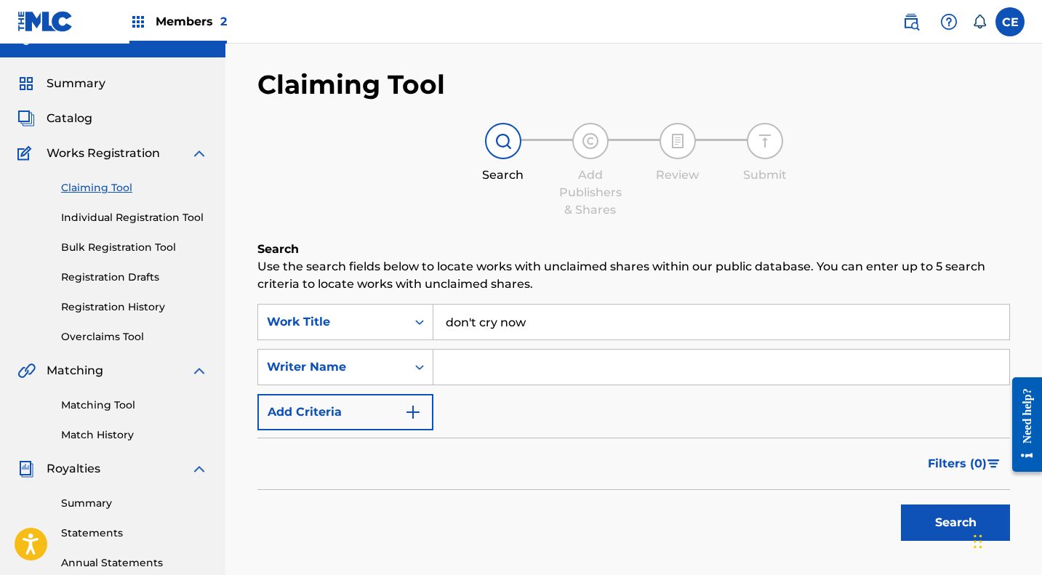
click at [403, 385] on div "Writer Name" at bounding box center [345, 367] width 176 height 36
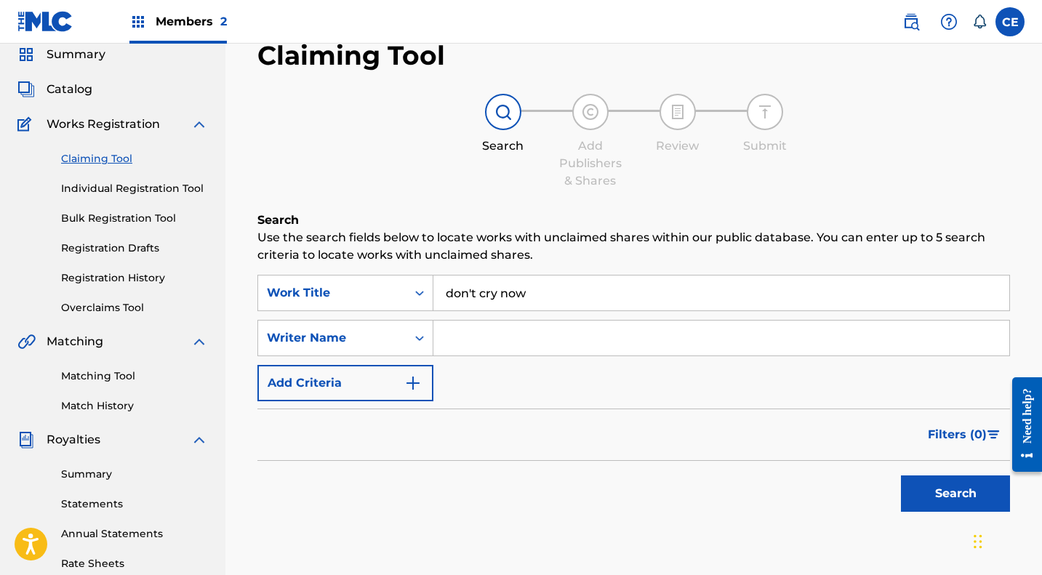
click at [407, 345] on div "Search Form" at bounding box center [419, 338] width 26 height 26
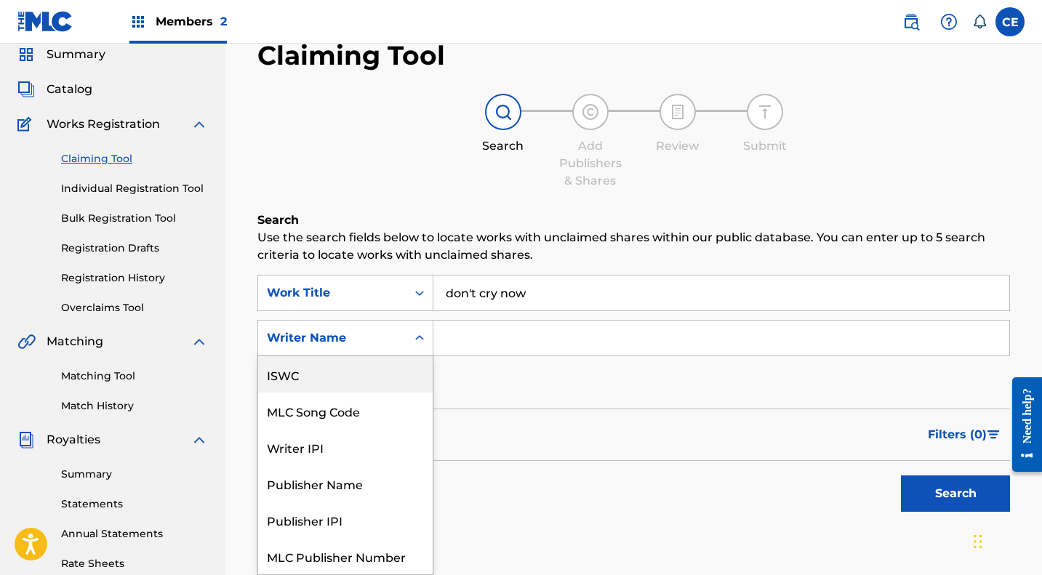
click at [294, 366] on div "ISWC" at bounding box center [345, 374] width 175 height 36
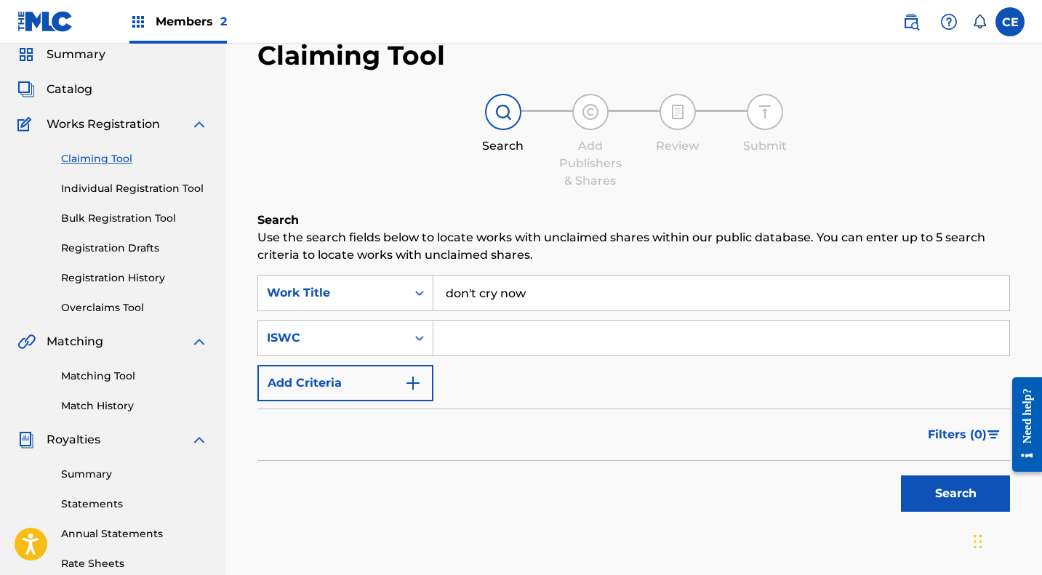
click at [421, 337] on icon "Search Form" at bounding box center [419, 338] width 9 height 5
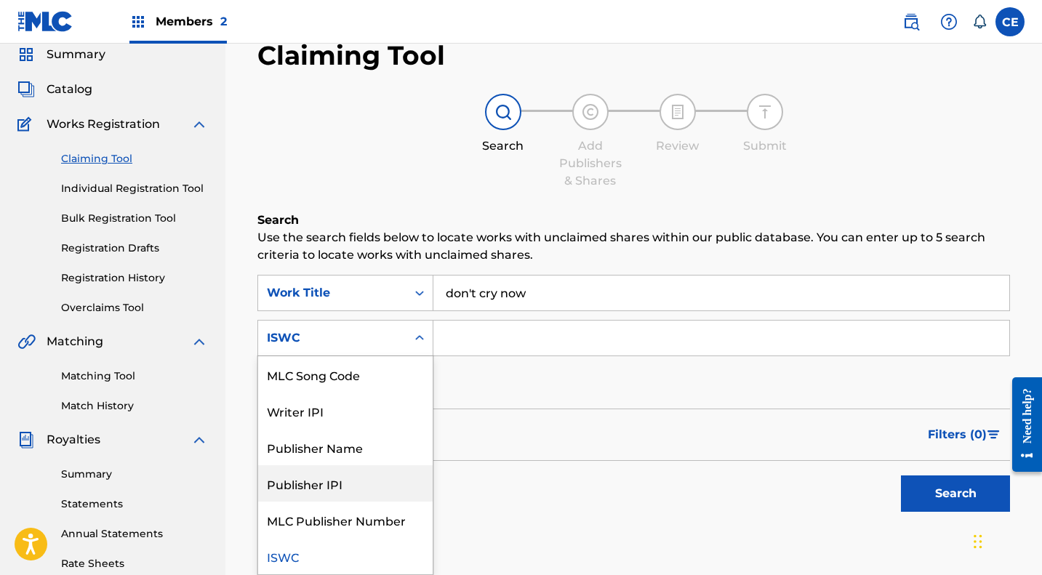
scroll to position [35, 0]
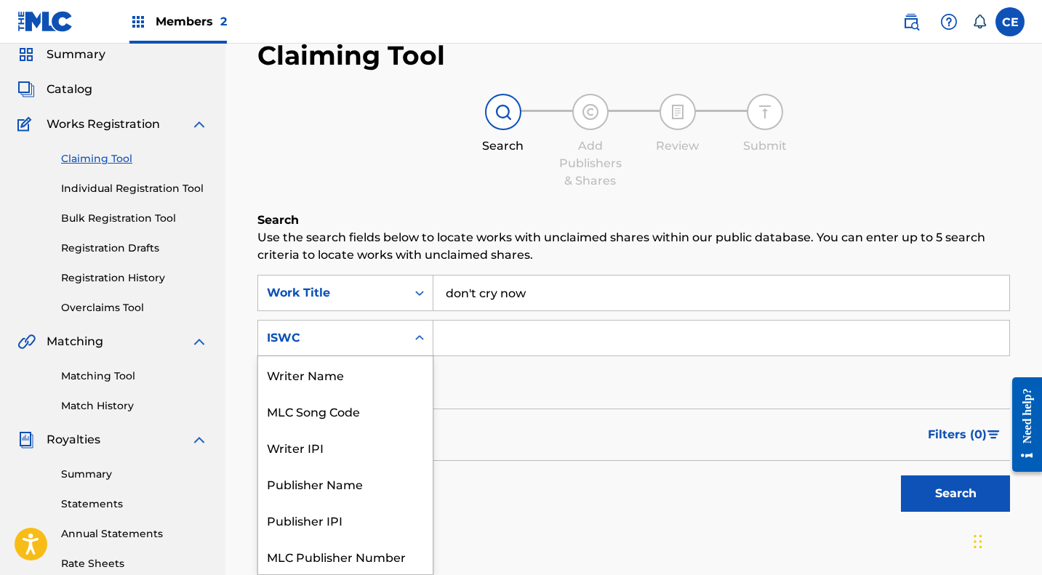
click at [419, 342] on icon "Search Form" at bounding box center [419, 338] width 15 height 15
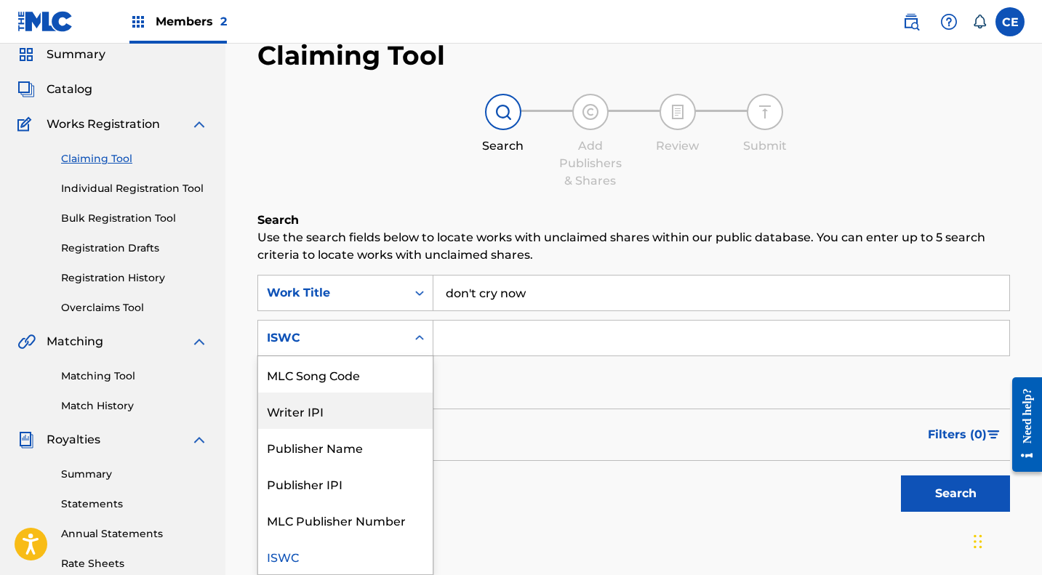
click at [324, 414] on div "Writer IPI" at bounding box center [345, 411] width 175 height 36
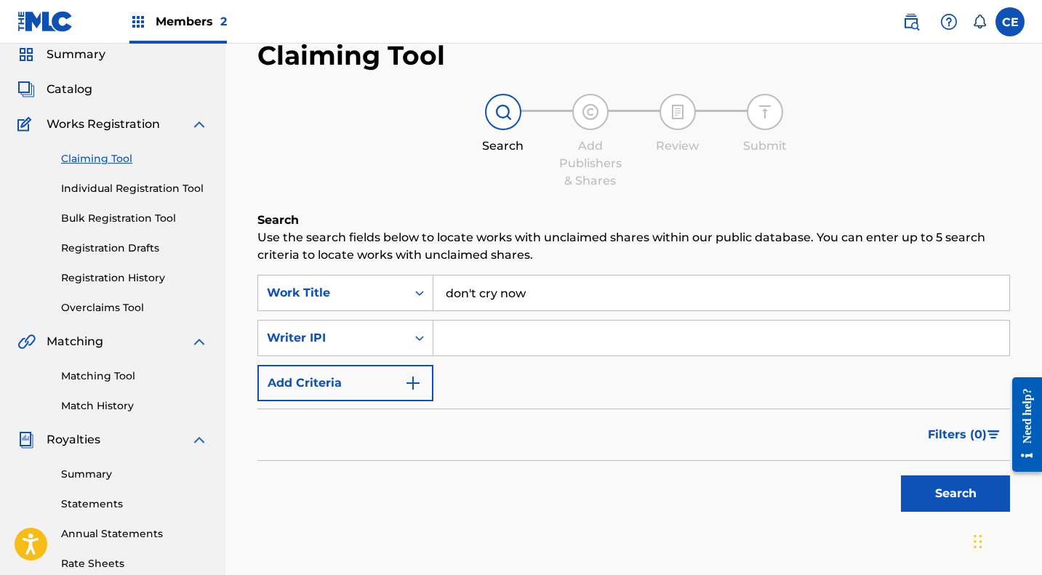
click at [489, 339] on input "Search Form" at bounding box center [721, 338] width 576 height 35
type input "57682351"
click at [953, 488] on button "Search" at bounding box center [955, 494] width 109 height 36
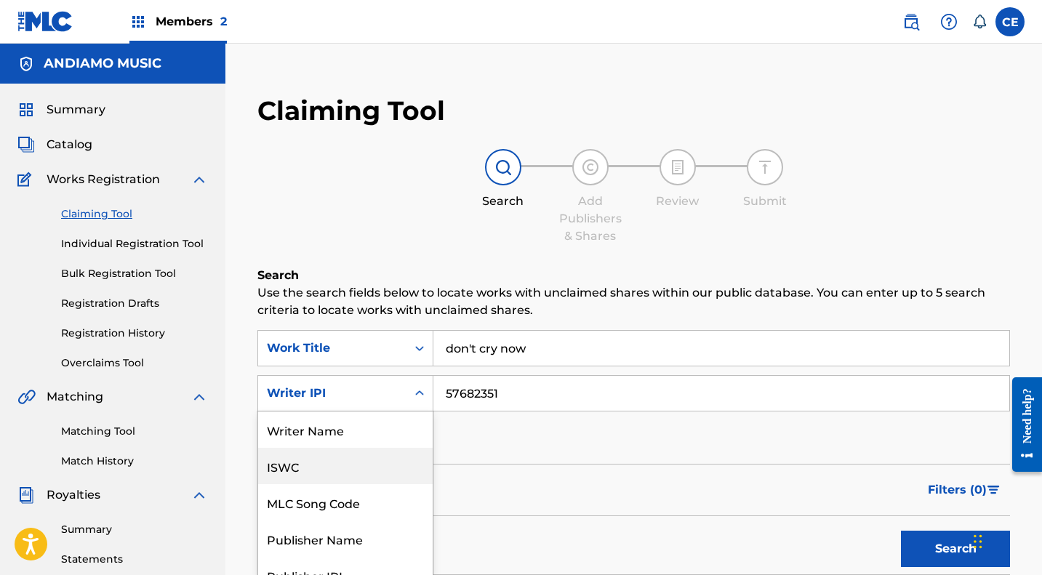
click at [409, 394] on div "7 results available. Use Up and Down to choose options, press Enter to select t…" at bounding box center [345, 393] width 176 height 36
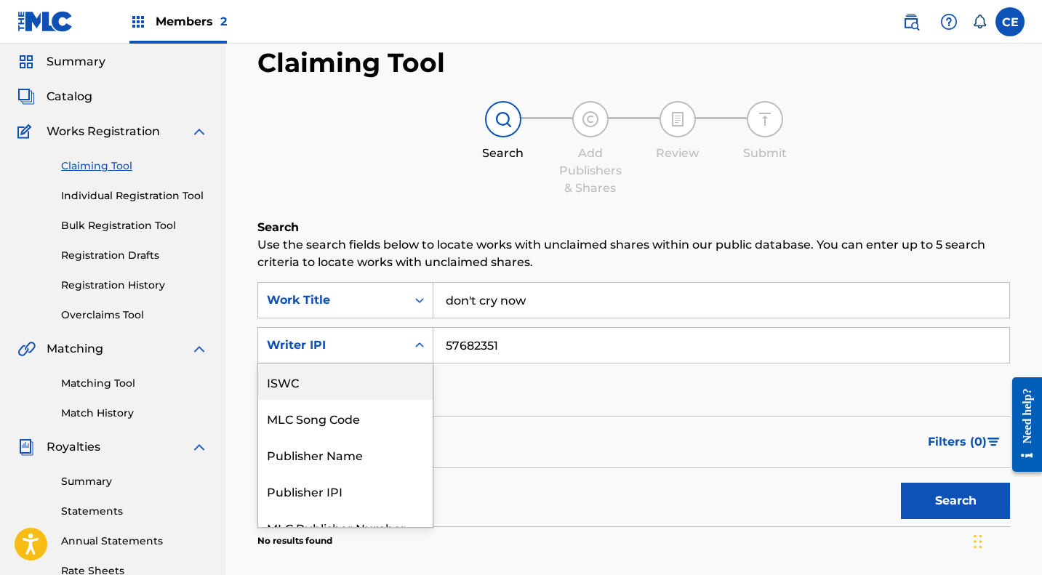
scroll to position [55, 0]
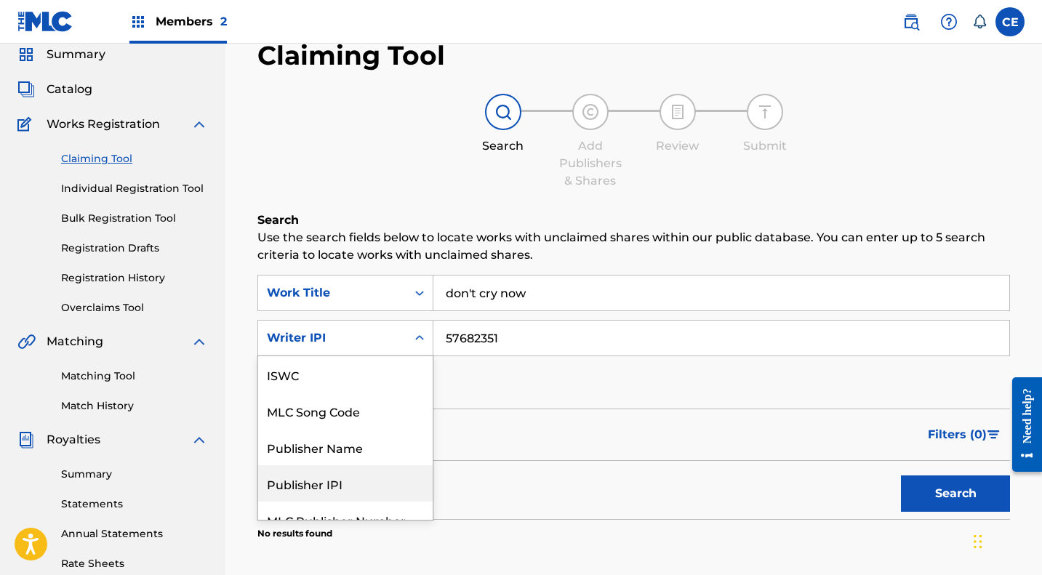
click at [335, 473] on div "Publisher IPI" at bounding box center [345, 483] width 175 height 36
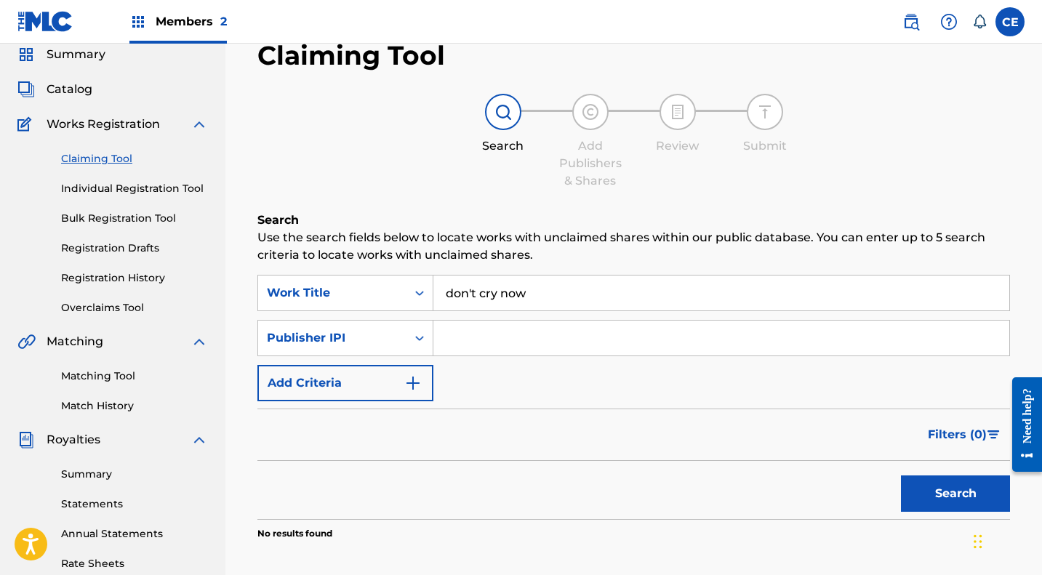
click at [479, 338] on input "Search Form" at bounding box center [721, 338] width 576 height 35
click at [942, 497] on button "Search" at bounding box center [955, 494] width 109 height 36
click at [564, 329] on input "130160827" at bounding box center [721, 338] width 576 height 35
type input "1"
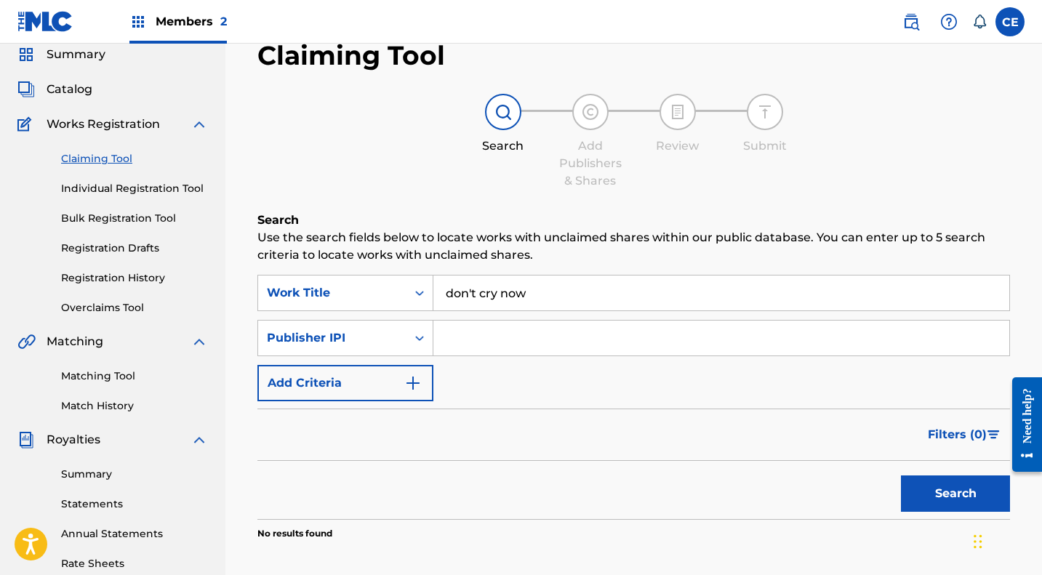
click at [947, 504] on button "Search" at bounding box center [955, 494] width 109 height 36
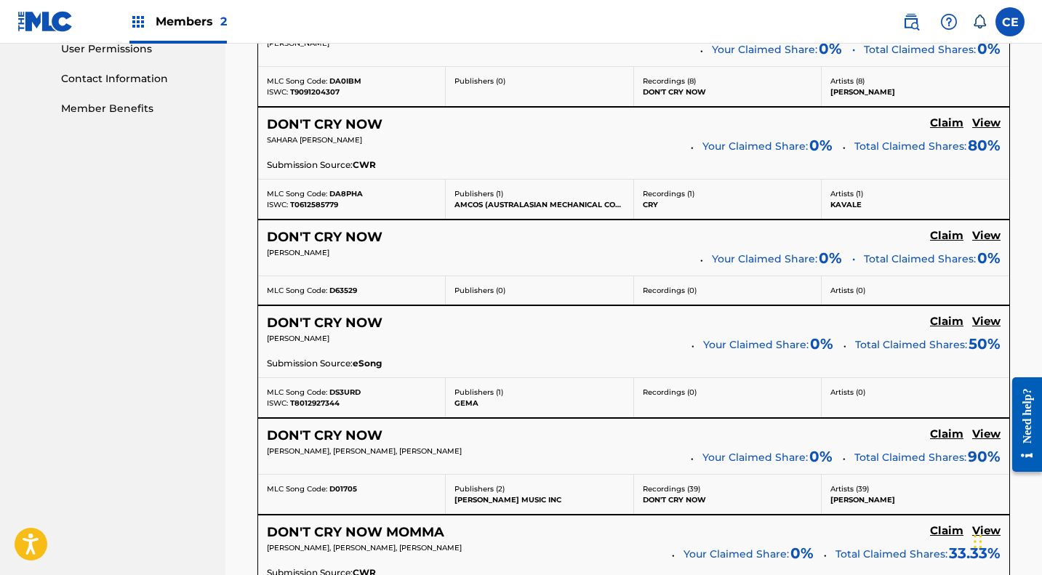
scroll to position [745, 0]
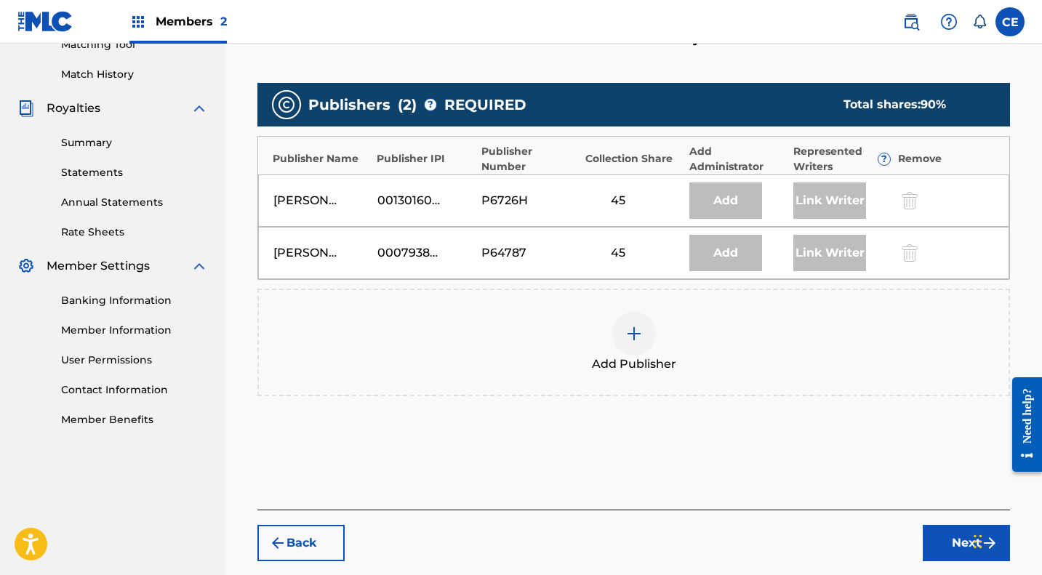
scroll to position [378, 0]
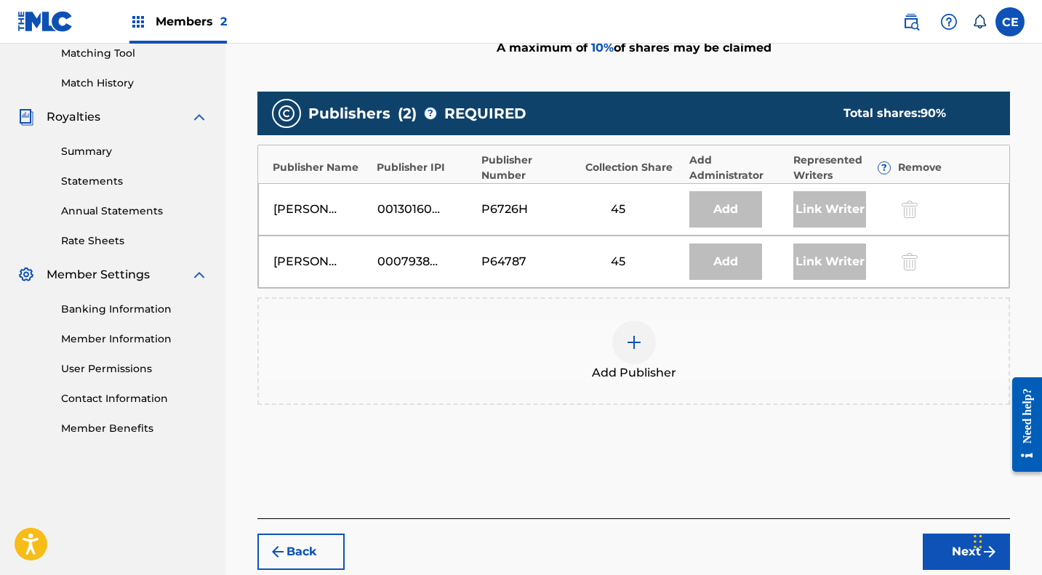
click at [630, 340] on img at bounding box center [633, 342] width 17 height 17
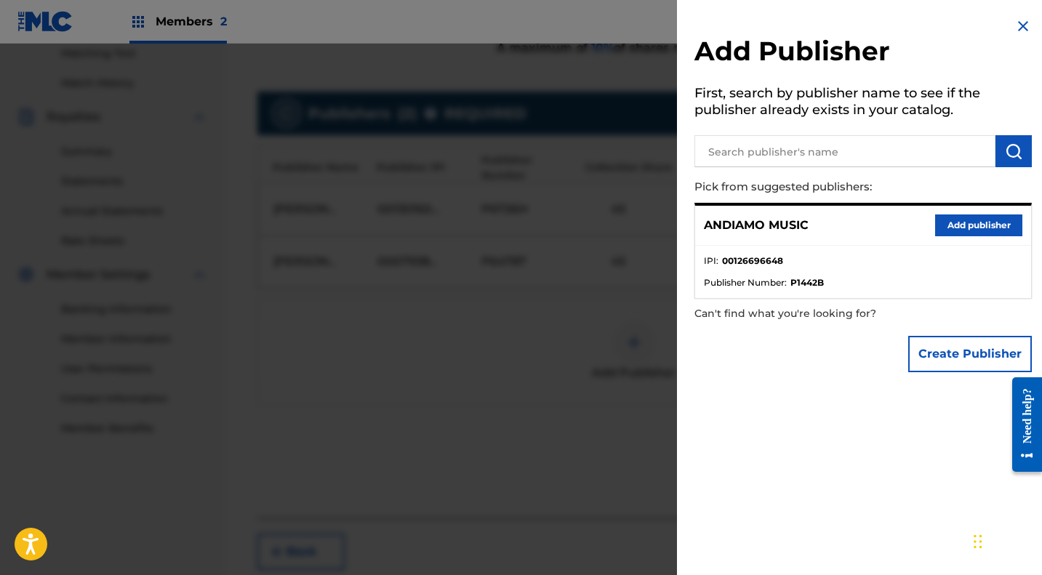
click at [969, 223] on button "Add publisher" at bounding box center [978, 226] width 87 height 22
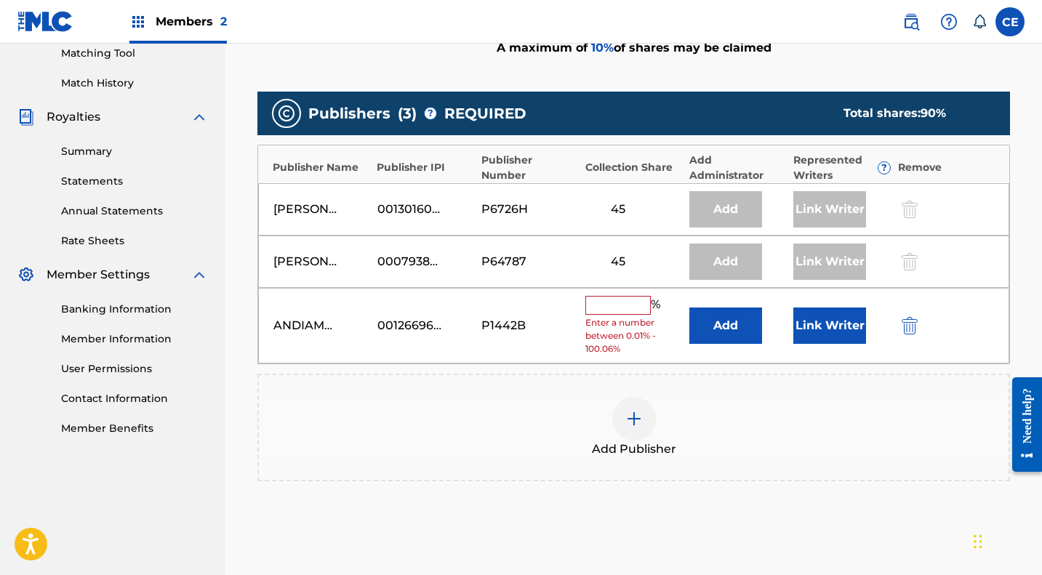
click at [602, 308] on input "text" at bounding box center [617, 305] width 65 height 19
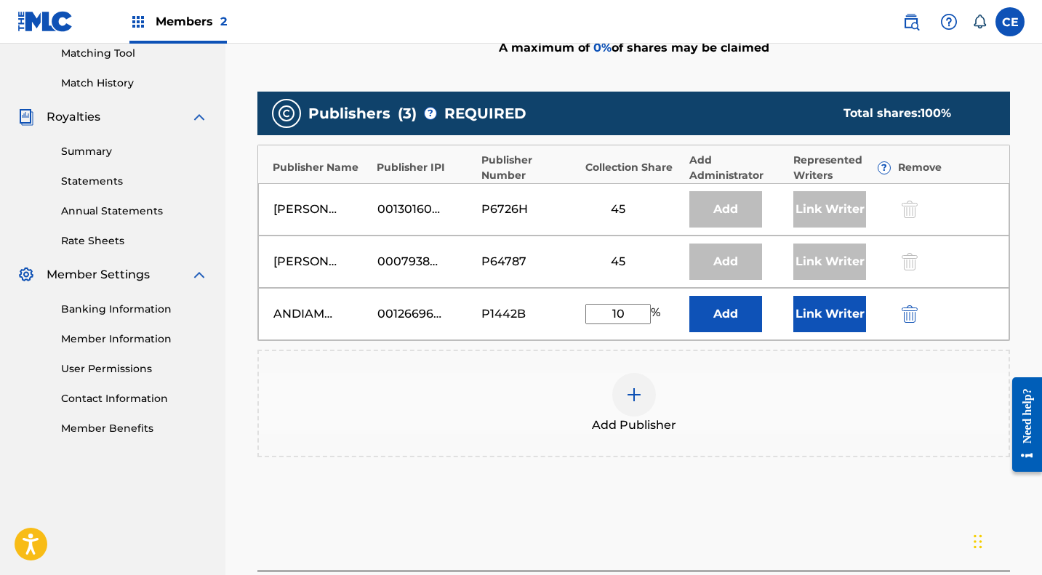
type input "10"
click at [833, 318] on button "Link Writer" at bounding box center [829, 314] width 73 height 36
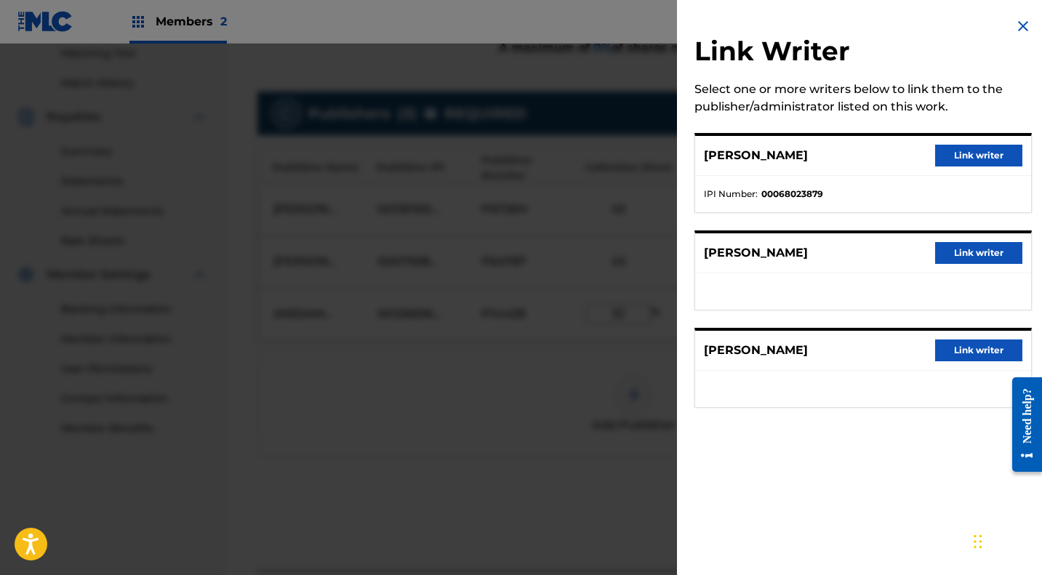
click at [966, 353] on button "Link writer" at bounding box center [978, 351] width 87 height 22
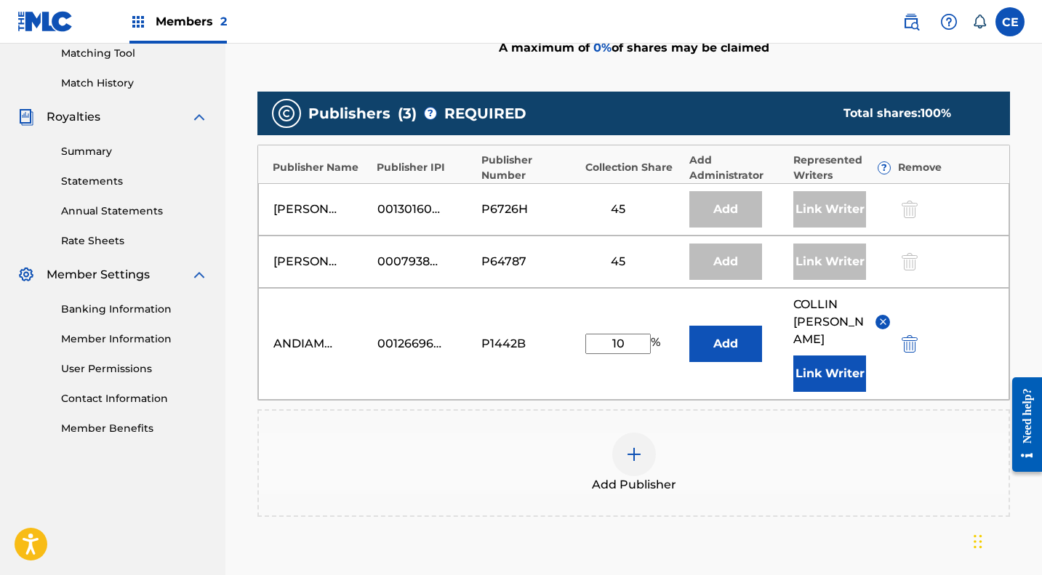
click at [840, 433] on div "Add Publisher" at bounding box center [634, 463] width 750 height 61
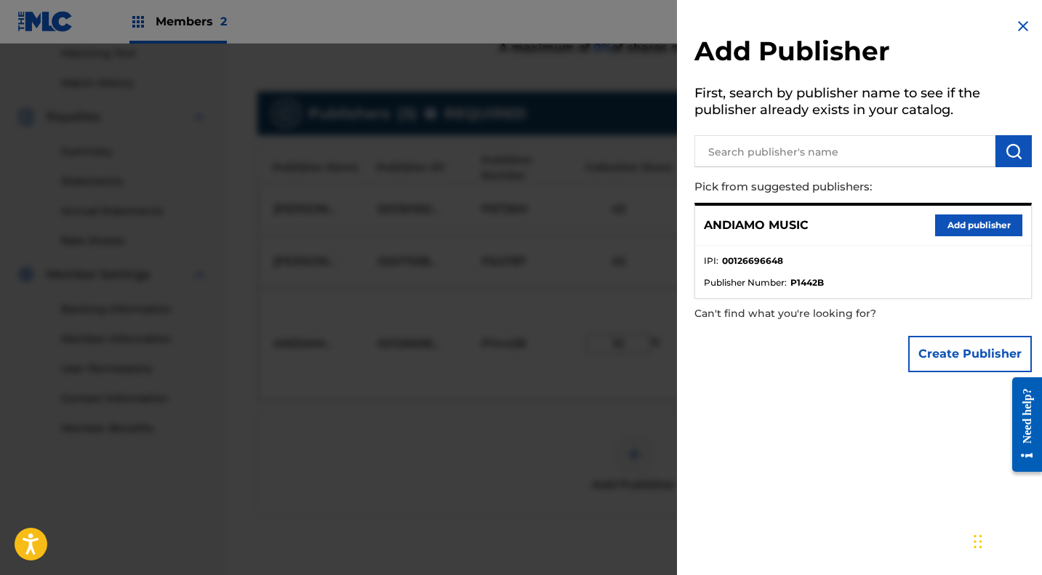
click at [840, 426] on div "Add Publisher First, search by publisher name to see if the publisher already e…" at bounding box center [863, 287] width 372 height 575
click at [980, 228] on button "Add publisher" at bounding box center [978, 226] width 87 height 22
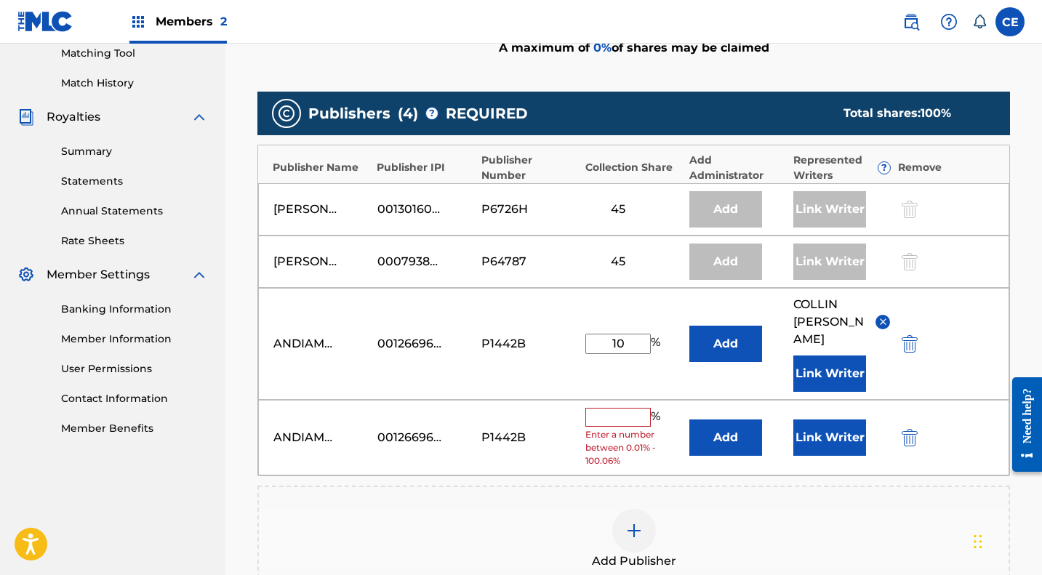
click at [908, 429] on img "submit" at bounding box center [910, 437] width 16 height 17
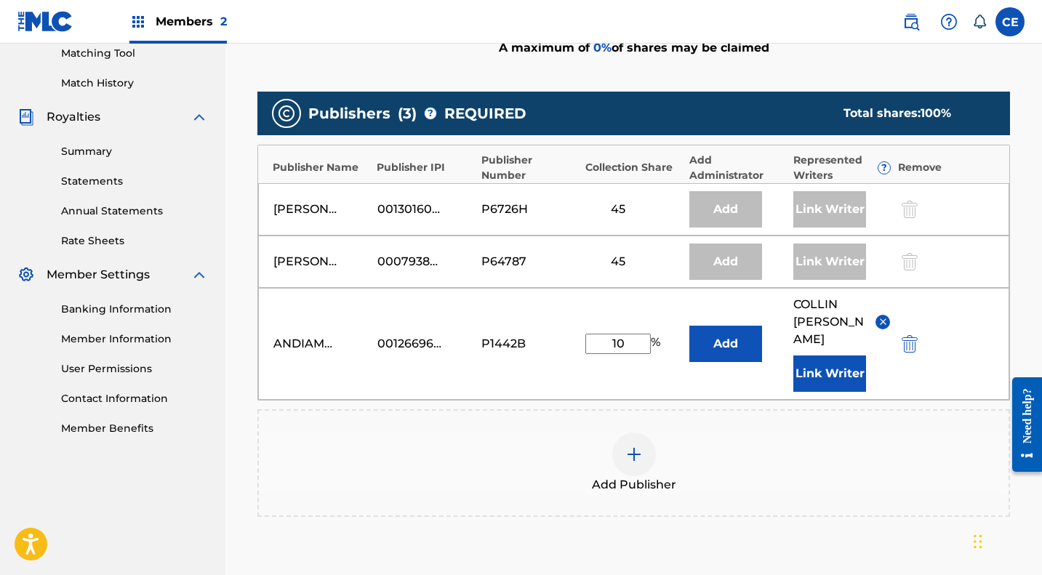
click at [822, 261] on div "Link Writer" at bounding box center [829, 262] width 73 height 36
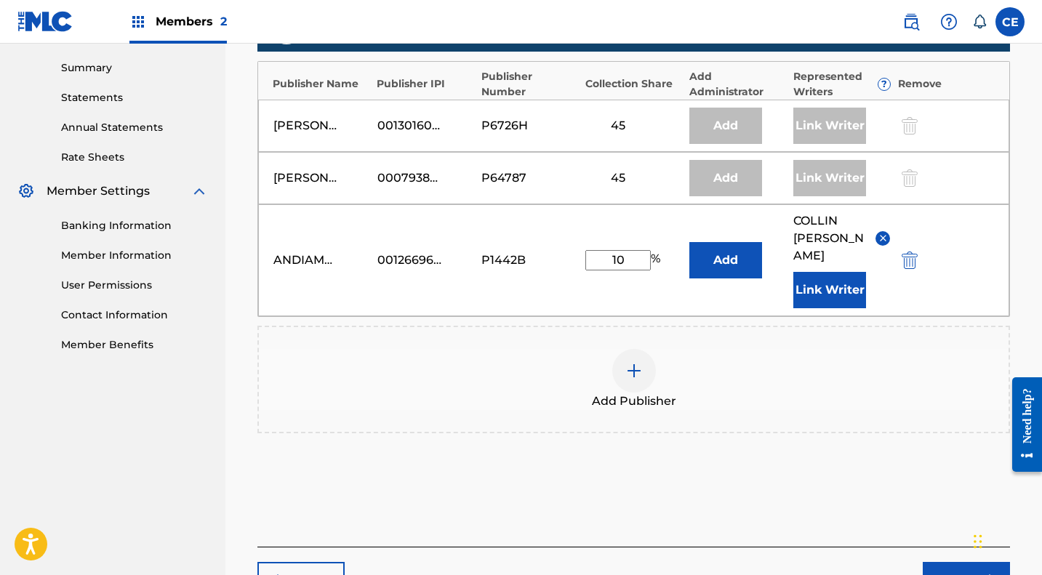
scroll to position [461, 0]
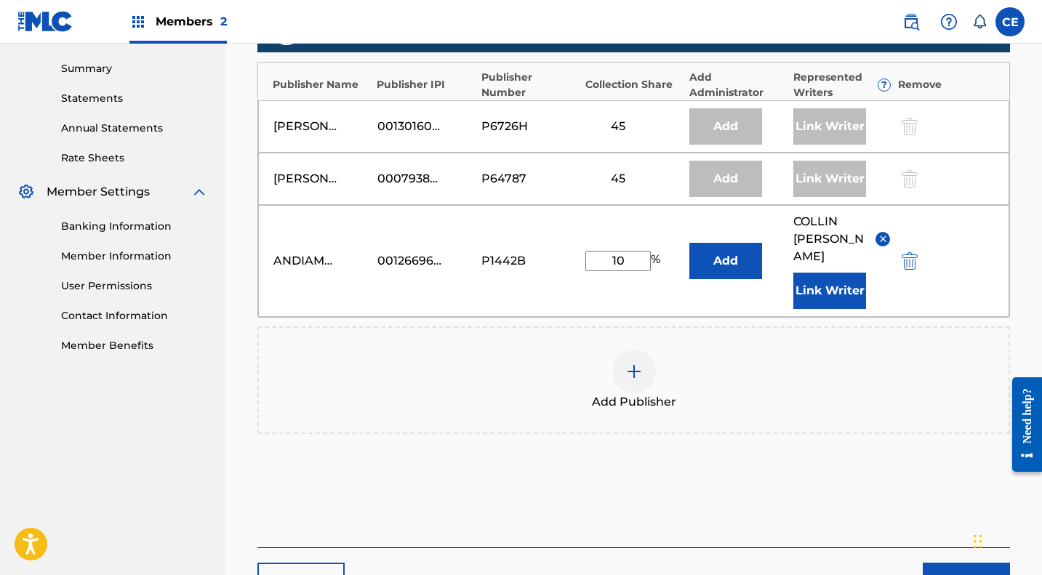
click at [955, 563] on button "Next" at bounding box center [966, 581] width 87 height 36
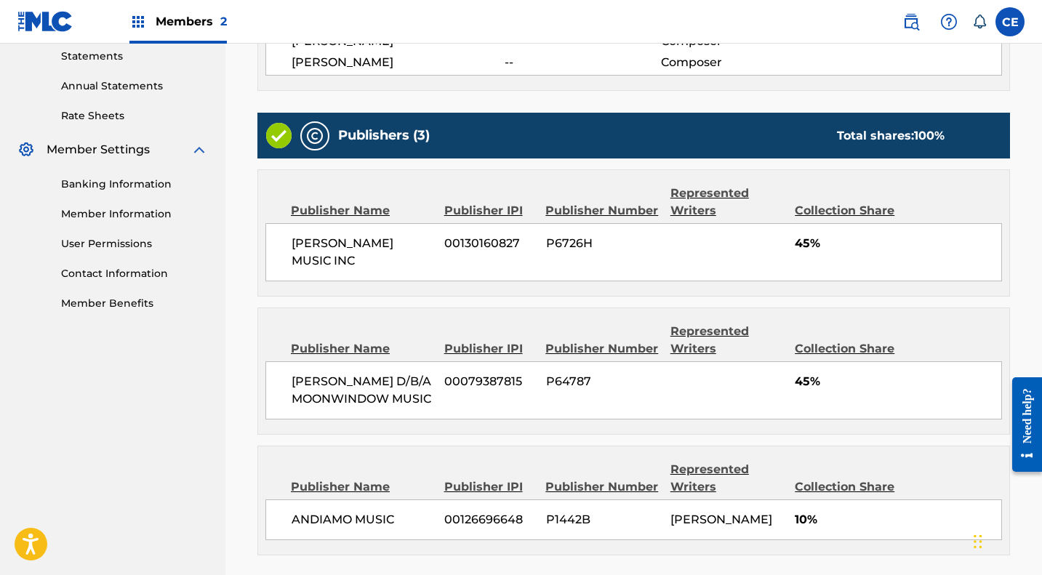
scroll to position [637, 0]
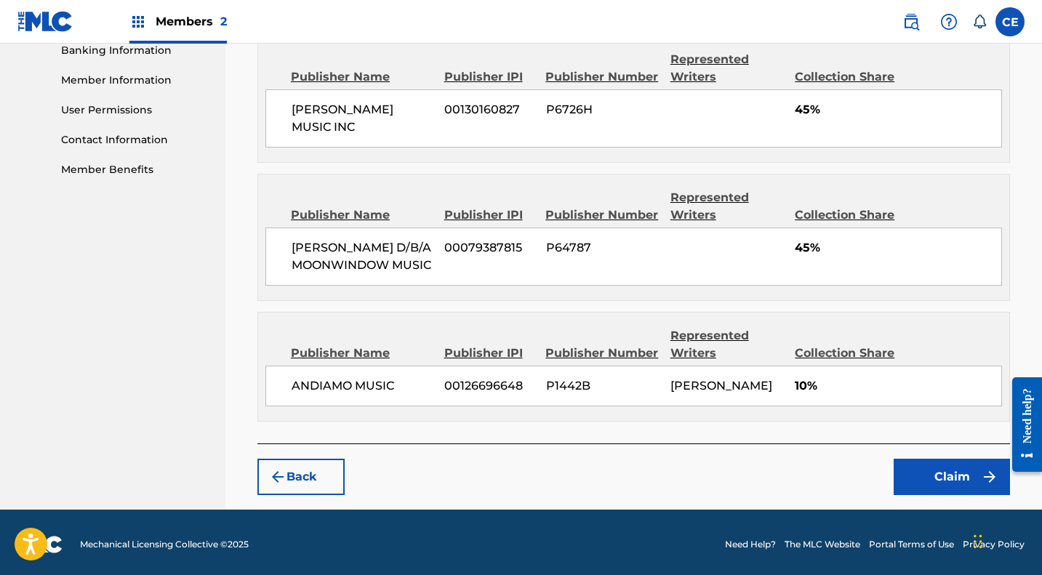
click at [940, 495] on button "Claim" at bounding box center [952, 477] width 116 height 36
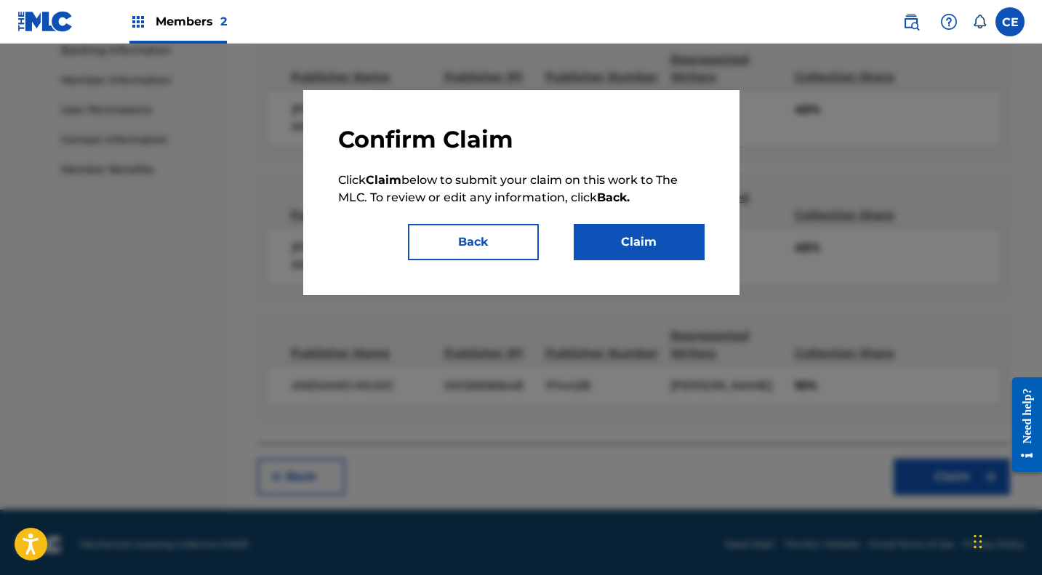
click at [622, 243] on button "Claim" at bounding box center [639, 242] width 131 height 36
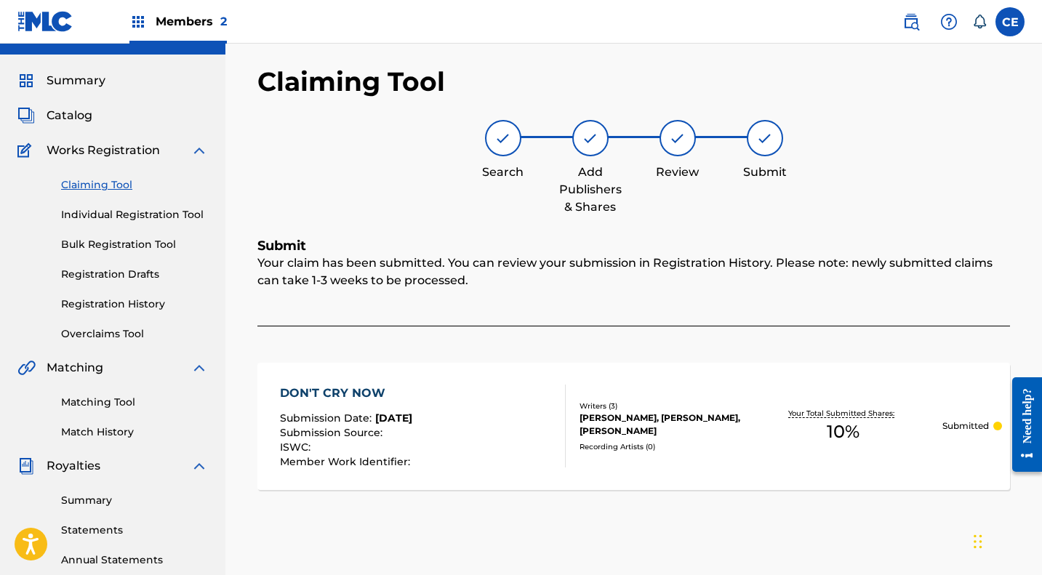
scroll to position [13, 0]
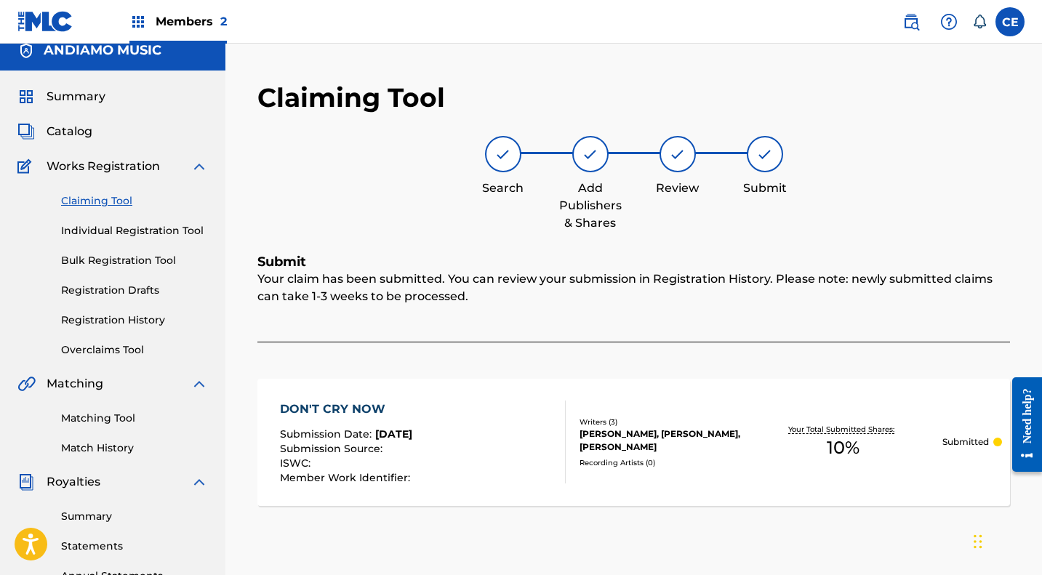
click at [73, 135] on span "Catalog" at bounding box center [70, 131] width 46 height 17
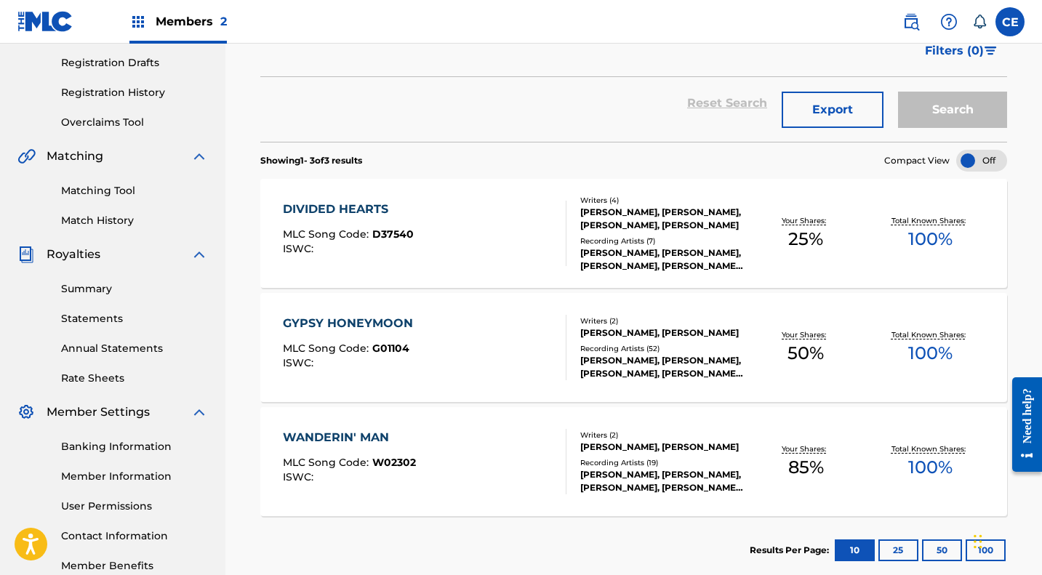
scroll to position [240, 0]
click at [980, 24] on icon at bounding box center [979, 22] width 15 height 15
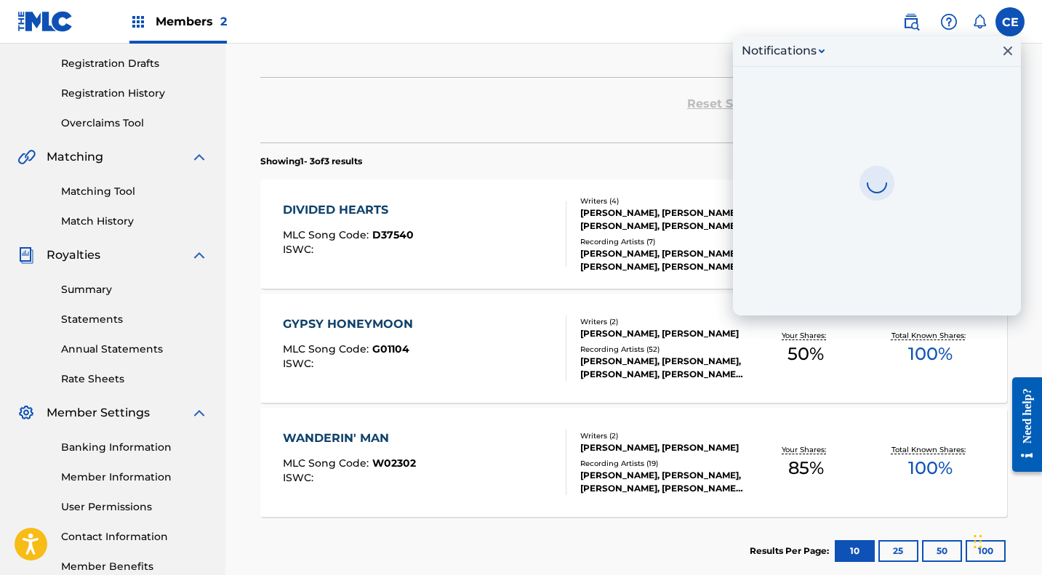
click at [980, 24] on icon at bounding box center [979, 22] width 15 height 15
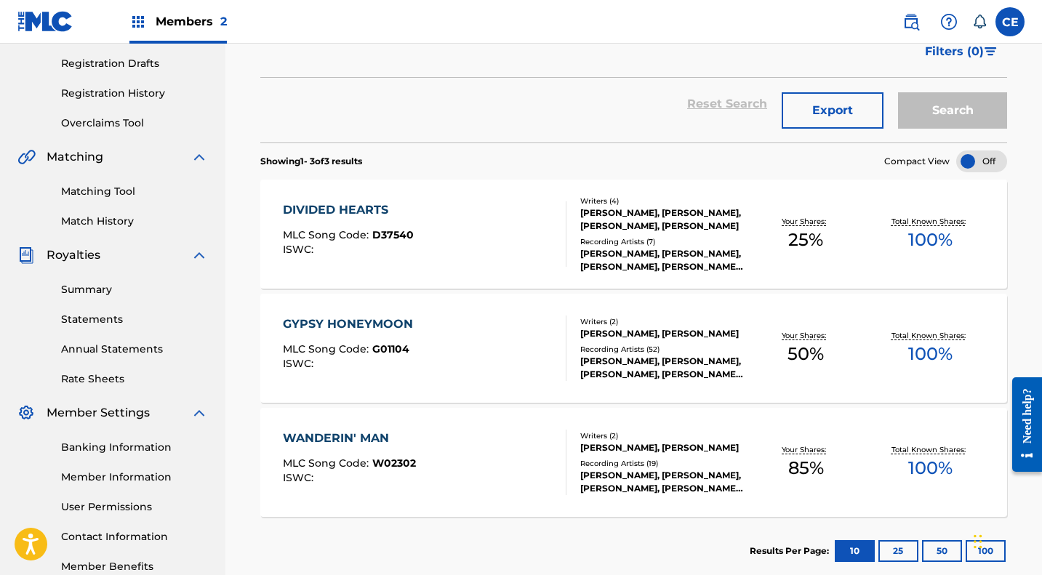
click at [345, 438] on div "WANDERIN' MAN" at bounding box center [349, 438] width 133 height 17
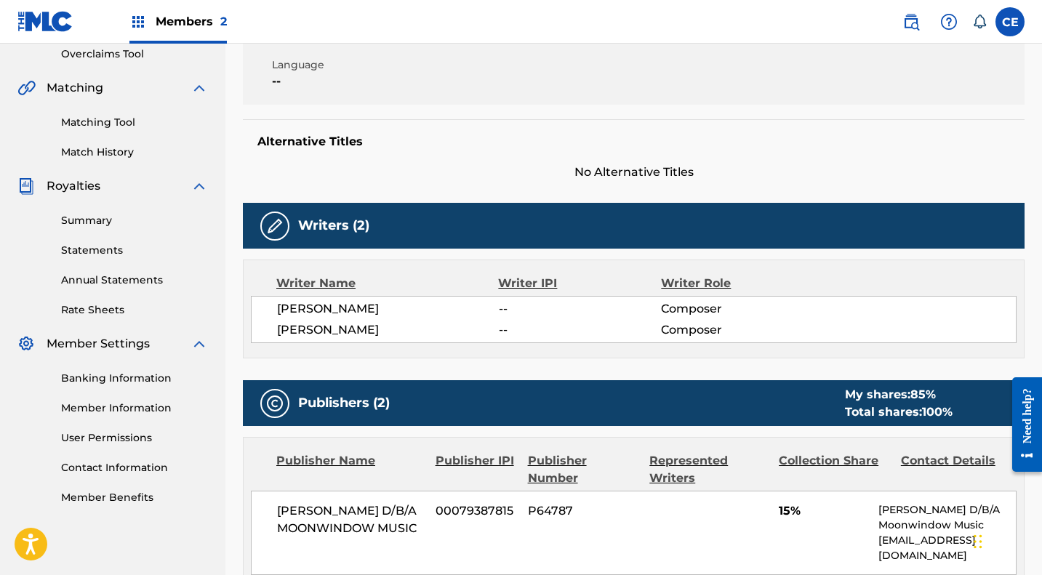
scroll to position [337, 0]
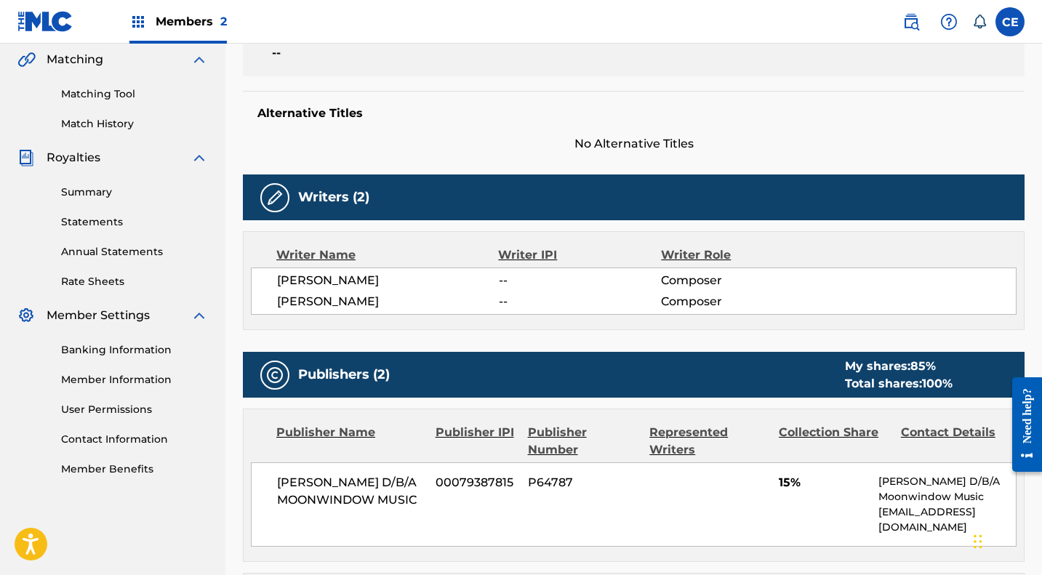
click at [566, 369] on div "Publishers (2) My shares: 85 % Total shares: 100 %" at bounding box center [634, 375] width 782 height 46
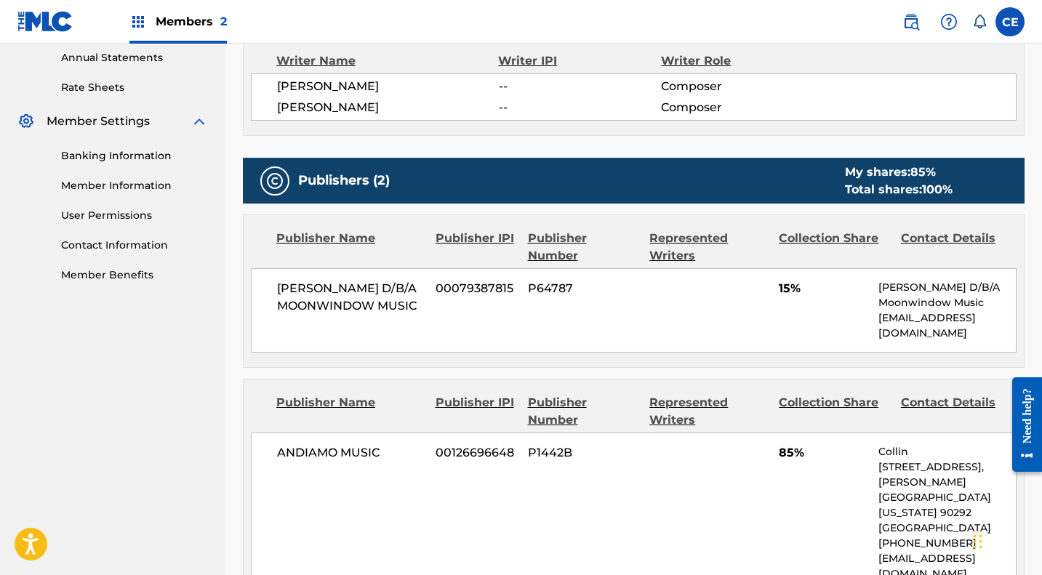
scroll to position [533, 0]
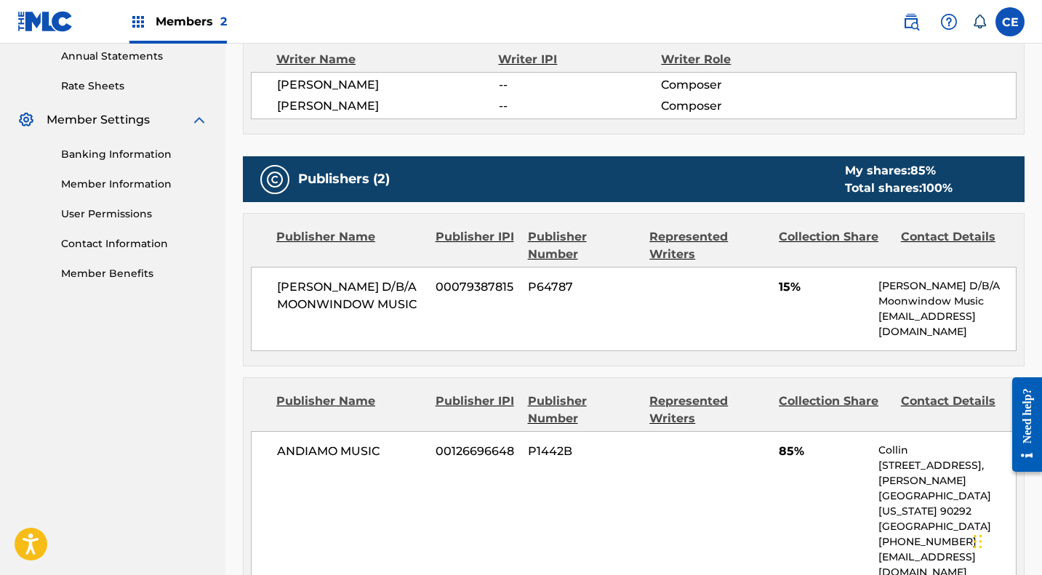
click at [135, 241] on link "Contact Information" at bounding box center [134, 243] width 147 height 15
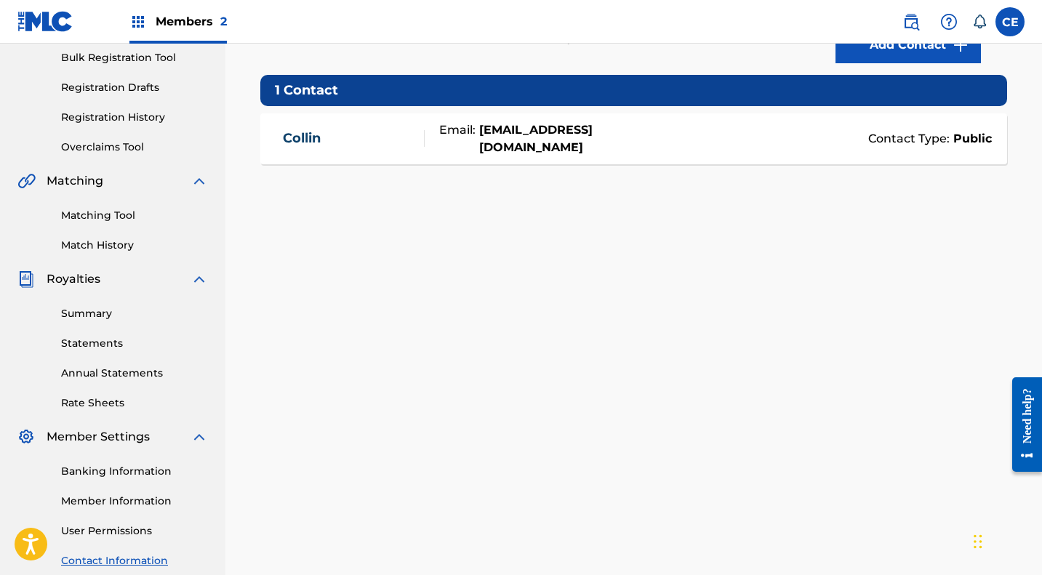
scroll to position [215, 0]
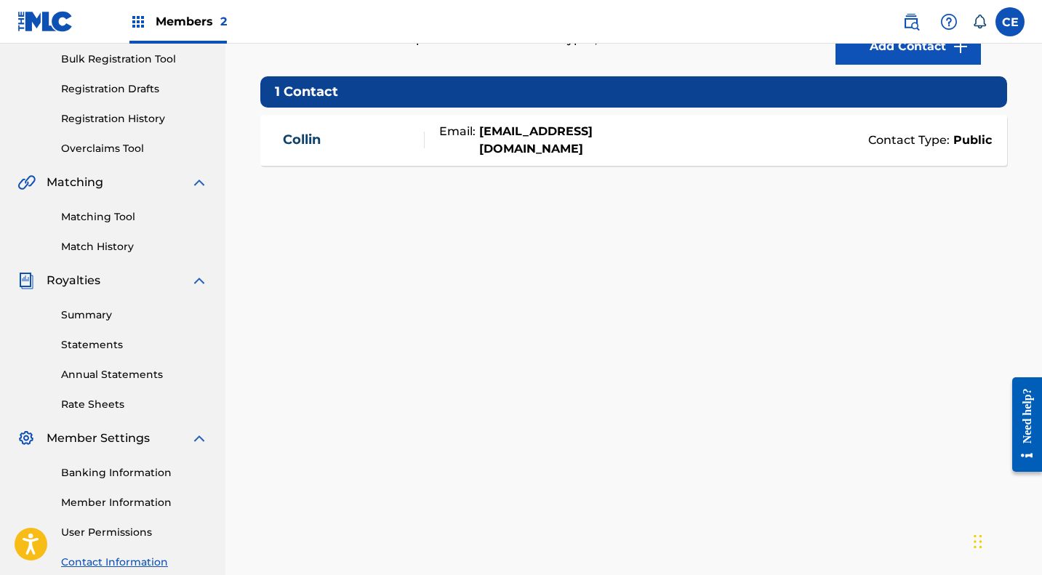
click at [103, 468] on link "Banking Information" at bounding box center [134, 472] width 147 height 15
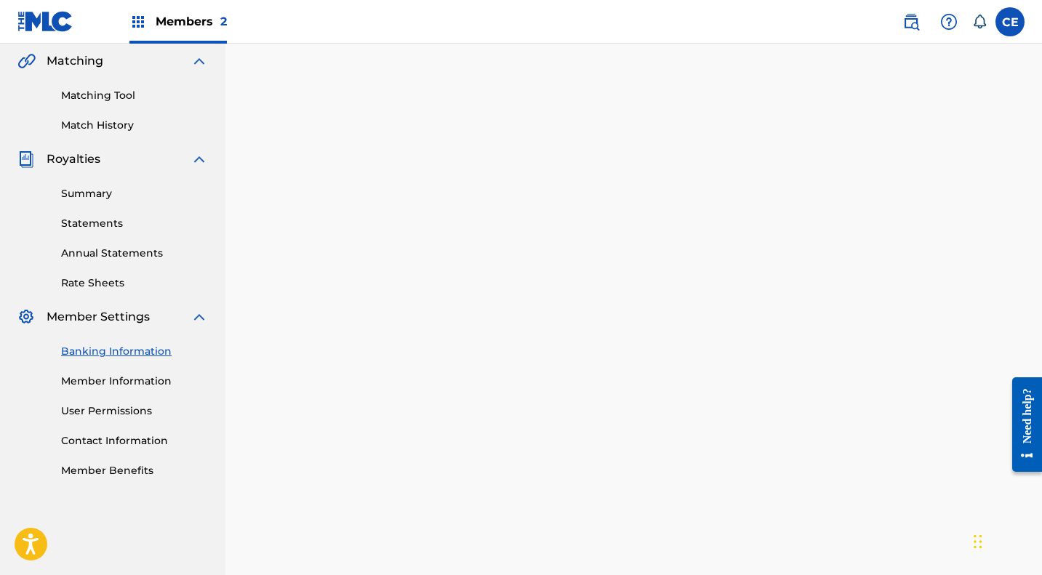
scroll to position [335, 0]
click at [119, 380] on link "Member Information" at bounding box center [134, 381] width 147 height 15
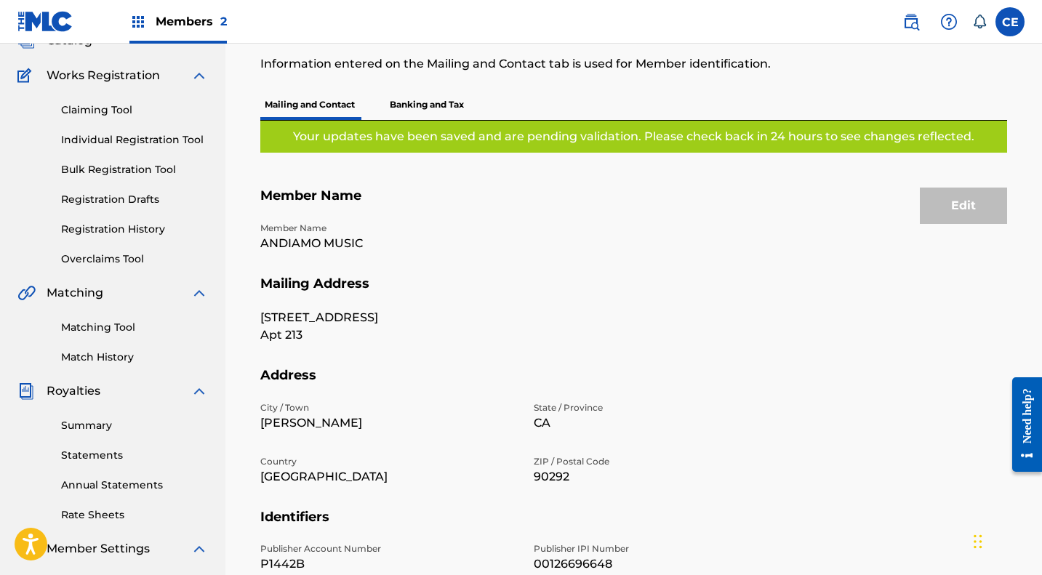
scroll to position [103, 0]
click at [82, 433] on link "Summary" at bounding box center [134, 426] width 147 height 15
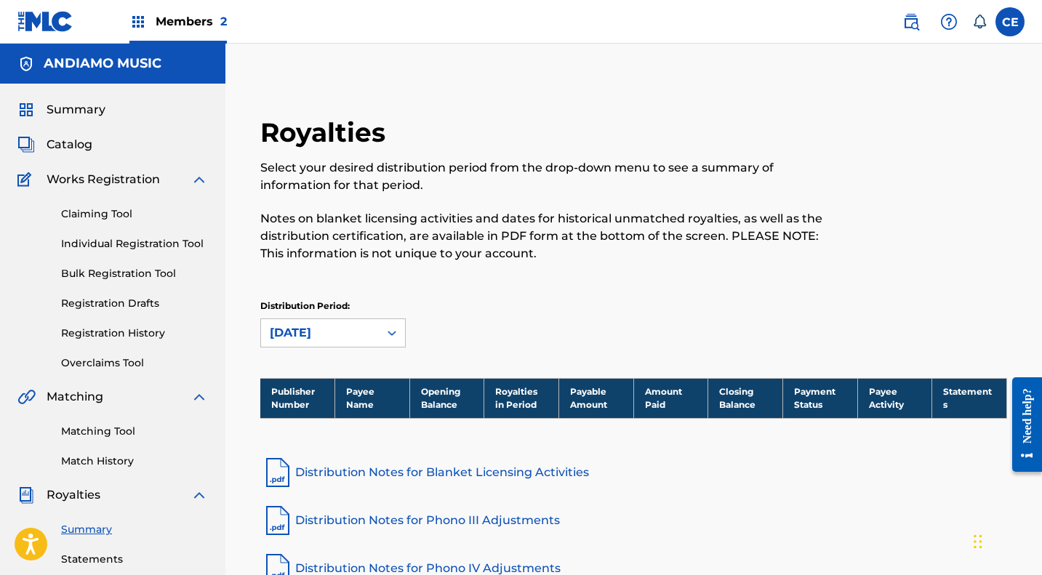
click at [372, 329] on div "[DATE]" at bounding box center [320, 333] width 118 height 28
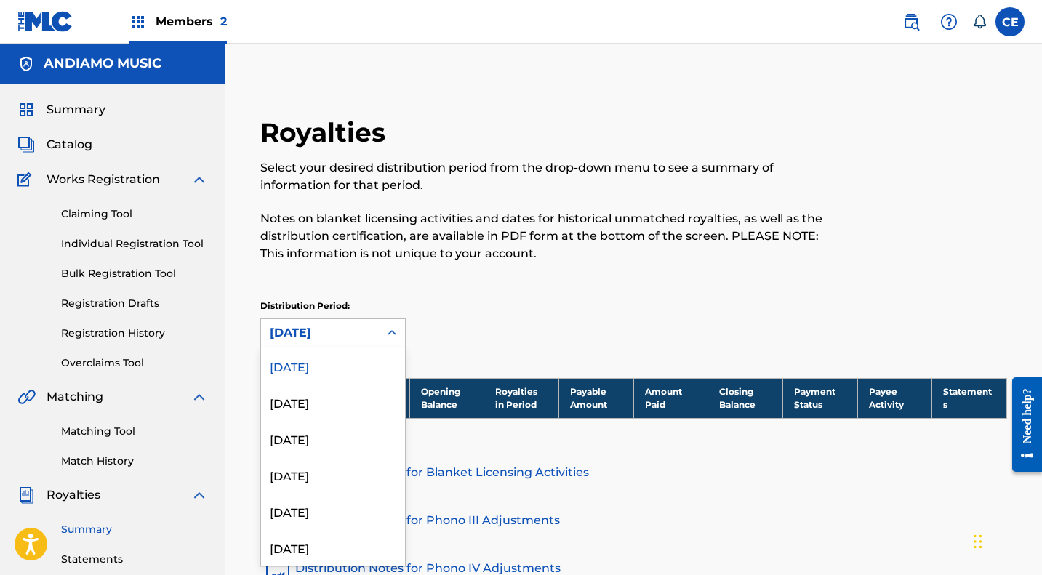
click at [372, 329] on div "[DATE]" at bounding box center [320, 333] width 118 height 28
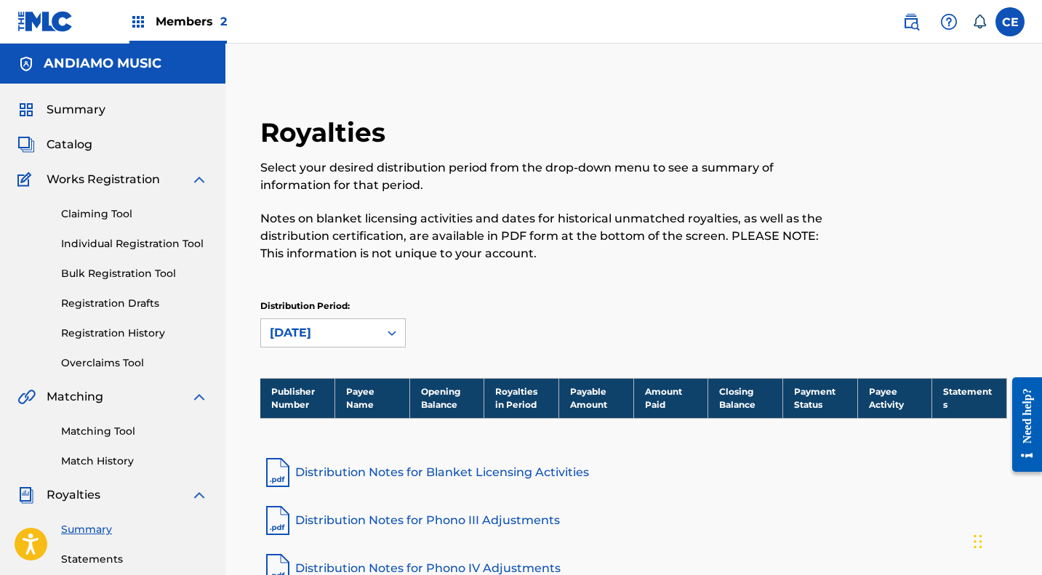
click at [444, 314] on div "Distribution Period: August 2025" at bounding box center [633, 324] width 747 height 48
click at [76, 148] on span "Catalog" at bounding box center [70, 144] width 46 height 17
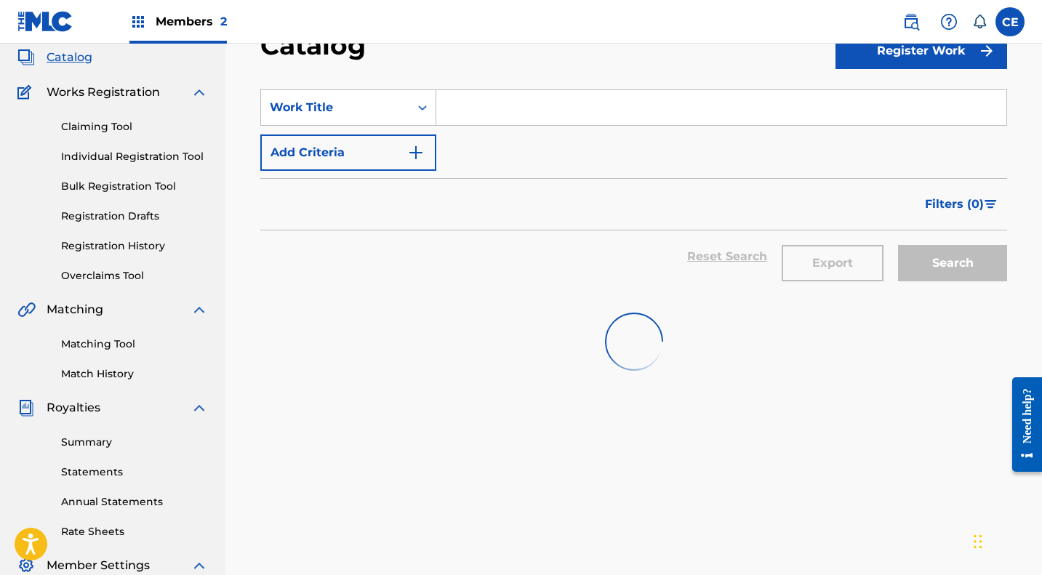
scroll to position [49, 0]
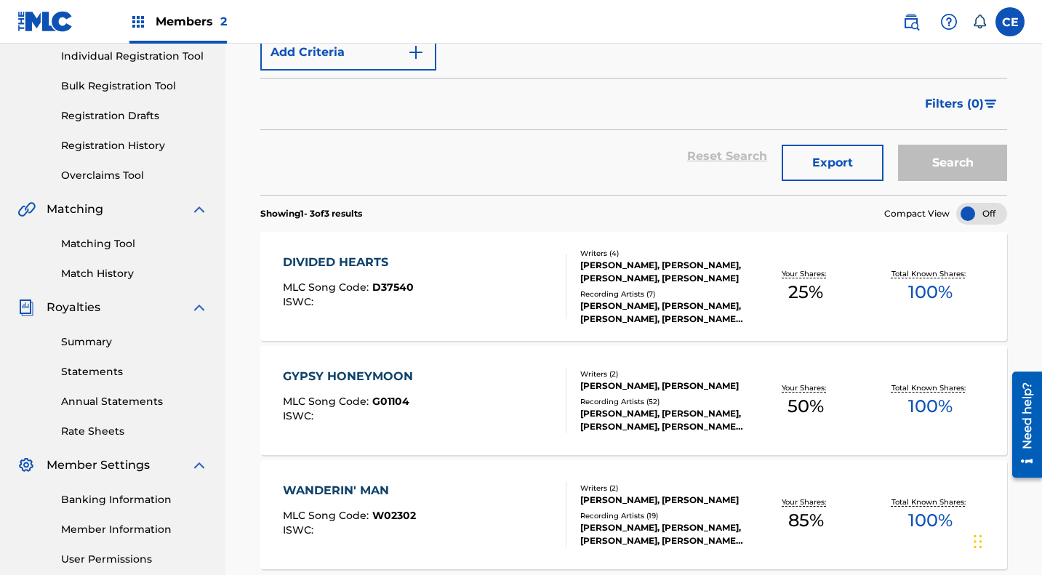
scroll to position [188, 0]
click at [337, 491] on div "WANDERIN' MAN" at bounding box center [349, 489] width 133 height 17
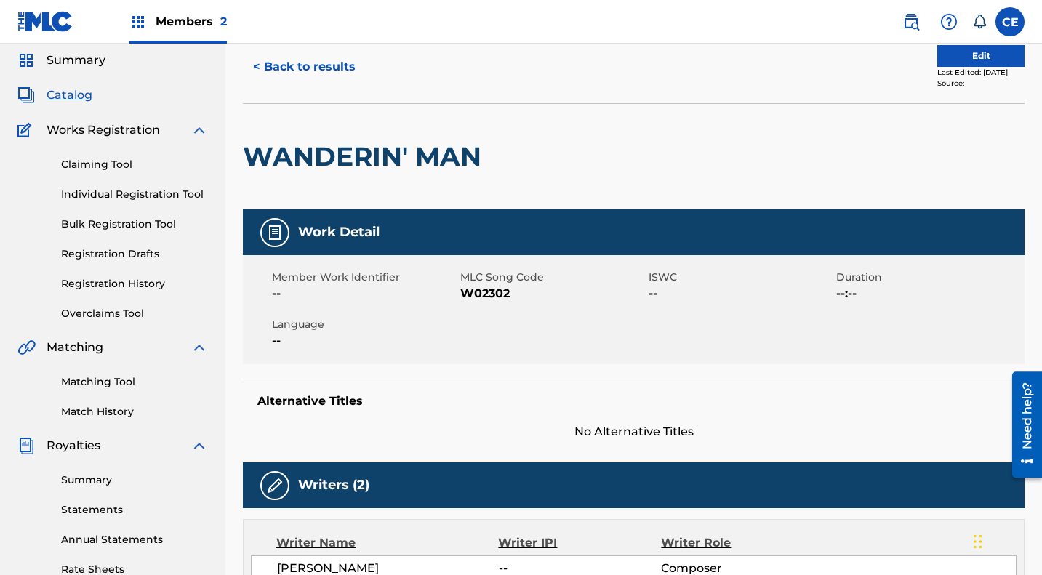
scroll to position [48, 0]
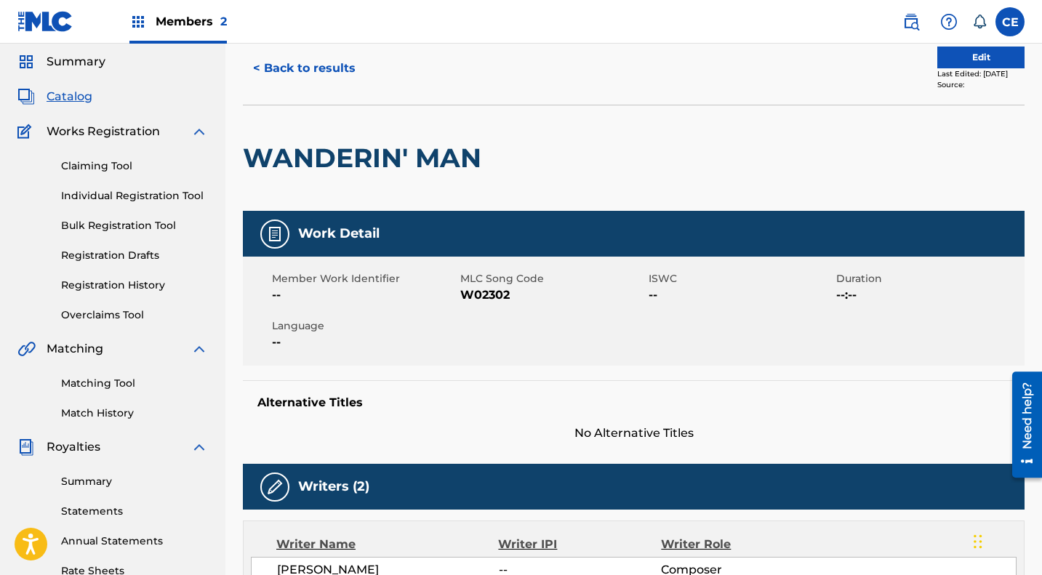
click at [97, 414] on link "Match History" at bounding box center [134, 413] width 147 height 15
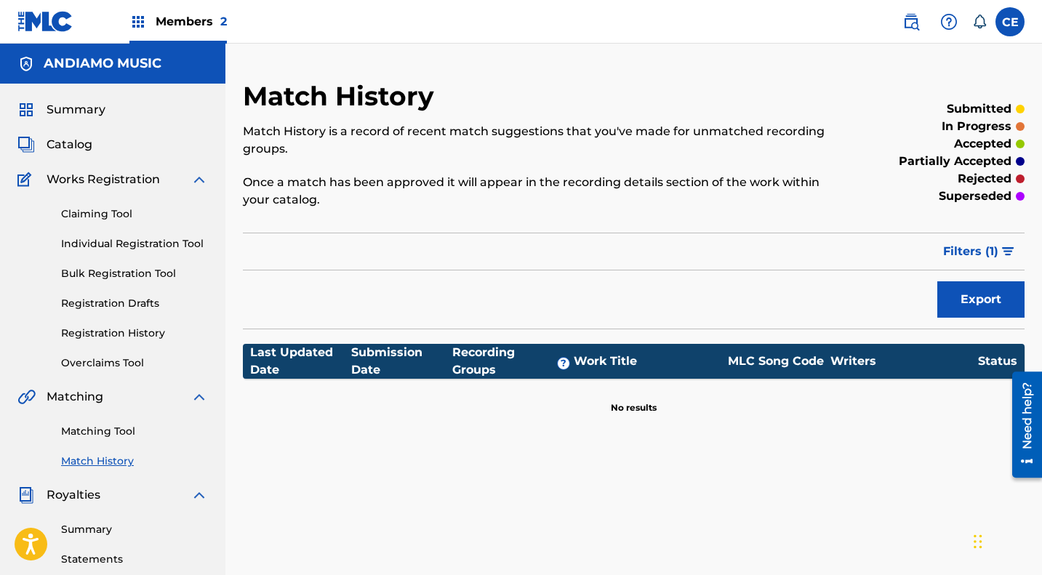
click at [106, 429] on link "Matching Tool" at bounding box center [134, 431] width 147 height 15
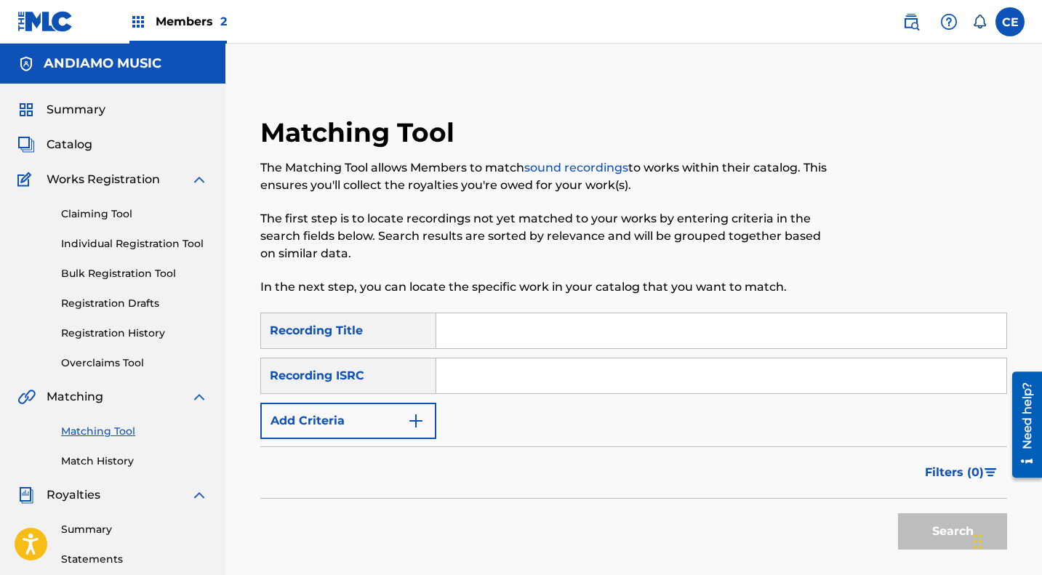
click at [476, 323] on input "Search Form" at bounding box center [721, 330] width 570 height 35
type input "o"
type input "Don't Cry Now"
click at [477, 371] on input "Search Form" at bounding box center [721, 375] width 570 height 35
type input "USCA29301620"
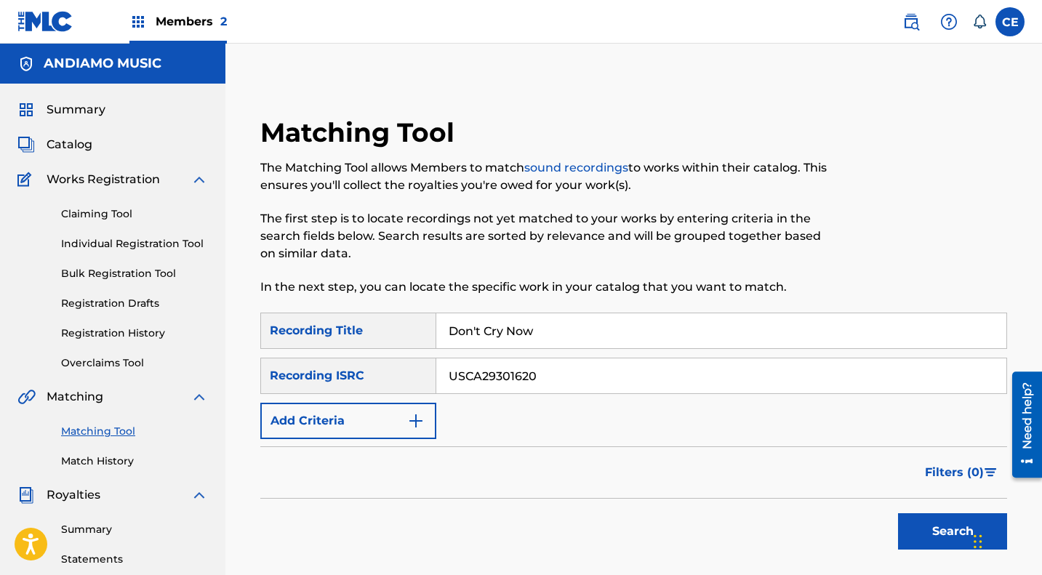
click at [569, 337] on input "Don't Cry Now" at bounding box center [721, 330] width 570 height 35
type input "D"
click at [934, 530] on button "Search" at bounding box center [952, 531] width 109 height 36
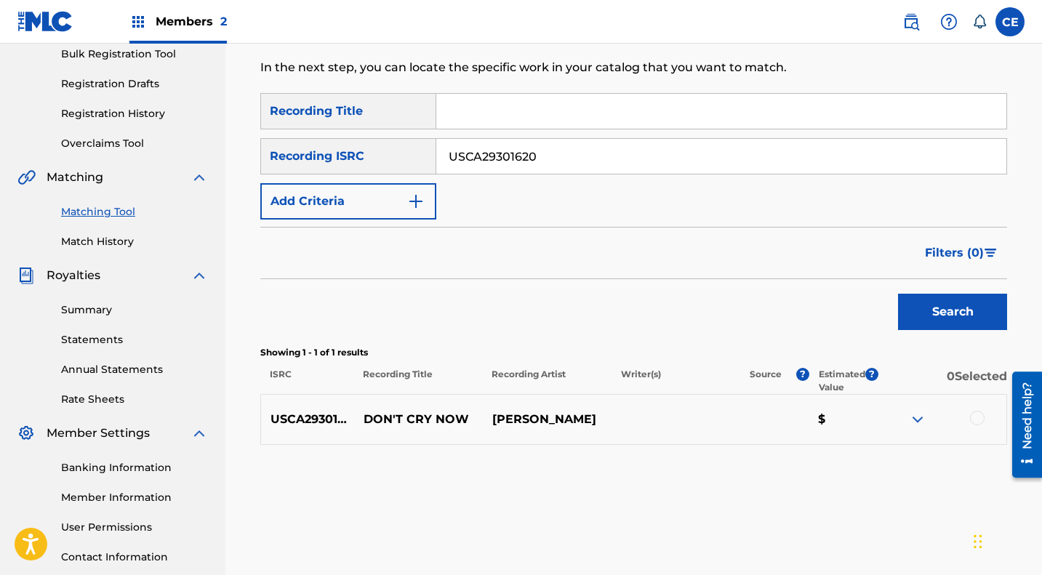
scroll to position [220, 0]
click at [977, 414] on div at bounding box center [977, 417] width 15 height 15
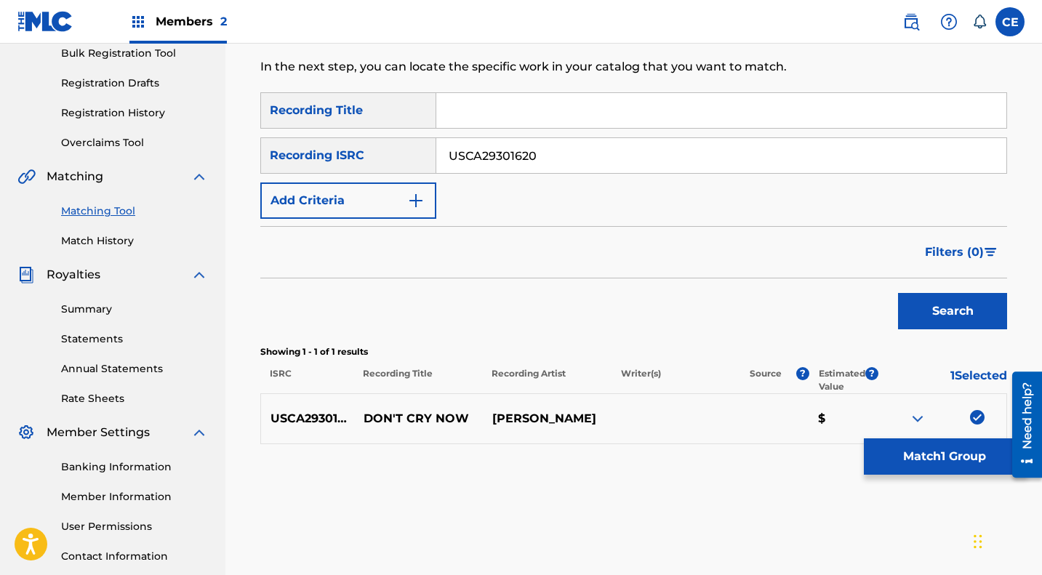
click at [937, 457] on button "Match 1 Group" at bounding box center [944, 456] width 161 height 36
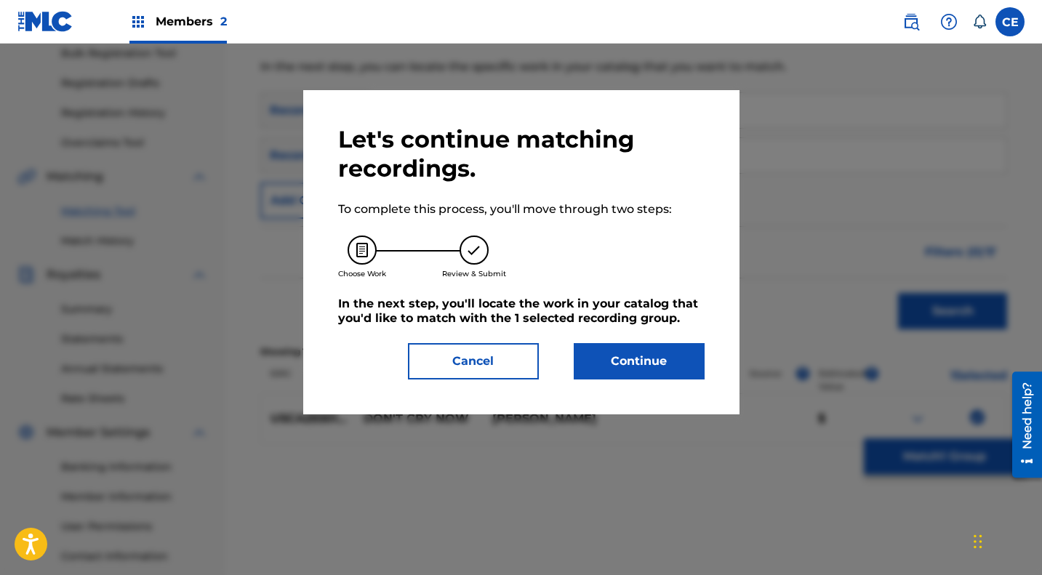
click at [641, 361] on button "Continue" at bounding box center [639, 361] width 131 height 36
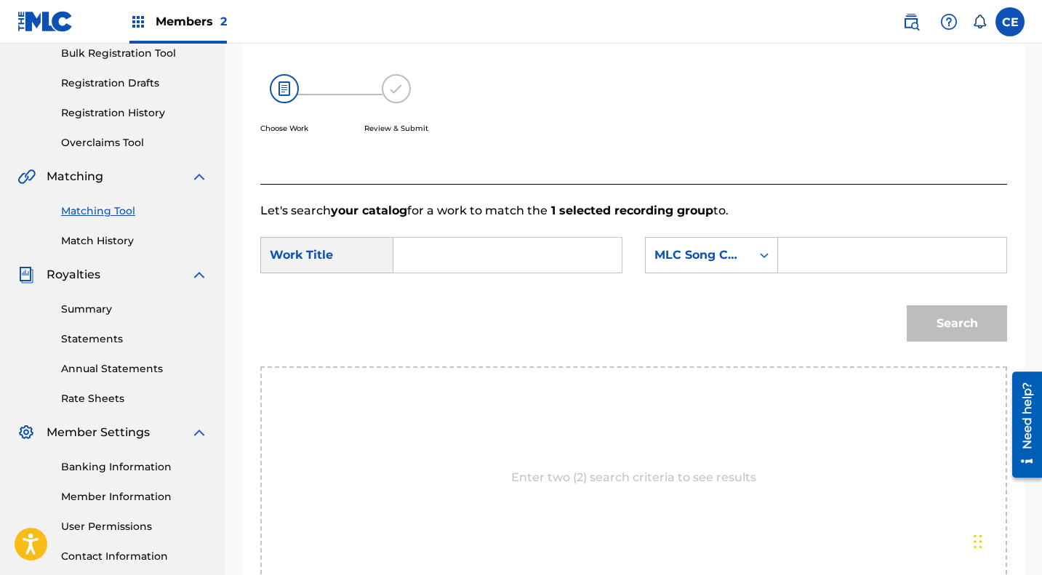
click at [453, 263] on input "Search Form" at bounding box center [508, 255] width 204 height 35
type input "Don't Cry Now"
click at [764, 261] on icon "Search Form" at bounding box center [764, 255] width 15 height 15
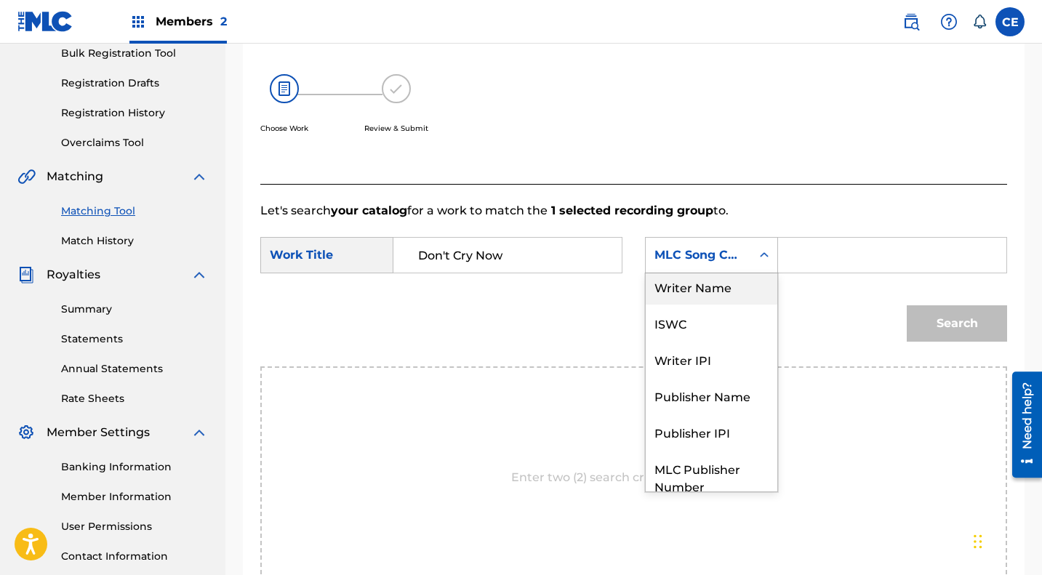
scroll to position [0, 0]
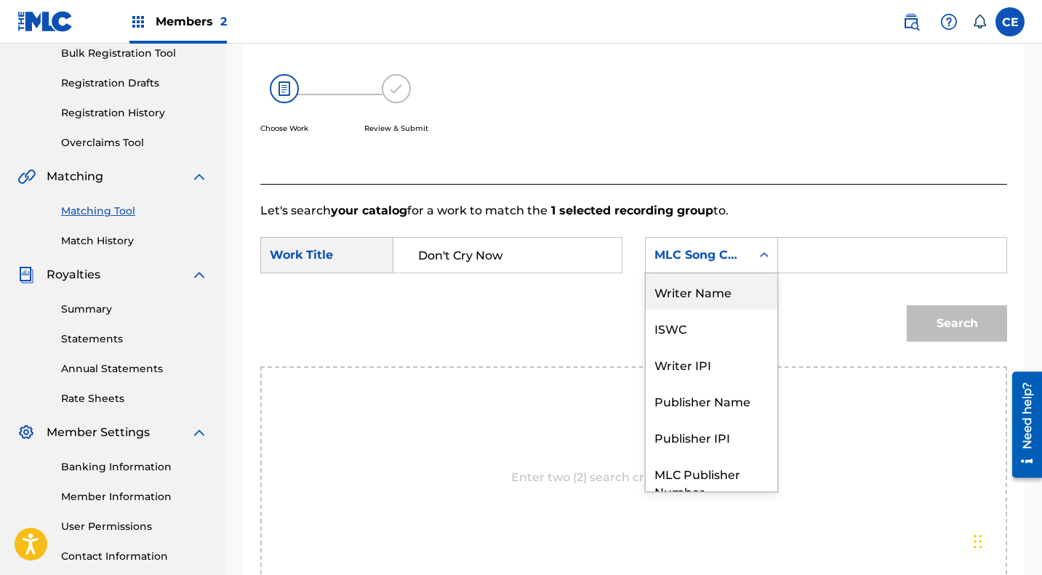
click at [707, 300] on div "Writer Name" at bounding box center [712, 291] width 132 height 36
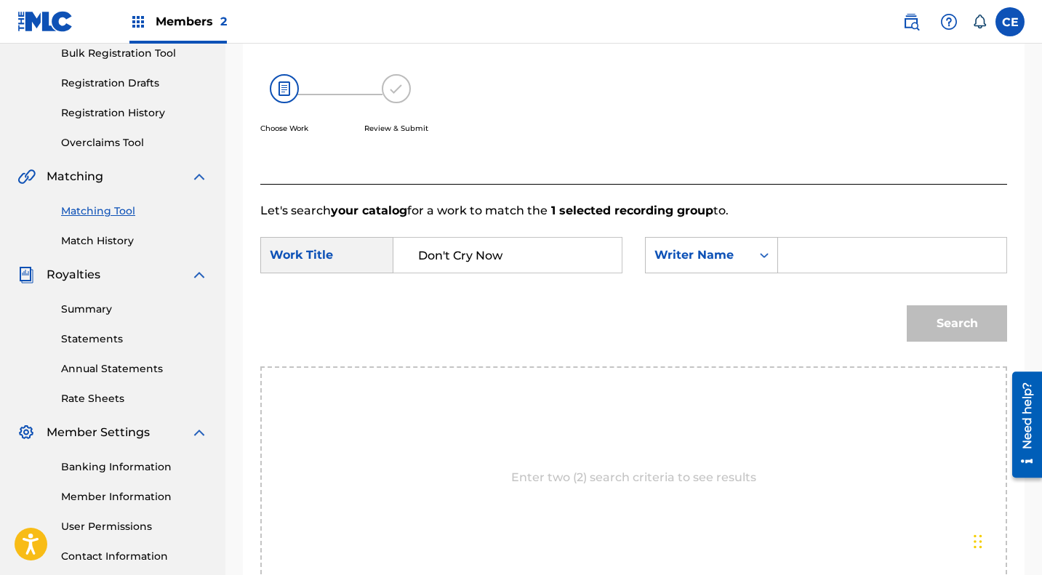
click at [833, 257] on input "Search Form" at bounding box center [892, 255] width 204 height 35
type input "Kim Carnes"
click at [948, 327] on button "Search" at bounding box center [957, 323] width 100 height 36
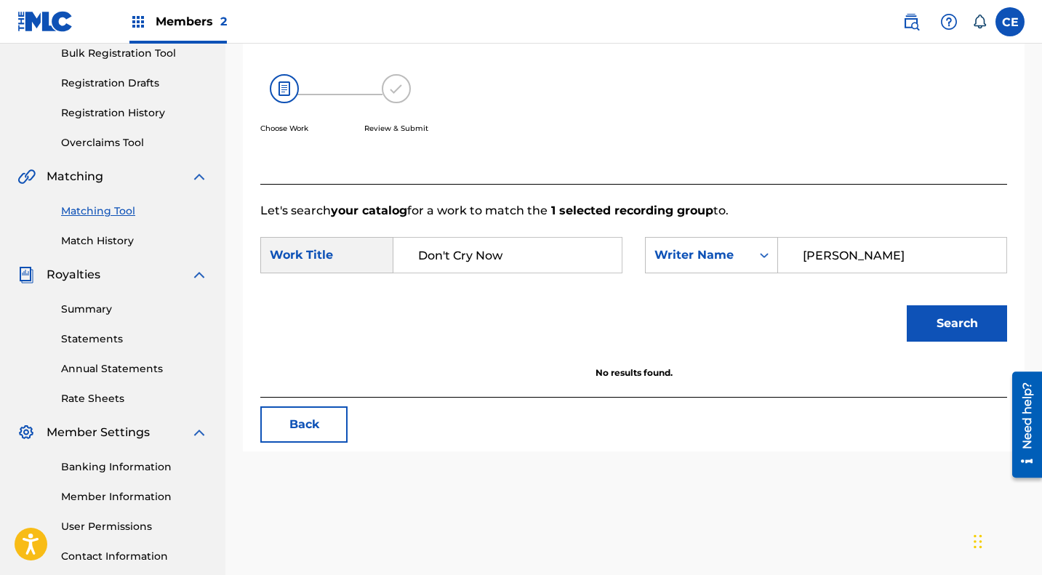
click at [534, 250] on input "Don't Cry Now" at bounding box center [508, 255] width 204 height 35
type input "D"
type input "Dont"
click at [961, 316] on button "Search" at bounding box center [957, 323] width 100 height 36
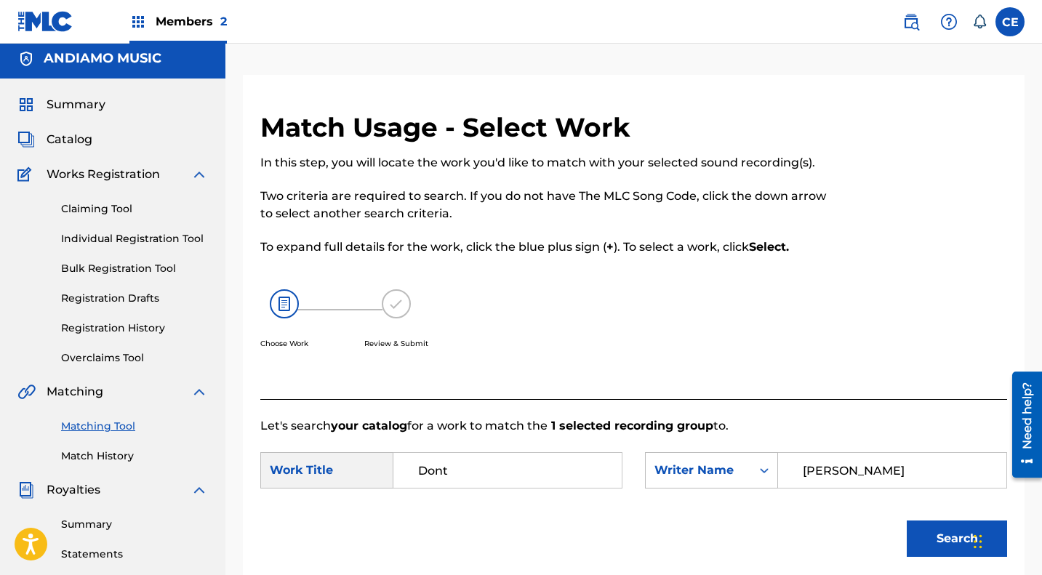
scroll to position [4, 0]
click at [97, 332] on link "Registration History" at bounding box center [134, 328] width 147 height 15
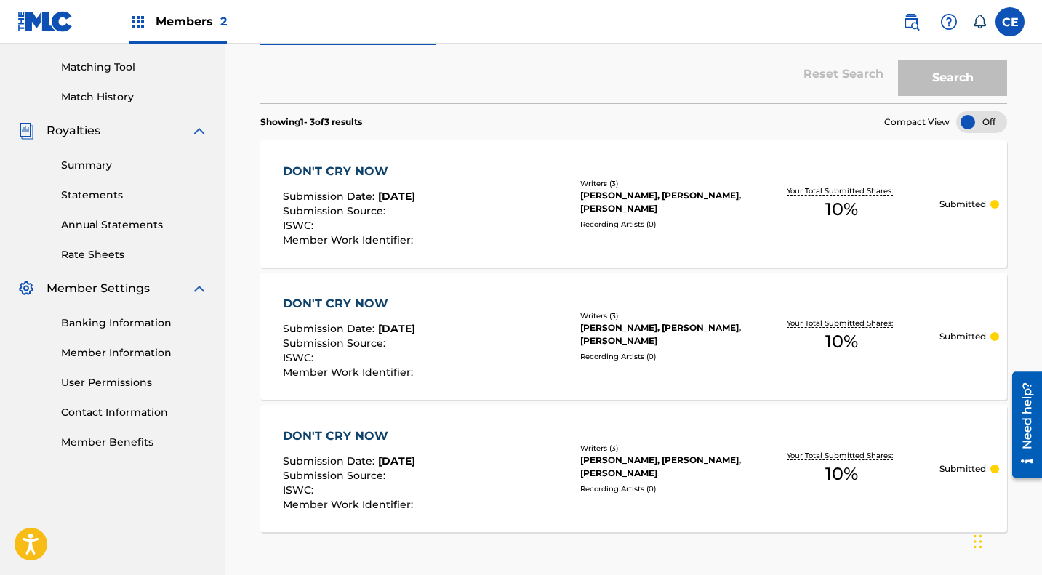
scroll to position [364, 0]
click at [345, 449] on div "DON'T CRY NOW Submission Date : Aug 19, 2025 Submission Source : ISWC : Member …" at bounding box center [350, 469] width 134 height 83
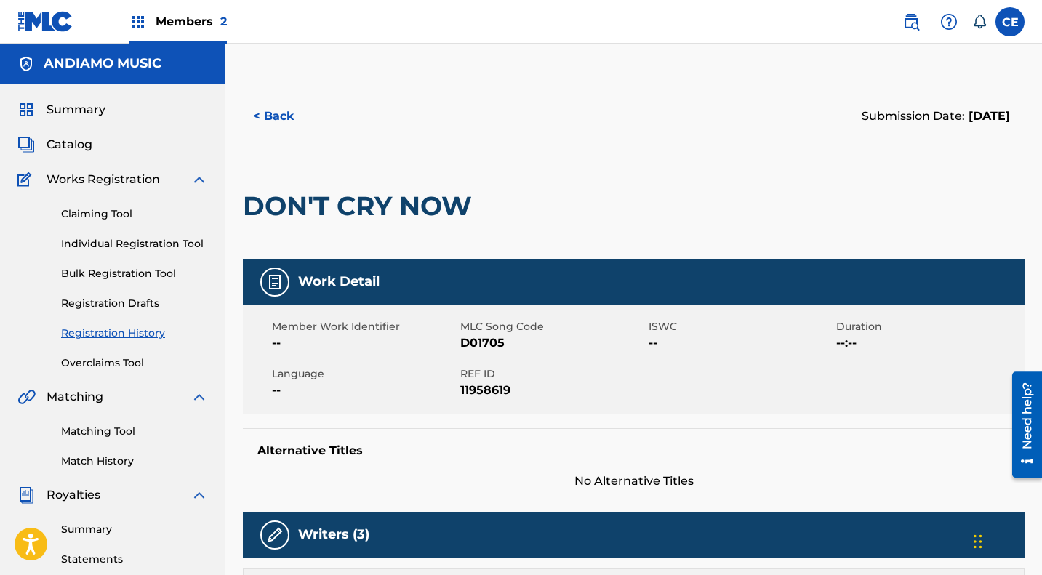
click at [287, 118] on button "< Back" at bounding box center [286, 116] width 87 height 36
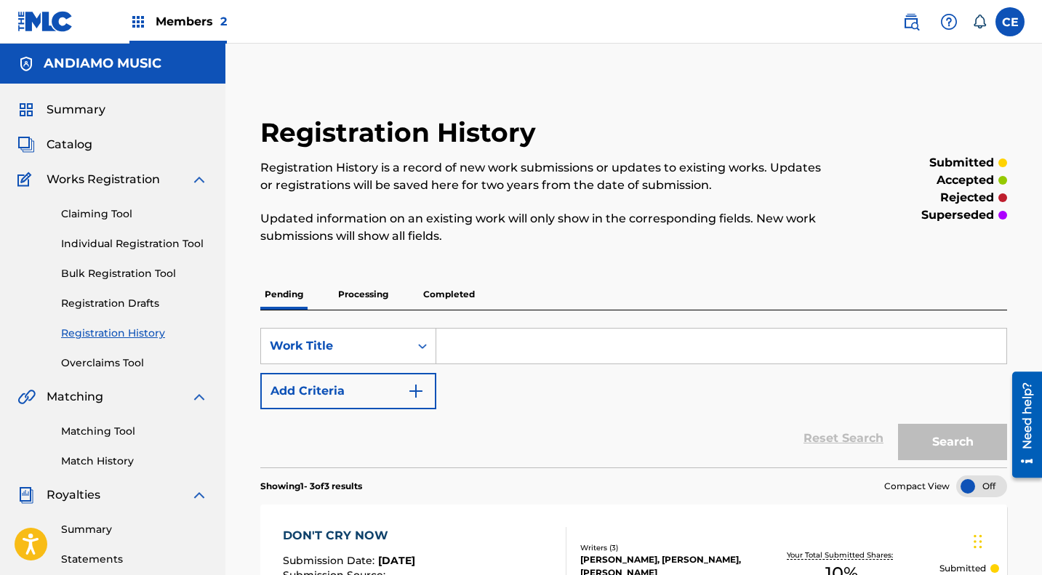
scroll to position [364, 0]
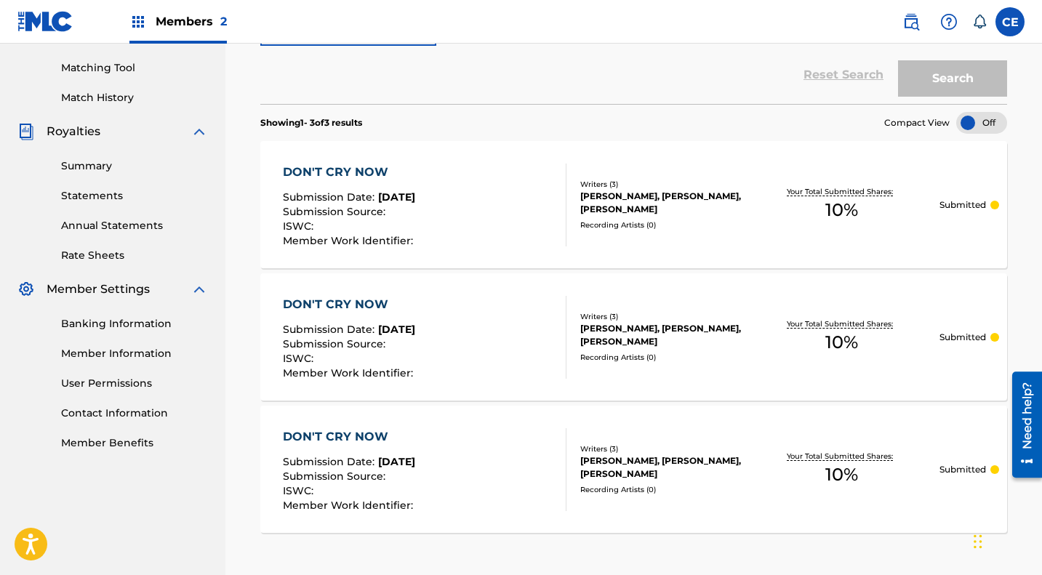
click at [341, 337] on div "Submission Date : Aug 19, 2025" at bounding box center [350, 331] width 134 height 15
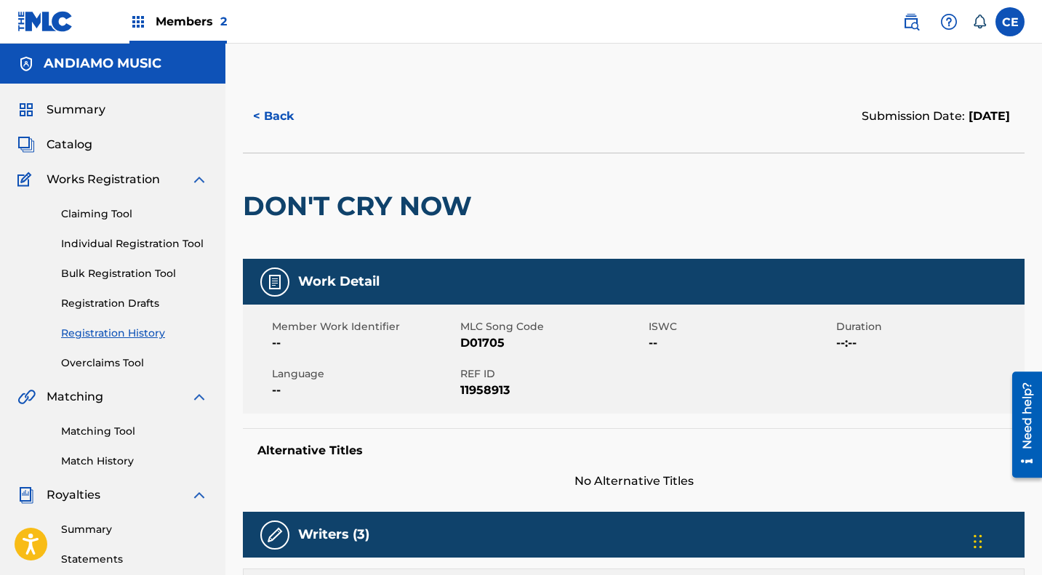
click at [270, 113] on button "< Back" at bounding box center [286, 116] width 87 height 36
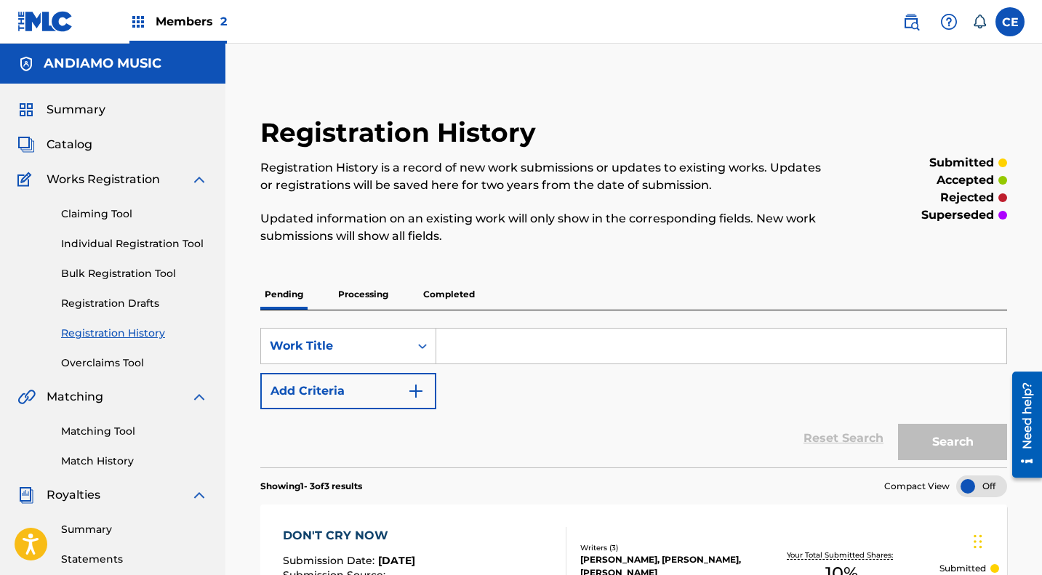
scroll to position [364, 0]
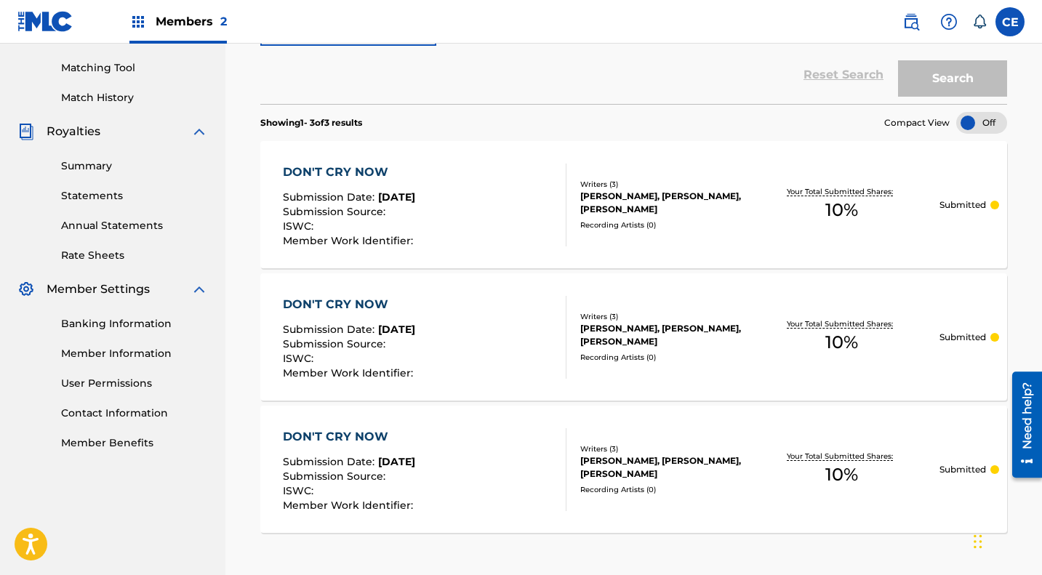
click at [362, 228] on div "ISWC :" at bounding box center [350, 228] width 134 height 15
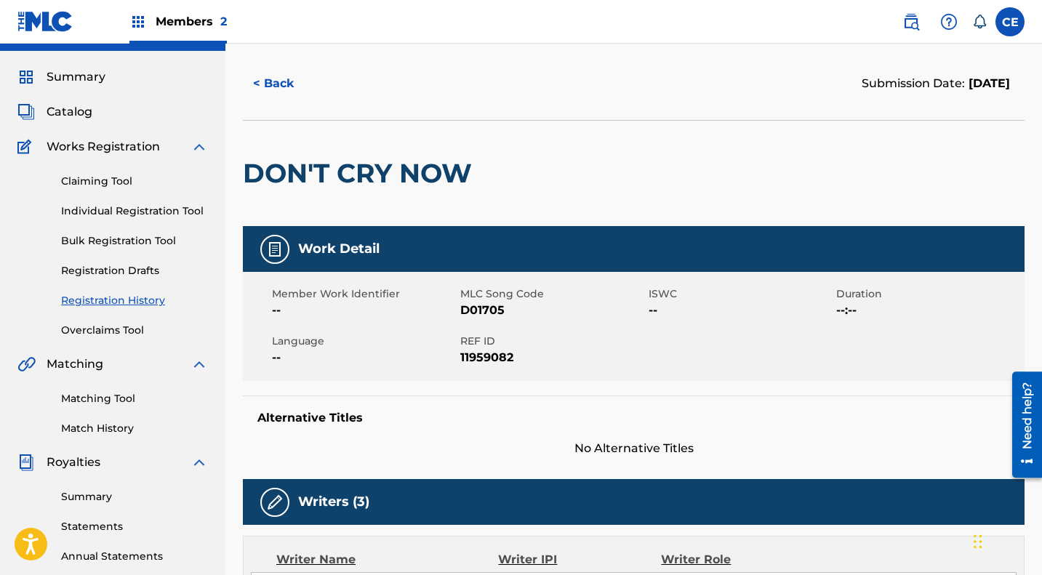
scroll to position [31, 0]
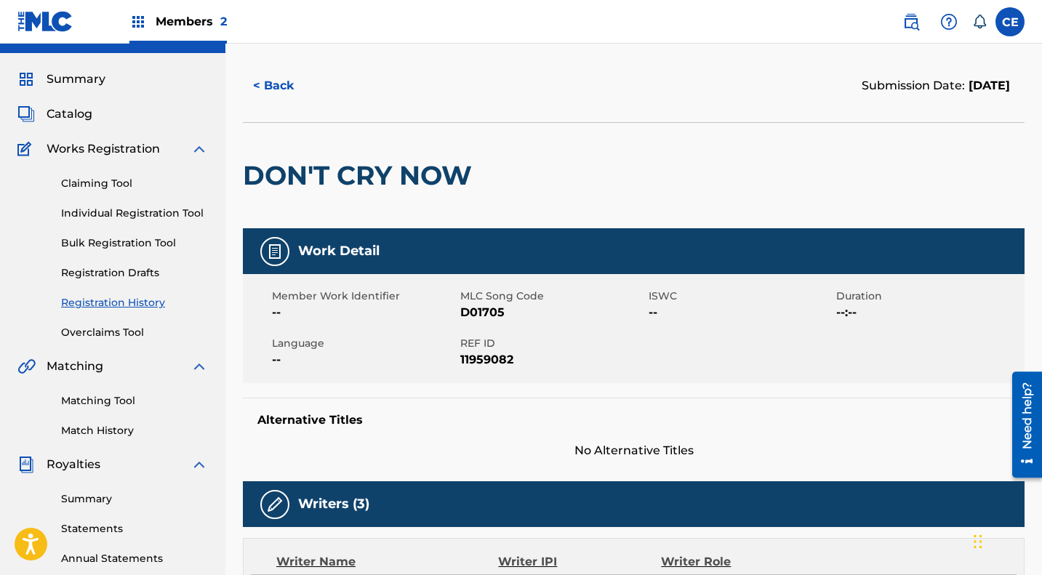
click at [268, 89] on button "< Back" at bounding box center [286, 86] width 87 height 36
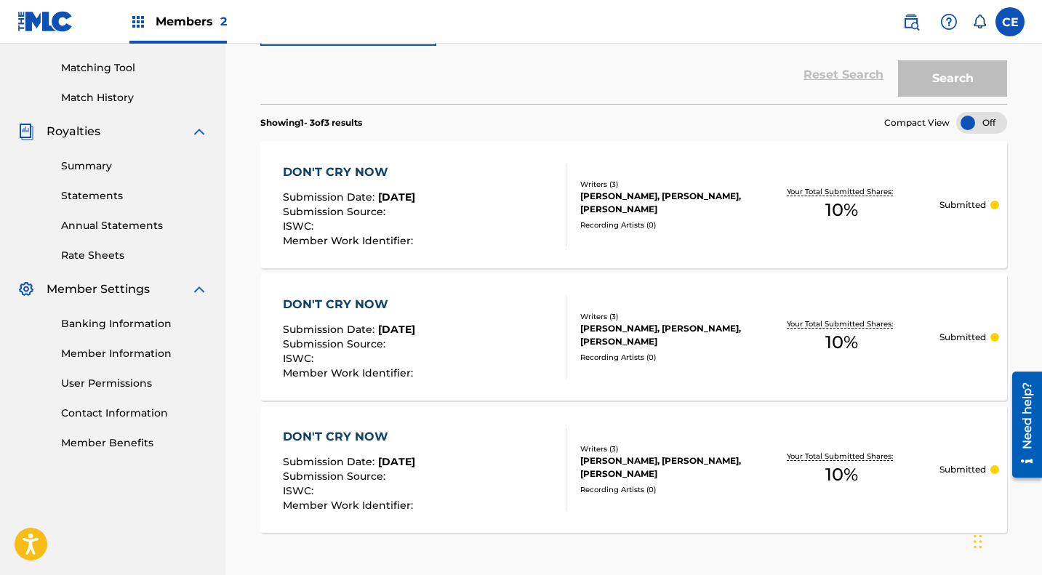
click at [366, 481] on span "Submission Source :" at bounding box center [336, 476] width 106 height 13
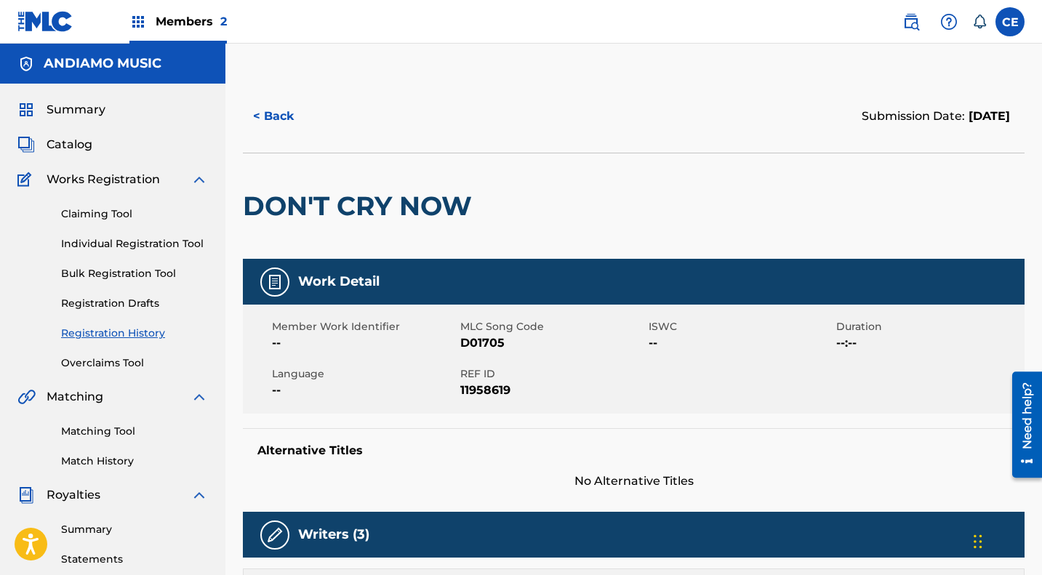
click at [276, 111] on button "< Back" at bounding box center [286, 116] width 87 height 36
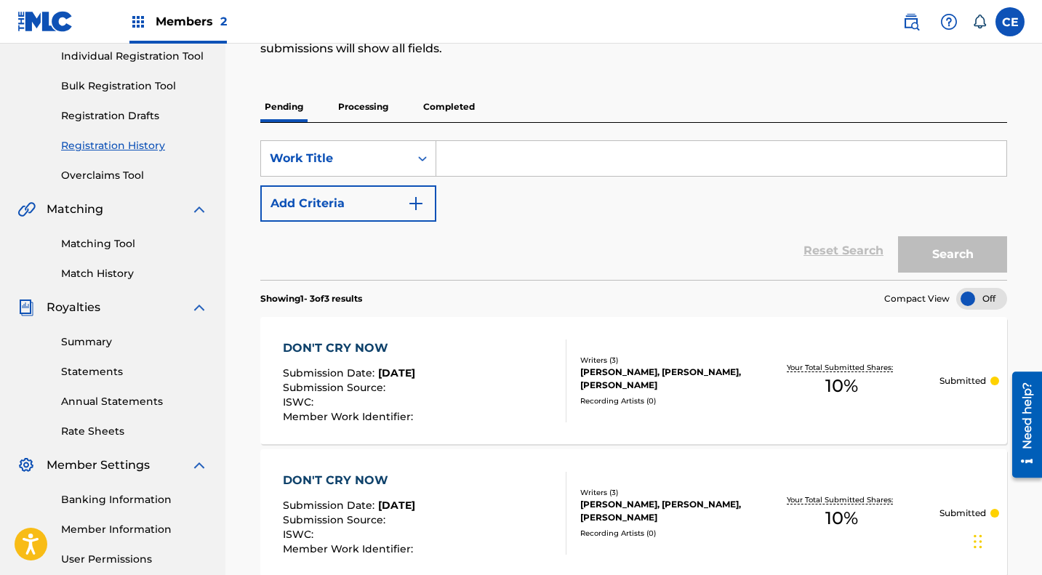
scroll to position [172, 0]
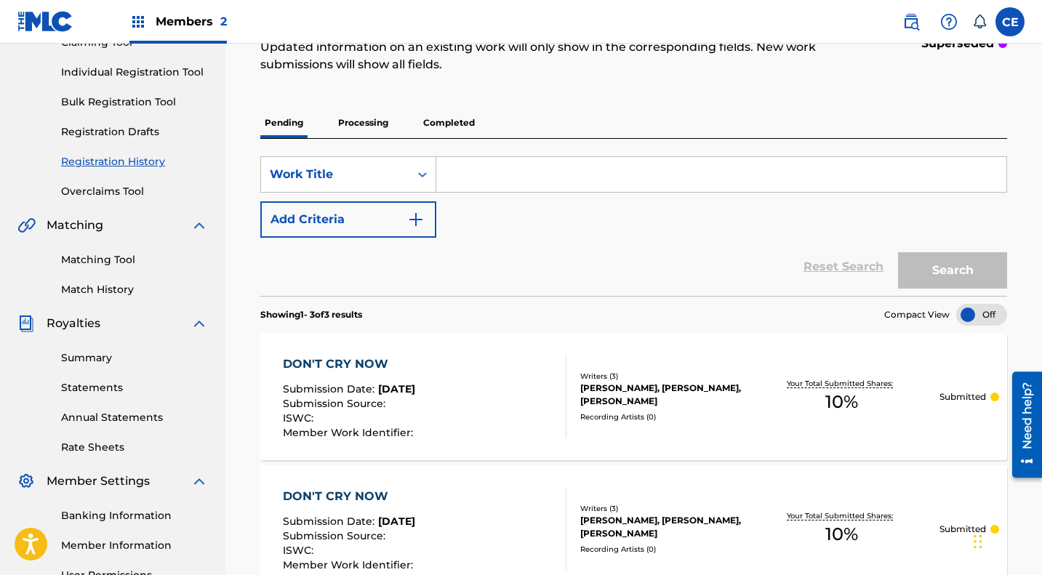
click at [345, 120] on p "Processing" at bounding box center [363, 123] width 59 height 31
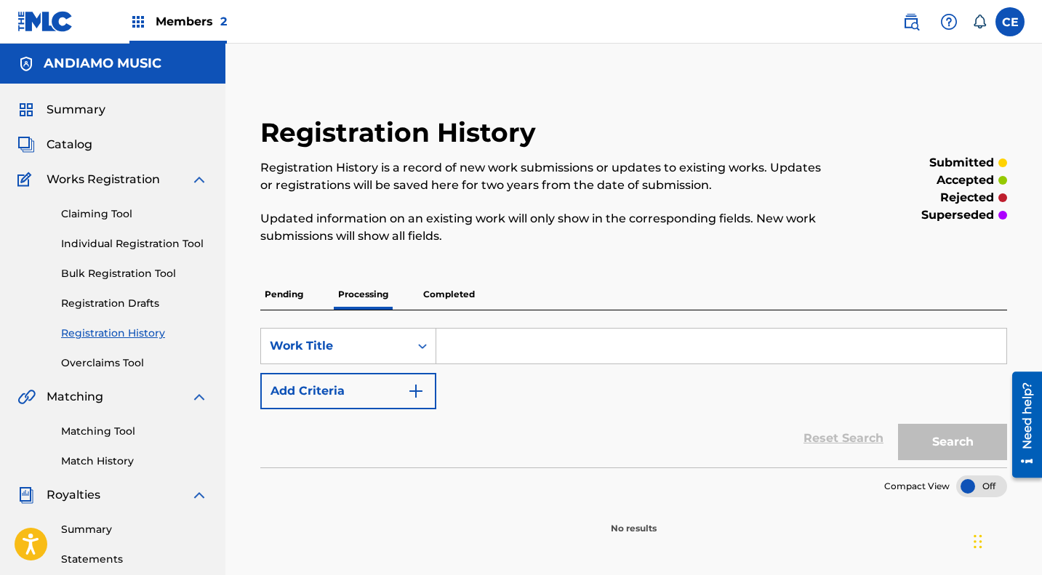
click at [455, 292] on p "Completed" at bounding box center [449, 294] width 60 height 31
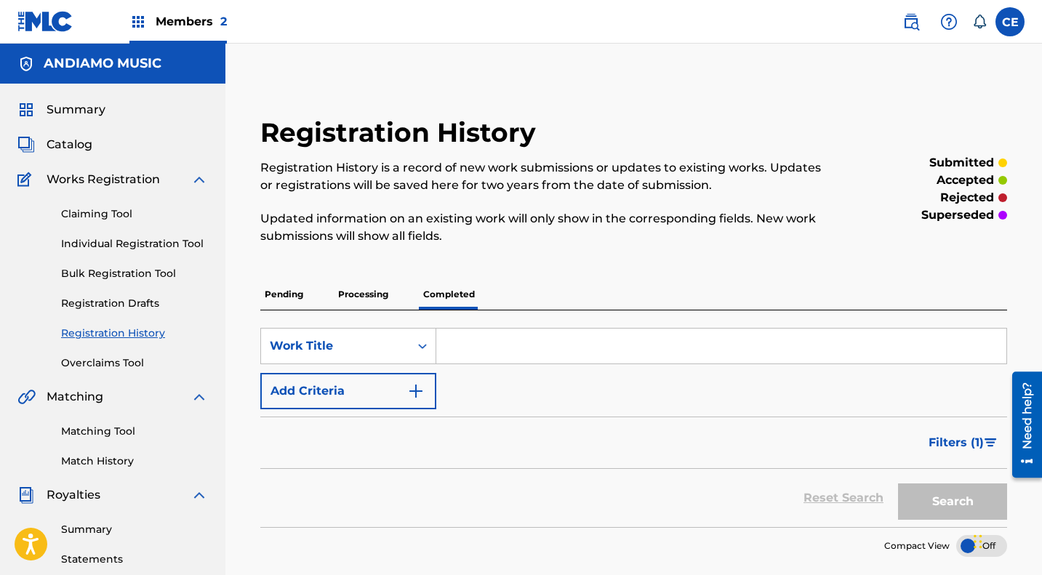
click at [285, 296] on p "Pending" at bounding box center [283, 294] width 47 height 31
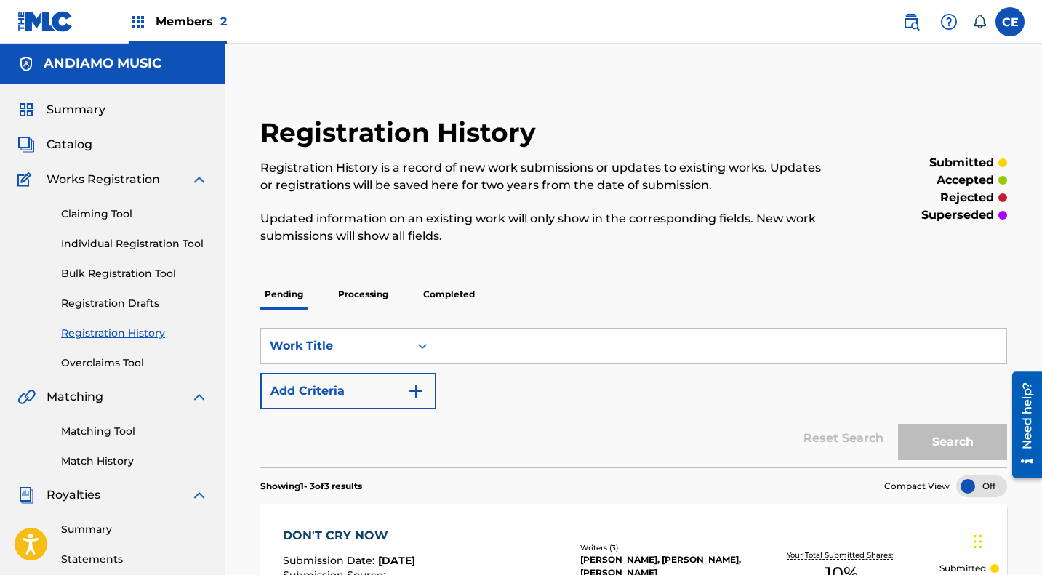
click at [70, 145] on span "Catalog" at bounding box center [70, 144] width 46 height 17
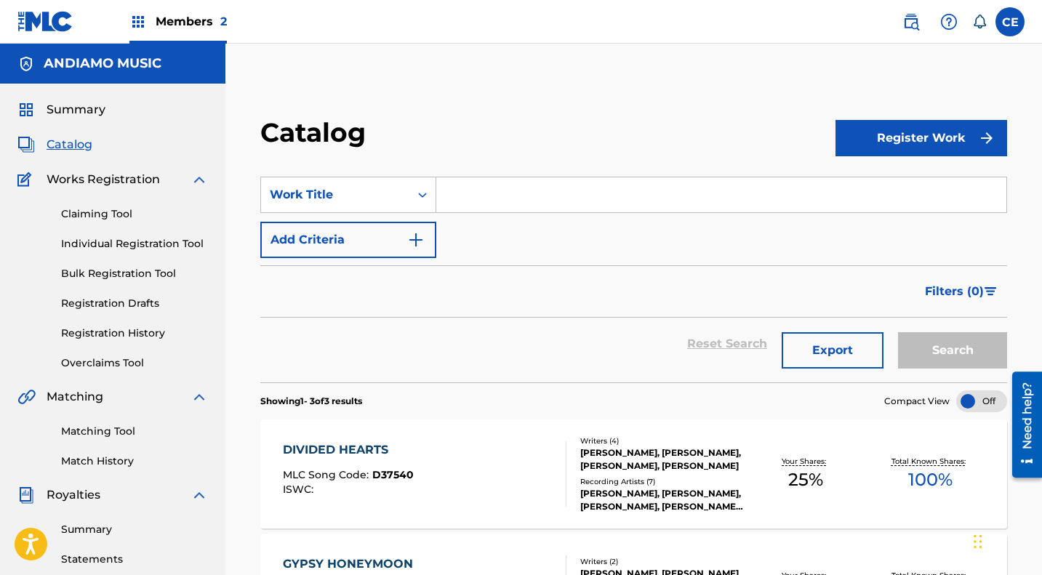
click at [96, 363] on link "Overclaims Tool" at bounding box center [134, 363] width 147 height 15
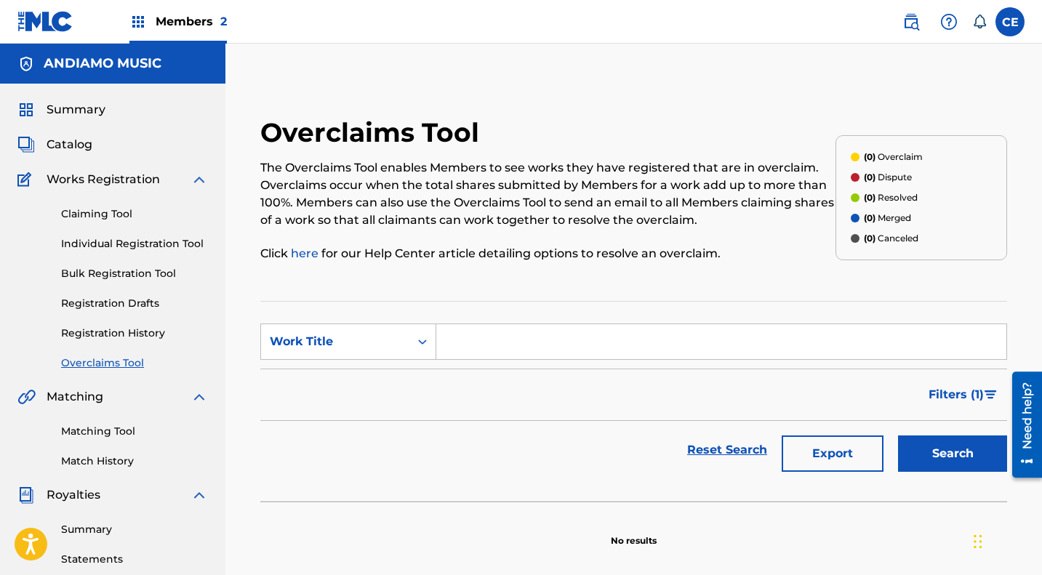
click at [103, 305] on link "Registration Drafts" at bounding box center [134, 303] width 147 height 15
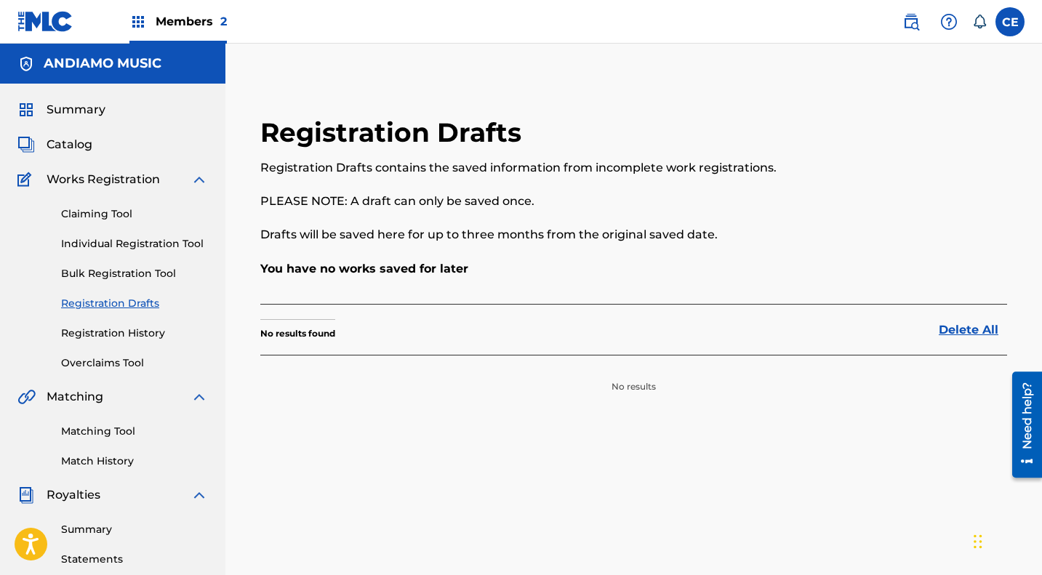
click at [110, 269] on link "Bulk Registration Tool" at bounding box center [134, 273] width 147 height 15
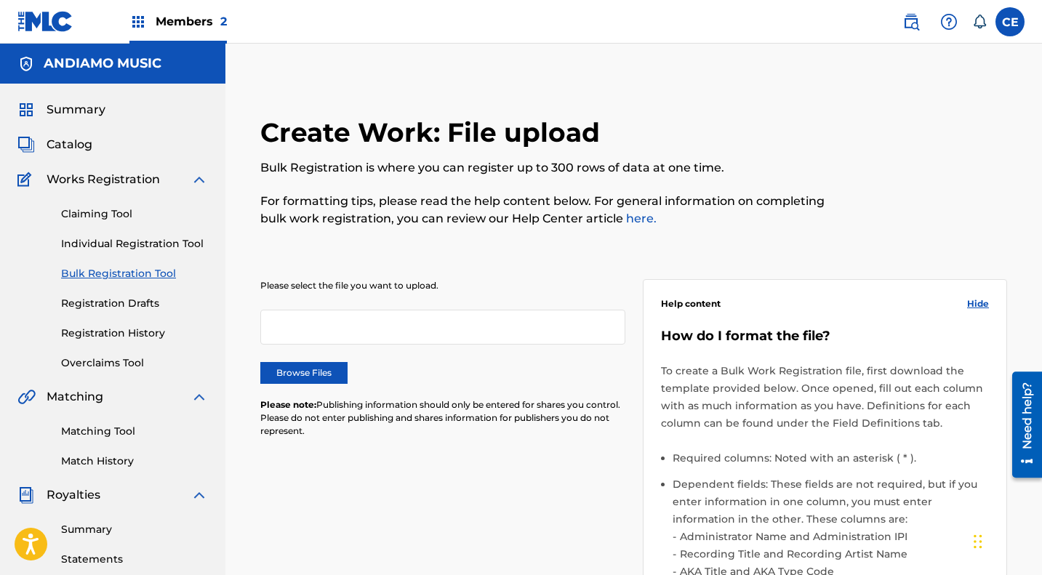
click at [131, 241] on link "Individual Registration Tool" at bounding box center [134, 243] width 147 height 15
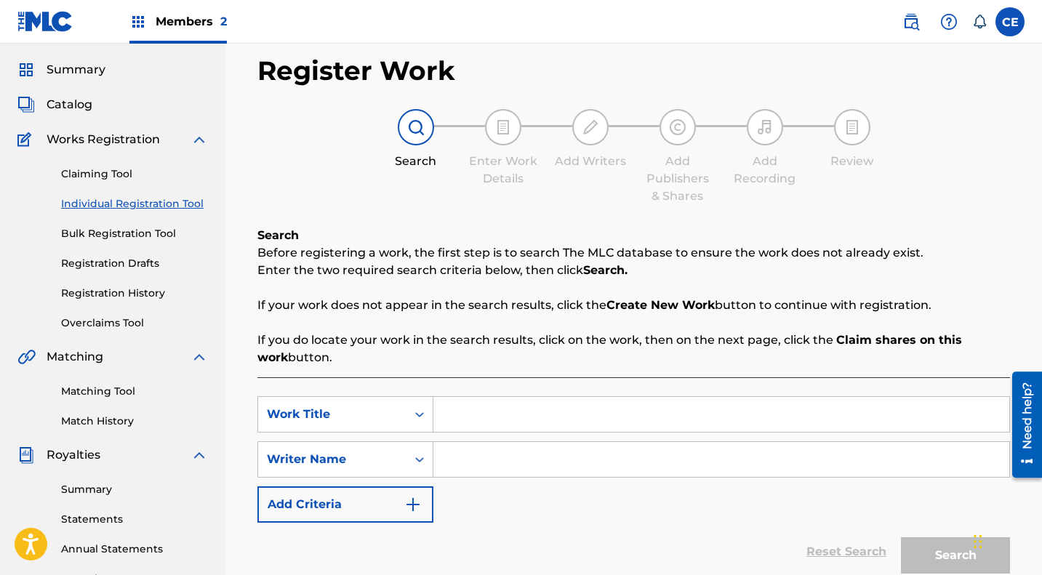
scroll to position [39, 0]
click at [108, 292] on link "Registration History" at bounding box center [134, 294] width 147 height 15
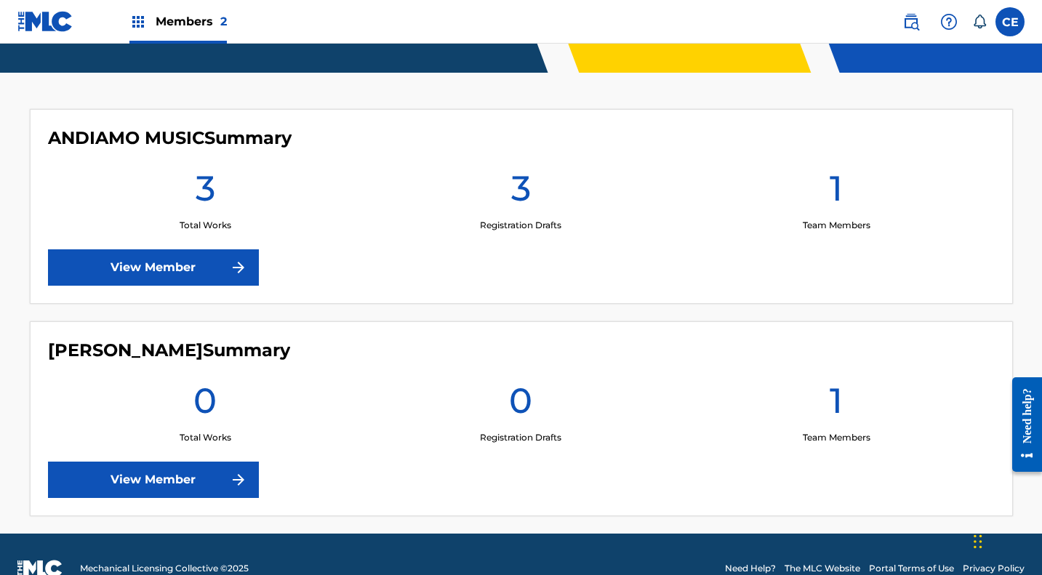
scroll to position [342, 0]
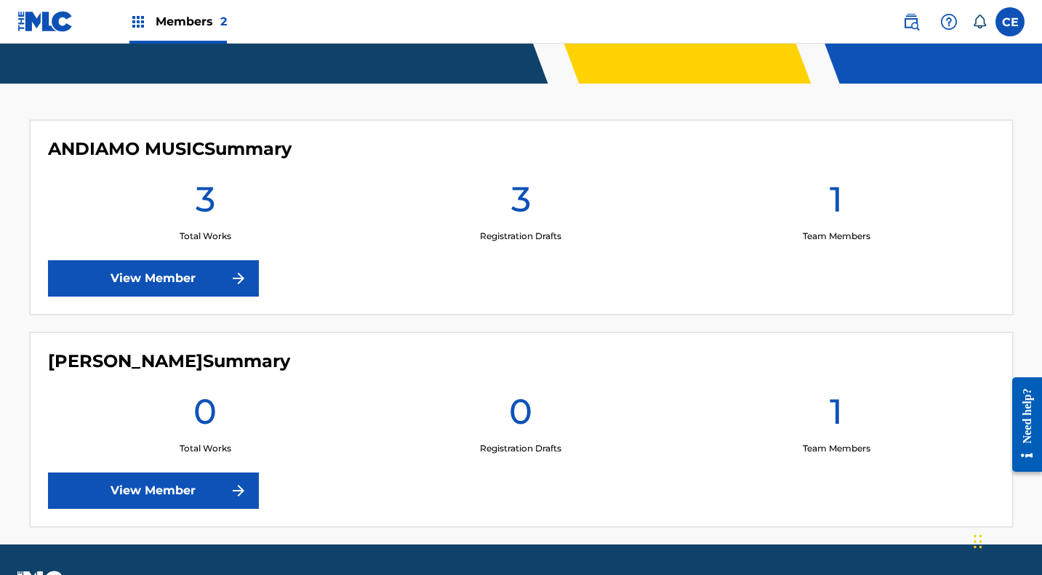
click at [189, 271] on link "View Member" at bounding box center [153, 278] width 211 height 36
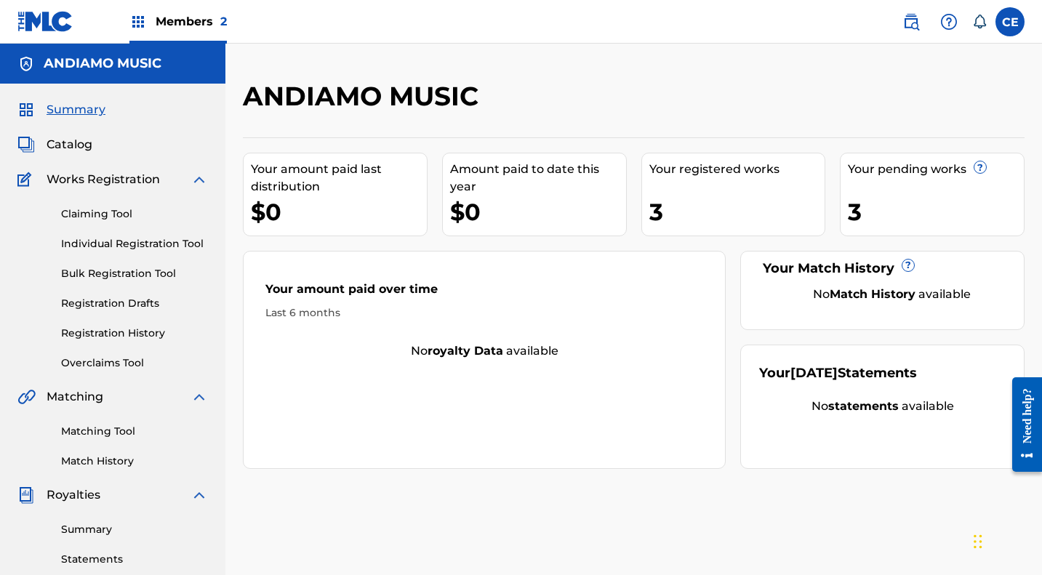
click at [80, 148] on span "Catalog" at bounding box center [70, 144] width 46 height 17
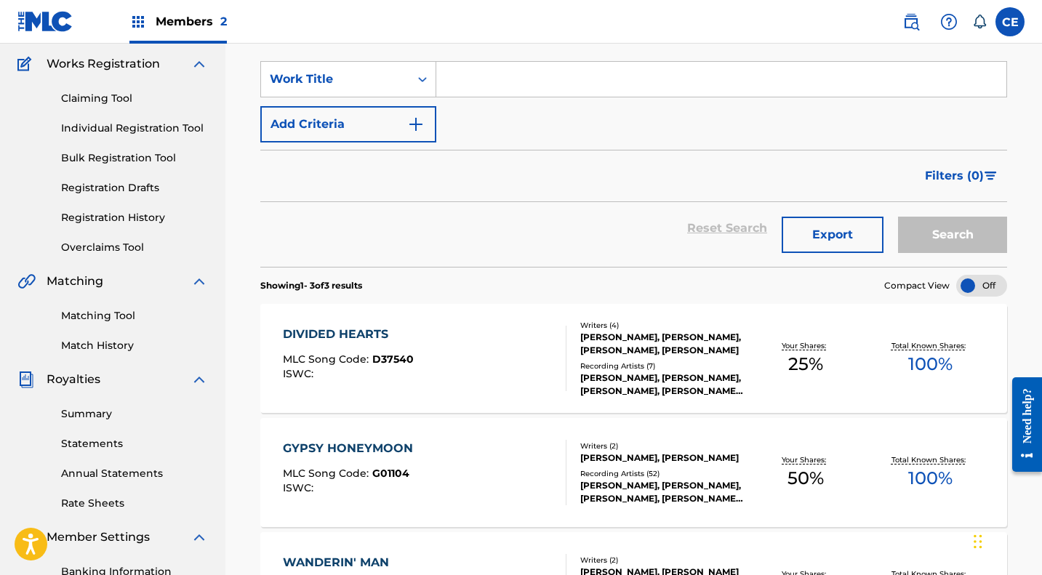
scroll to position [112, 0]
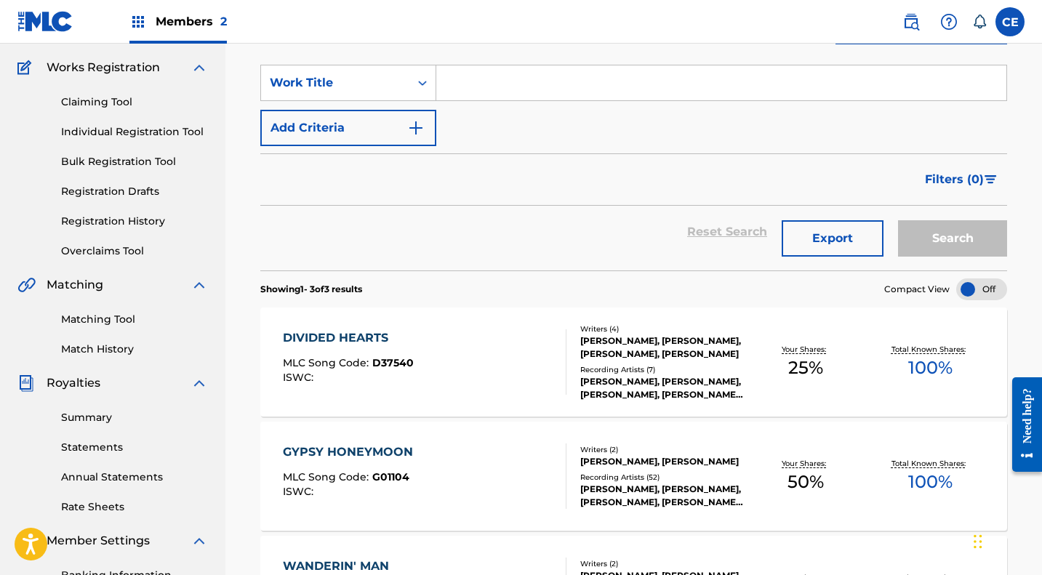
click at [95, 223] on link "Registration History" at bounding box center [134, 221] width 147 height 15
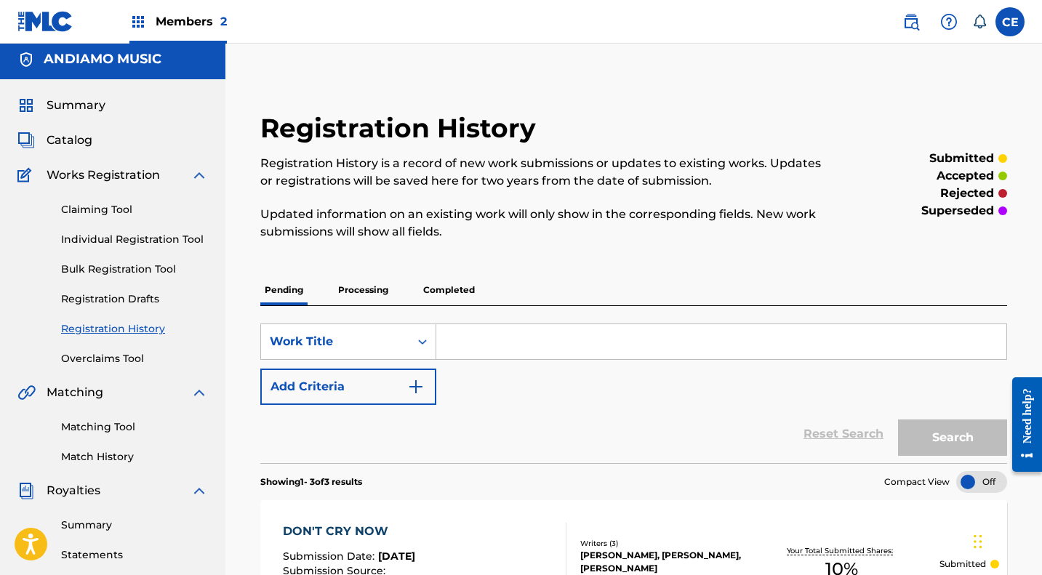
scroll to position [4, 0]
click at [93, 212] on link "Claiming Tool" at bounding box center [134, 210] width 147 height 15
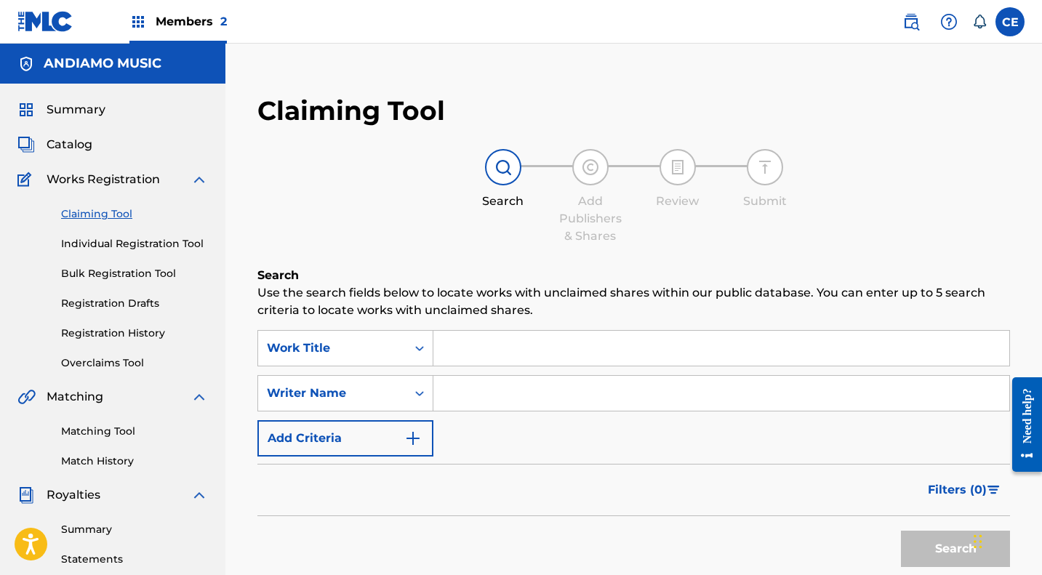
click at [512, 348] on input "Search Form" at bounding box center [721, 348] width 576 height 35
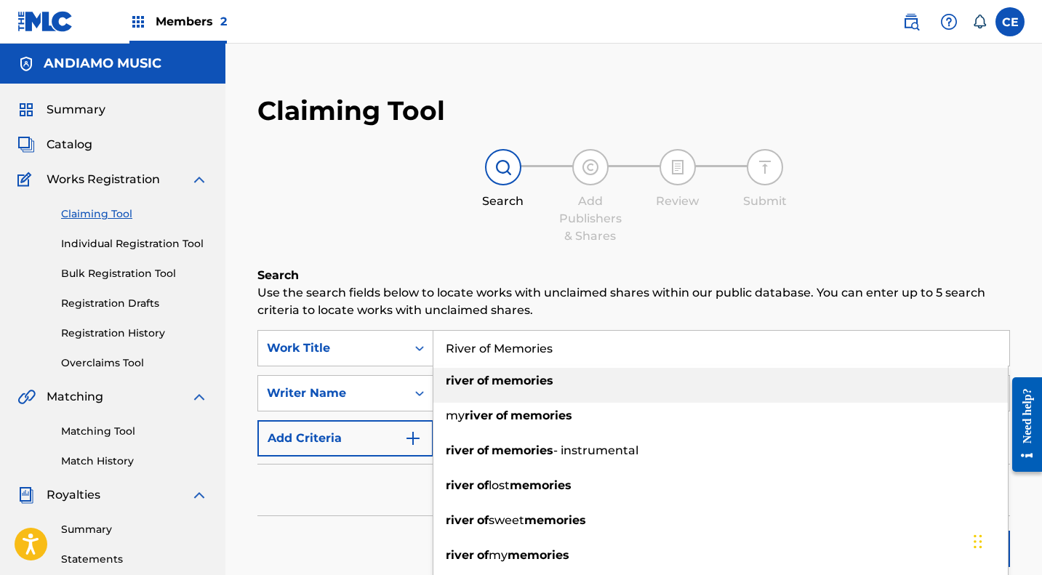
click at [520, 385] on strong "memories" at bounding box center [523, 381] width 62 height 14
type input "river of memories"
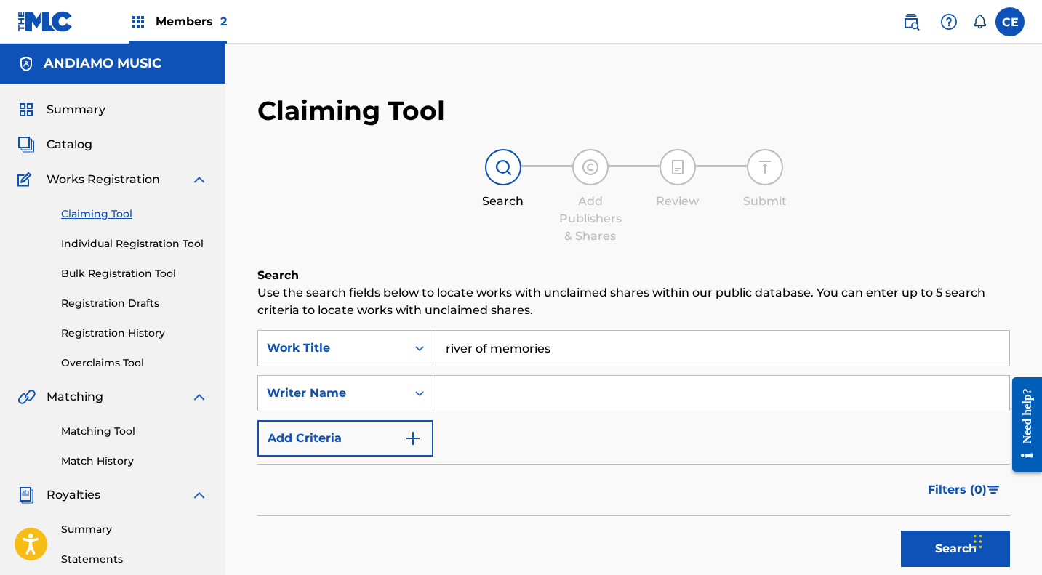
click at [515, 401] on input "Search Form" at bounding box center [721, 393] width 576 height 35
type input "Kim Carnes"
click at [942, 545] on button "Search" at bounding box center [955, 549] width 109 height 36
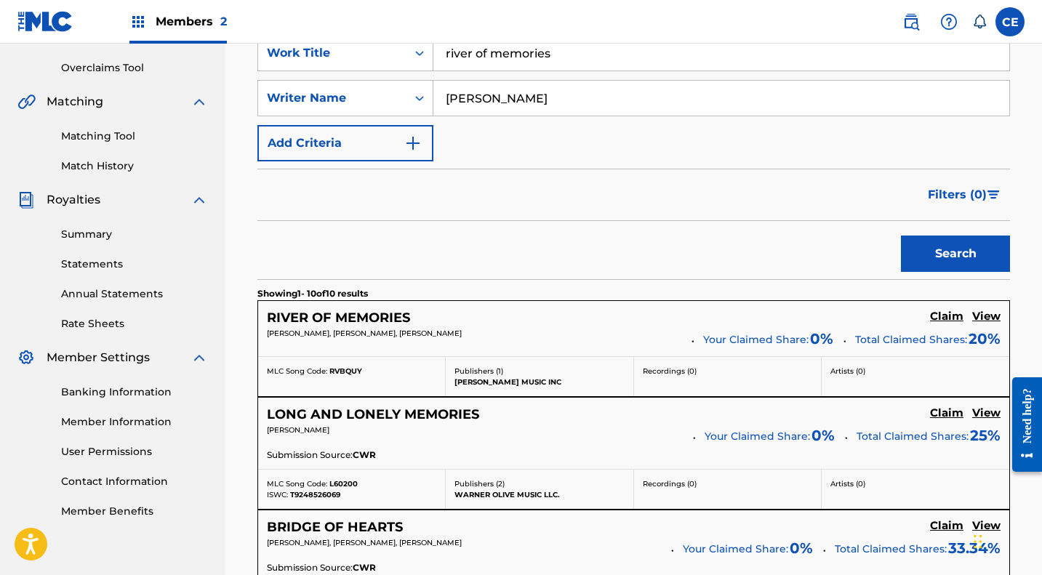
scroll to position [321, 0]
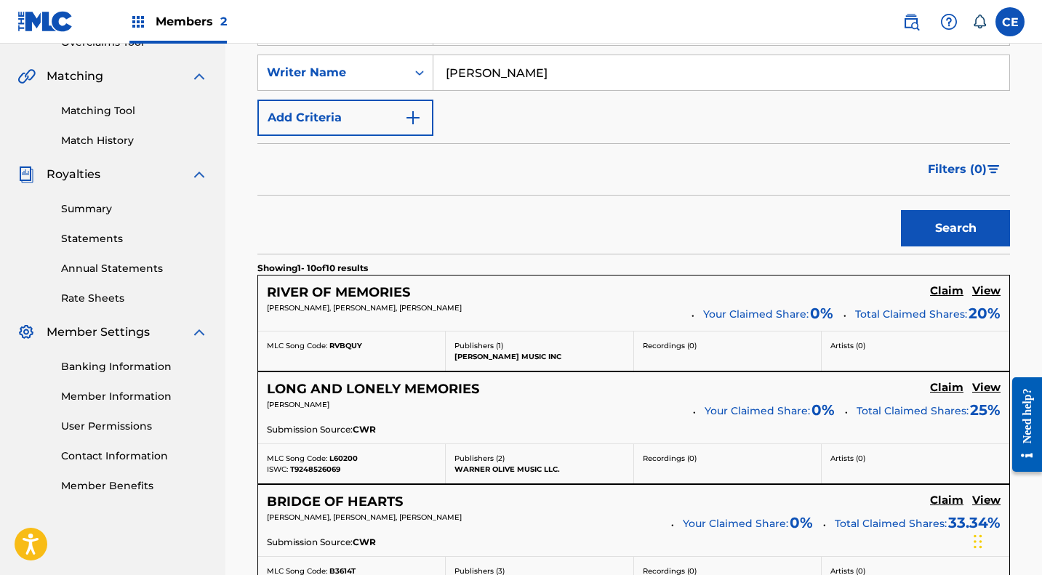
click at [380, 292] on h5 "RIVER OF MEMORIES" at bounding box center [338, 292] width 143 height 17
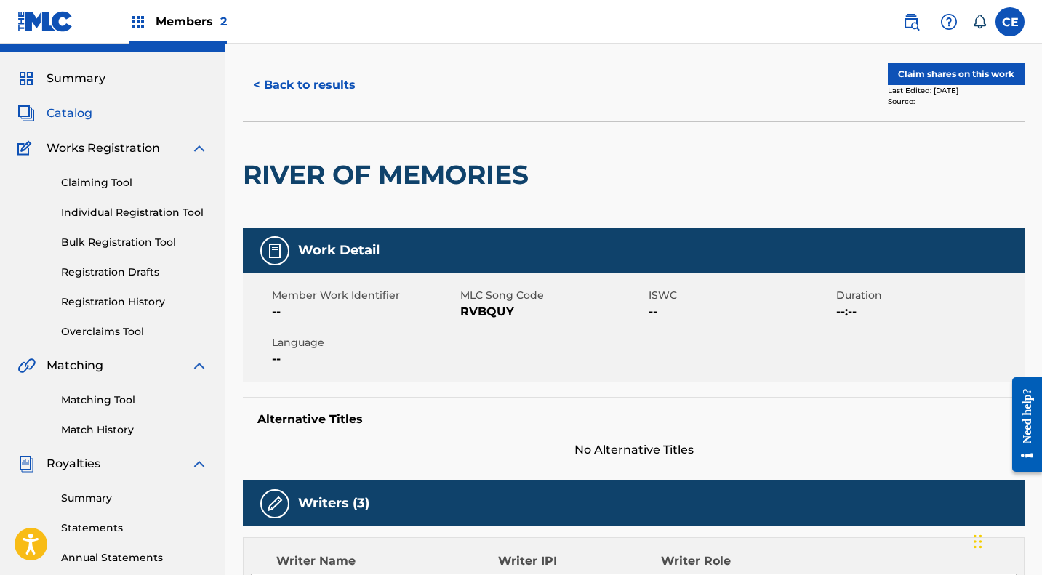
scroll to position [6, 0]
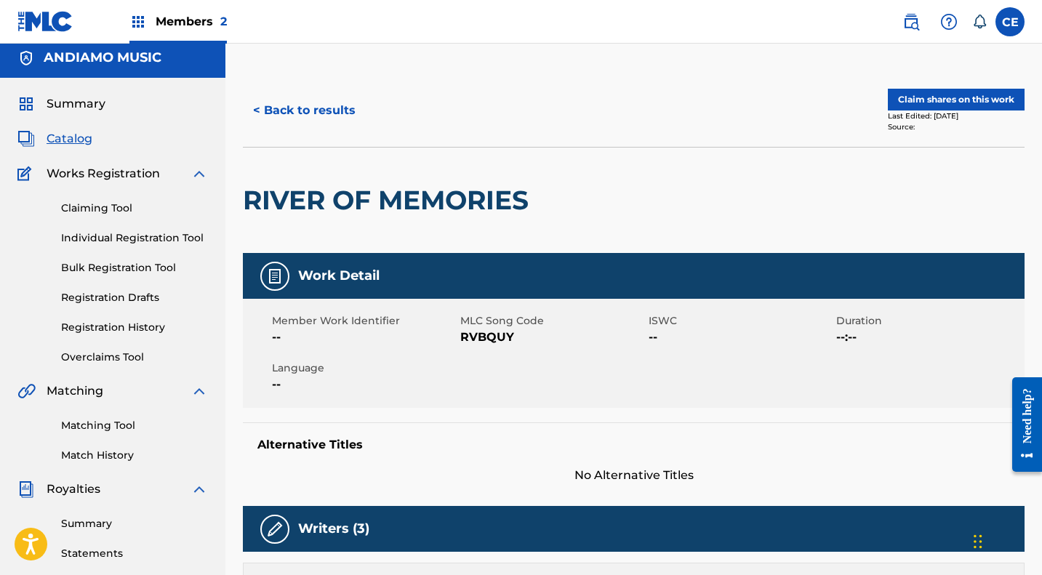
click at [941, 99] on button "Claim shares on this work" at bounding box center [956, 100] width 137 height 22
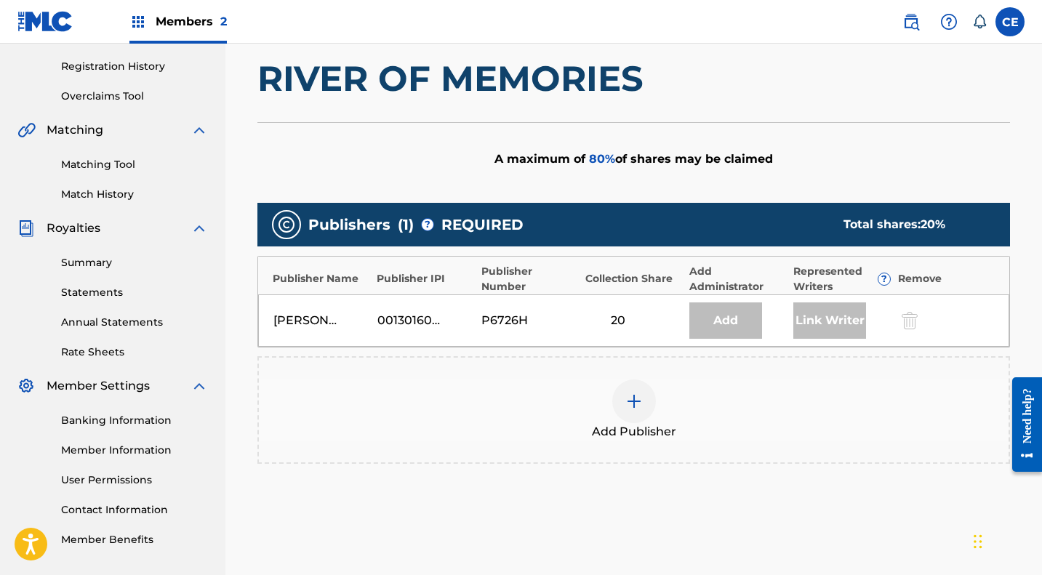
scroll to position [405, 0]
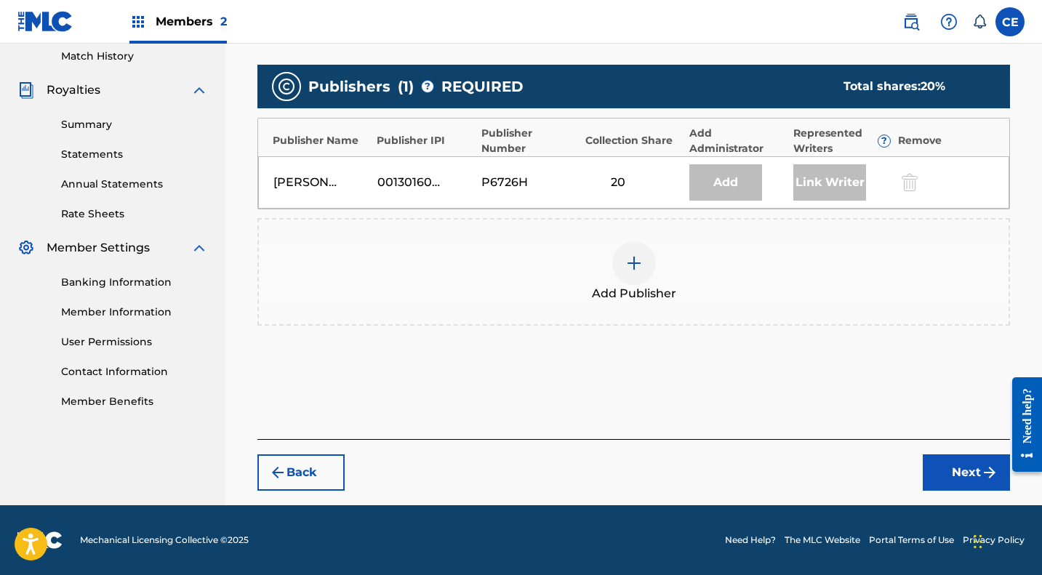
click at [305, 472] on button "Back" at bounding box center [300, 472] width 87 height 36
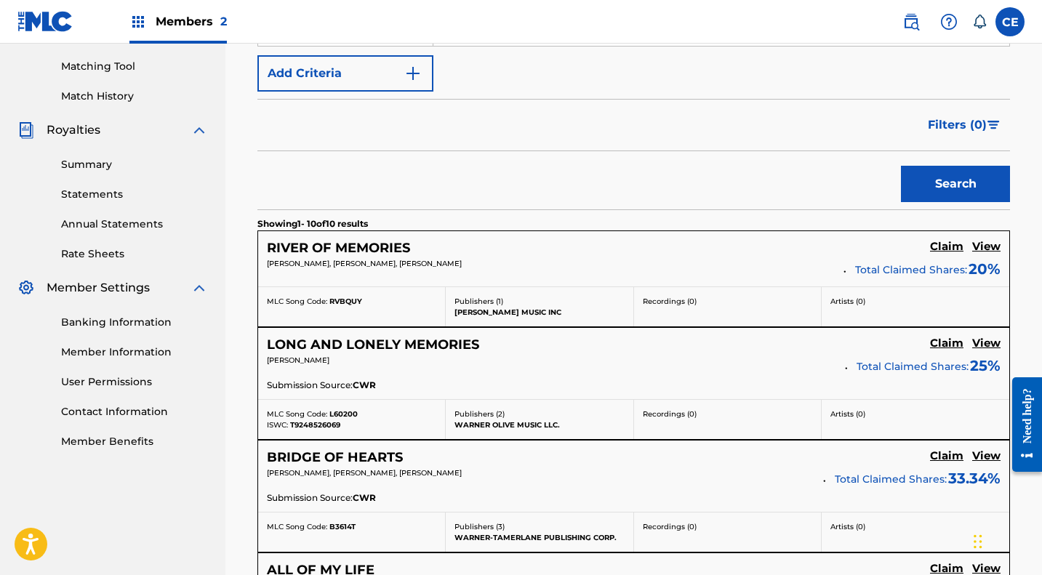
scroll to position [364, 0]
click at [986, 247] on h5 "View" at bounding box center [986, 248] width 28 height 14
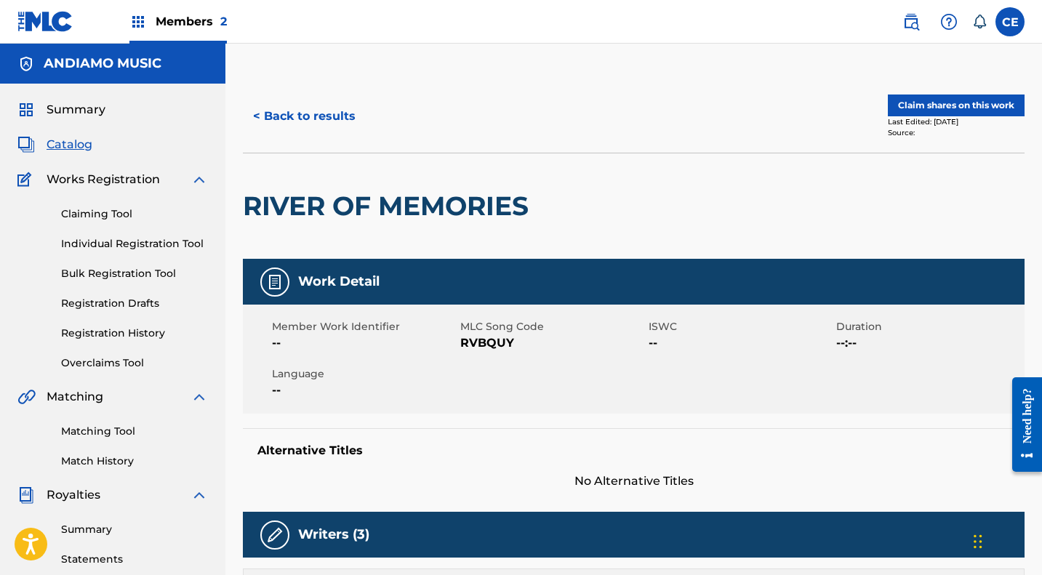
click at [930, 103] on button "Claim shares on this work" at bounding box center [956, 106] width 137 height 22
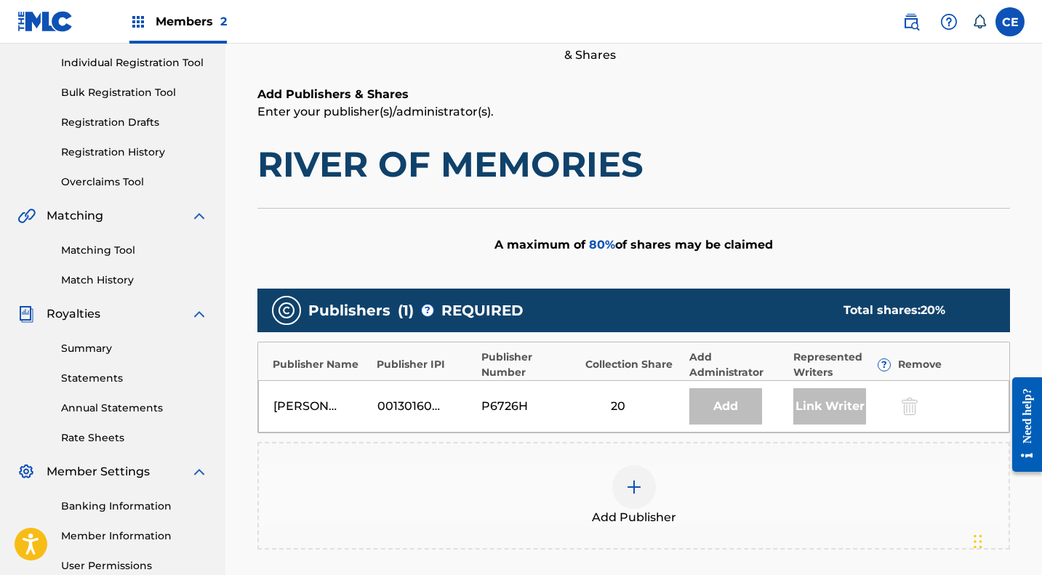
scroll to position [185, 0]
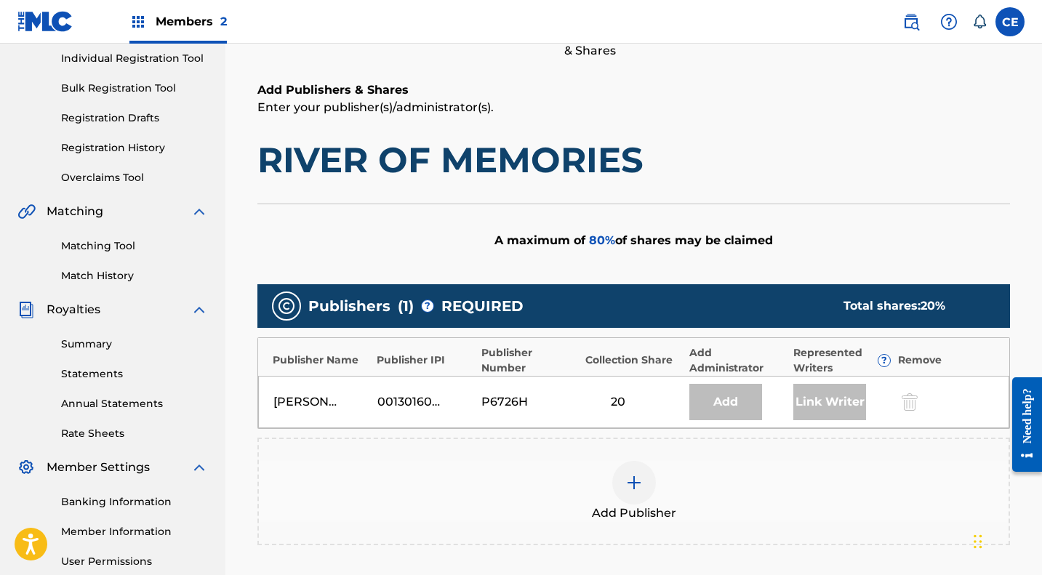
click at [628, 492] on div at bounding box center [634, 483] width 44 height 44
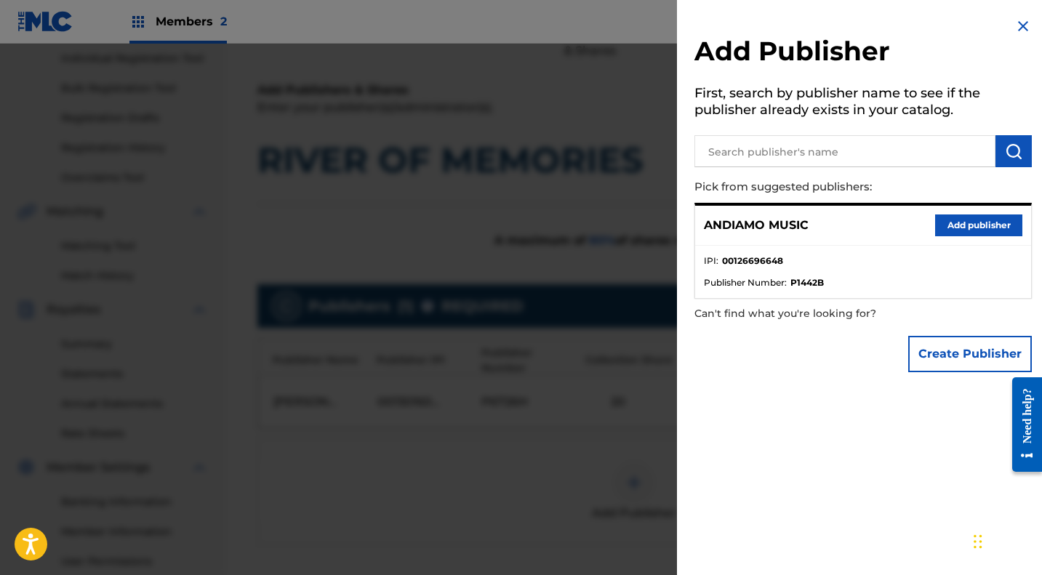
click at [972, 223] on button "Add publisher" at bounding box center [978, 226] width 87 height 22
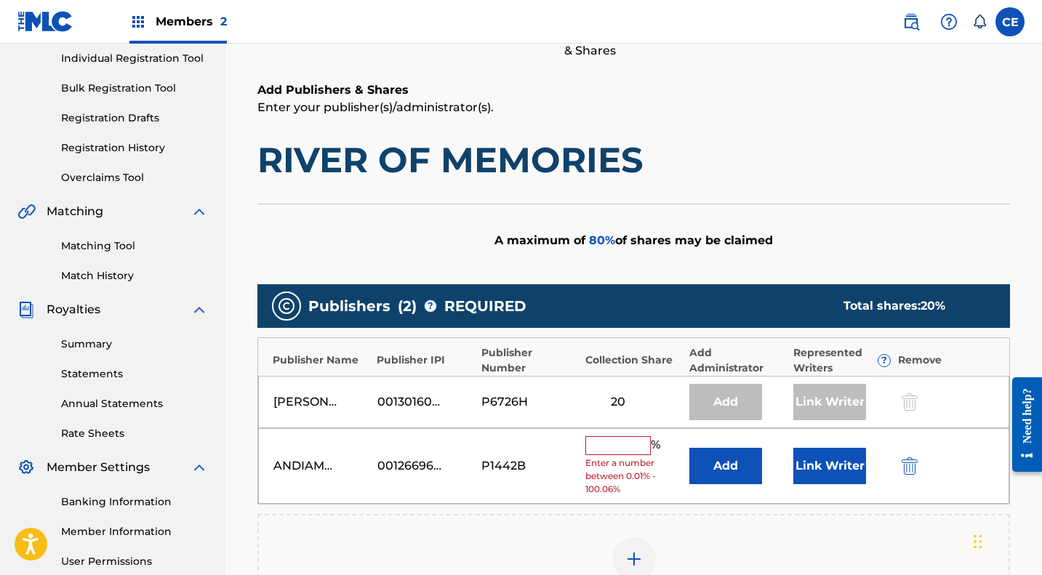
click at [604, 450] on input "text" at bounding box center [617, 445] width 65 height 19
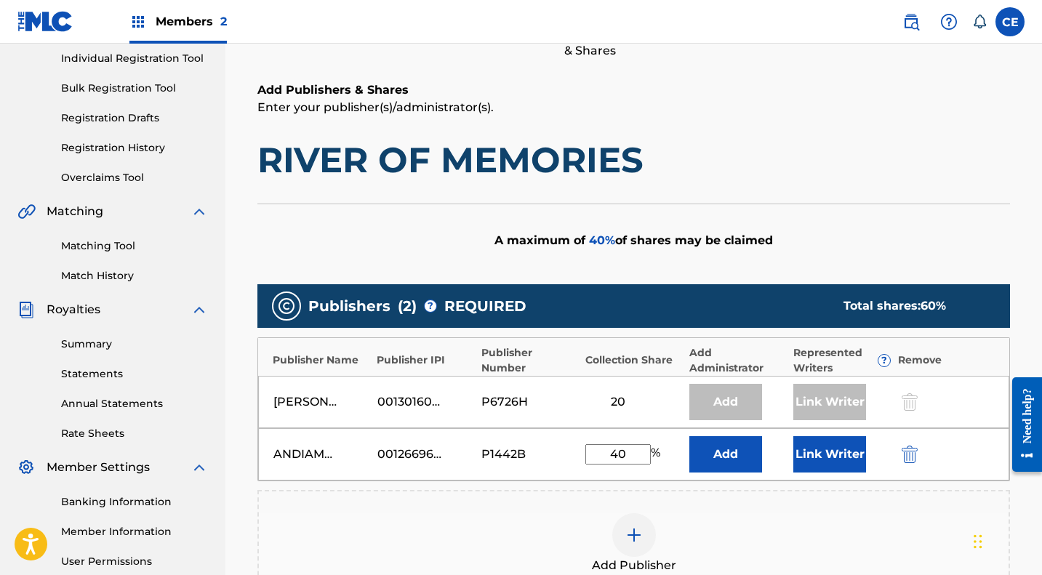
type input "40"
click at [833, 459] on button "Link Writer" at bounding box center [829, 454] width 73 height 36
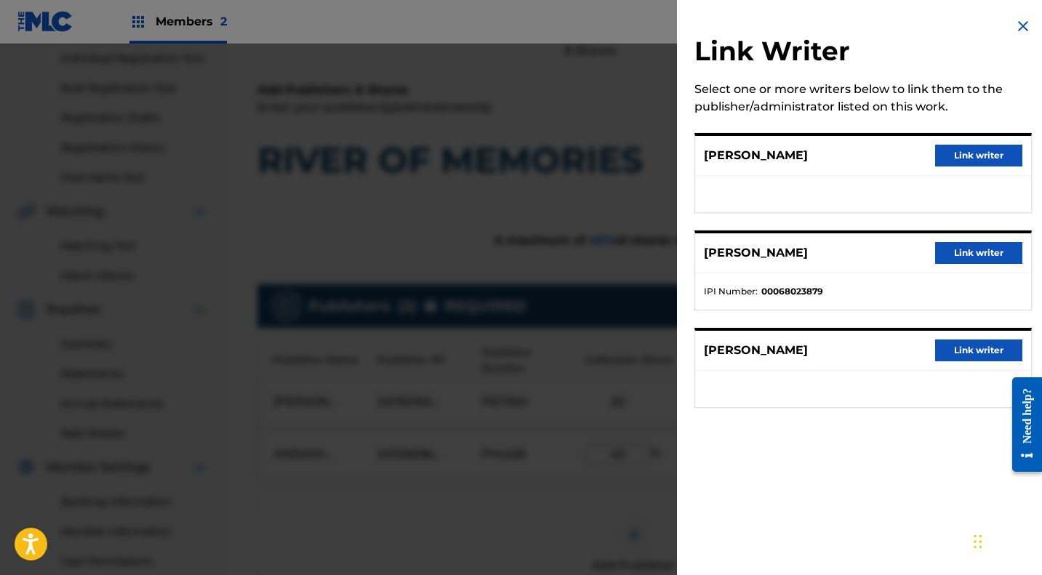
click at [972, 150] on button "Link writer" at bounding box center [978, 156] width 87 height 22
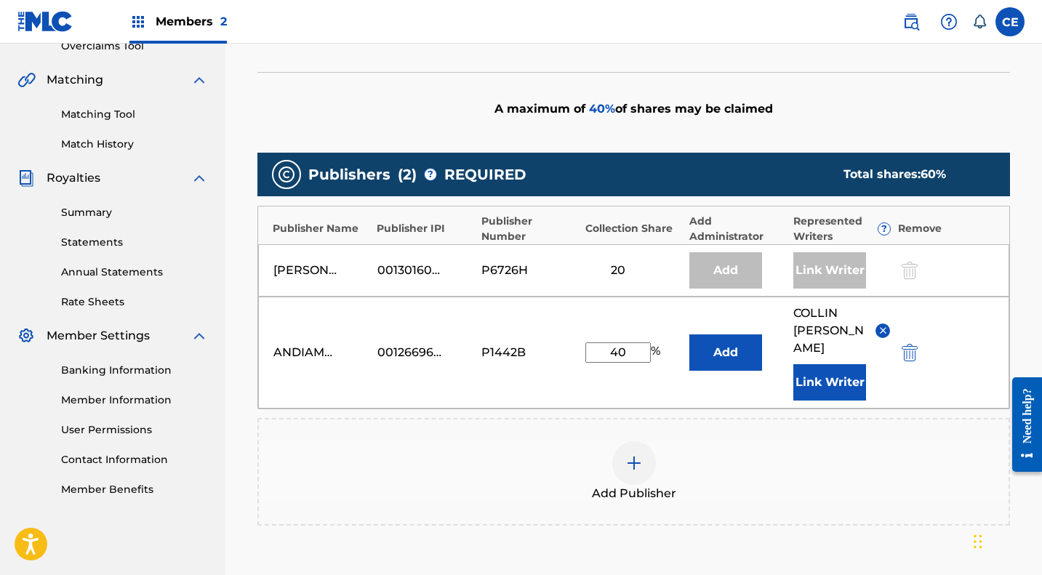
scroll to position [318, 0]
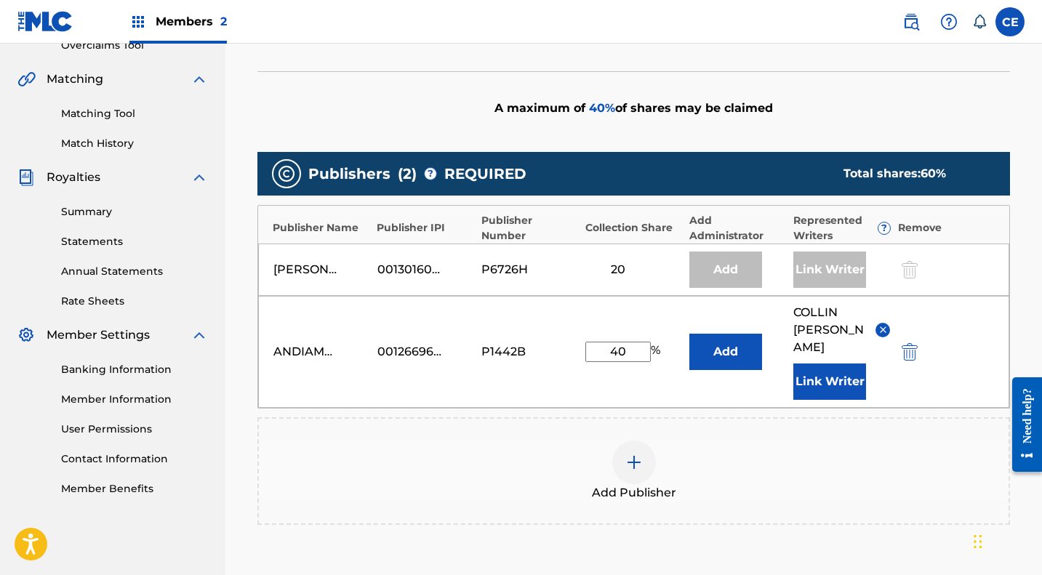
click at [628, 454] on img at bounding box center [633, 462] width 17 height 17
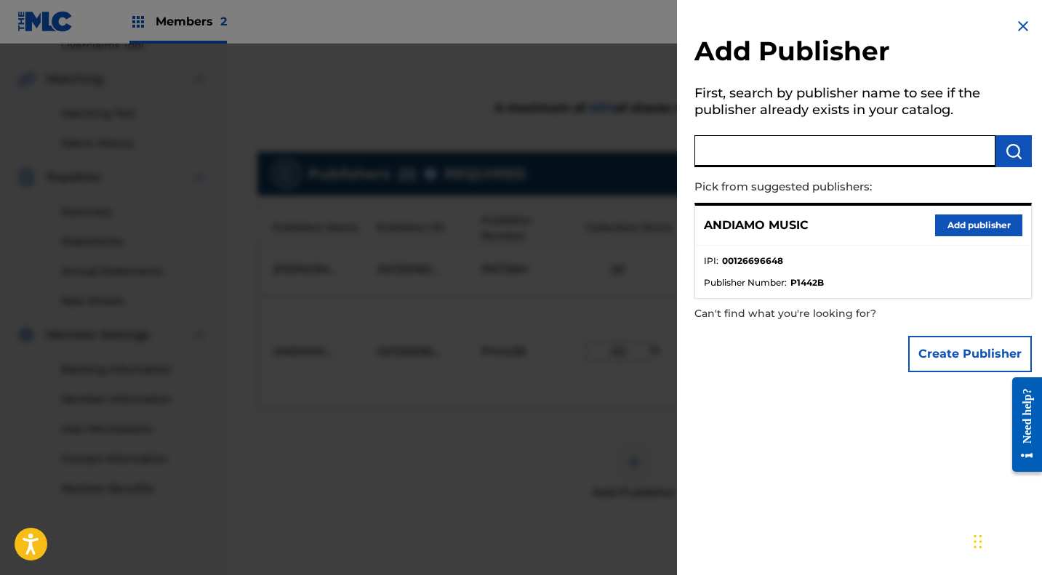
click at [764, 153] on input "text" at bounding box center [844, 151] width 301 height 32
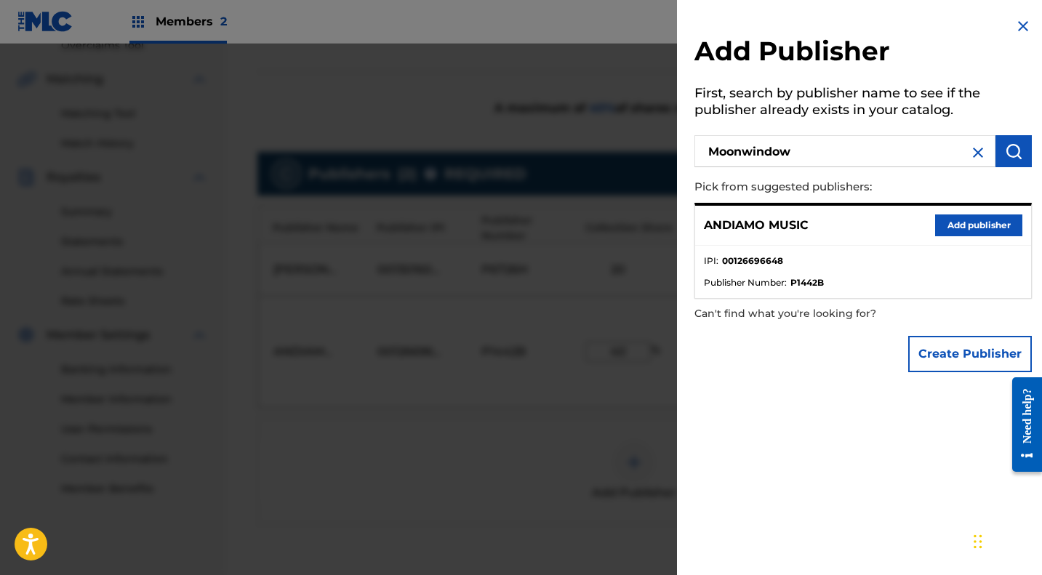
click at [1008, 146] on img "submit" at bounding box center [1013, 151] width 17 height 17
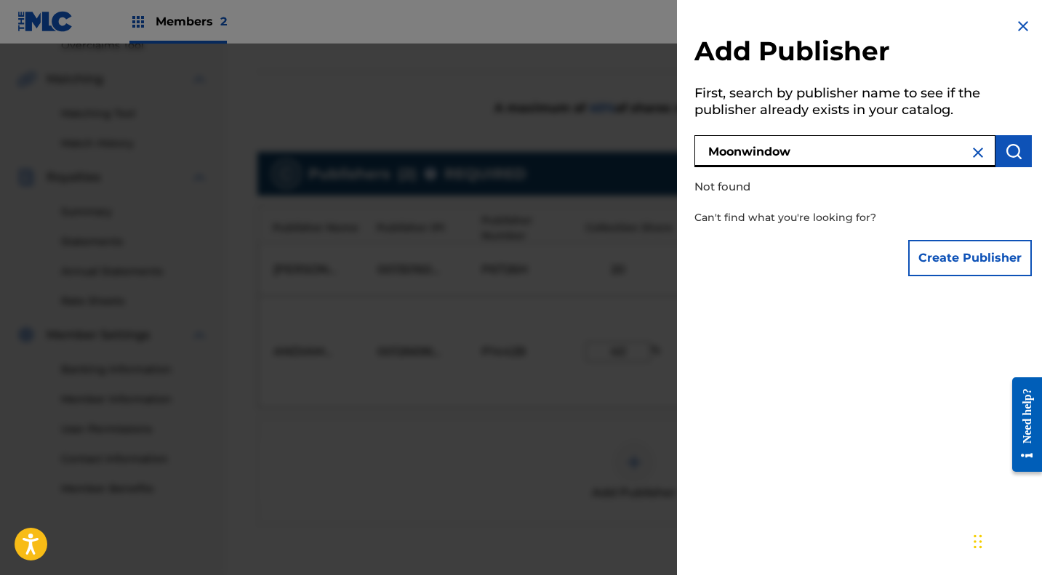
click at [814, 148] on input "Moonwindow" at bounding box center [844, 151] width 301 height 32
type input "M"
click at [814, 148] on input "text" at bounding box center [844, 151] width 301 height 32
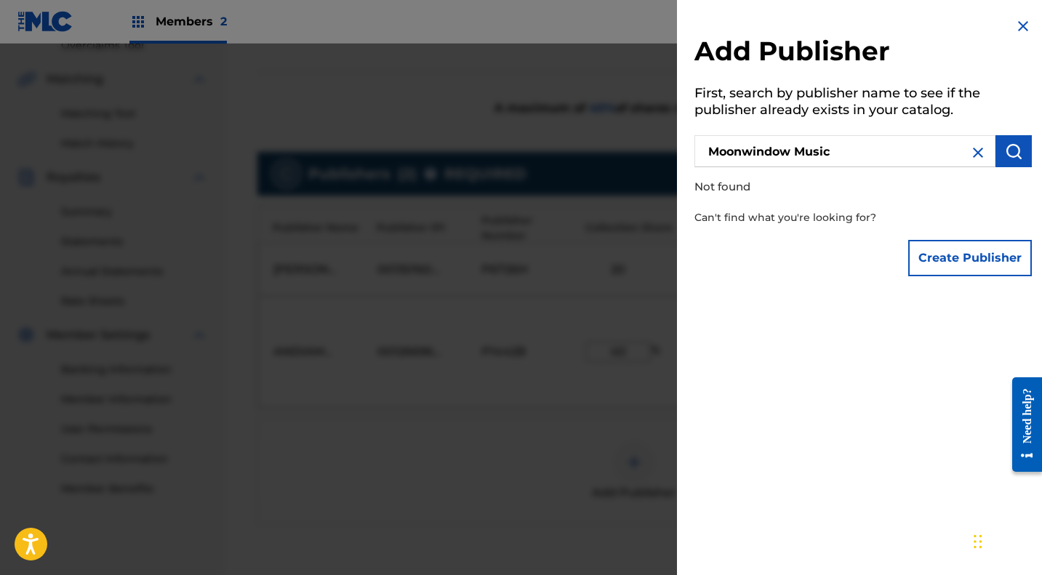
click at [1012, 143] on img "submit" at bounding box center [1013, 151] width 17 height 17
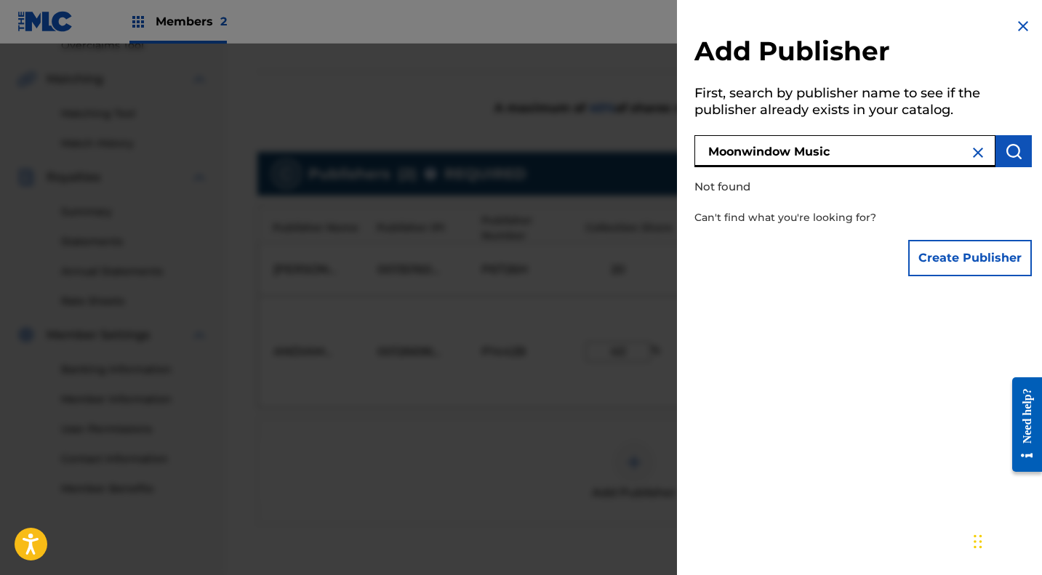
click at [876, 152] on input "Moonwindow Music" at bounding box center [844, 151] width 301 height 32
type input "M"
click at [1014, 155] on img "submit" at bounding box center [1013, 151] width 17 height 17
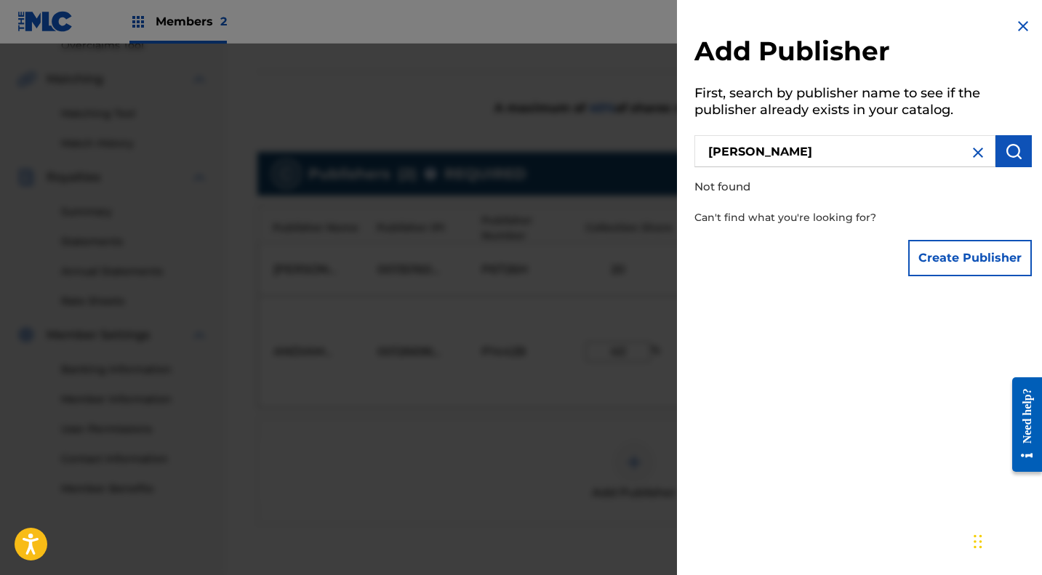
click at [878, 152] on input "Kim Carnes" at bounding box center [844, 151] width 301 height 32
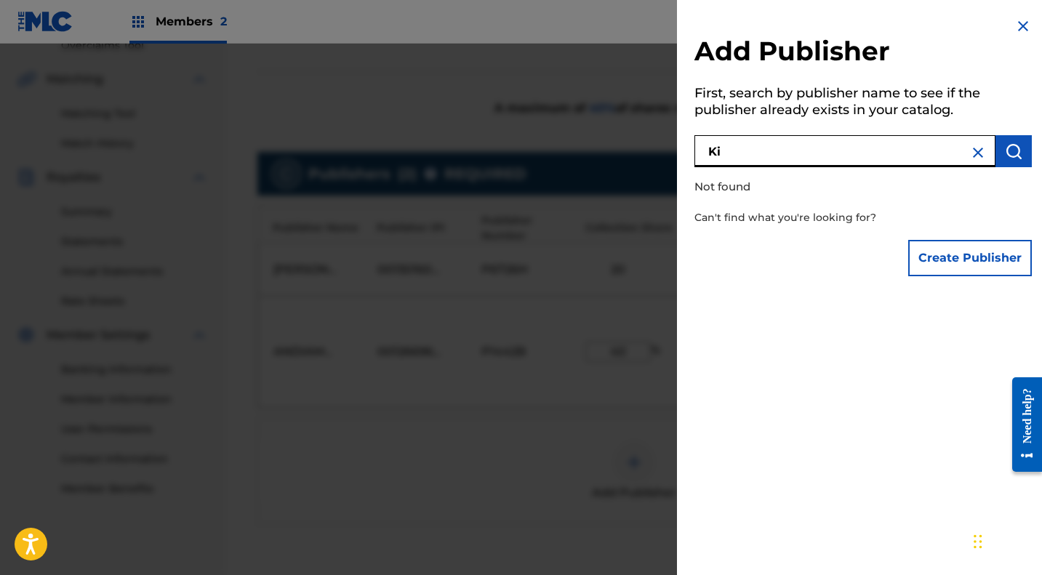
type input "K"
click at [1006, 148] on img "submit" at bounding box center [1013, 151] width 17 height 17
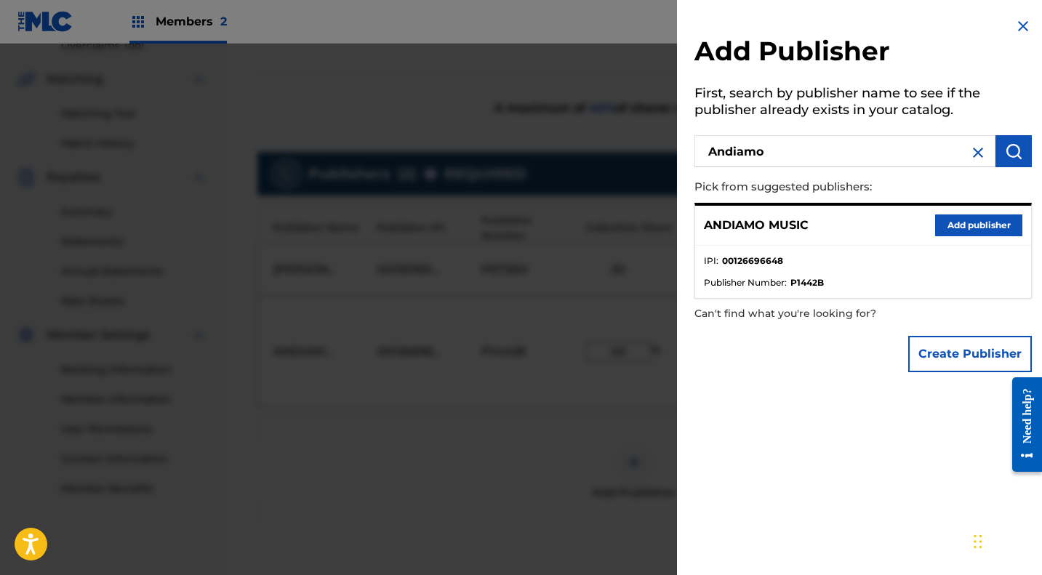
click at [813, 152] on input "Andiamo" at bounding box center [844, 151] width 301 height 32
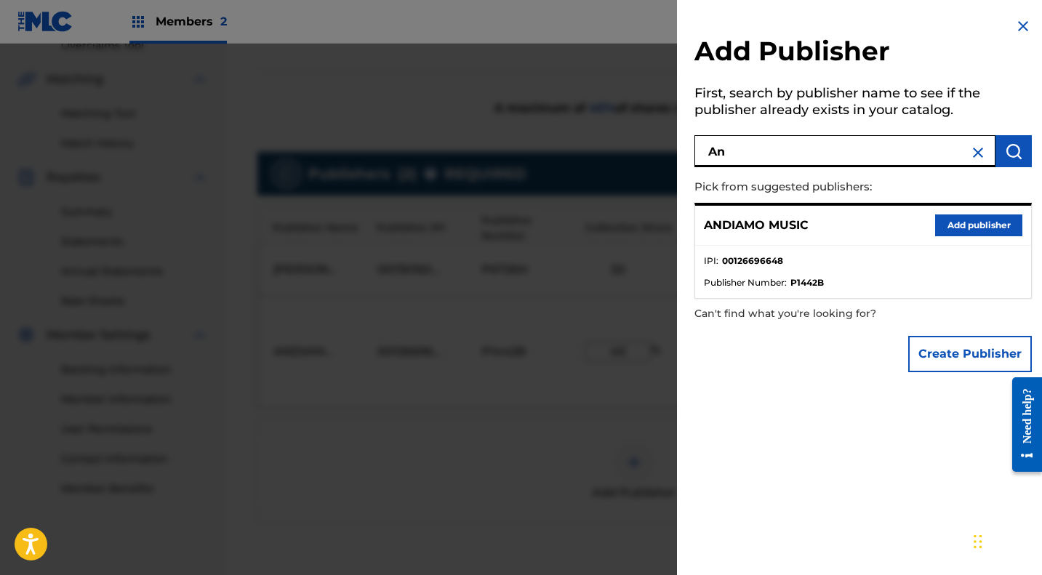
type input "A"
type input "Moon"
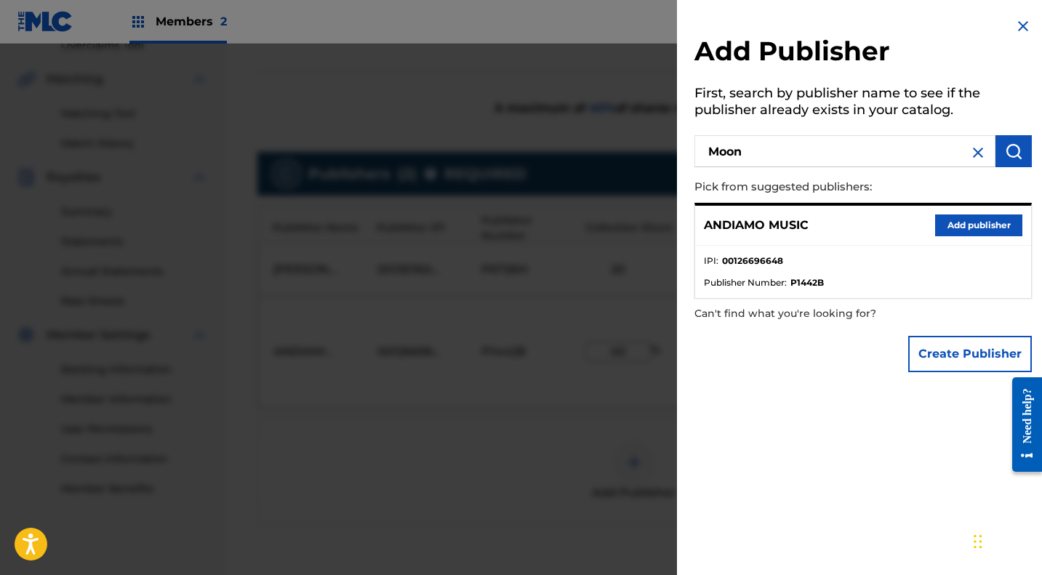
click at [1017, 23] on img at bounding box center [1022, 25] width 17 height 17
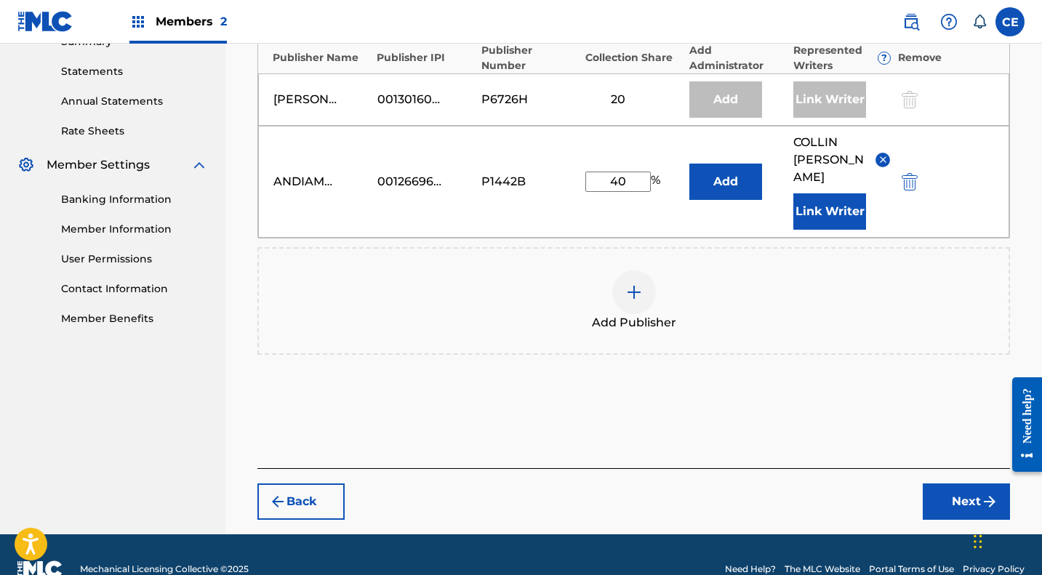
scroll to position [489, 0]
click at [964, 483] on button "Next" at bounding box center [966, 501] width 87 height 36
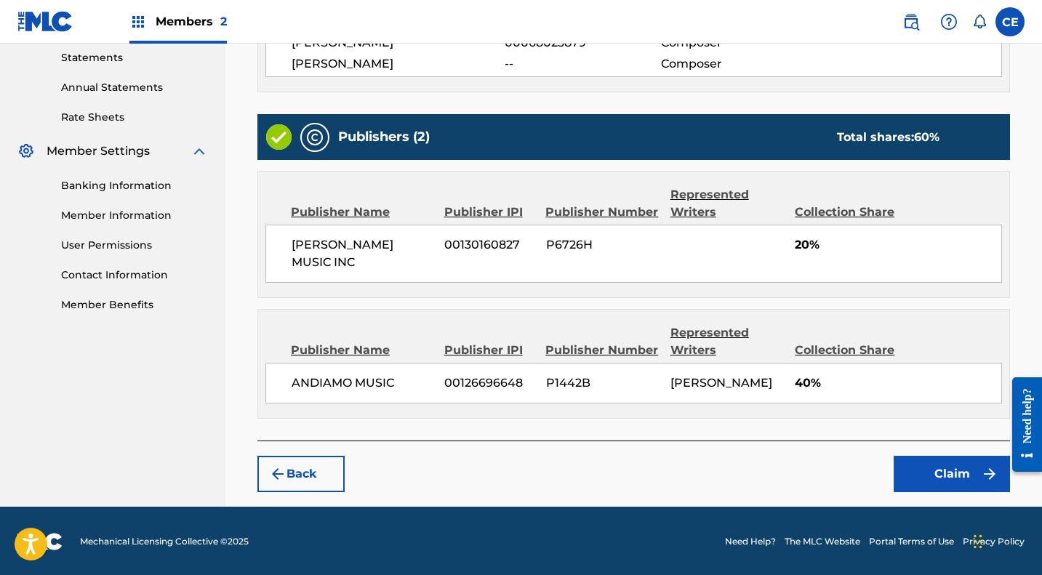
scroll to position [518, 0]
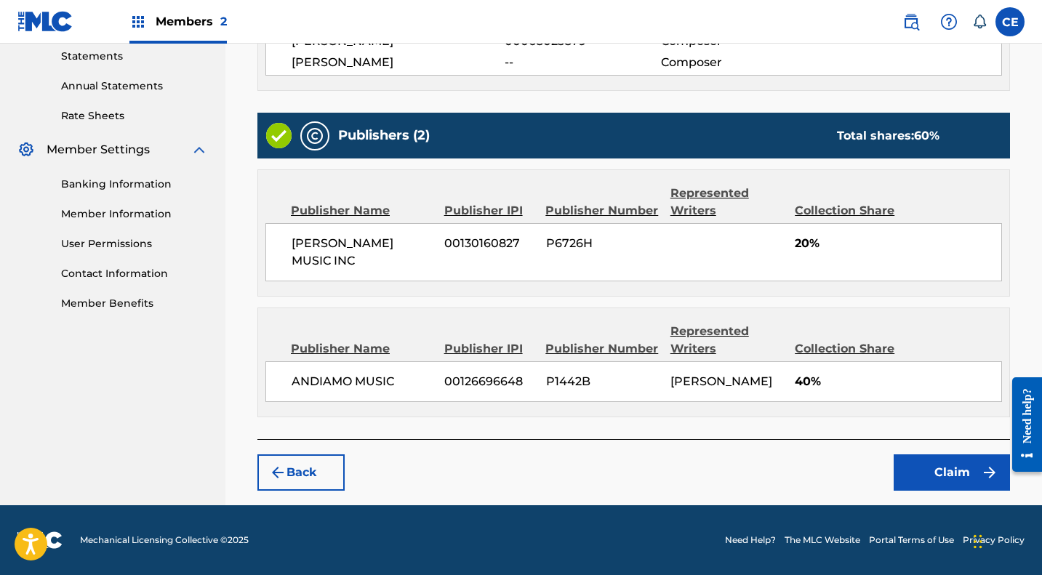
click at [947, 468] on button "Claim" at bounding box center [952, 472] width 116 height 36
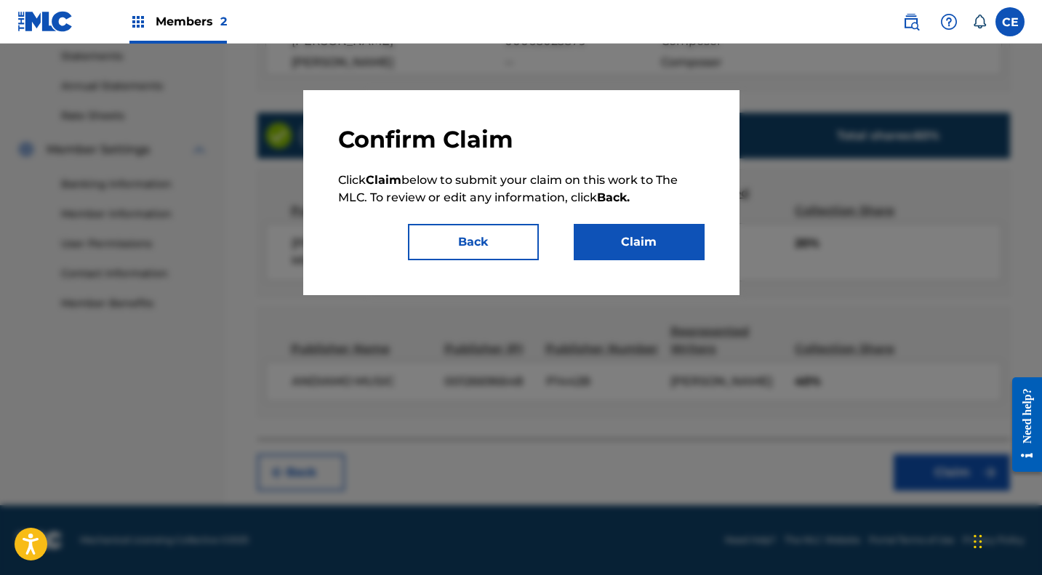
drag, startPoint x: 626, startPoint y: 238, endPoint x: 598, endPoint y: 238, distance: 27.6
click at [598, 238] on button "Claim" at bounding box center [639, 242] width 131 height 36
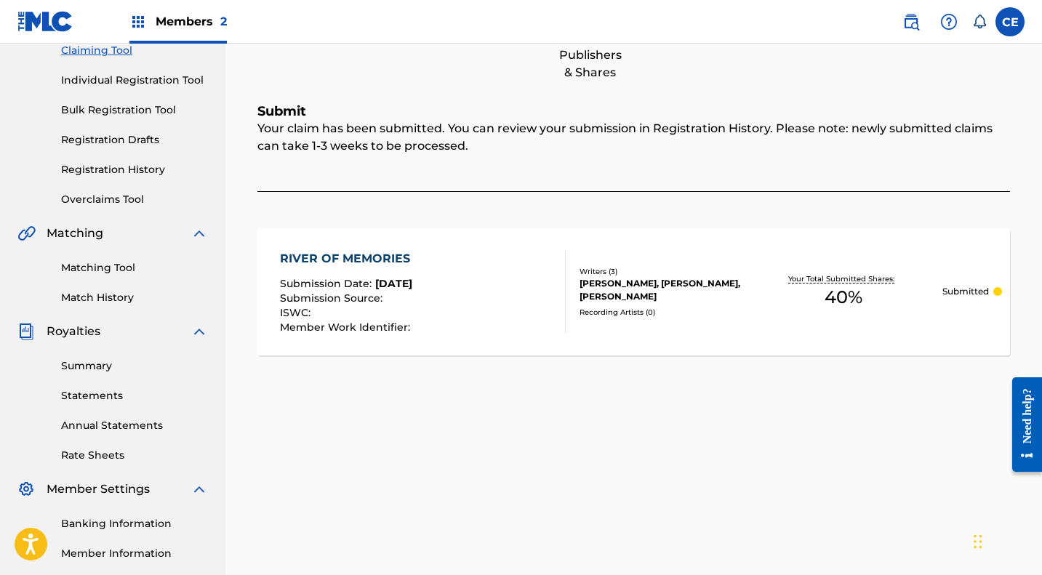
scroll to position [79, 0]
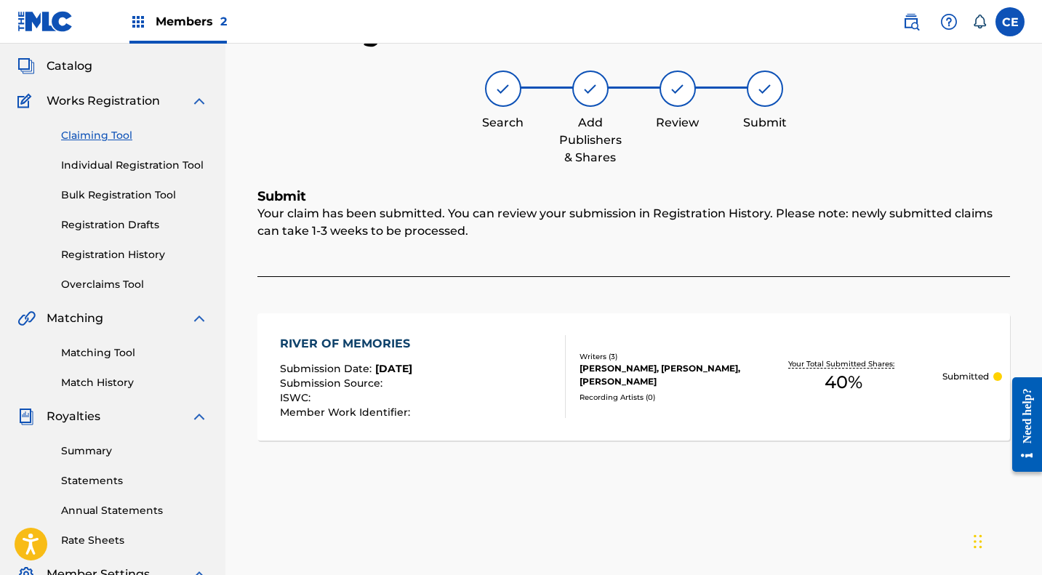
click at [120, 252] on link "Registration History" at bounding box center [134, 254] width 147 height 15
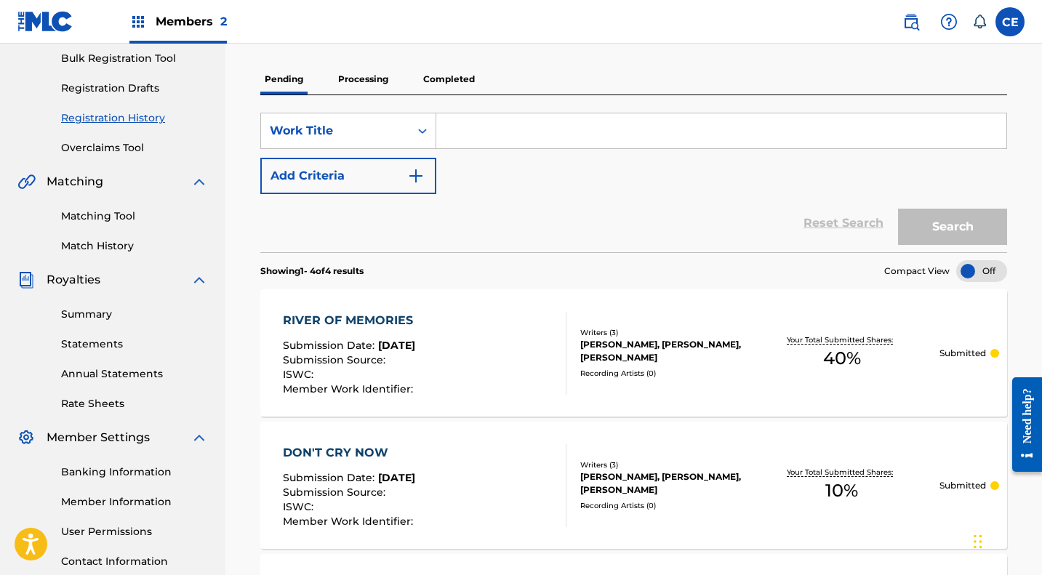
scroll to position [215, 0]
click at [95, 216] on link "Matching Tool" at bounding box center [134, 216] width 147 height 15
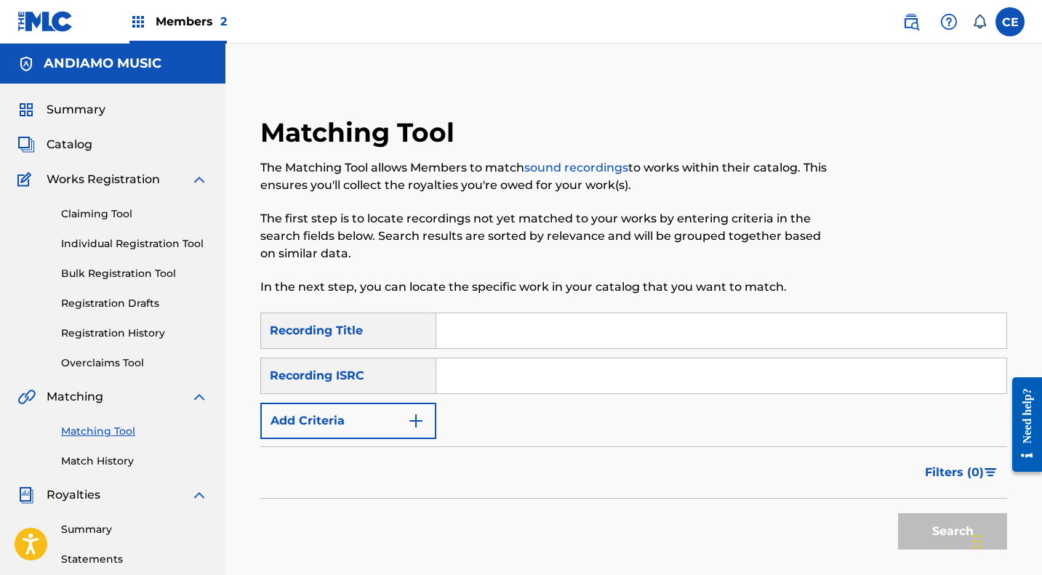
click at [484, 337] on input "Search Form" at bounding box center [721, 330] width 570 height 35
type input "River Of Memories"
click at [350, 373] on div "Recording ISRC" at bounding box center [348, 376] width 176 height 36
click at [382, 418] on button "Add Criteria" at bounding box center [348, 421] width 176 height 36
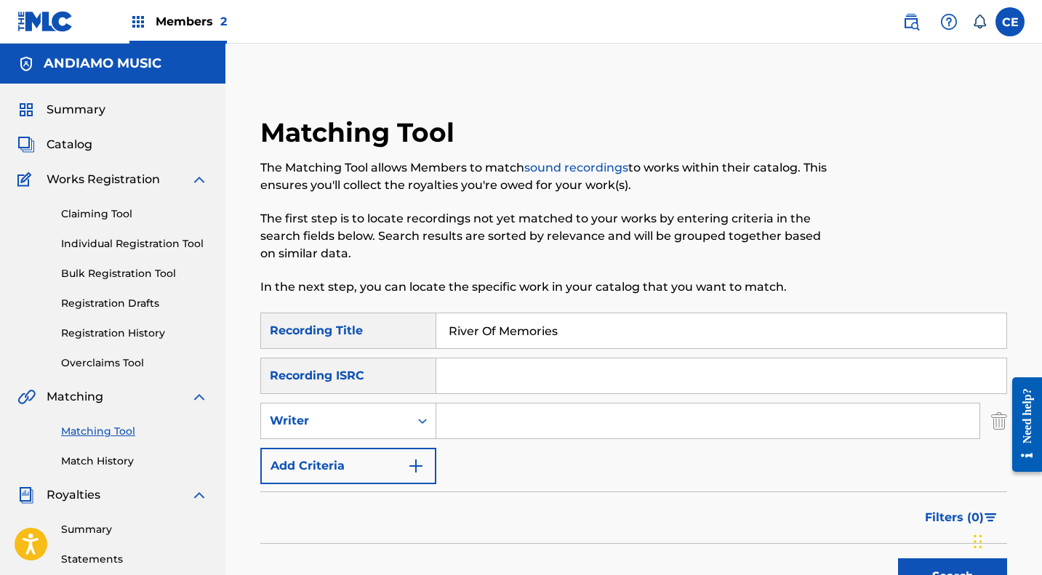
click at [382, 418] on div "Writer" at bounding box center [335, 420] width 131 height 17
click at [352, 457] on div "Recording Artist" at bounding box center [348, 457] width 175 height 36
click at [481, 423] on input "Search Form" at bounding box center [707, 421] width 543 height 35
click at [953, 571] on button "Search" at bounding box center [952, 576] width 109 height 36
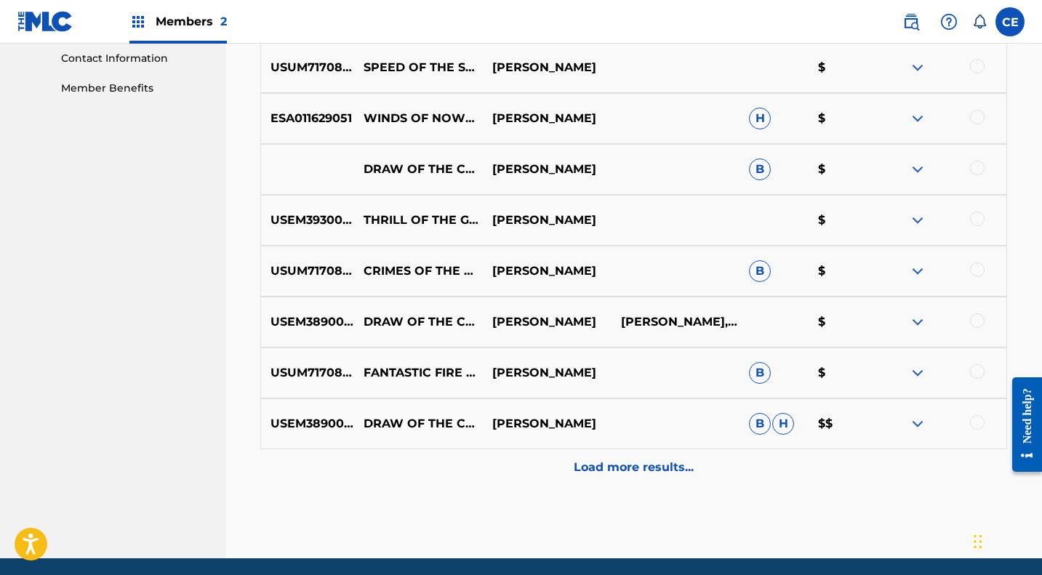
scroll to position [718, 0]
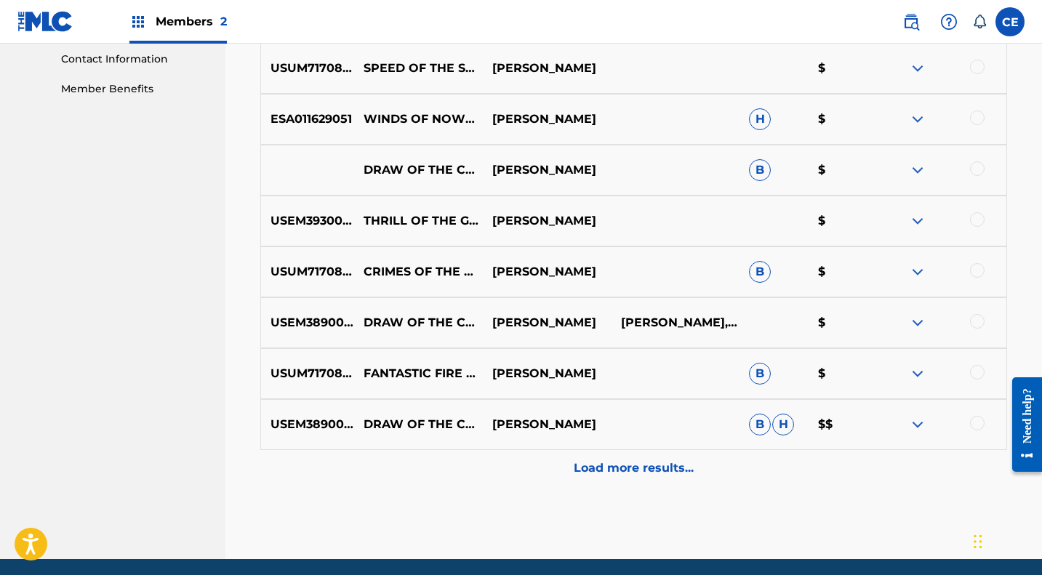
click at [619, 465] on p "Load more results..." at bounding box center [634, 468] width 120 height 17
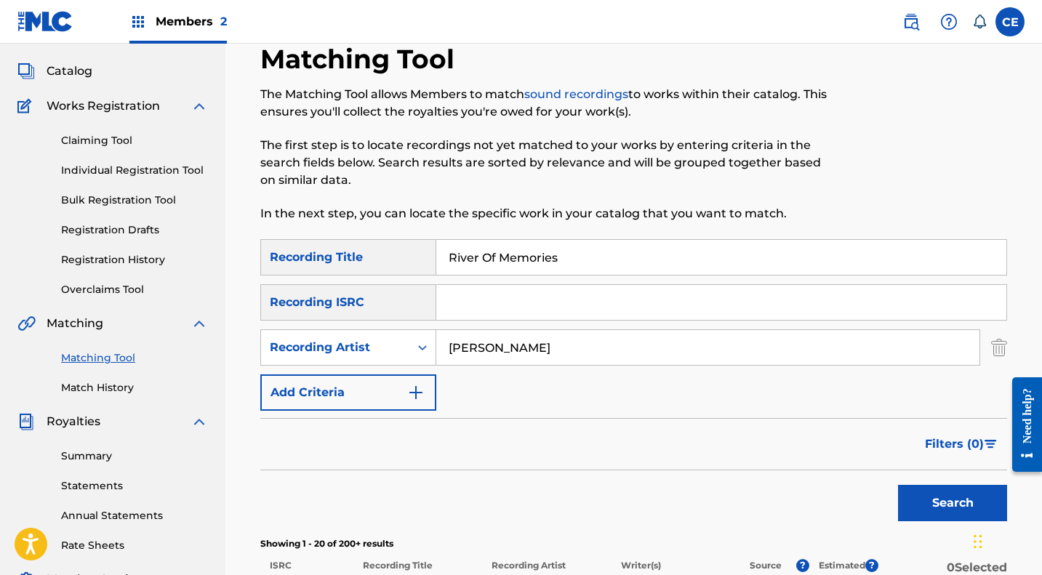
scroll to position [72, 0]
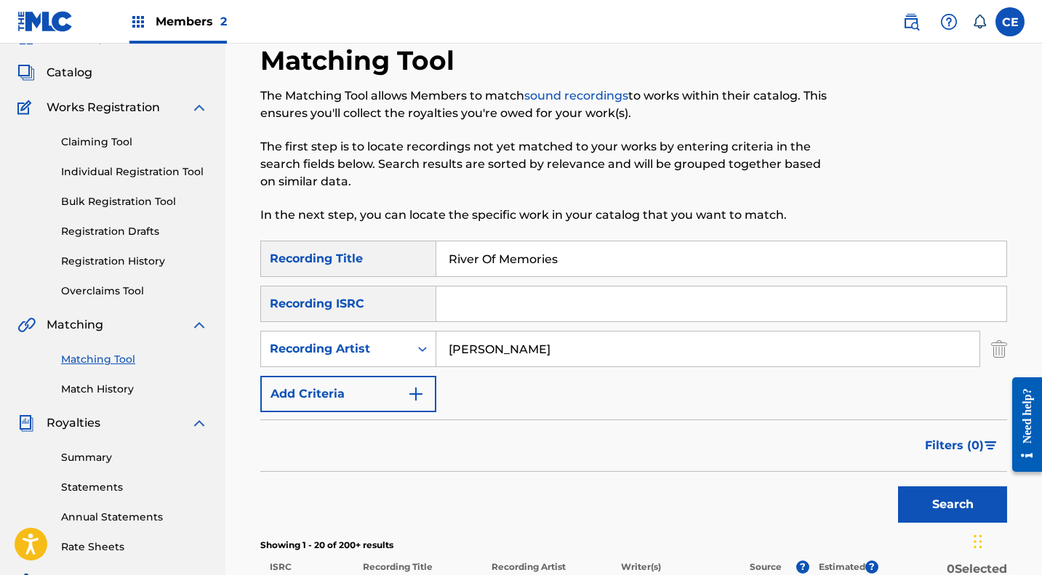
click at [538, 353] on input "Kim Carnes" at bounding box center [707, 349] width 543 height 35
type input "K"
click at [410, 351] on div "Search Form" at bounding box center [422, 349] width 26 height 26
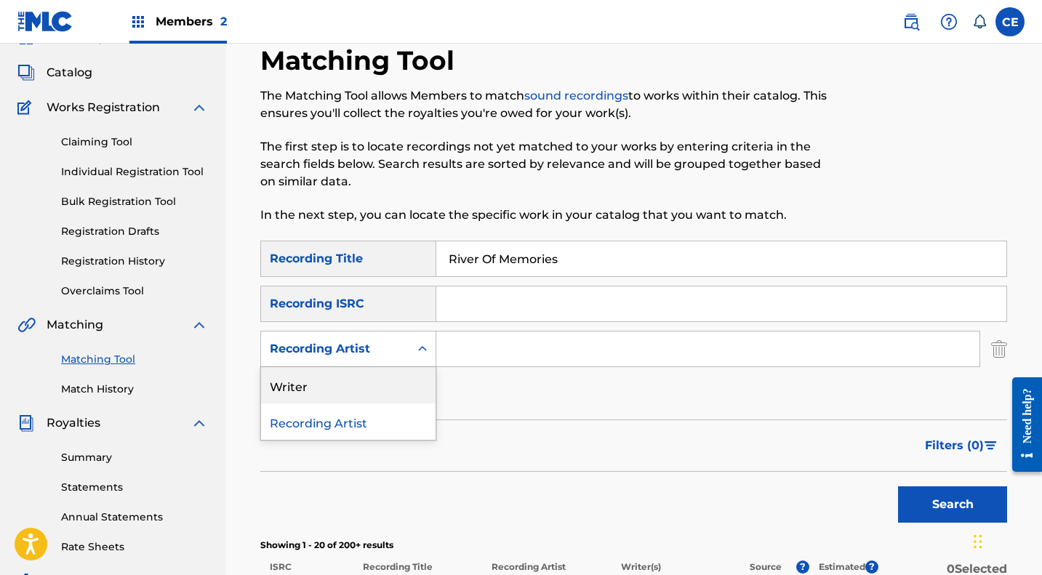
click at [327, 393] on div "Writer" at bounding box center [348, 385] width 175 height 36
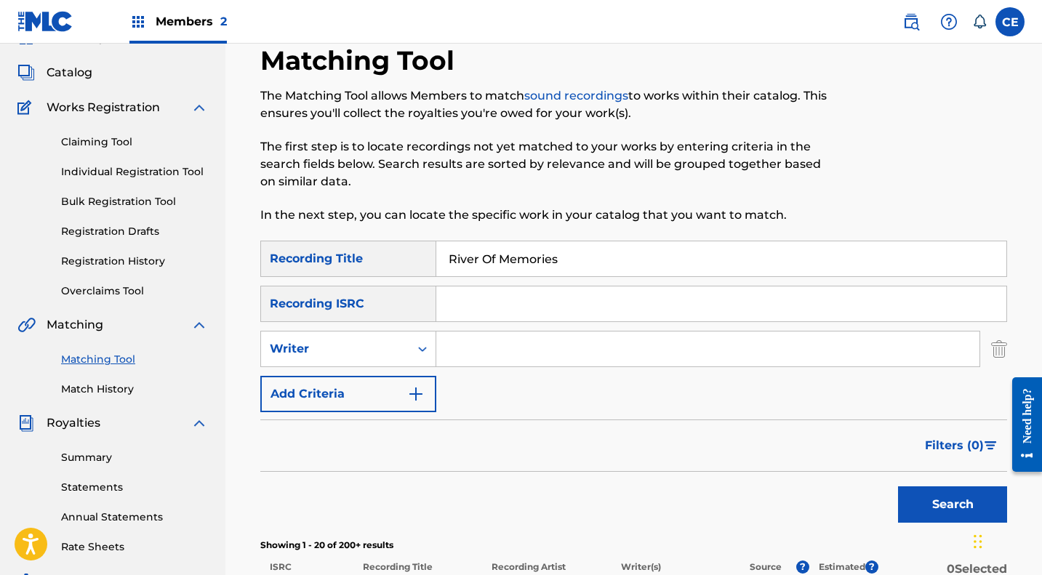
click at [492, 345] on input "Search Form" at bounding box center [707, 349] width 543 height 35
type input "Donna Weiss"
click at [936, 497] on button "Search" at bounding box center [952, 504] width 109 height 36
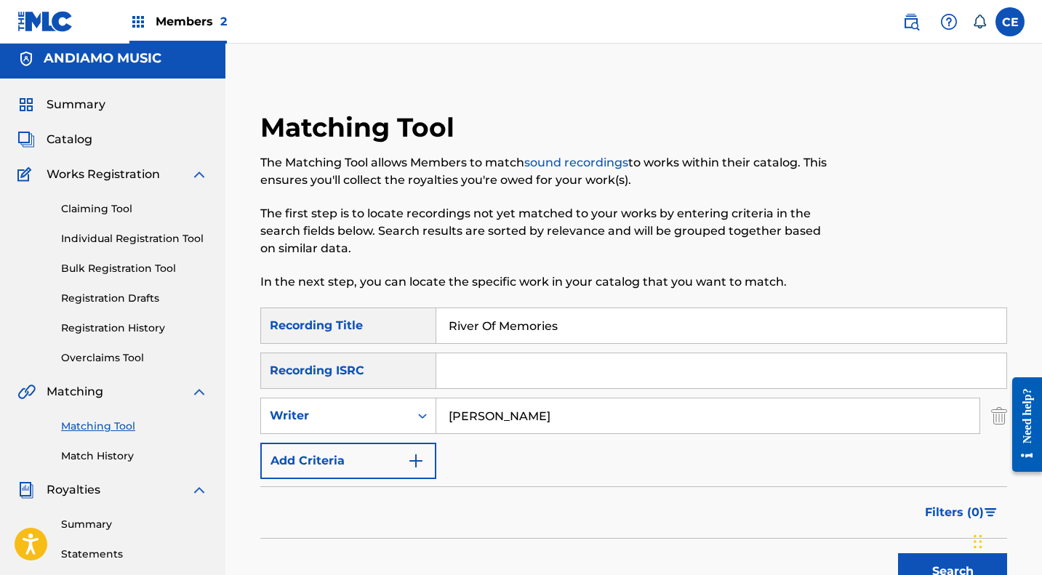
scroll to position [4, 0]
click at [413, 470] on img "Search Form" at bounding box center [415, 461] width 17 height 17
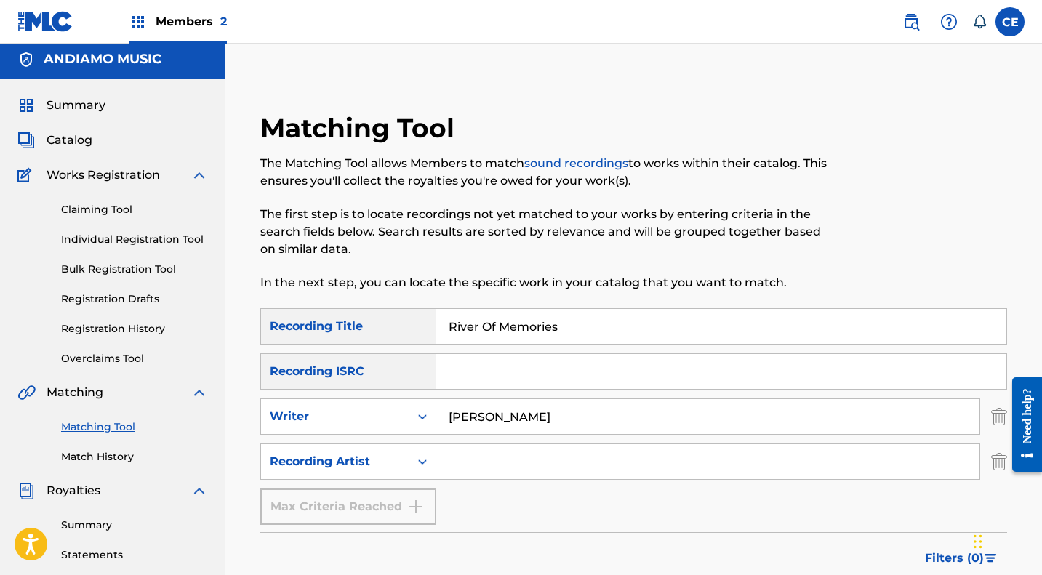
click at [477, 463] on input "Search Form" at bounding box center [707, 461] width 543 height 35
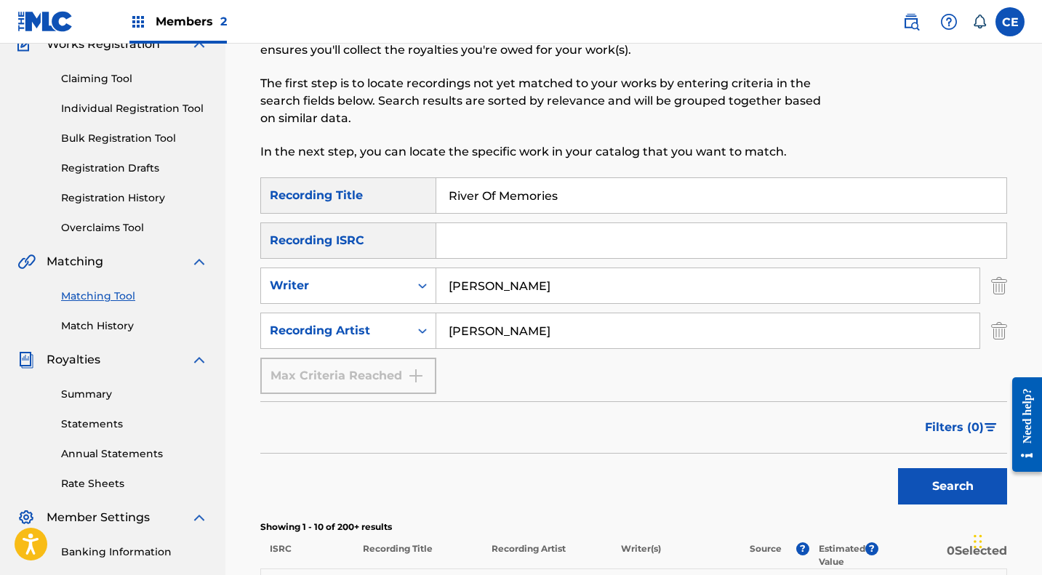
scroll to position [136, 0]
type input "Kim Carnes"
click at [948, 484] on button "Search" at bounding box center [952, 486] width 109 height 36
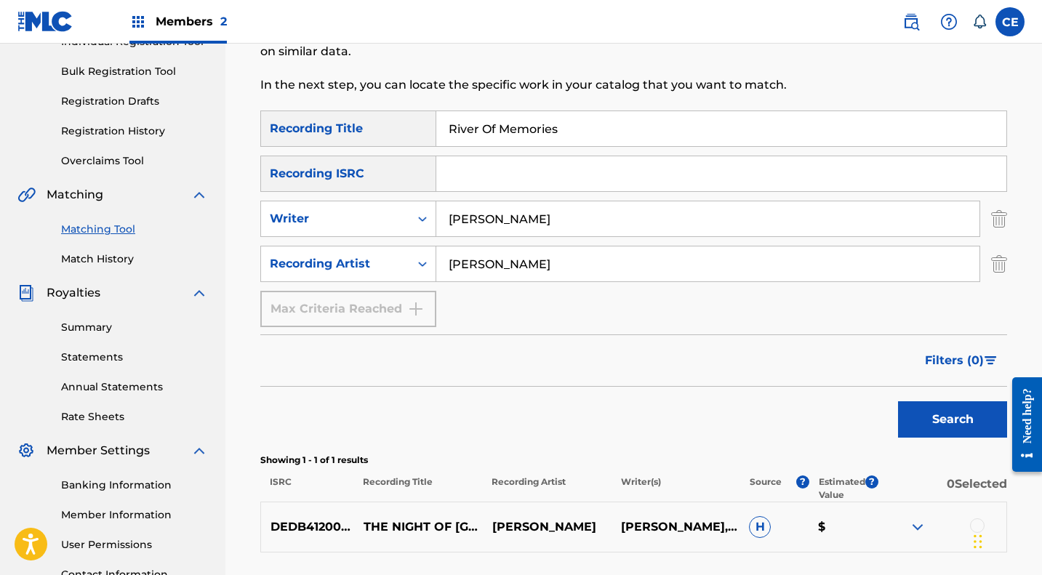
scroll to position [201, 0]
